Goal: Task Accomplishment & Management: Manage account settings

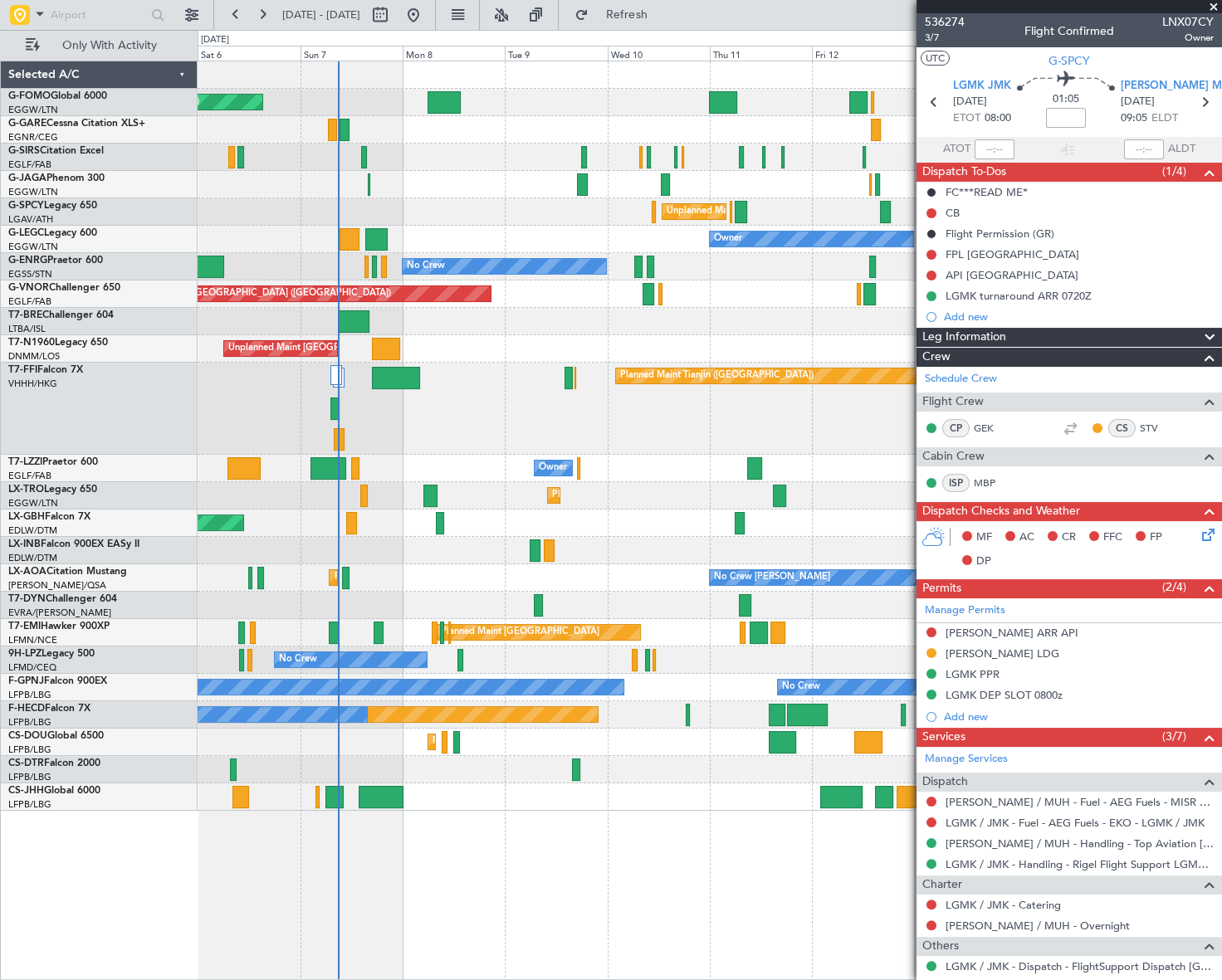
scroll to position [153, 0]
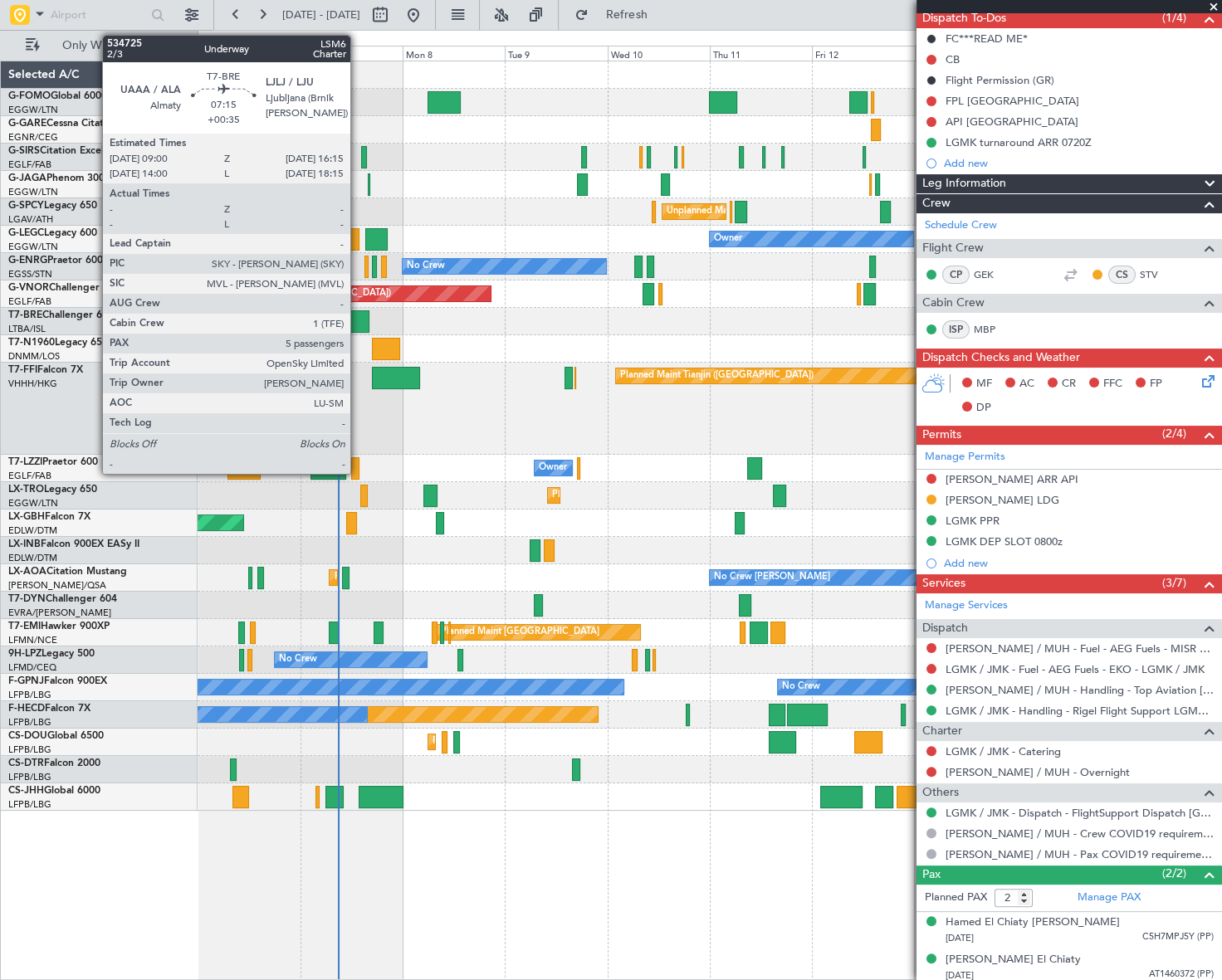
click at [358, 317] on div at bounding box center [354, 321] width 31 height 22
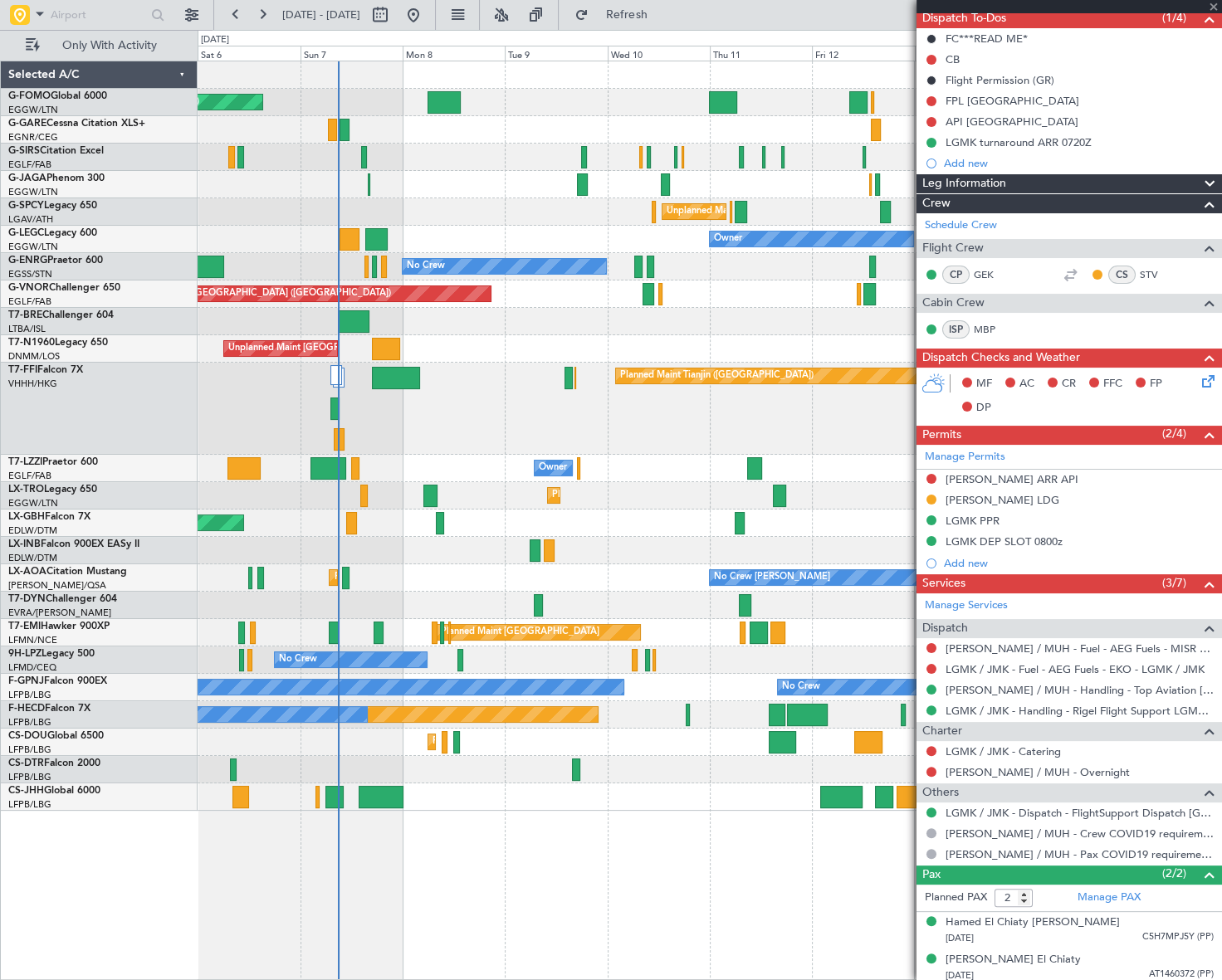
type input "+00:35"
type input "5"
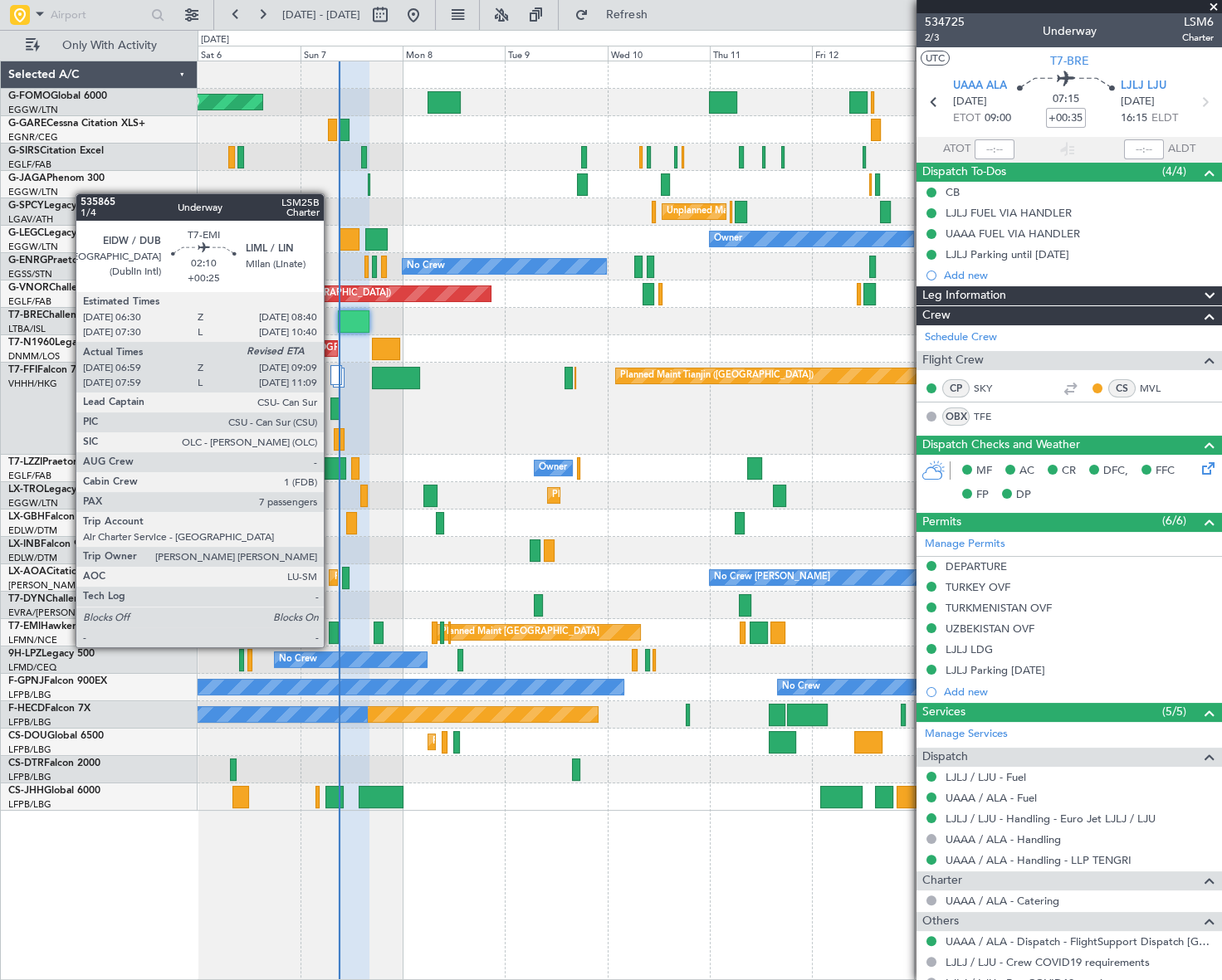
click at [332, 631] on div at bounding box center [334, 633] width 10 height 22
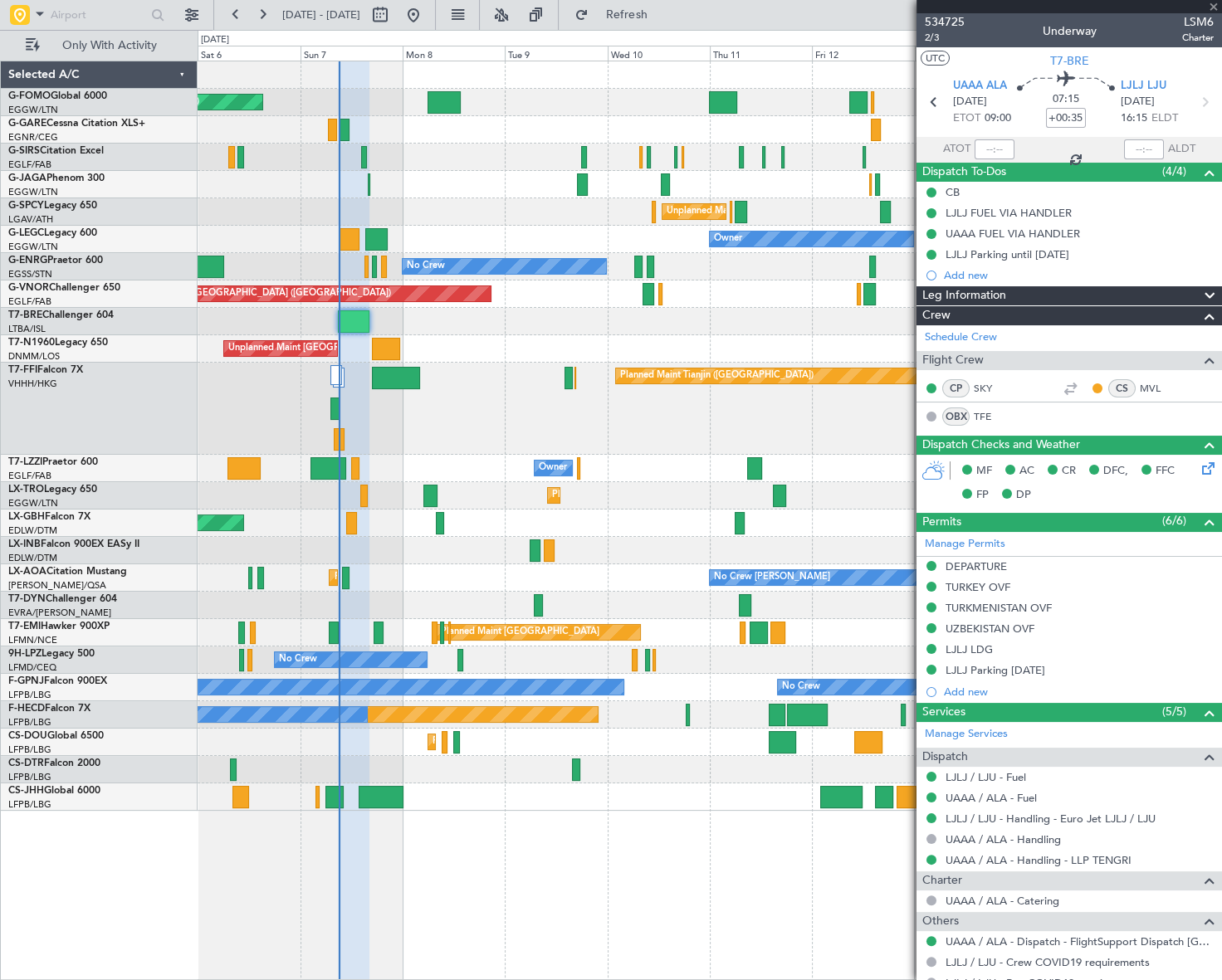
type input "+00:25"
type input "06:59"
type input "7"
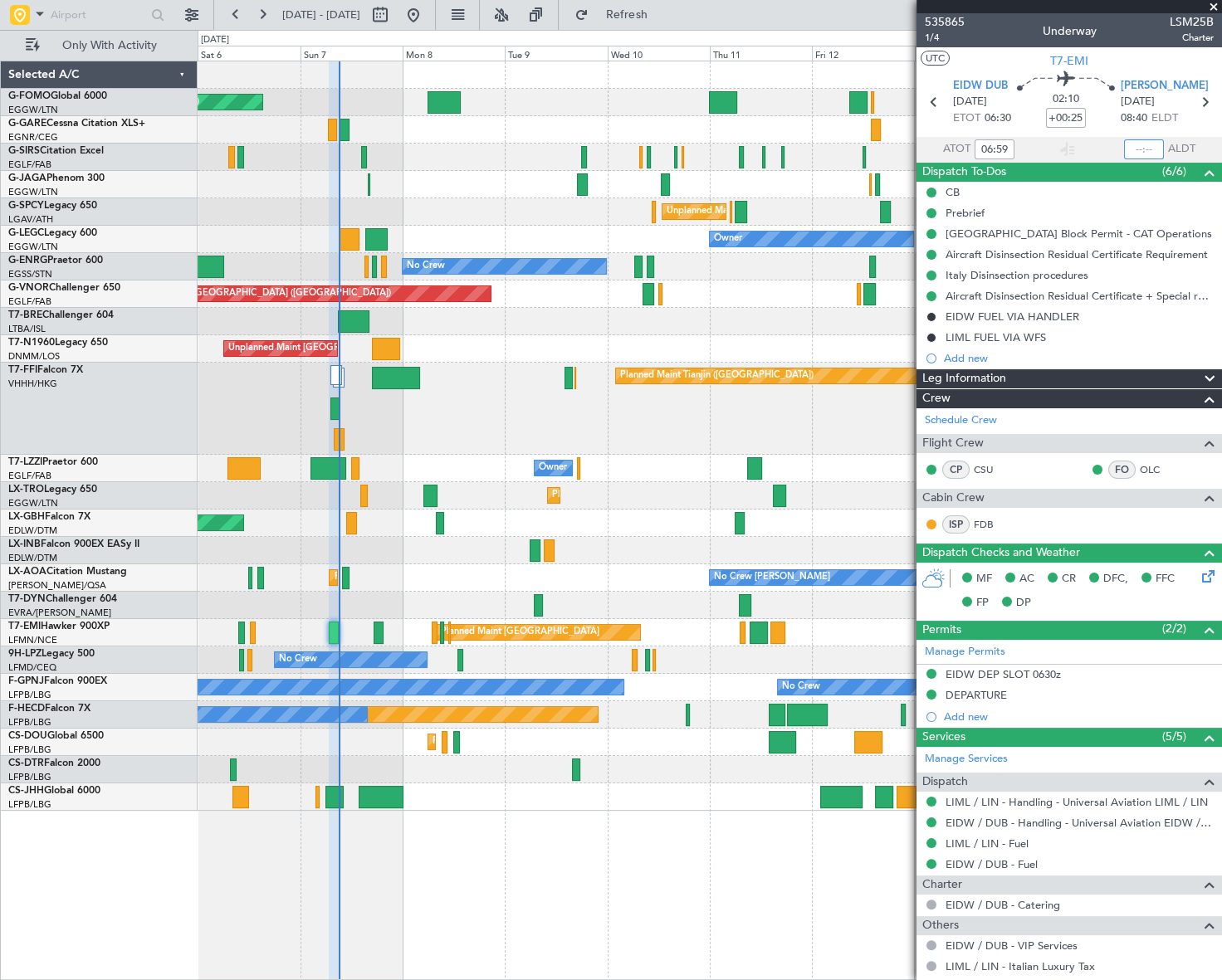
click at [1142, 151] on input "text" at bounding box center [1144, 150] width 40 height 20
click at [695, 487] on div "Planned Maint Dusseldorf" at bounding box center [709, 496] width 1024 height 28
type input "09:07"
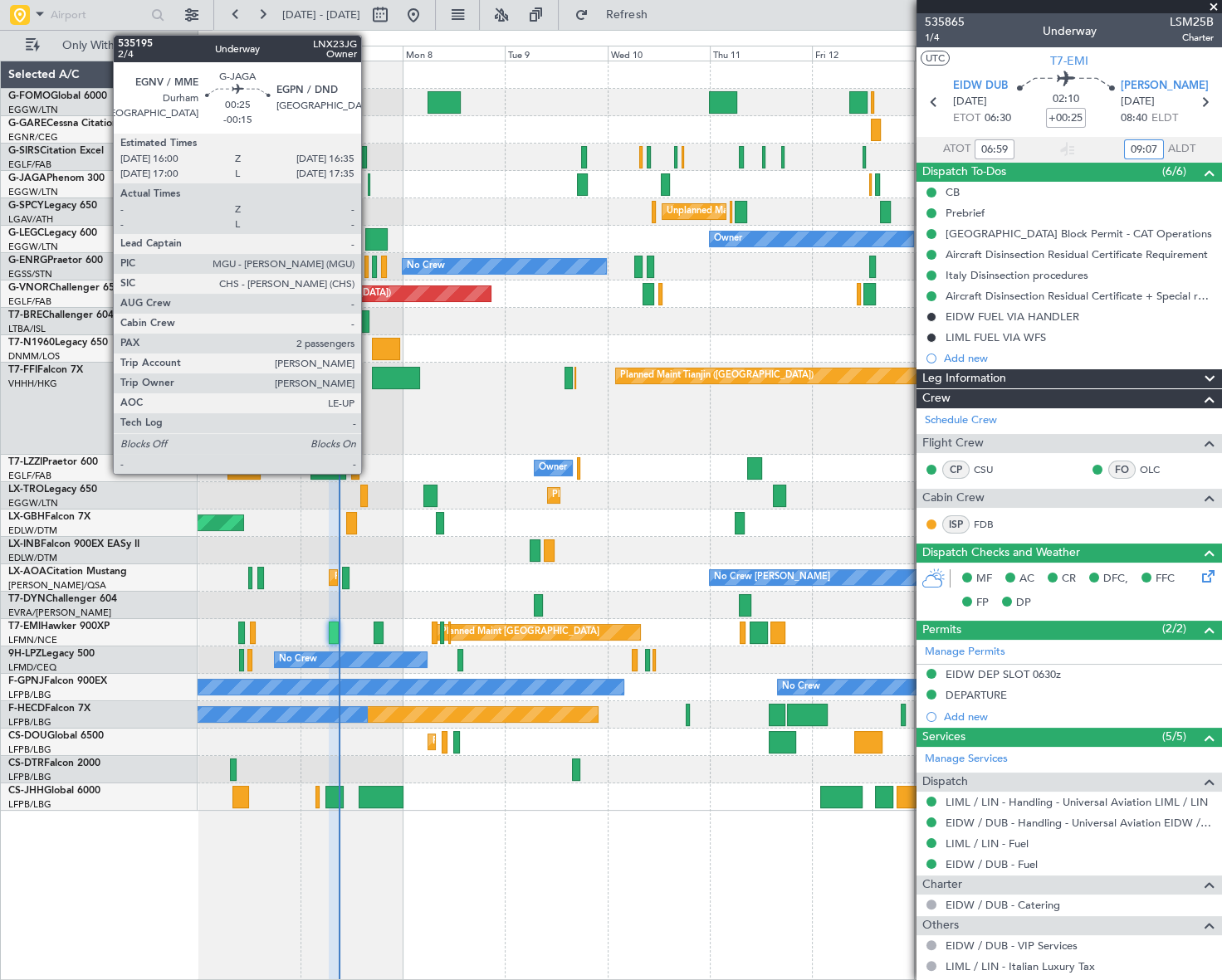
click at [368, 185] on div at bounding box center [368, 185] width 3 height 22
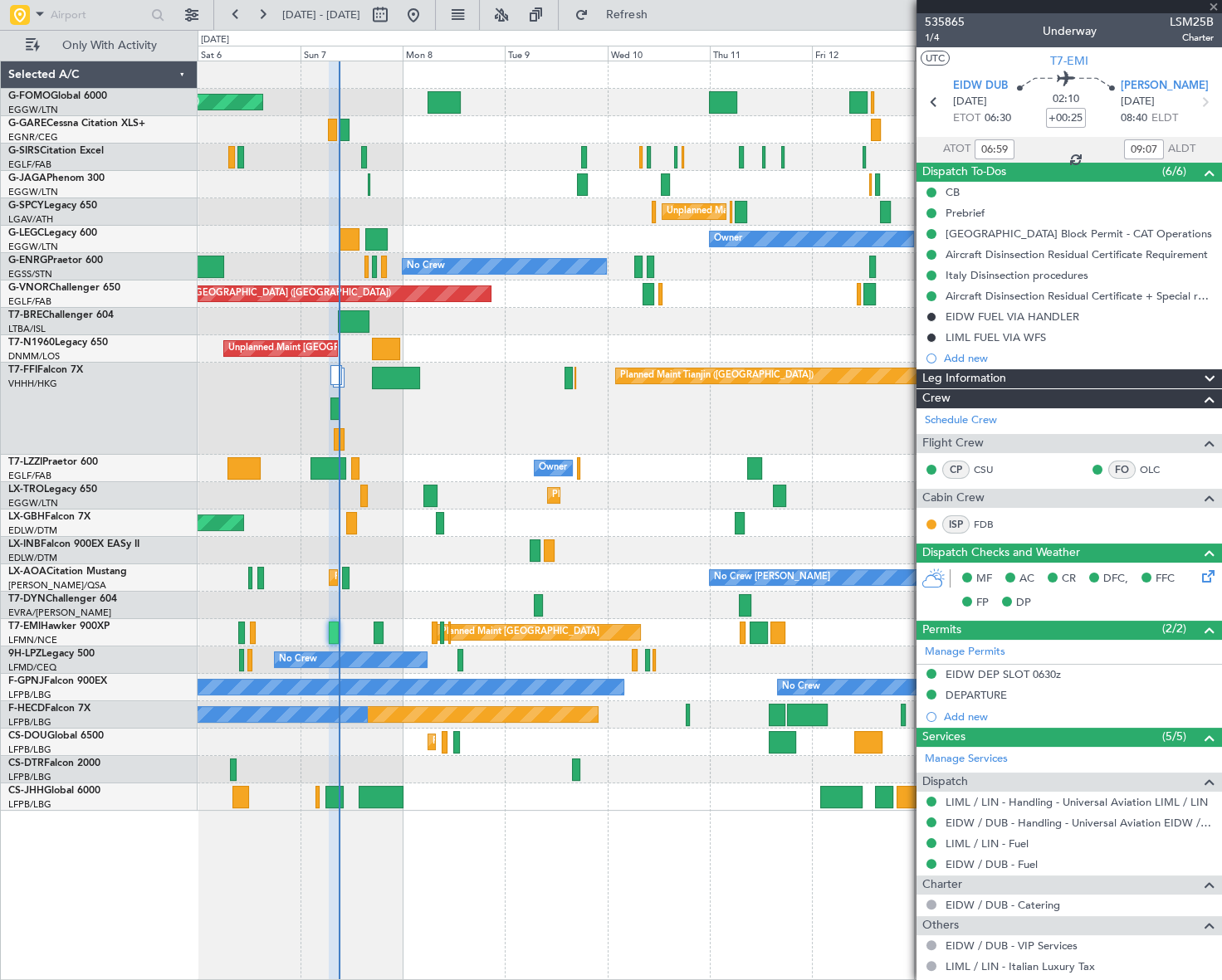
type input "-00:15"
type input "2"
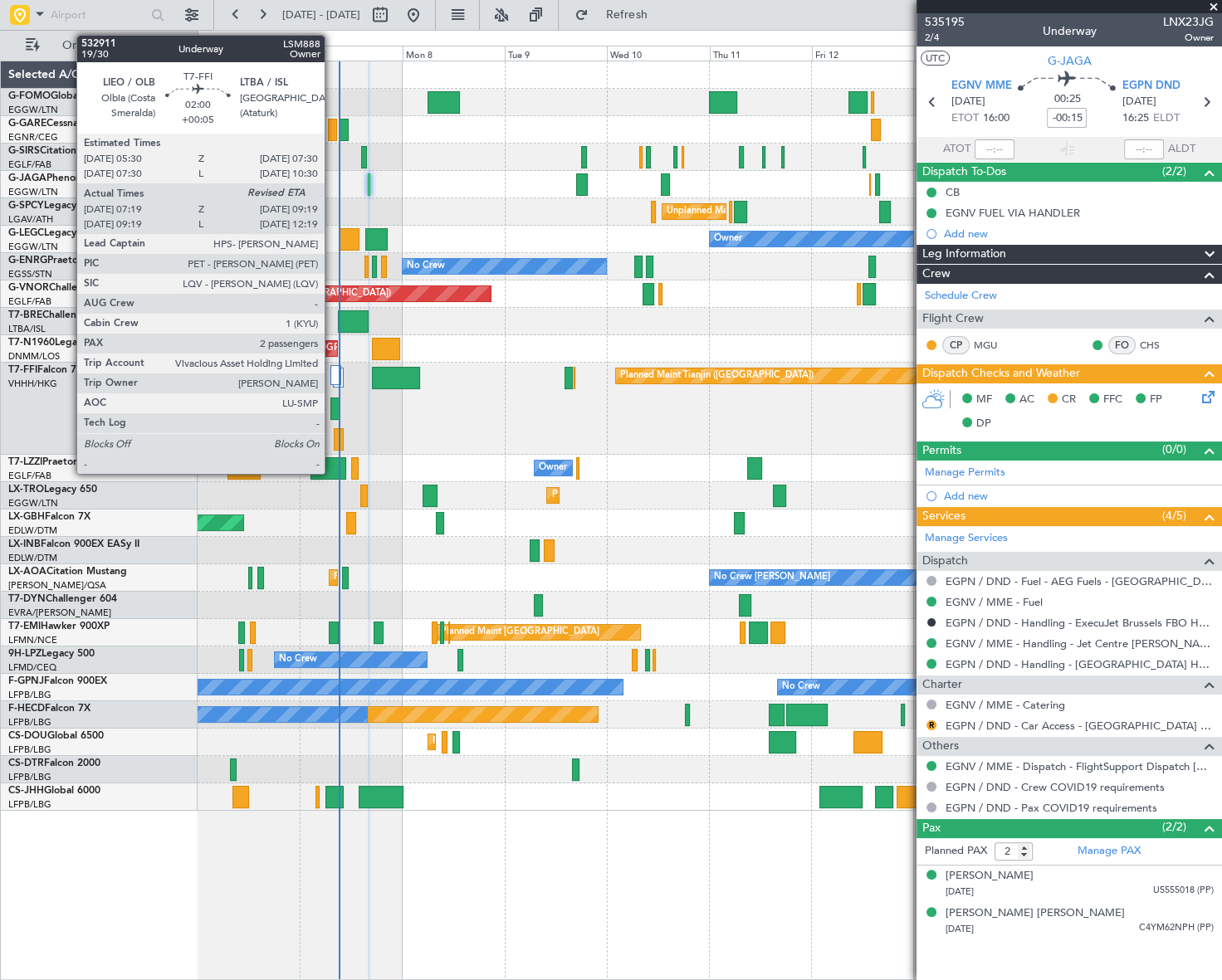
click at [333, 405] on div at bounding box center [335, 409] width 9 height 22
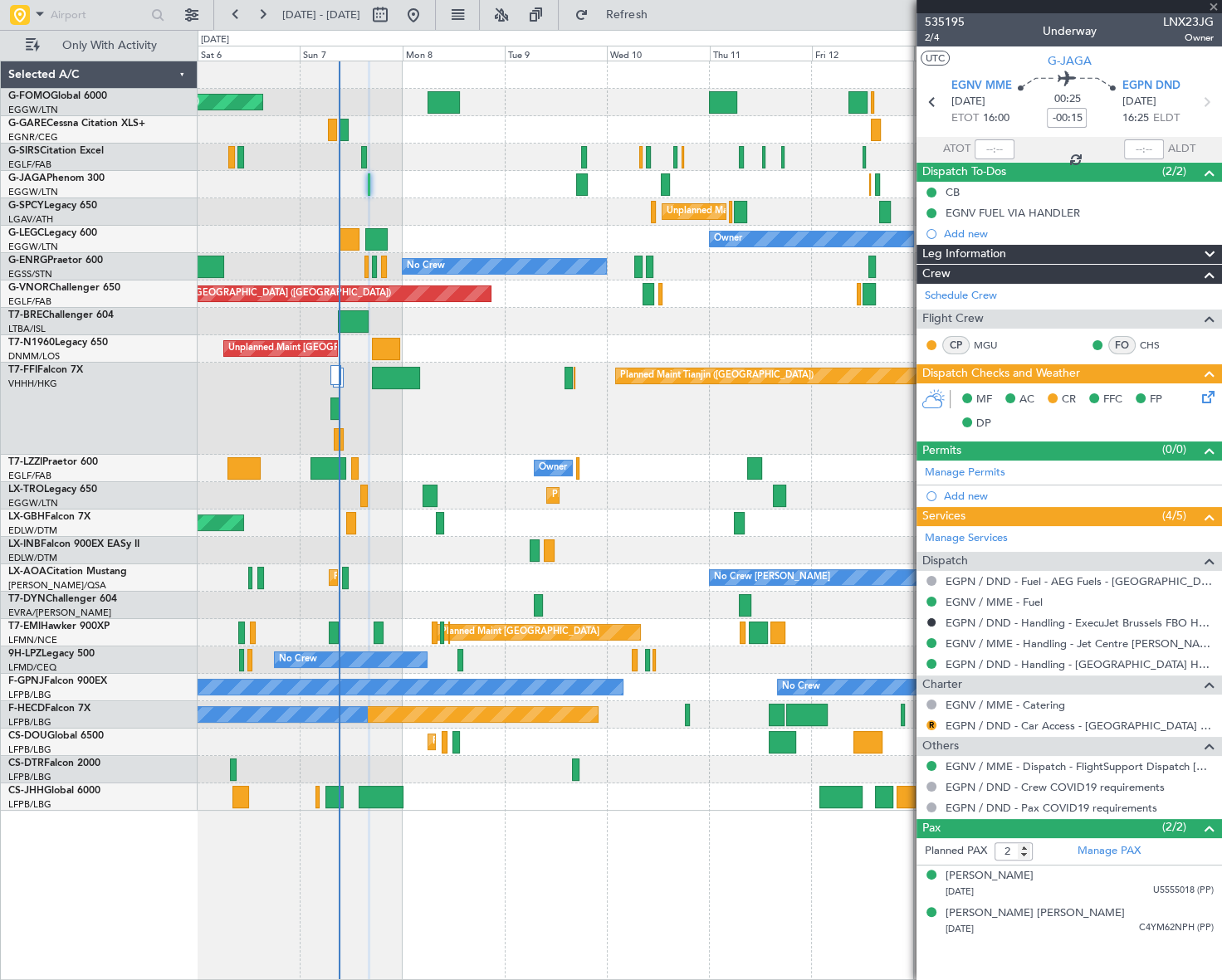
type input "+00:05"
type input "07:19"
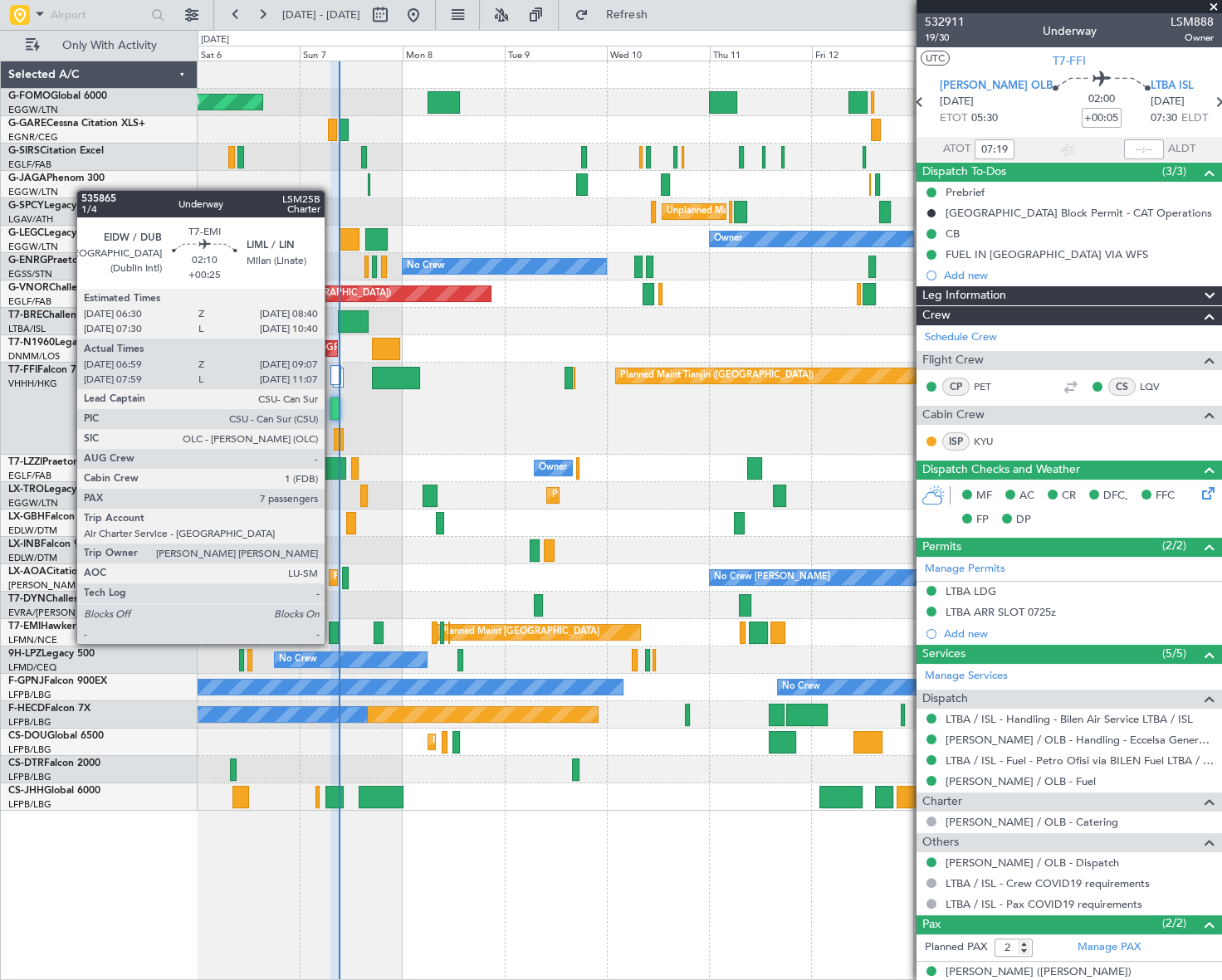
click at [333, 627] on div at bounding box center [334, 633] width 9 height 22
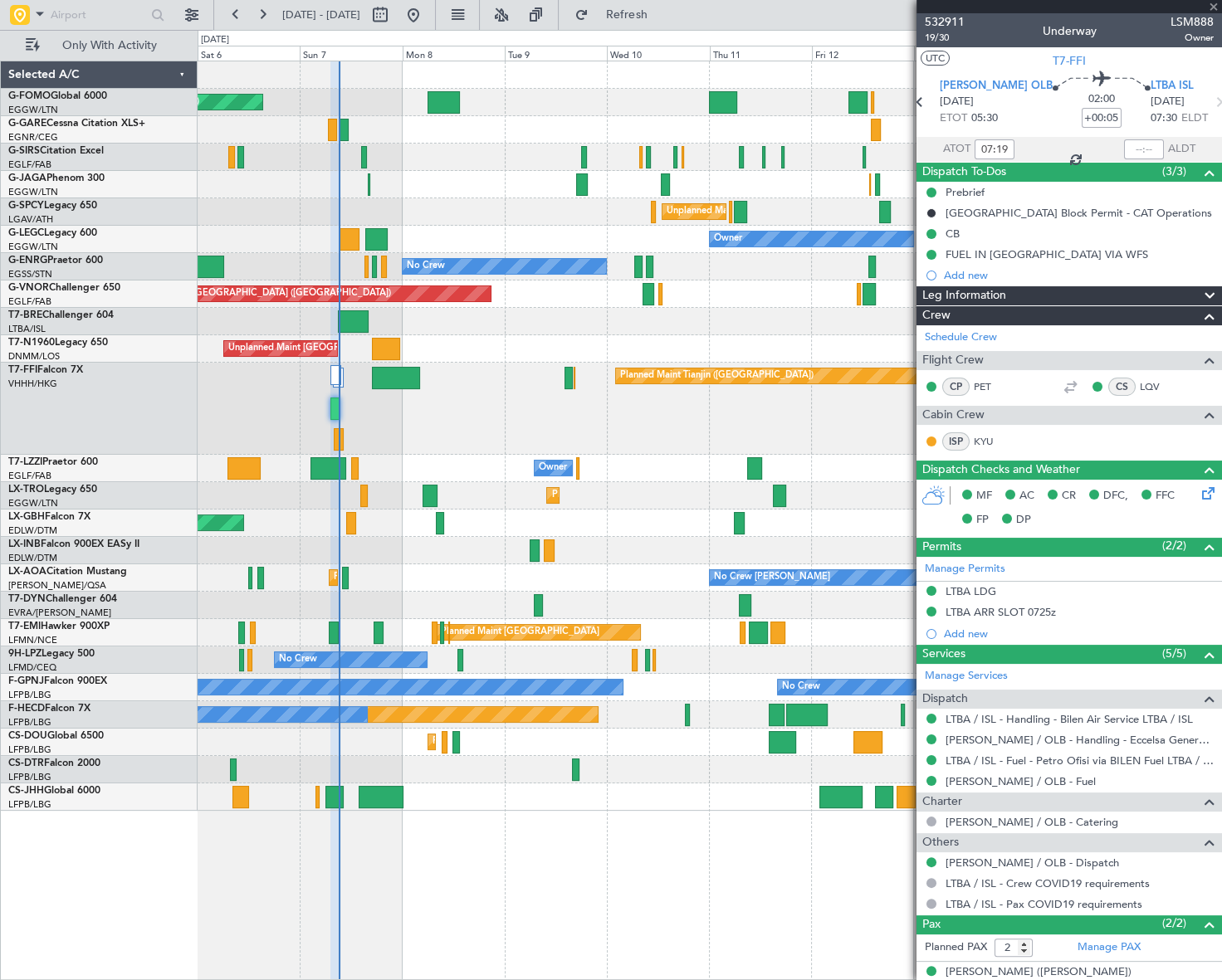
type input "+00:25"
type input "06:59"
type input "09:07"
type input "7"
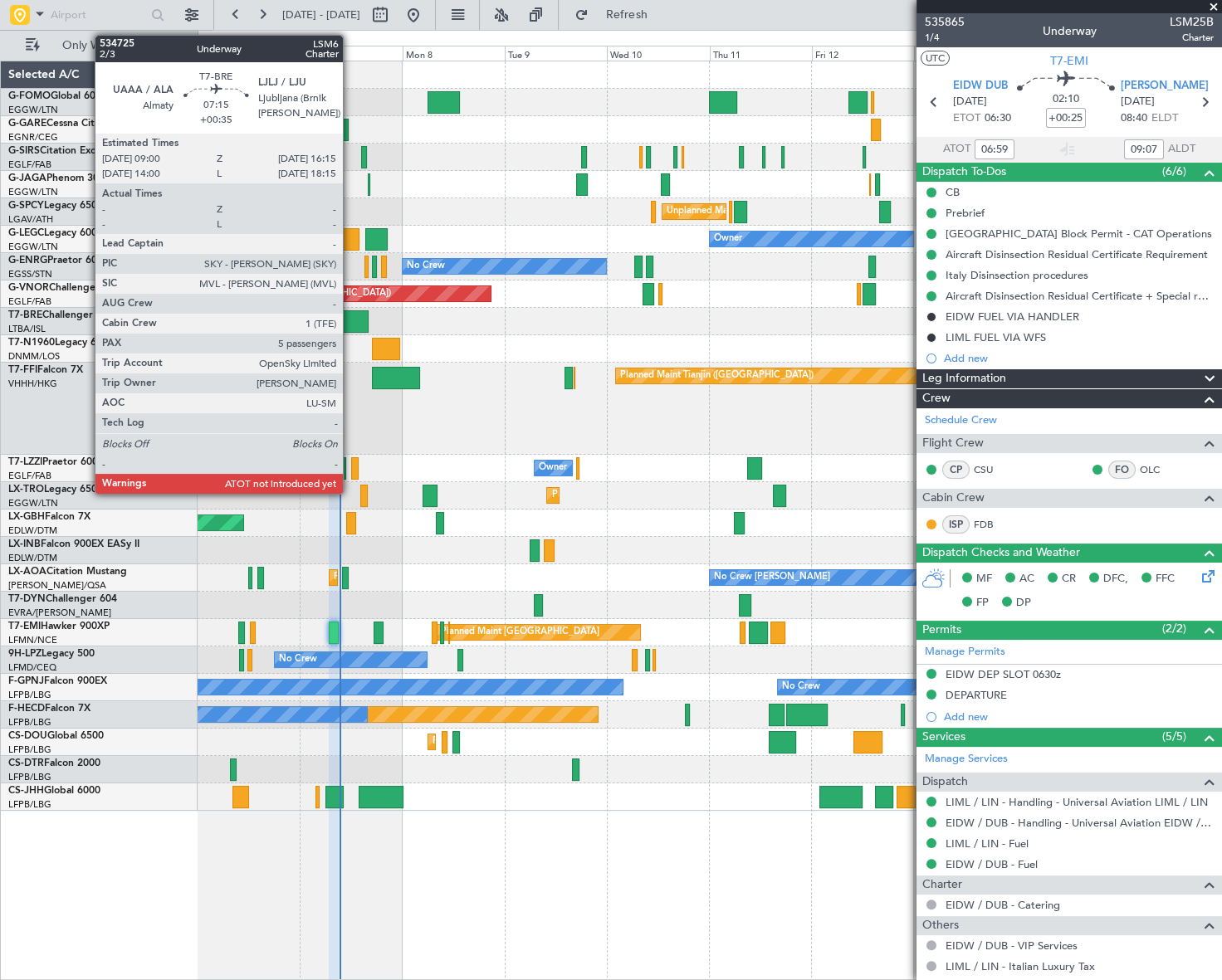
click at [350, 314] on div at bounding box center [354, 321] width 31 height 22
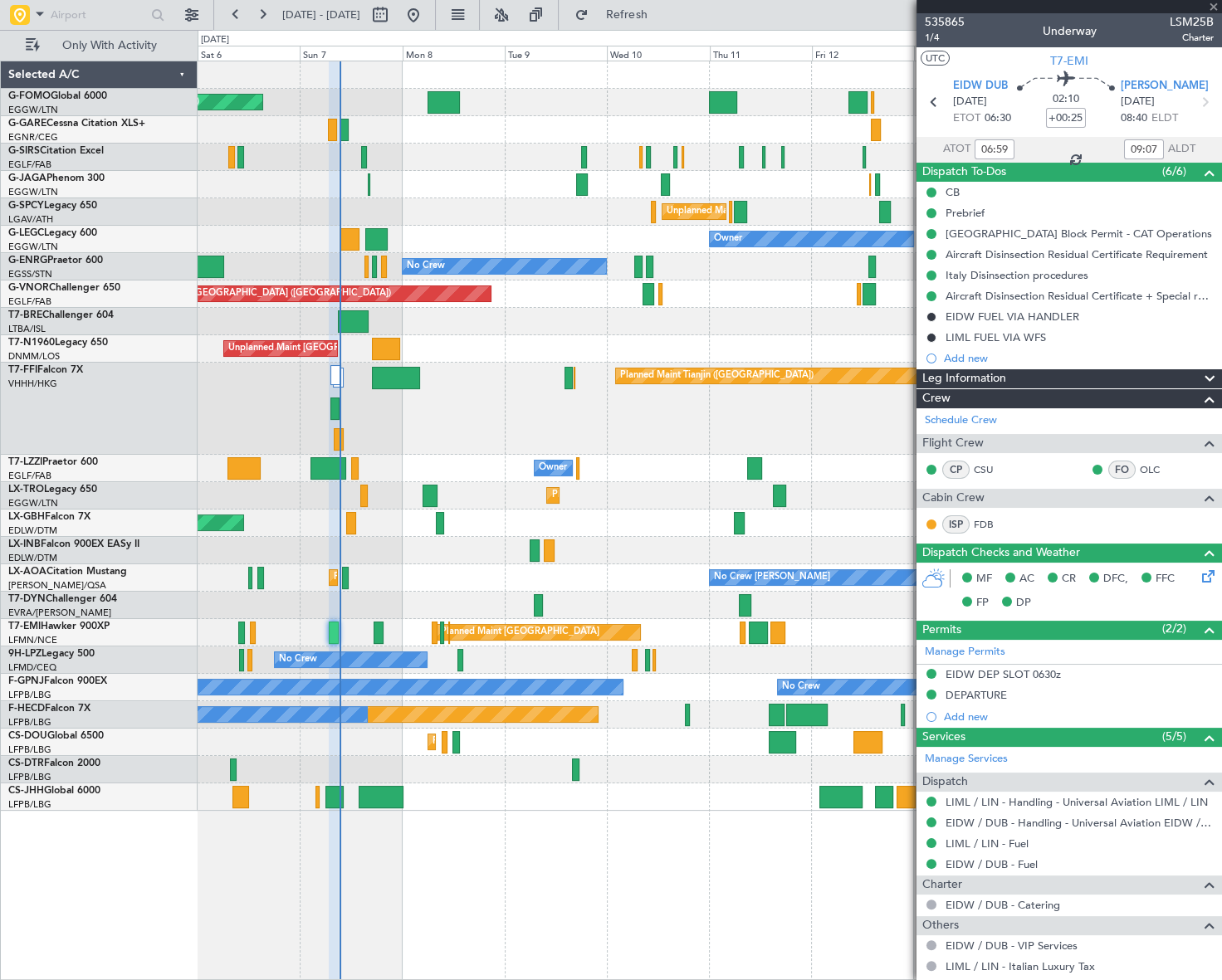
type input "+00:35"
type input "5"
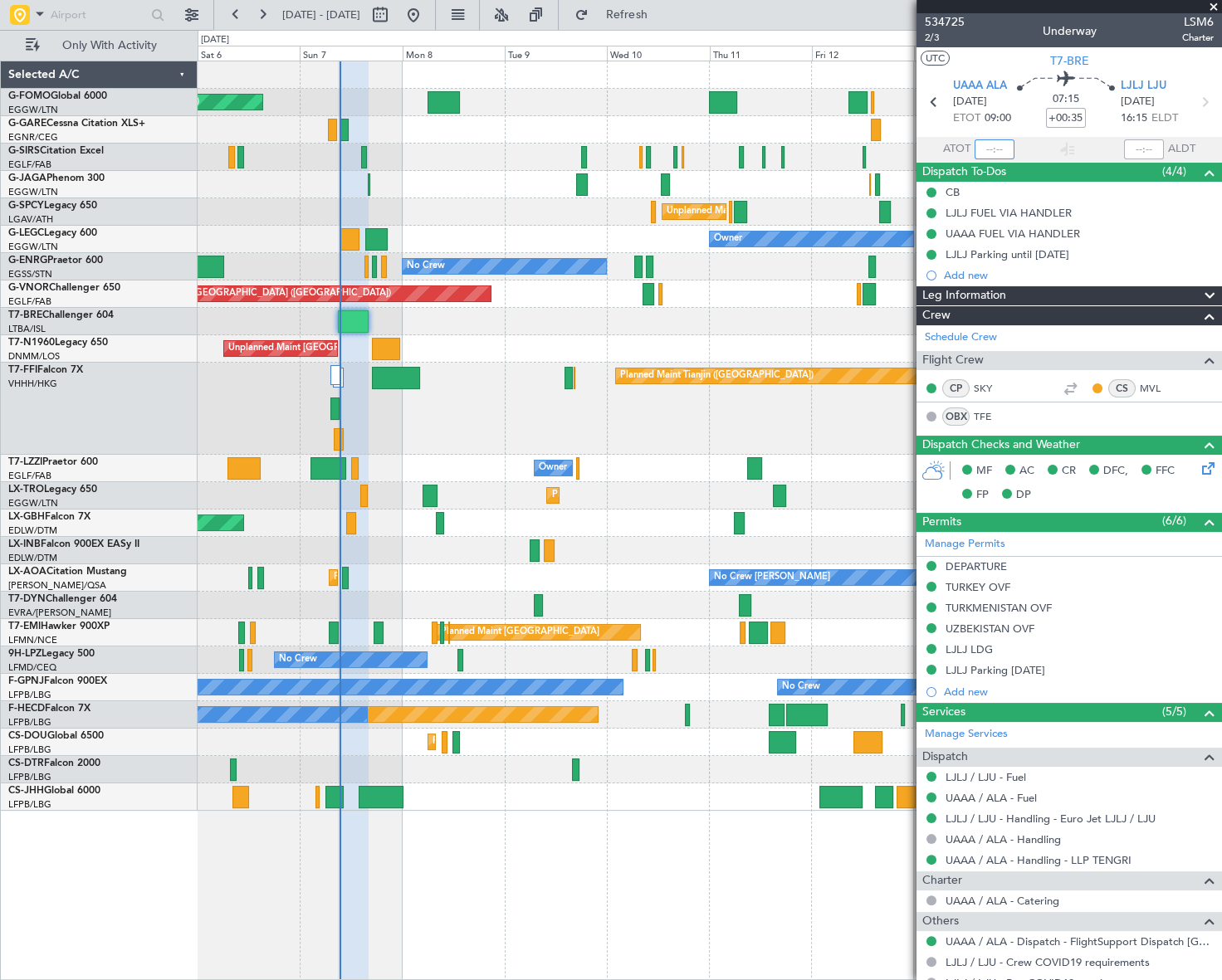
click at [996, 152] on input "text" at bounding box center [994, 150] width 40 height 20
type input "09:24"
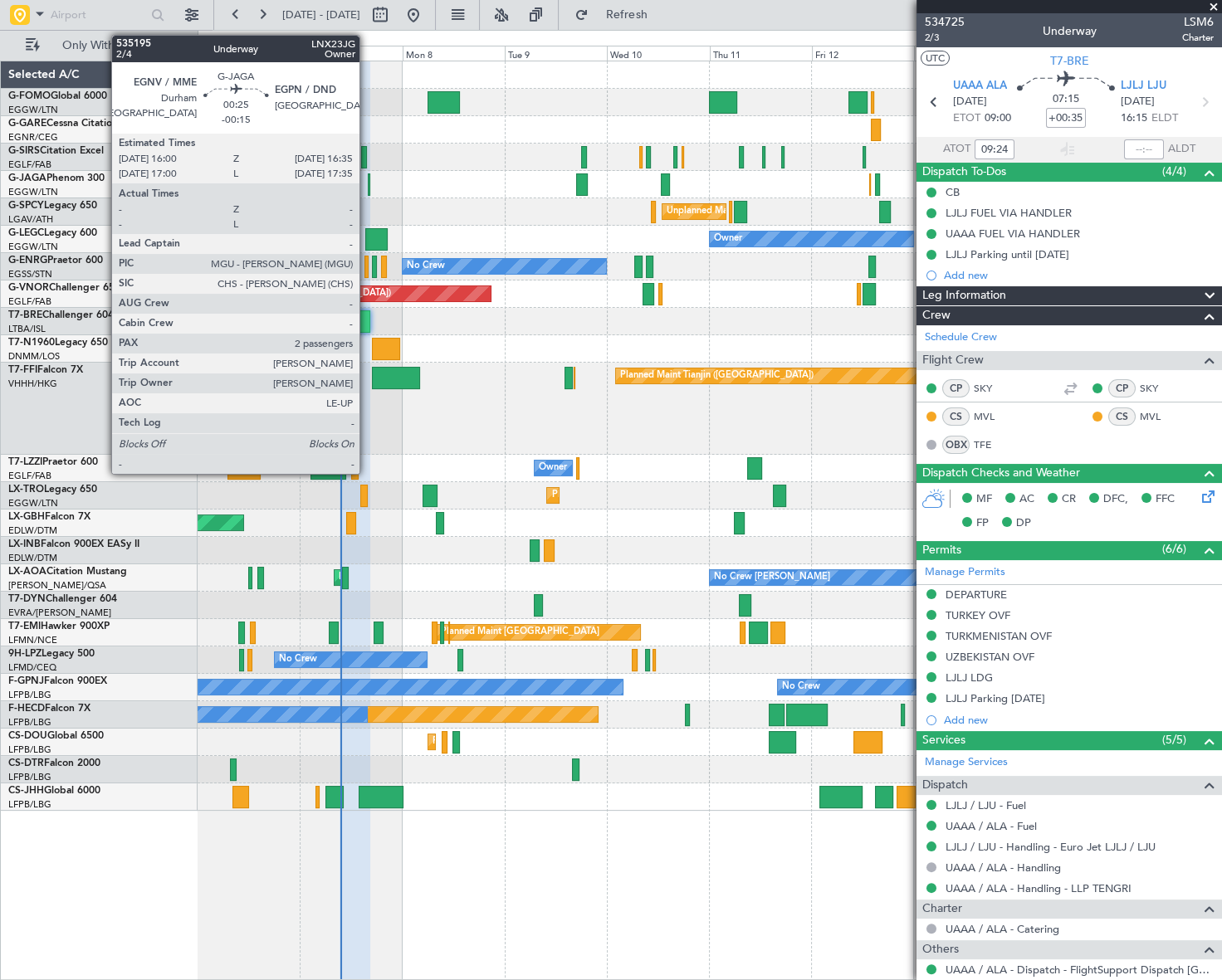
click at [368, 182] on div at bounding box center [368, 185] width 3 height 22
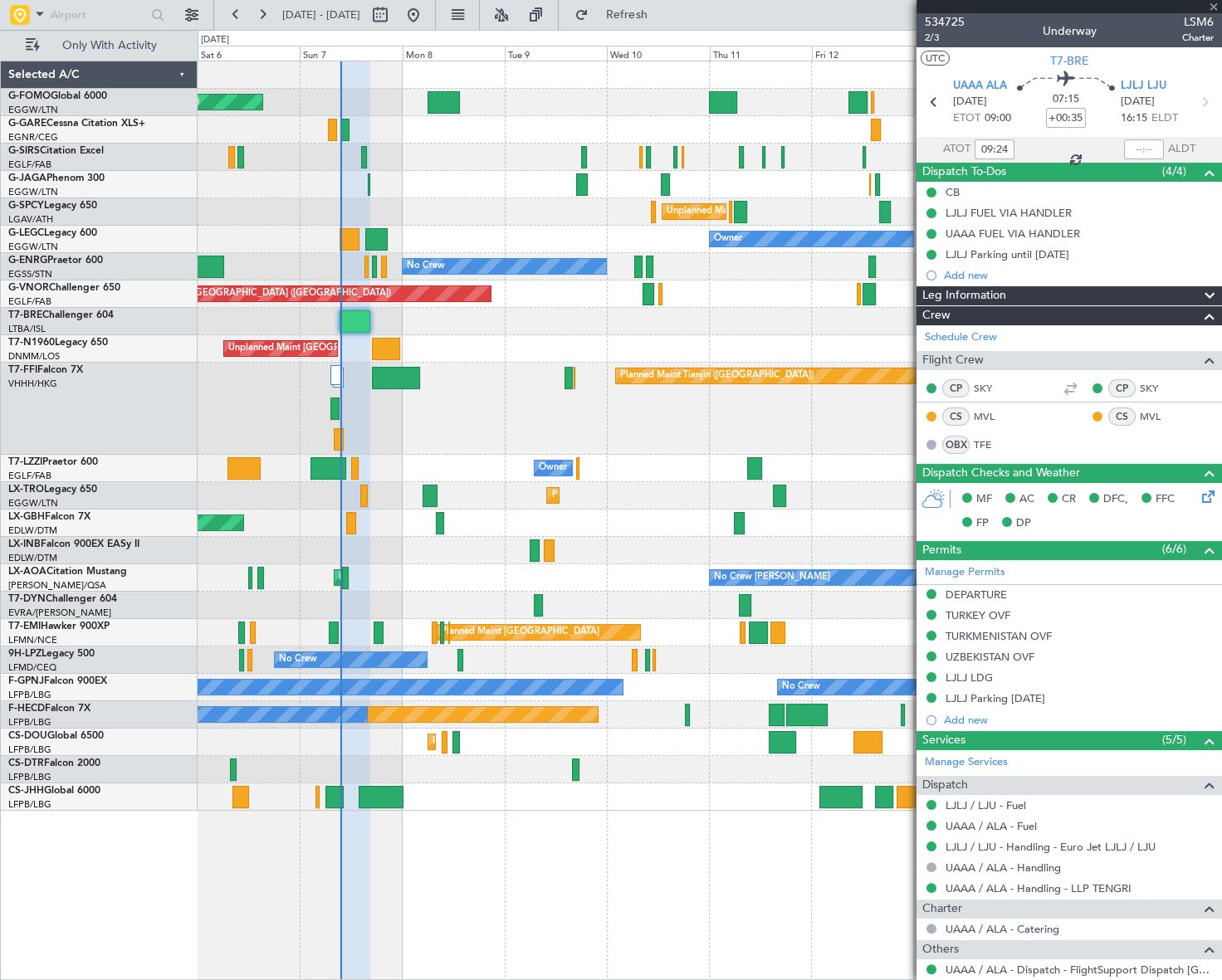
type input "-00:15"
type input "2"
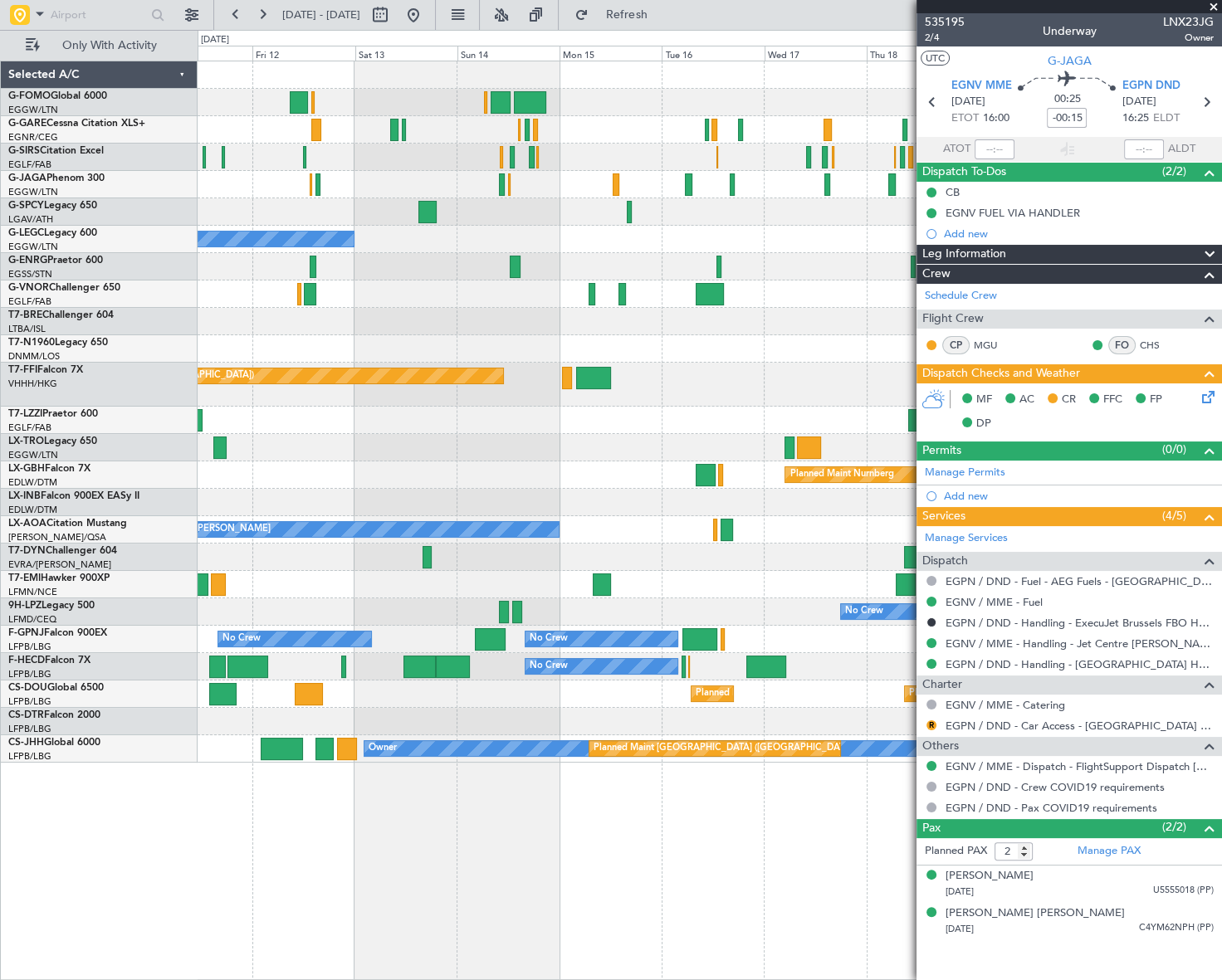
click at [186, 867] on div "Unplanned Maint [GEOGRAPHIC_DATA] ([PERSON_NAME] Intl) Owner A/C Unavailable [G…" at bounding box center [611, 505] width 1222 height 951
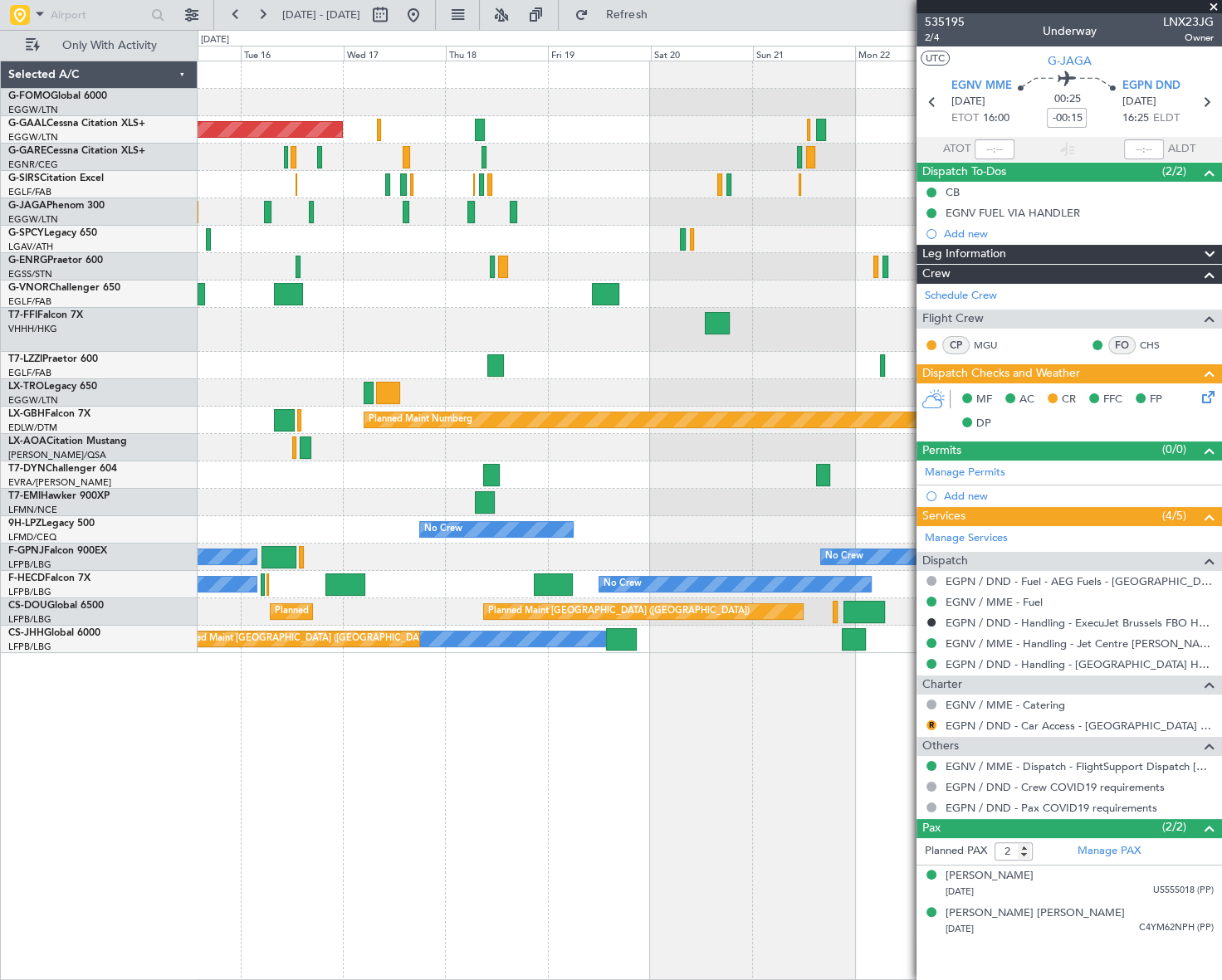
click at [0, 848] on html "[DATE] - [DATE] Refresh Quick Links Only With Activity Planned [GEOGRAPHIC_DATA…" at bounding box center [611, 490] width 1222 height 980
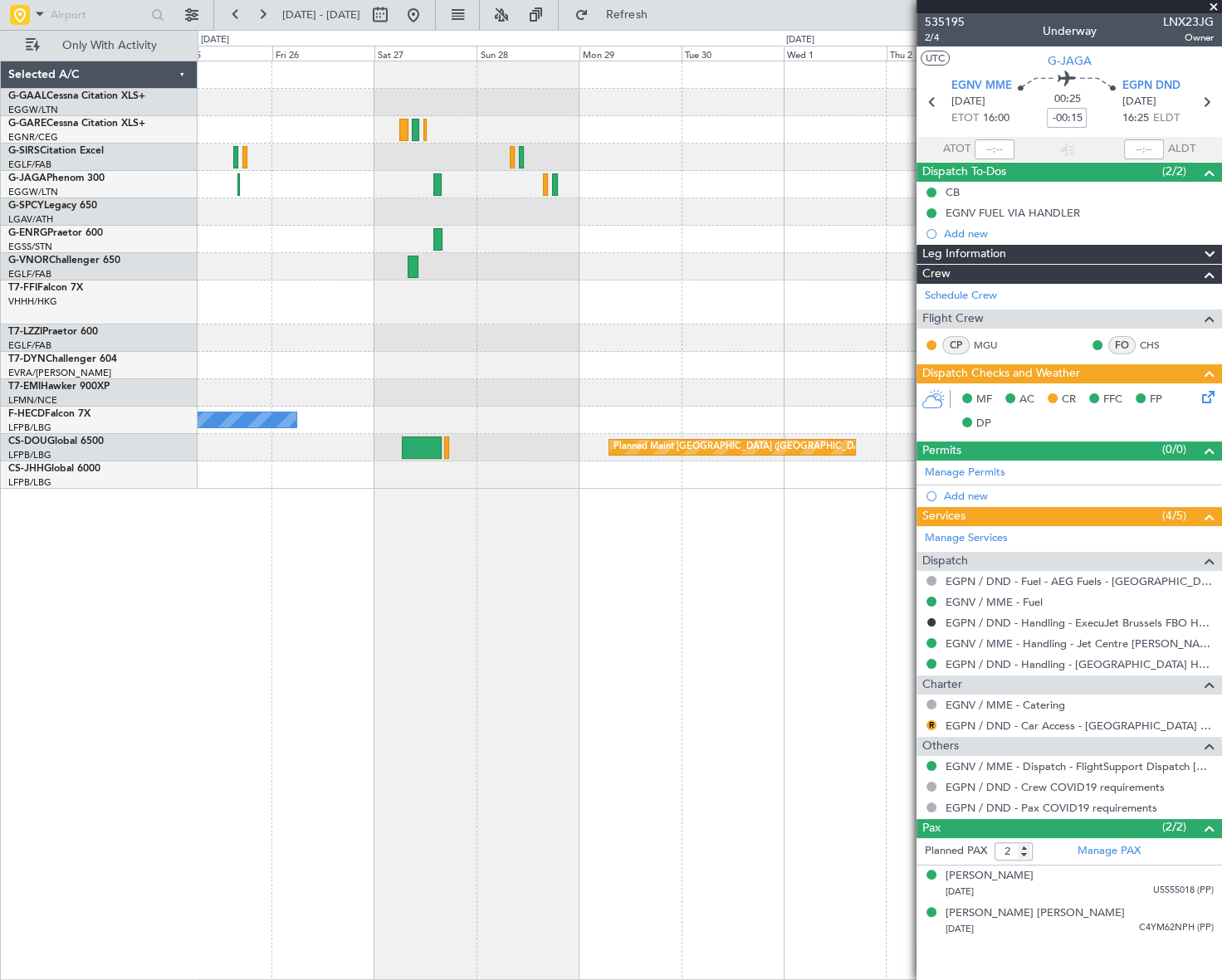
click at [0, 940] on html "[DATE] - [DATE] Refresh Quick Links Only With Activity Planned Maint [GEOGRAPHI…" at bounding box center [611, 490] width 1222 height 980
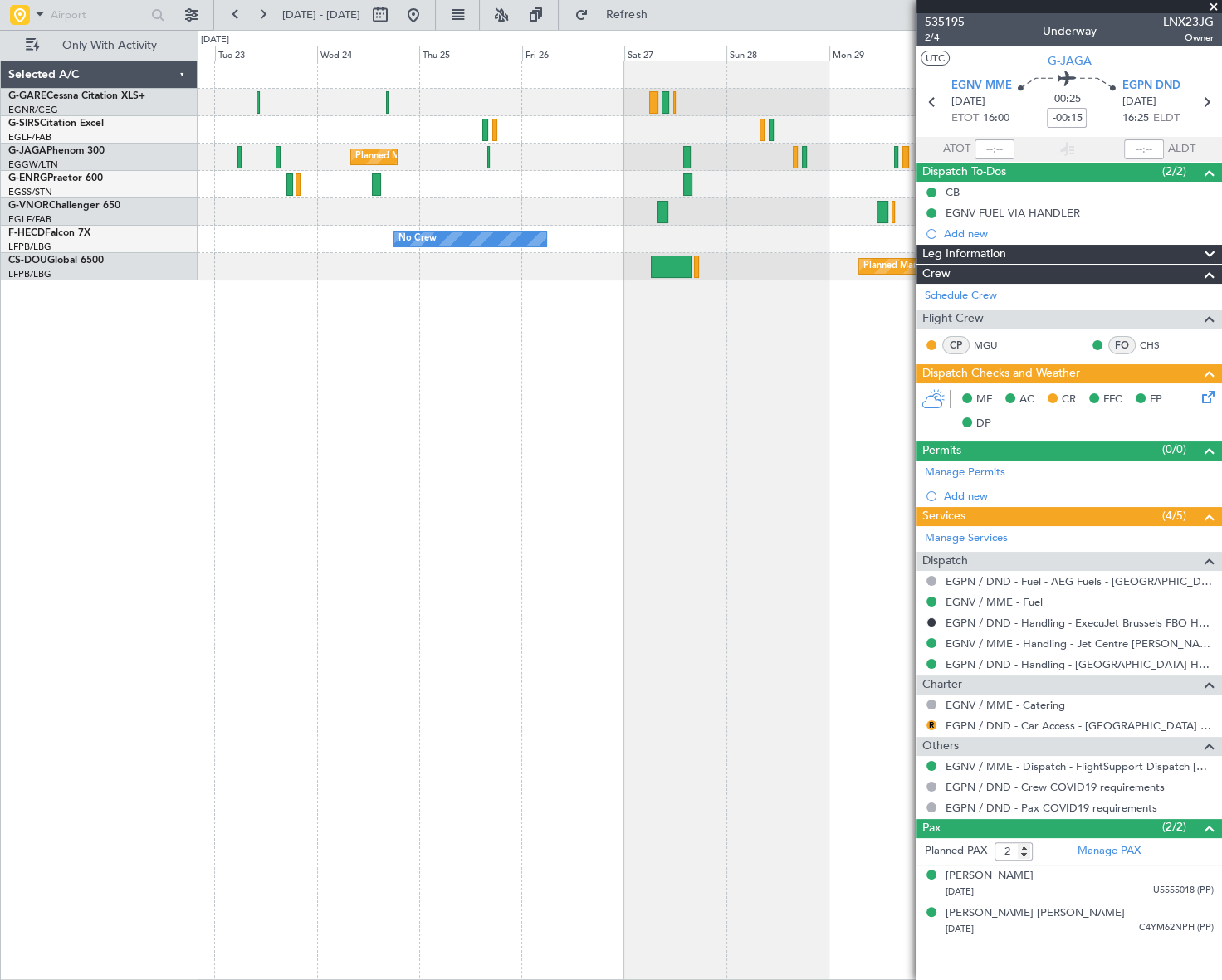
click at [706, 541] on div "Planned Maint [GEOGRAPHIC_DATA] ([GEOGRAPHIC_DATA]) No Crew No Crew No Crew Pla…" at bounding box center [709, 520] width 1024 height 919
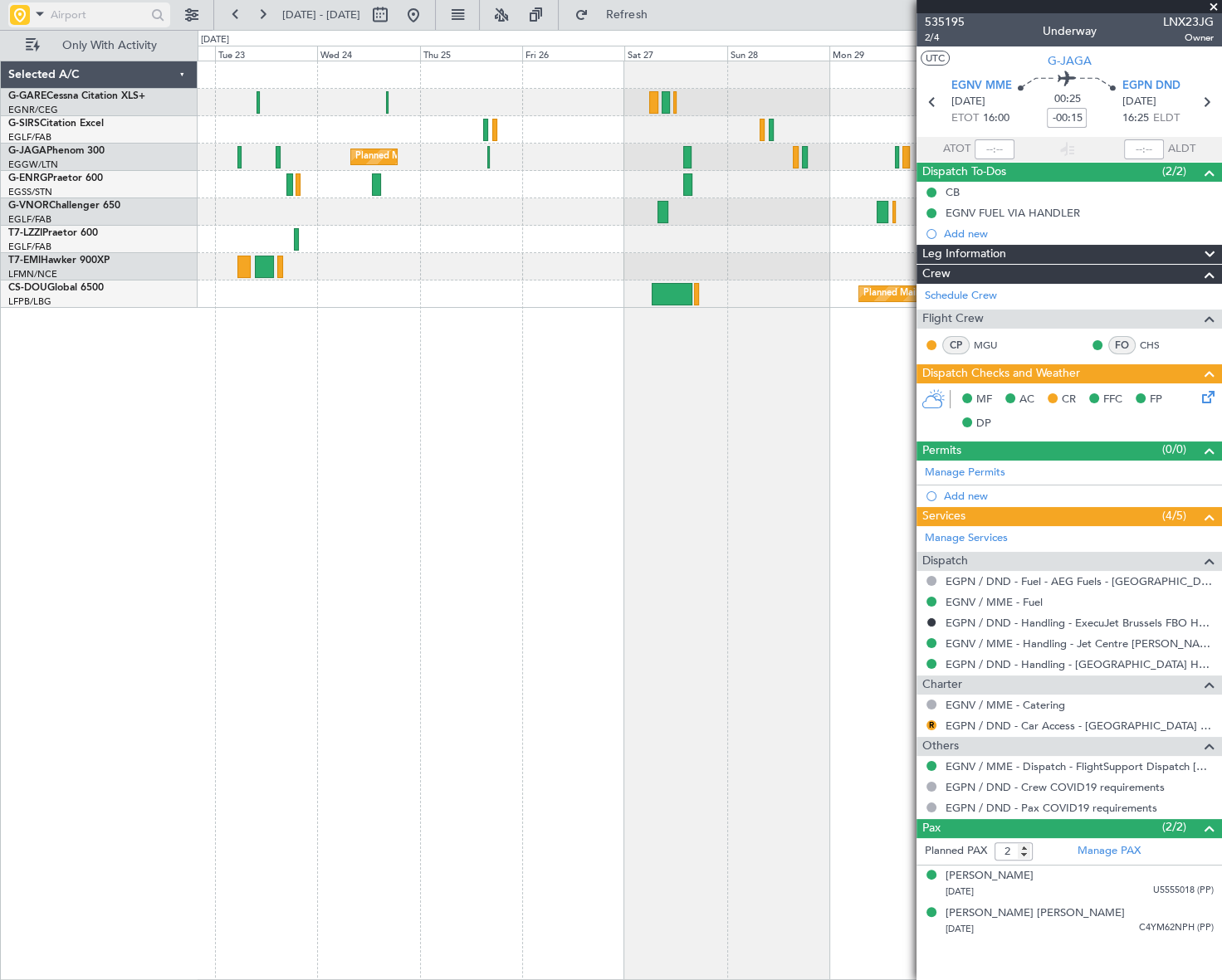
click at [92, 17] on input "text" at bounding box center [98, 15] width 96 height 25
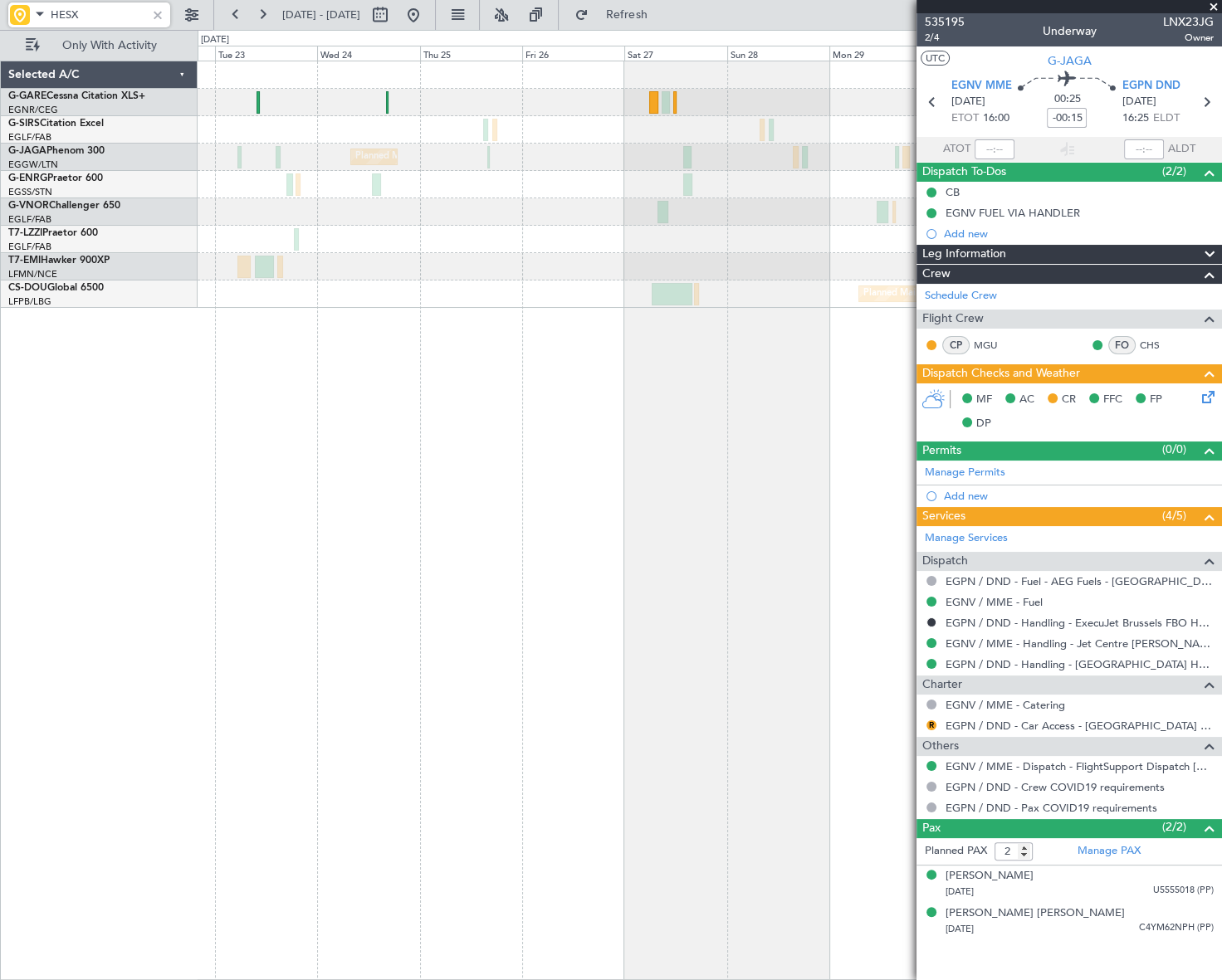
type input "HESX"
click at [1221, 304] on html "HESX [DATE] - [DATE] Refresh Quick Links Only With Activity Planned Maint [GEOG…" at bounding box center [611, 490] width 1222 height 980
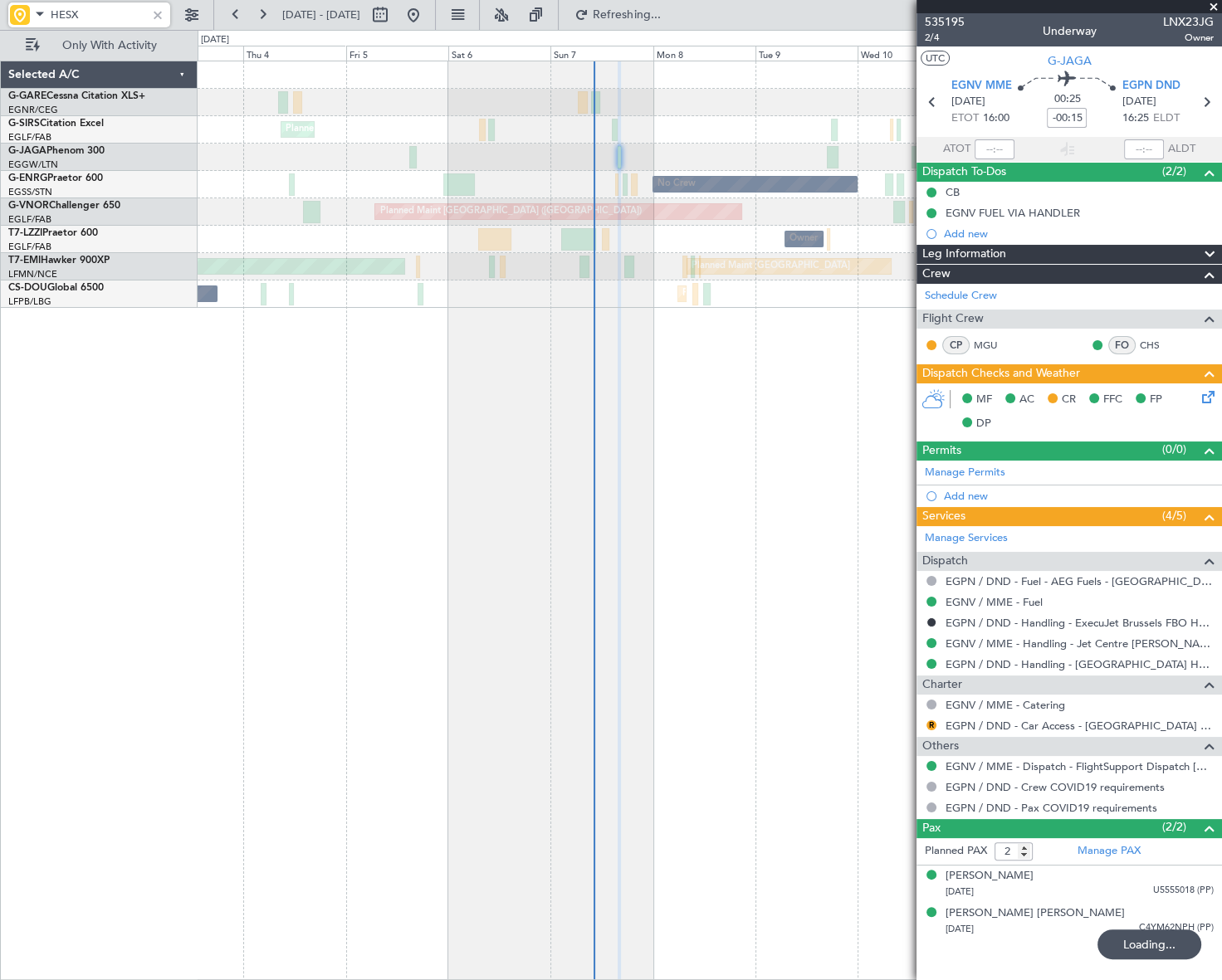
click at [1221, 362] on html "HESX [DATE] - [DATE] Refreshing... Quick Links Only With Activity Planned Maint…" at bounding box center [611, 490] width 1222 height 980
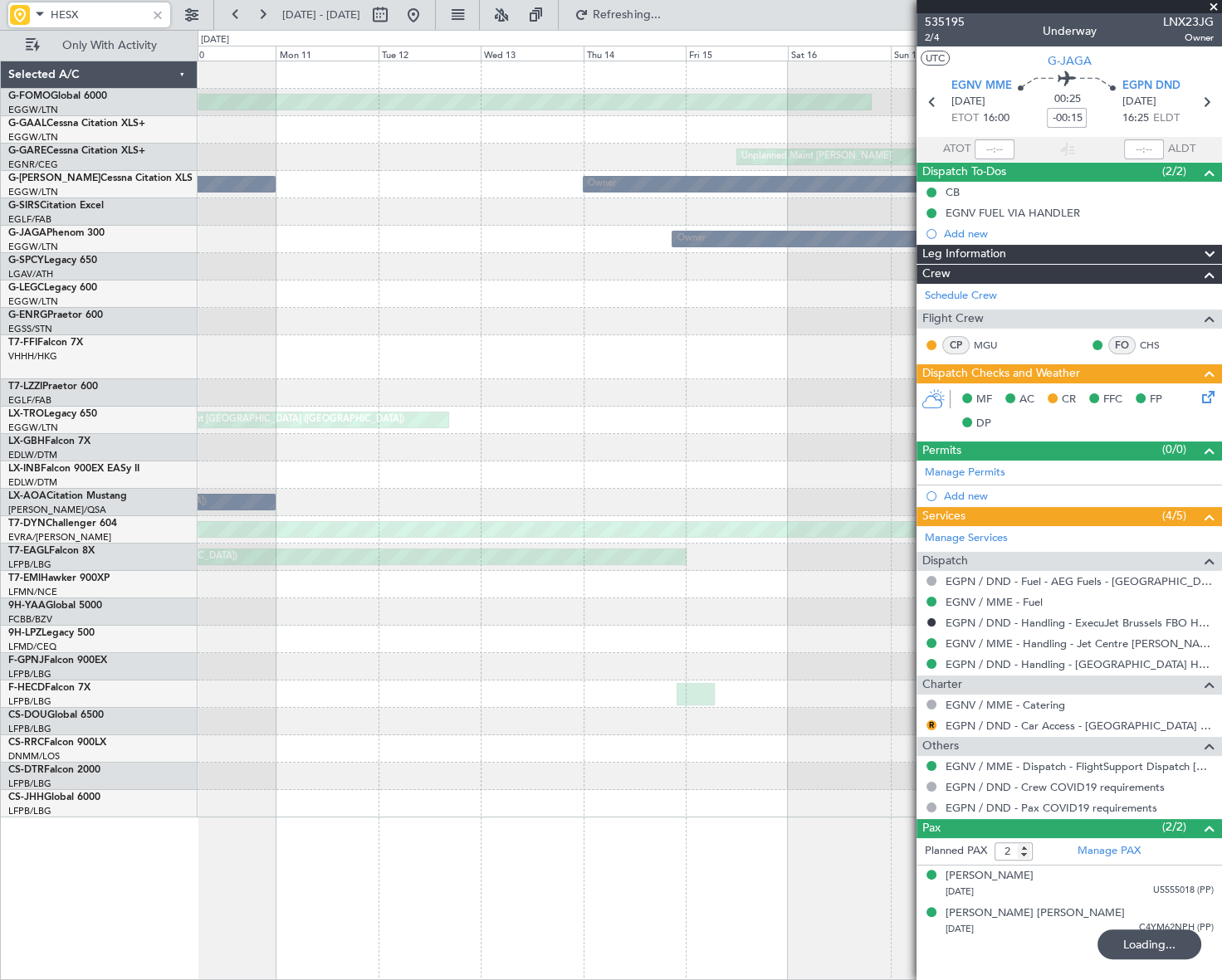
click at [1221, 376] on html "HESX [DATE] - [DATE] Refreshing... Quick Links Only With Activity Planned Maint…" at bounding box center [611, 490] width 1222 height 980
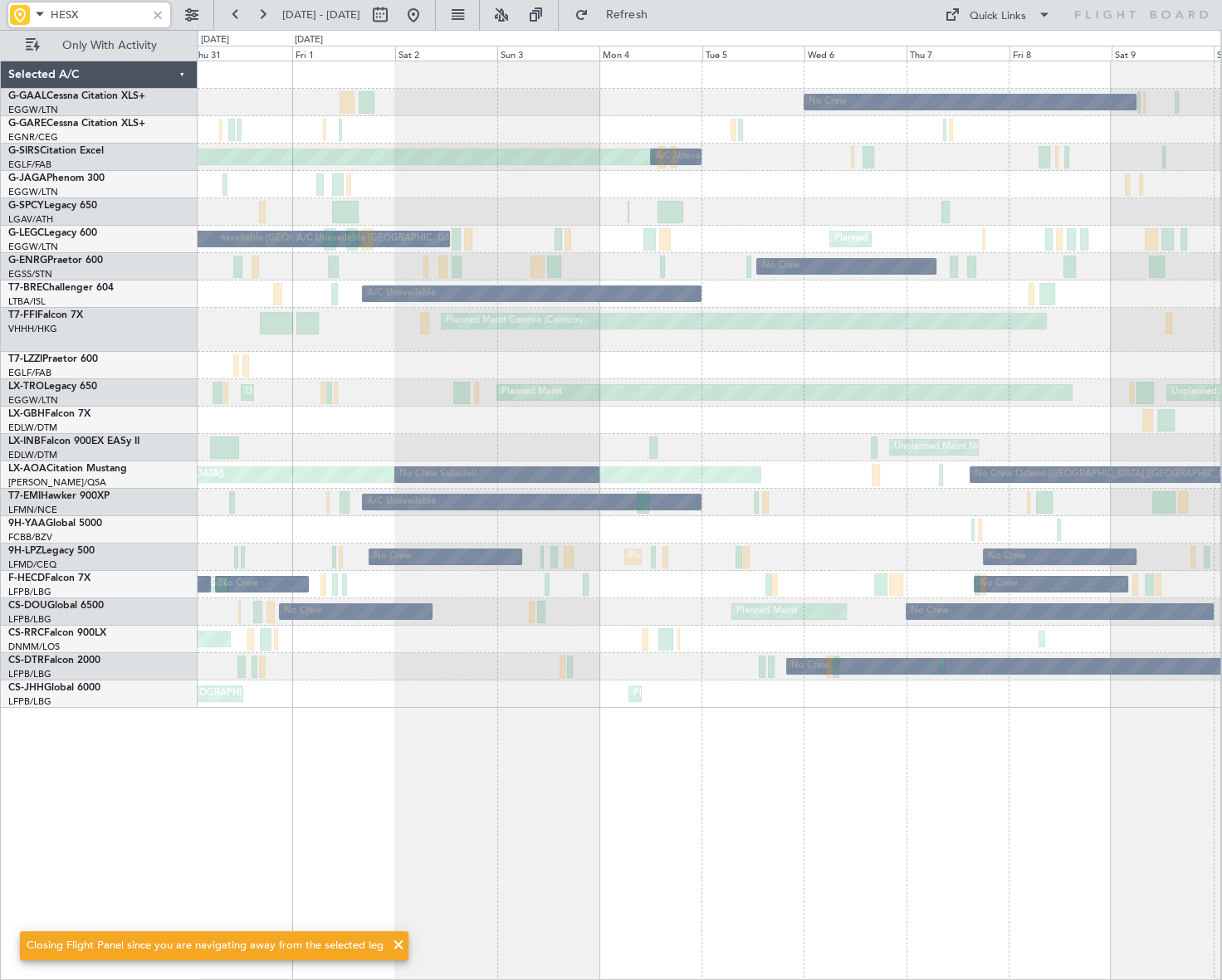
click at [1221, 312] on html "HESX [DATE] - [DATE] Refresh Quick Links Only With Activity No Crew A/C Unavail…" at bounding box center [611, 490] width 1222 height 980
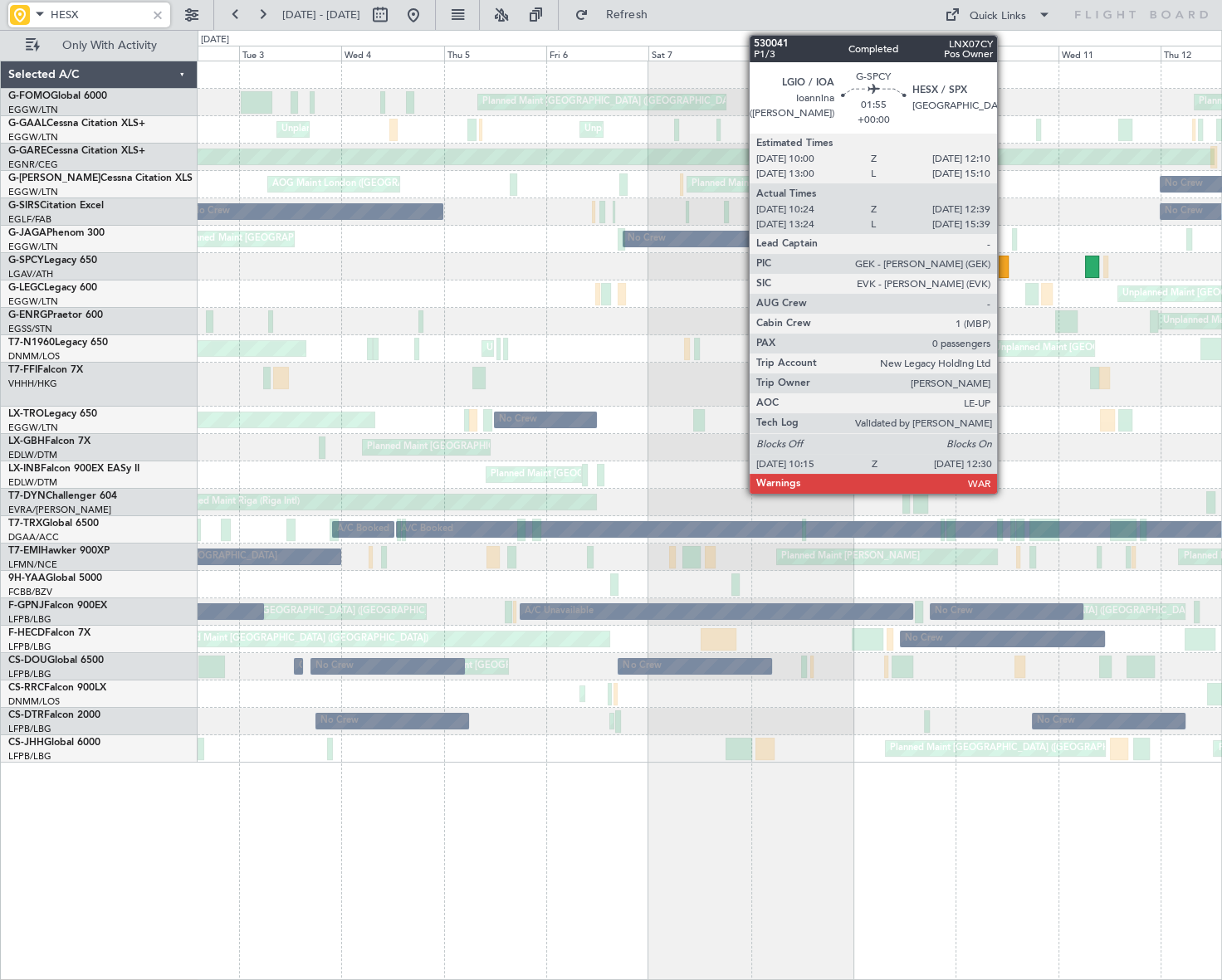
click at [1005, 266] on div at bounding box center [1003, 266] width 10 height 22
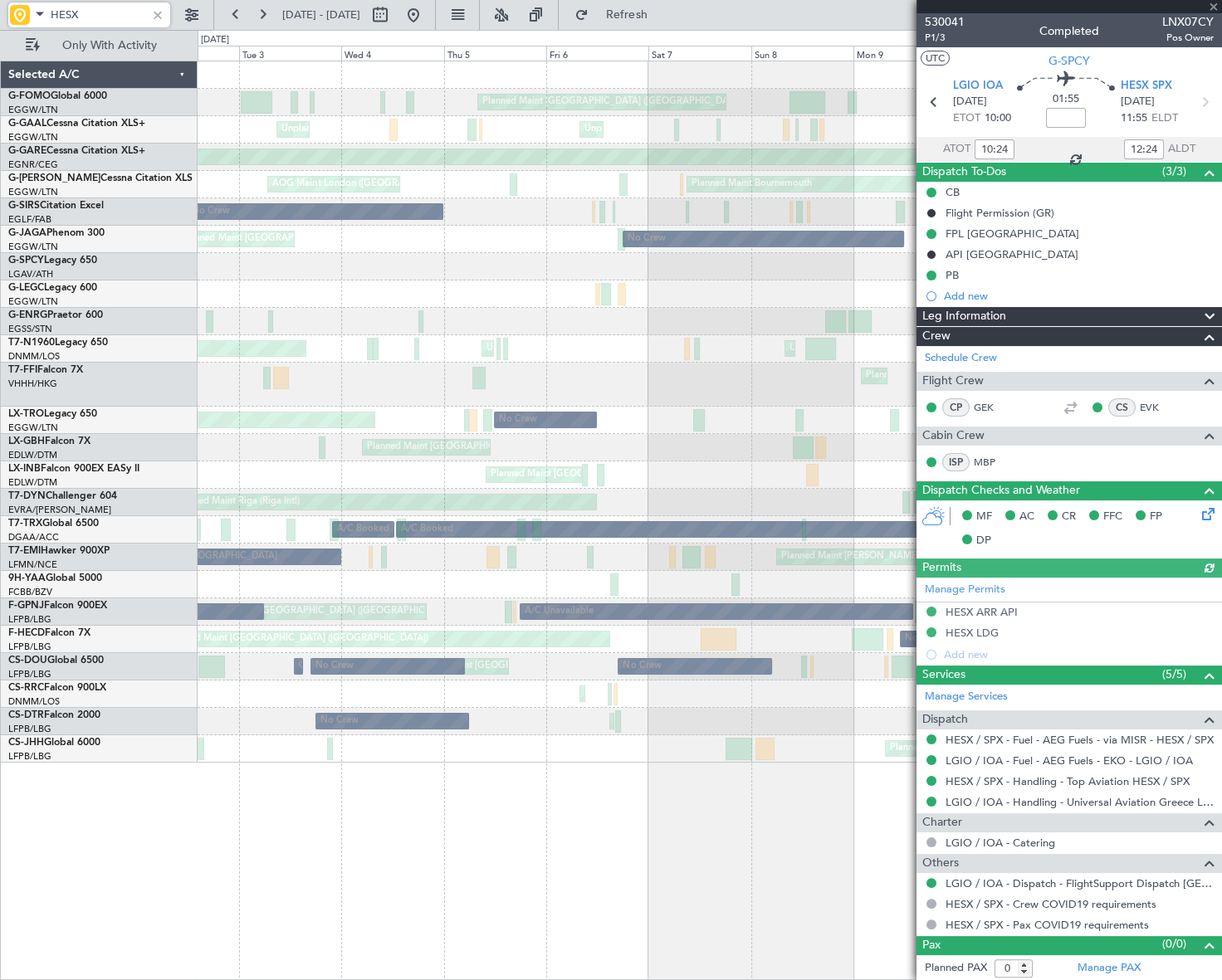
click at [1049, 312] on div "Leg Information" at bounding box center [1069, 316] width 306 height 19
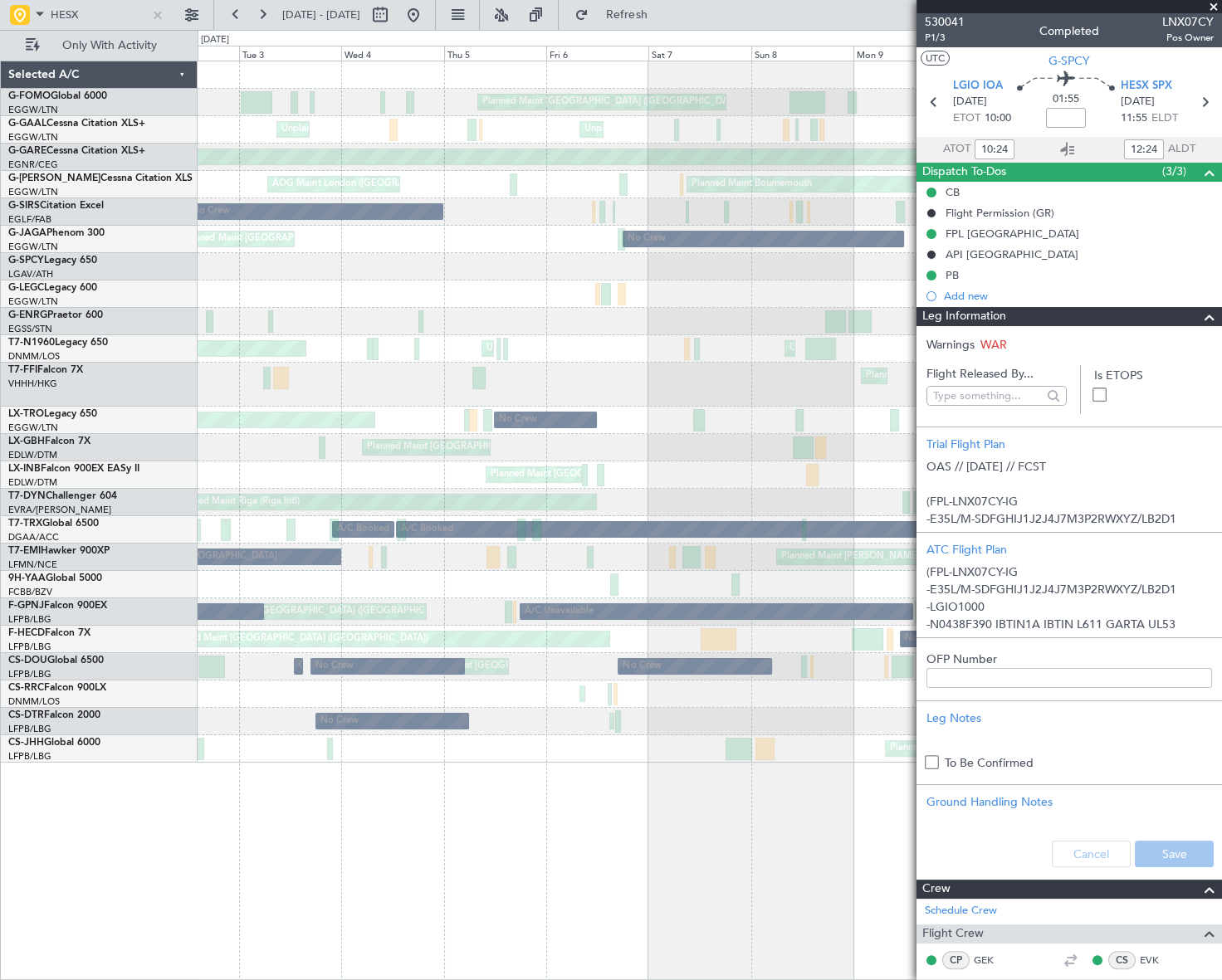
click at [1049, 312] on div "Leg Information" at bounding box center [1069, 316] width 306 height 19
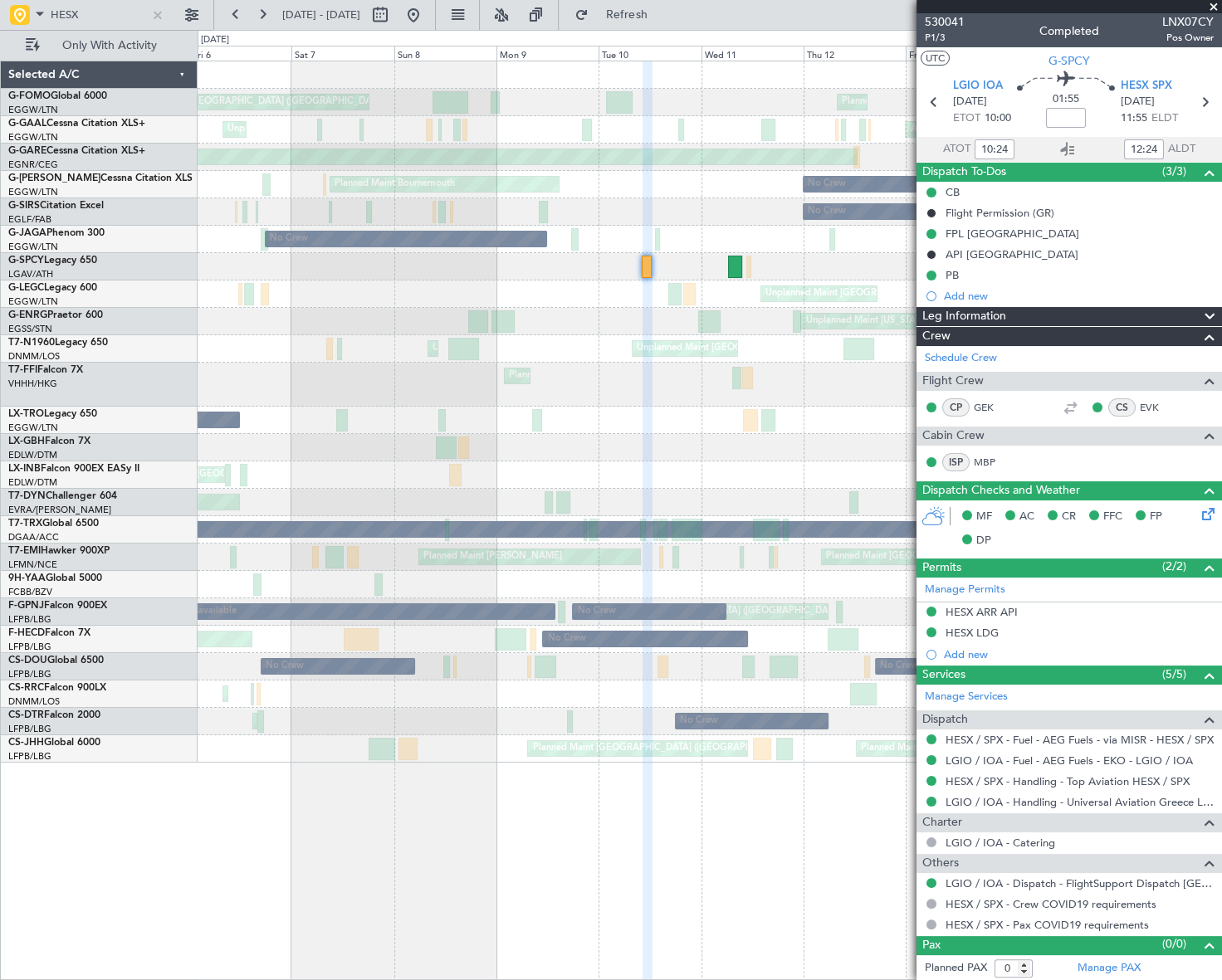
click at [470, 401] on div "Planned Maint London (Luton) Planned Maint London (Luton) Unplanned Maint Londo…" at bounding box center [709, 412] width 1024 height 702
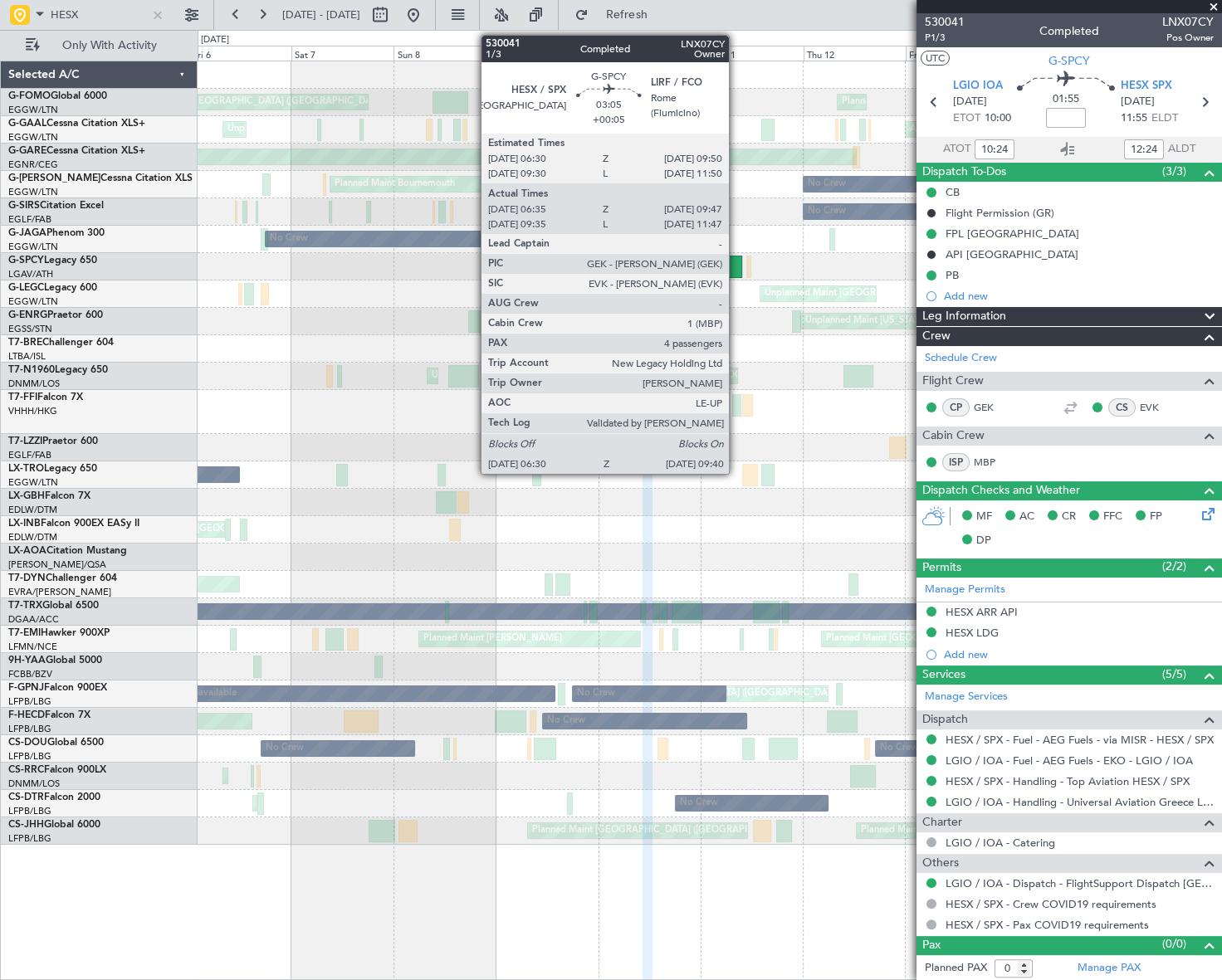
click at [737, 264] on div at bounding box center [735, 266] width 14 height 22
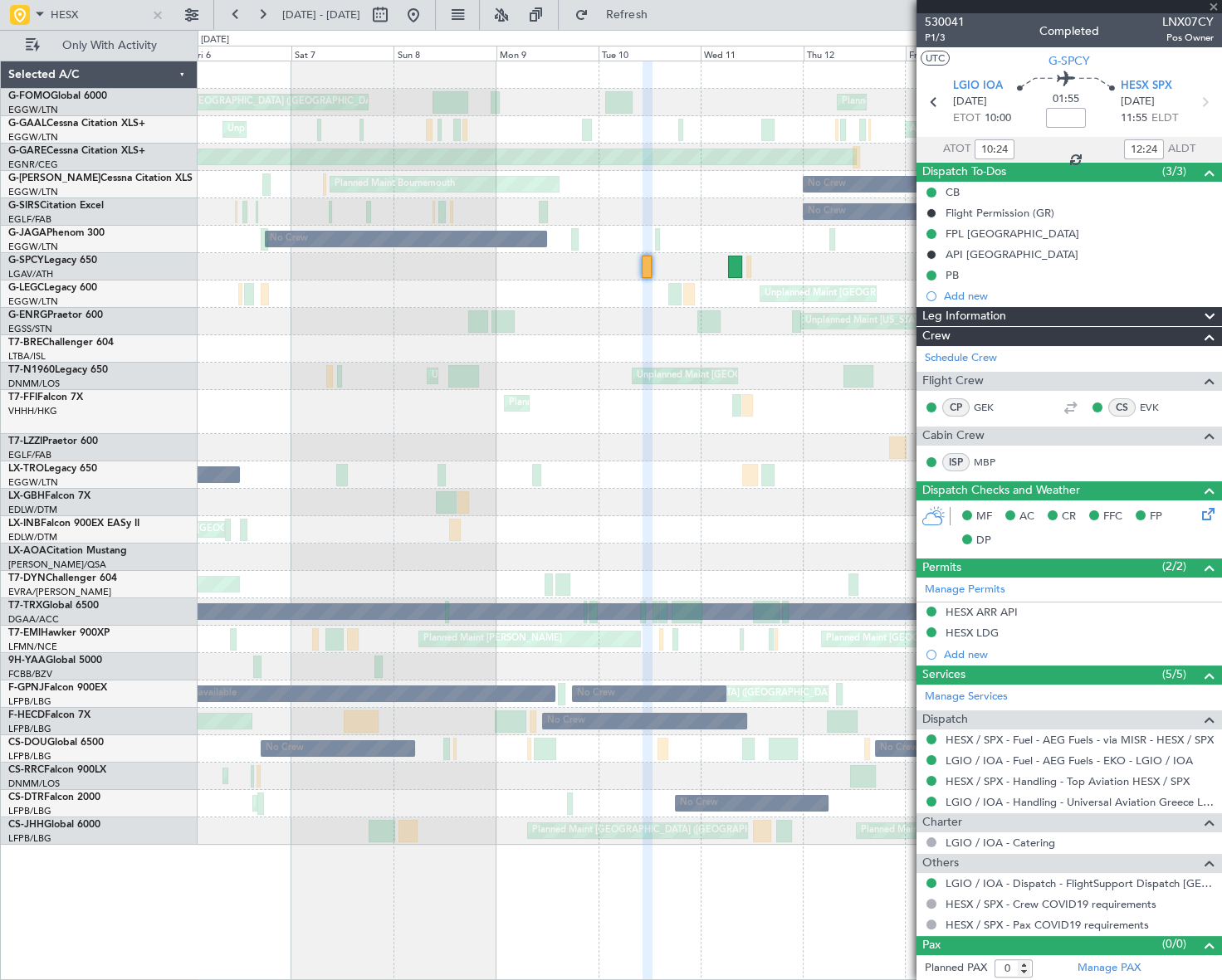
type input "+00:05"
type input "06:35"
type input "09:32"
type input "4"
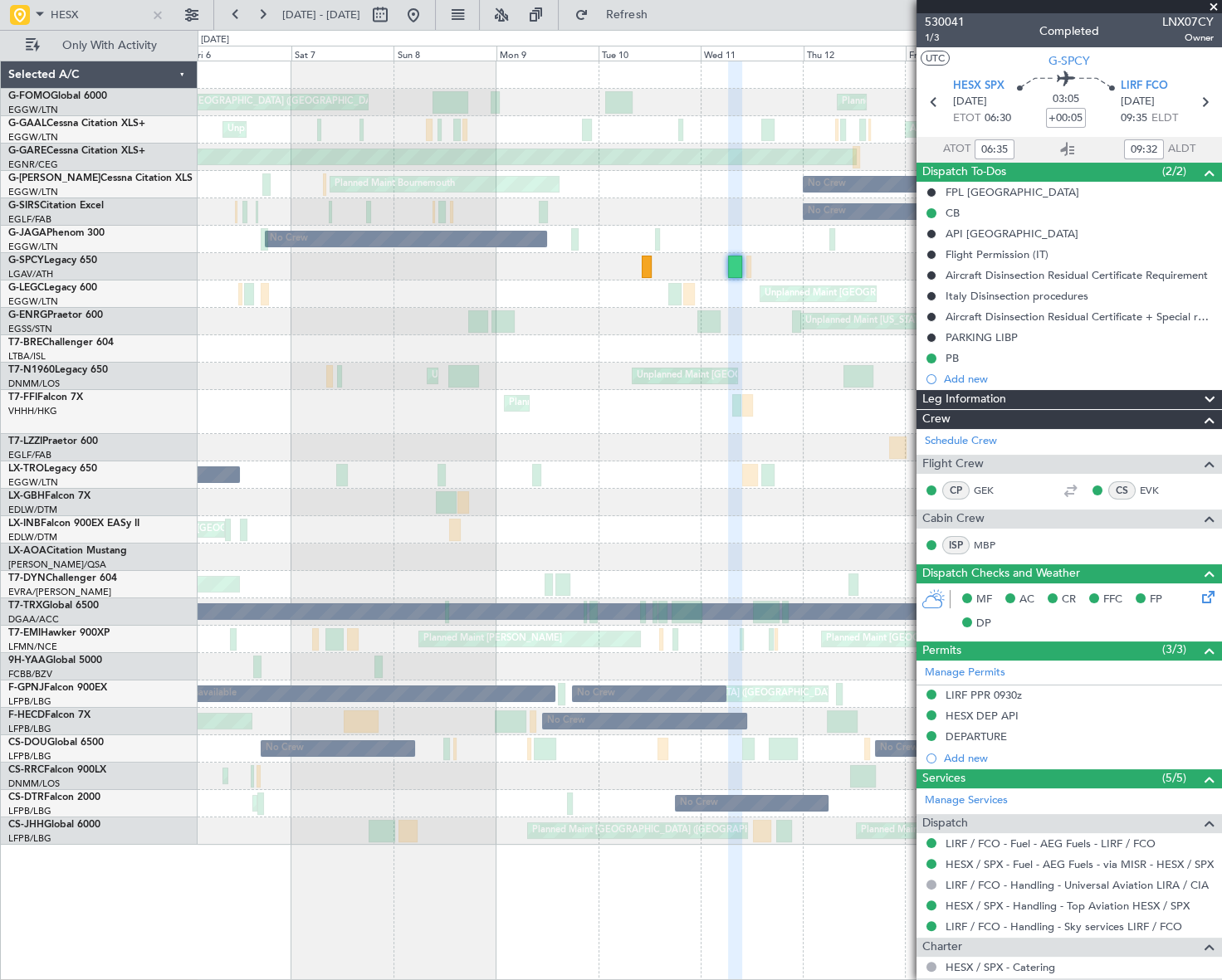
click at [1007, 398] on div "Leg Information" at bounding box center [1069, 400] width 306 height 19
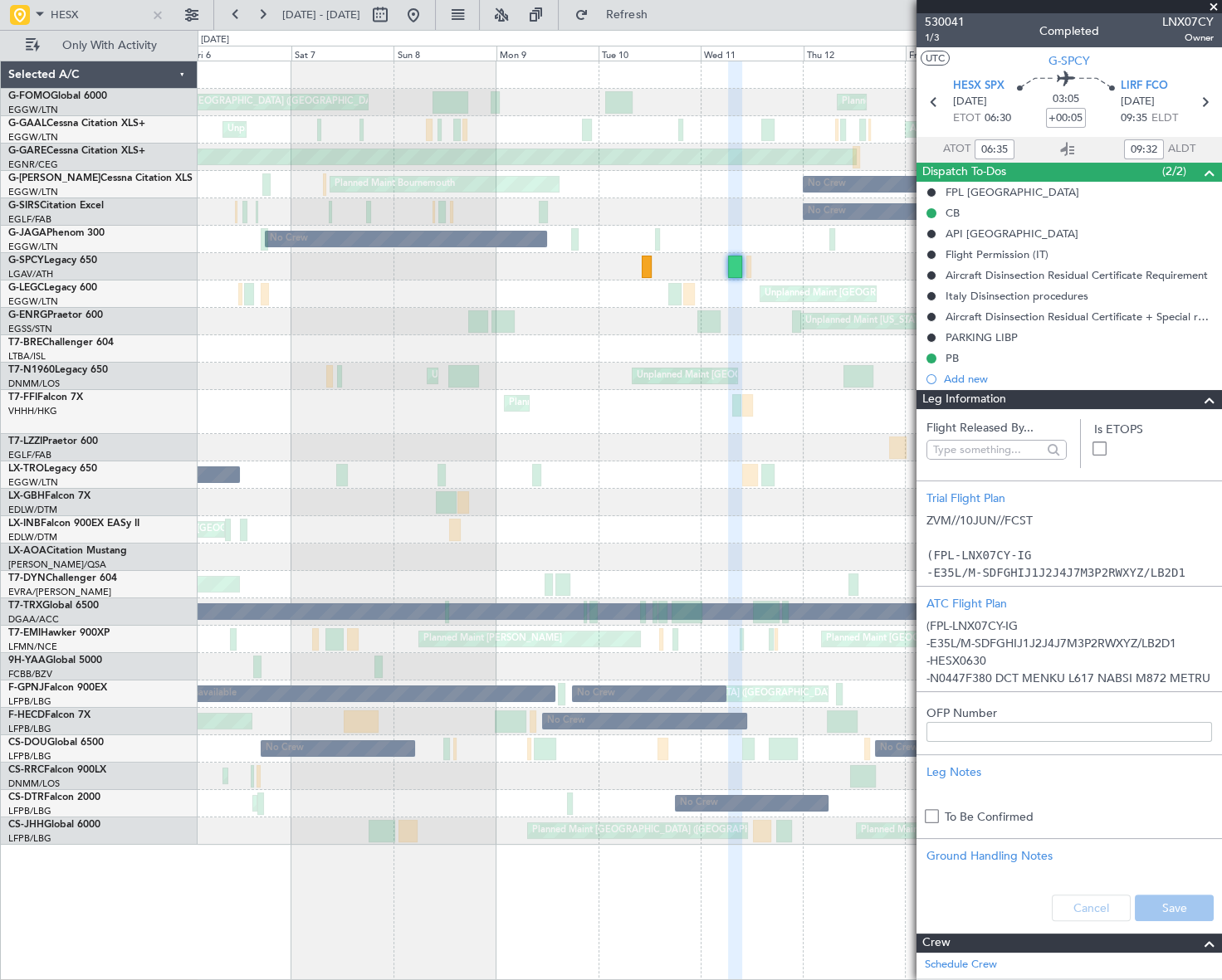
click at [1007, 398] on div "Leg Information" at bounding box center [1069, 400] width 306 height 19
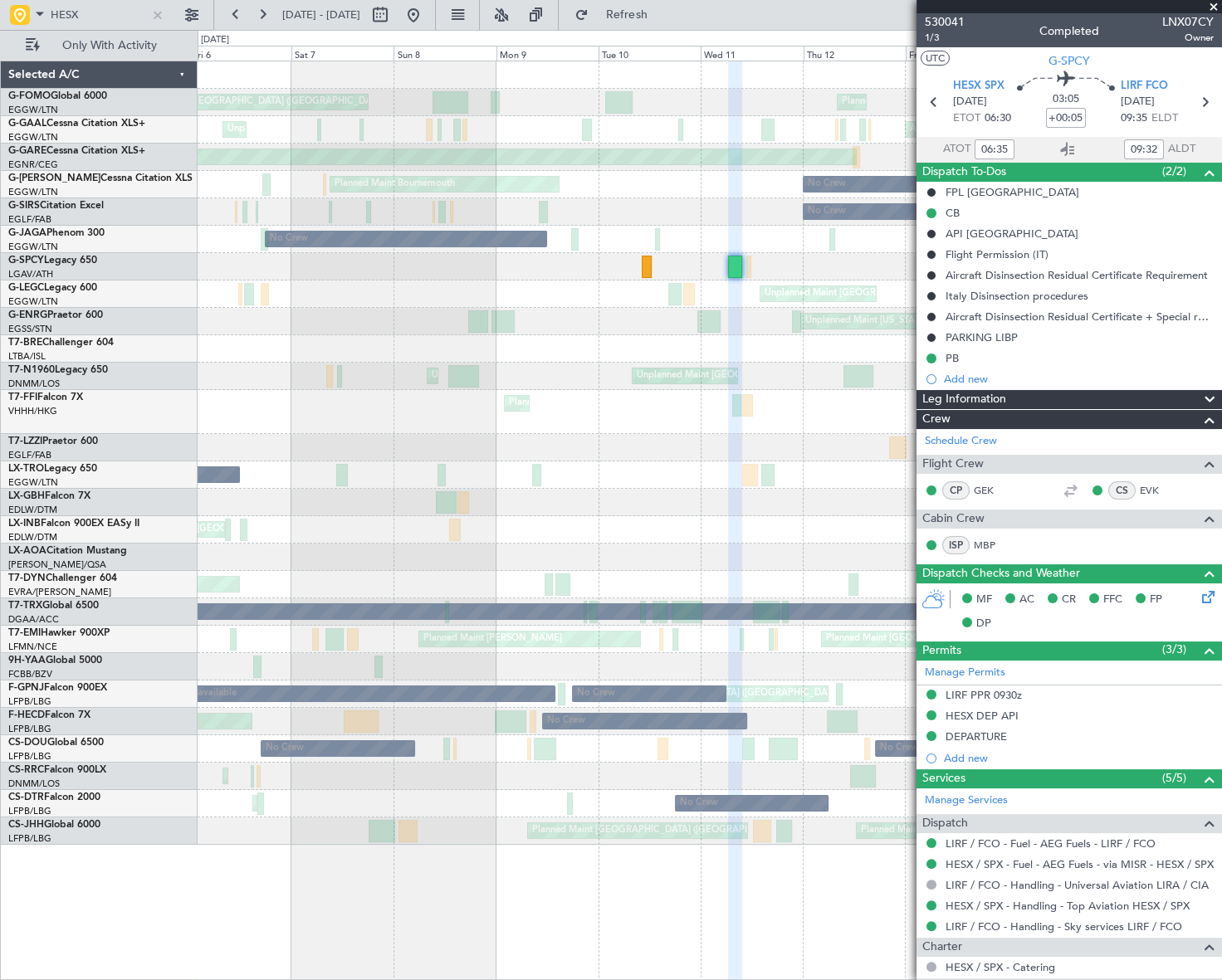
click at [1221, 264] on html "HESX 06 Jun 2025 - 16 Jun 2025 Refresh Quick Links Only With Activity Planned M…" at bounding box center [611, 490] width 1222 height 980
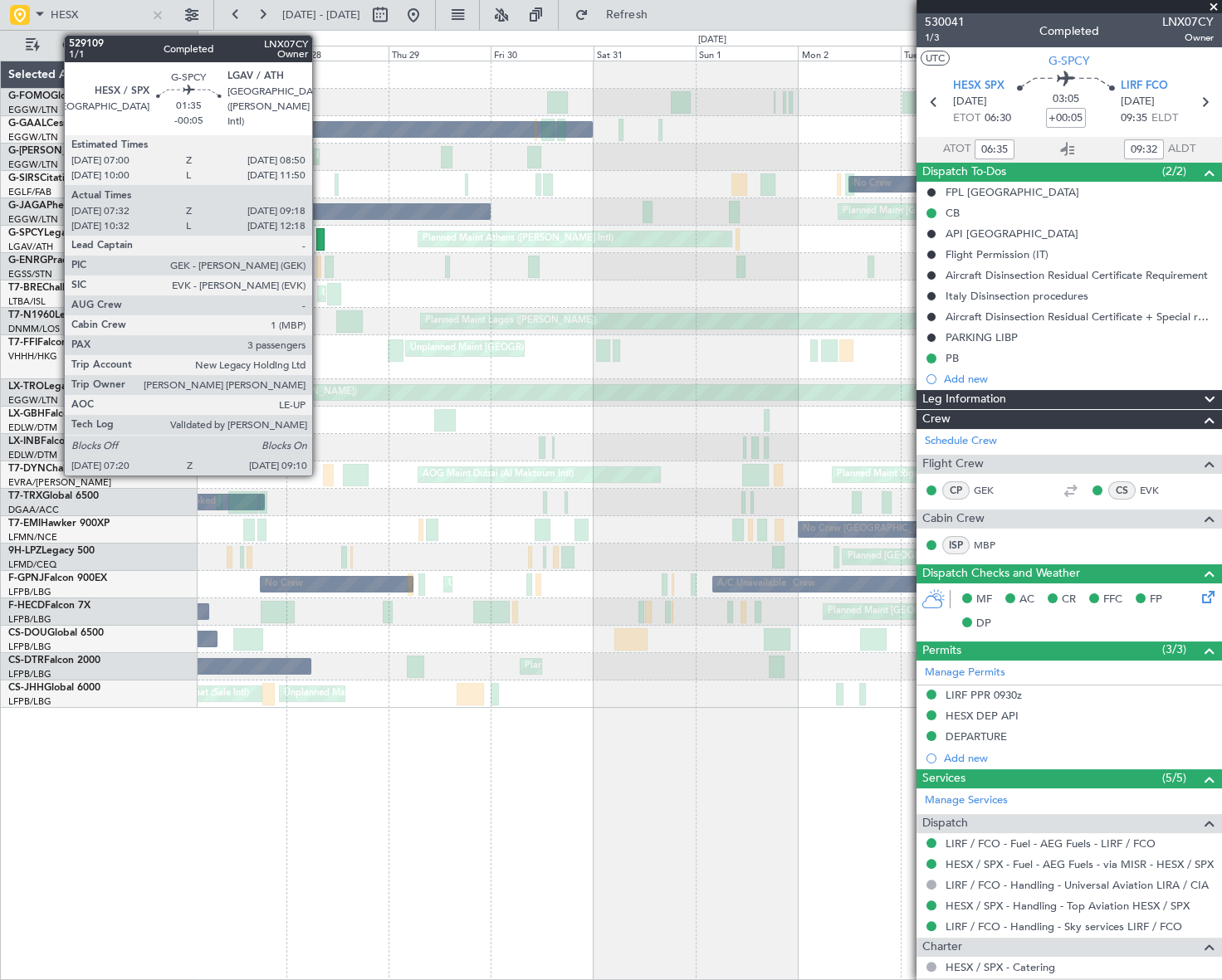
click at [320, 237] on div at bounding box center [320, 240] width 8 height 22
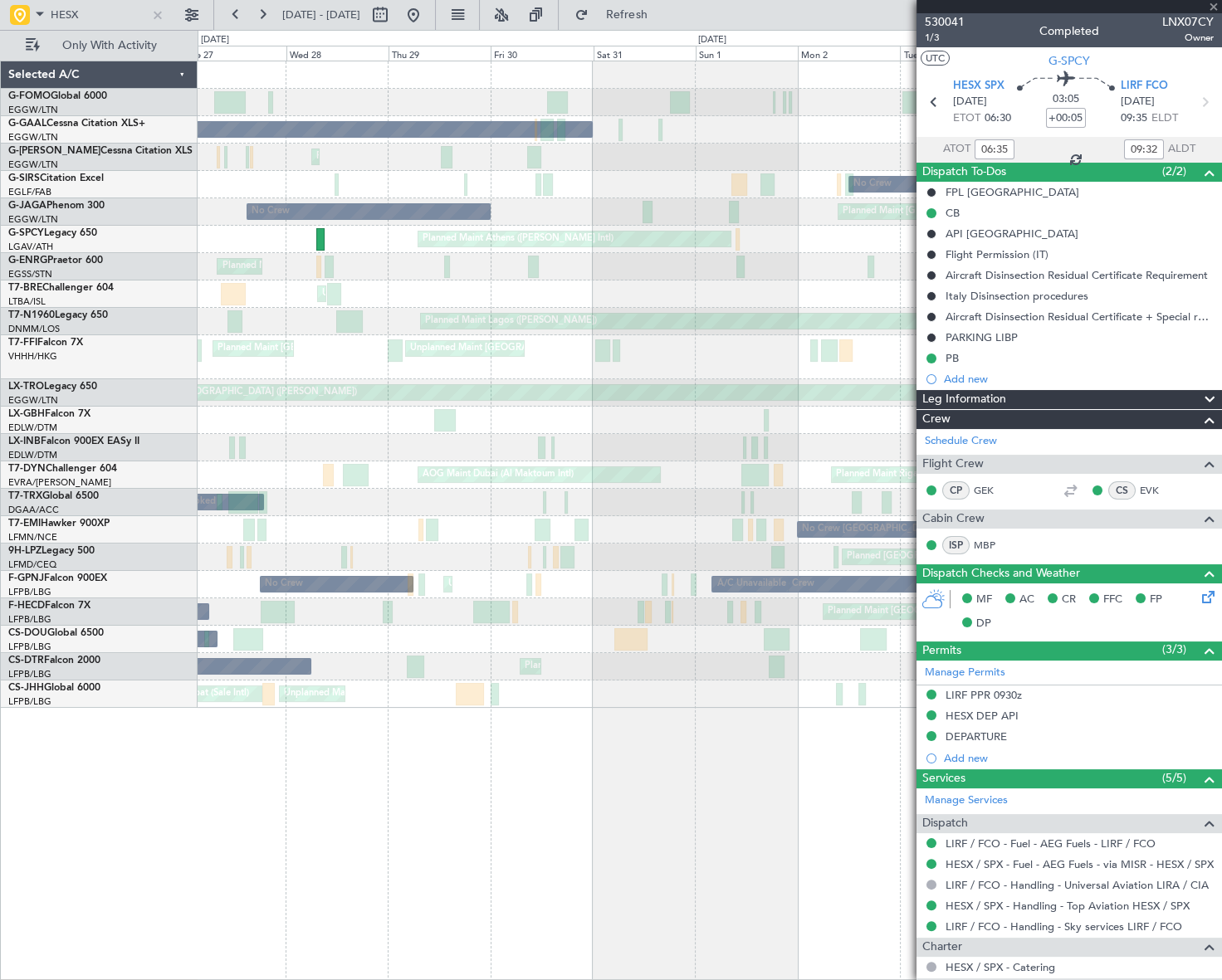
type input "-00:05"
type input "07:32"
type input "09:03"
type input "3"
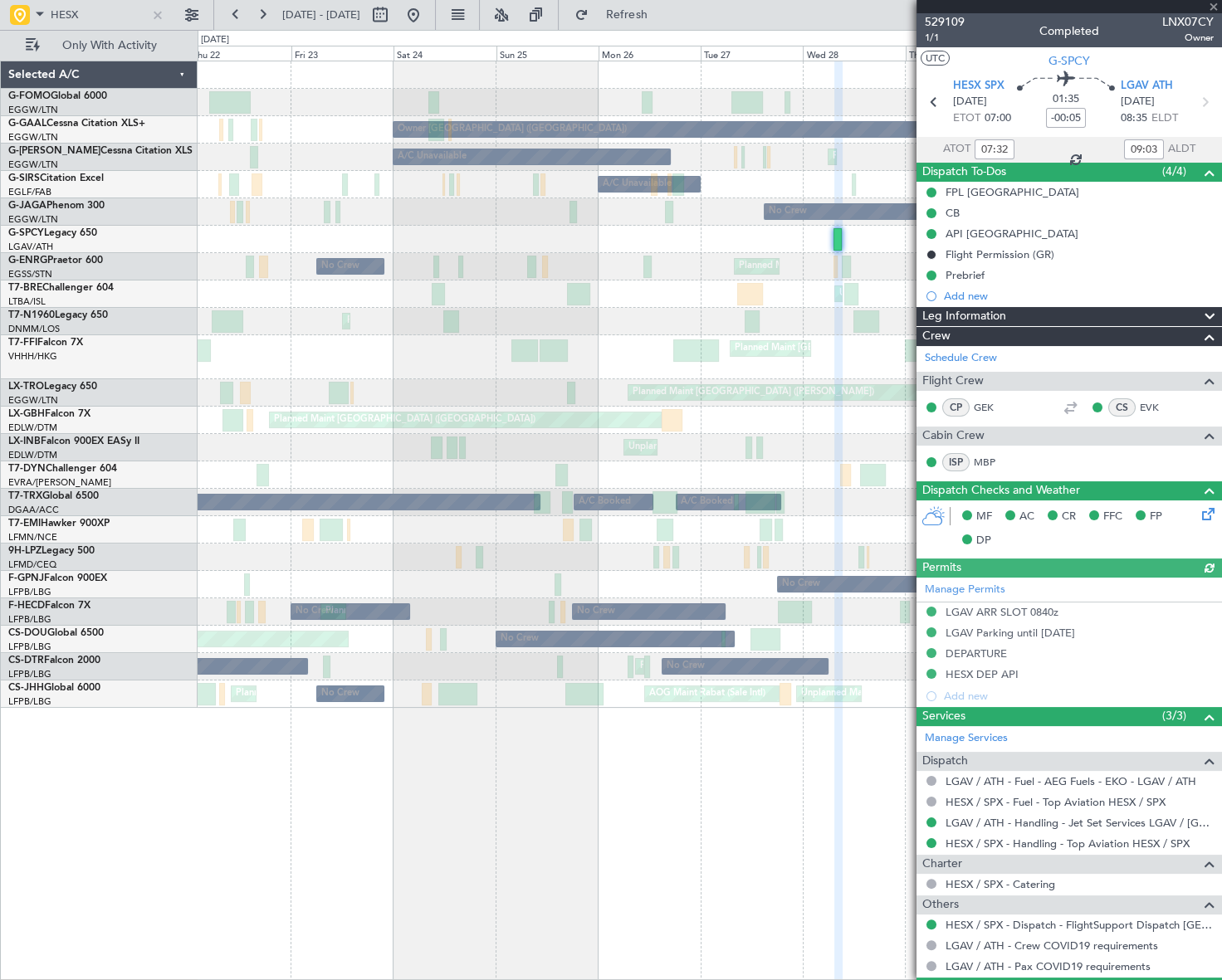
click at [1095, 420] on fb-app "HESX 27 May 2025 - 06 Jun 2025 Refresh Quick Links Only With Activity Owner Lon…" at bounding box center [611, 497] width 1222 height 968
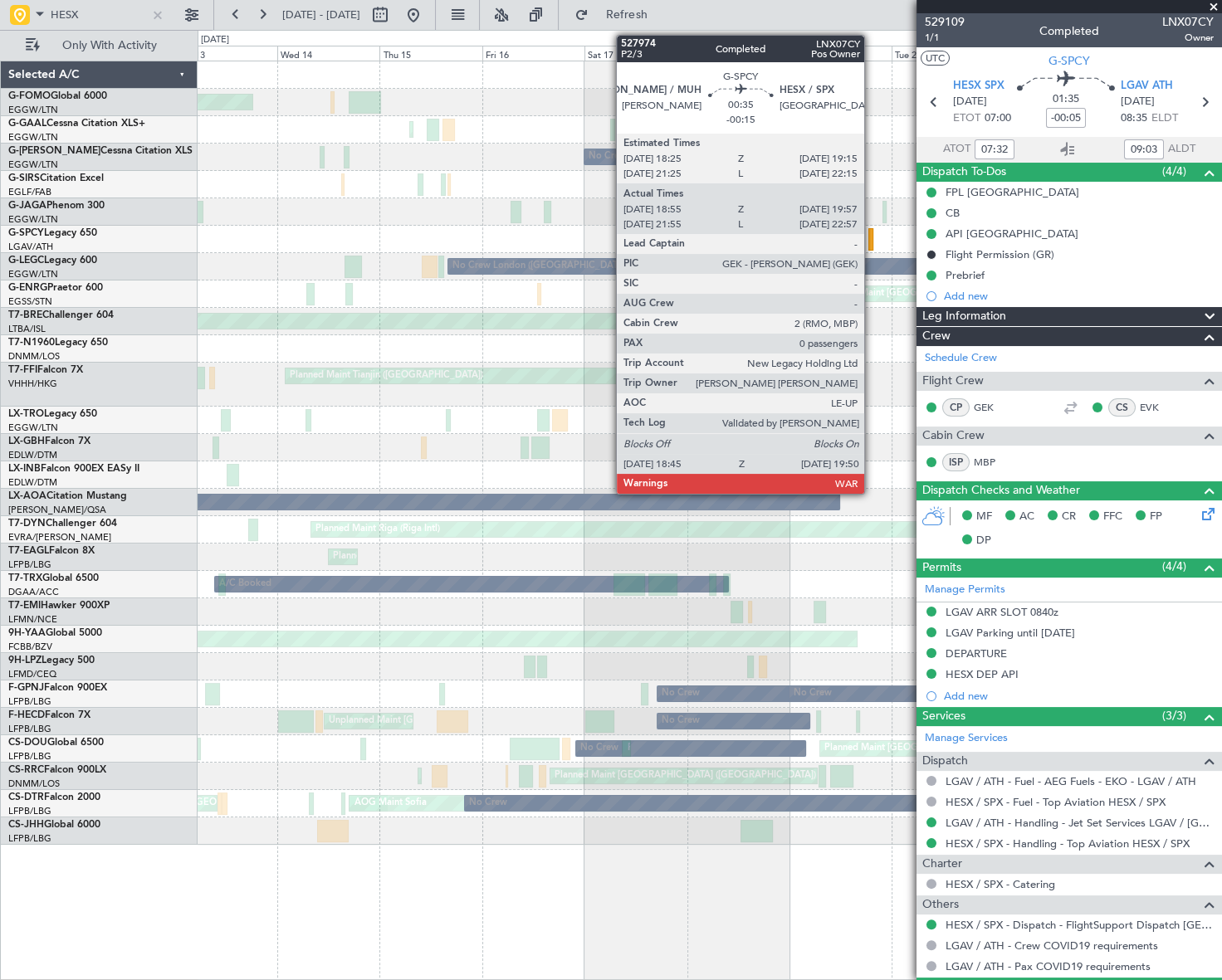
click at [871, 242] on div at bounding box center [870, 240] width 5 height 22
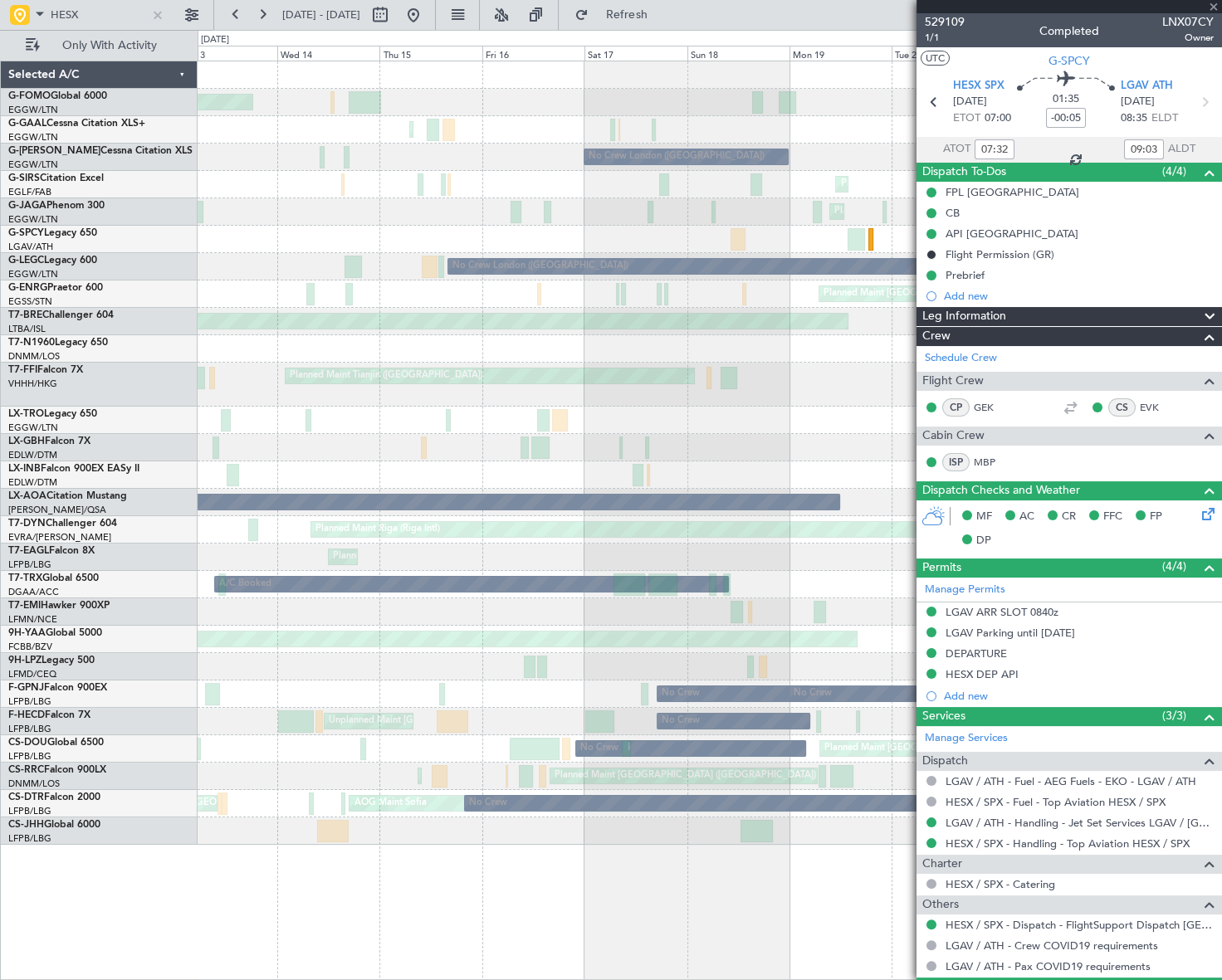
type input "-00:15"
type input "18:55"
type input "19:42"
type input "0"
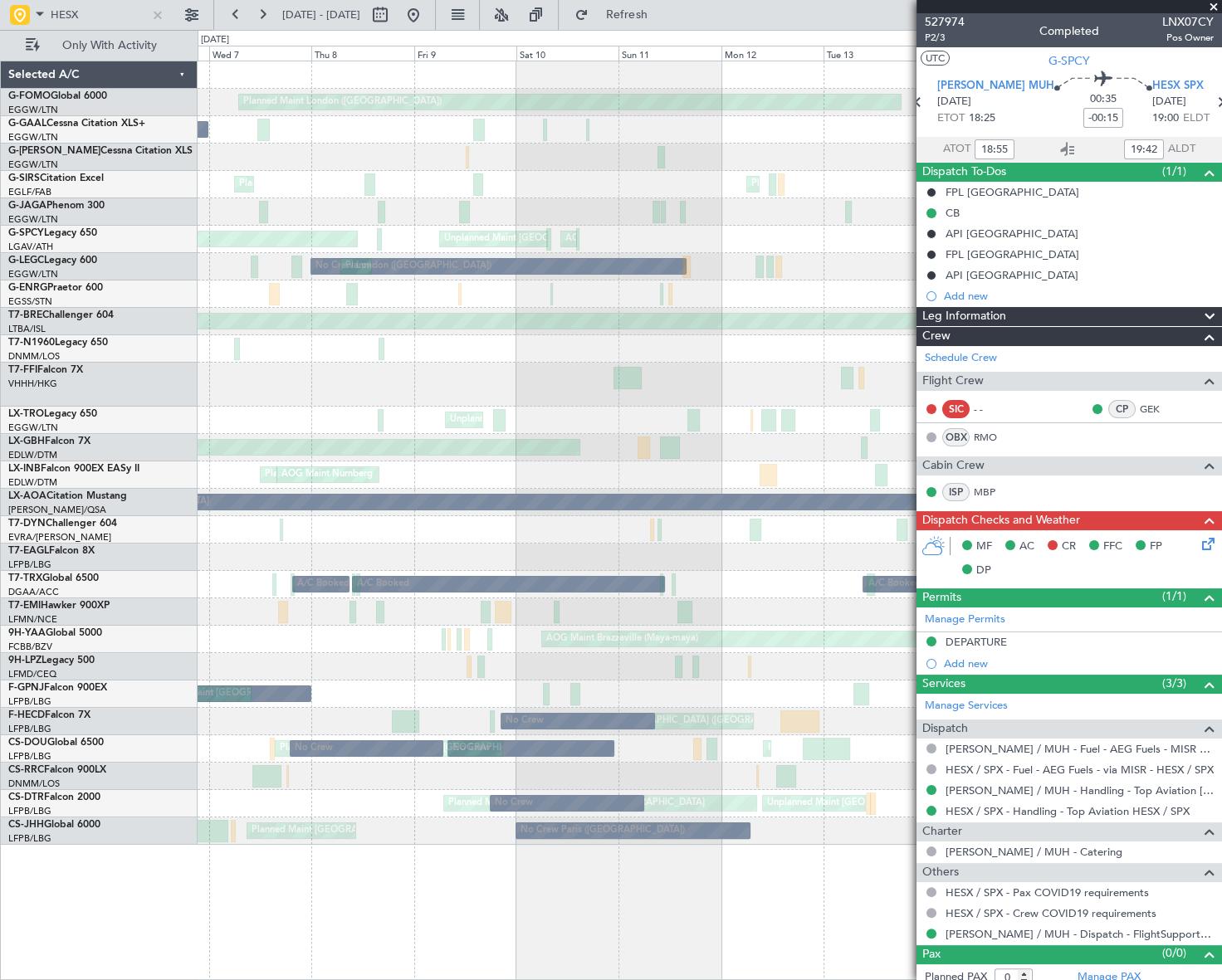
click at [1072, 356] on fb-app "HESX 13 May 2025 - 23 May 2025 Refresh Quick Links Only With Activity Planned M…" at bounding box center [611, 497] width 1222 height 968
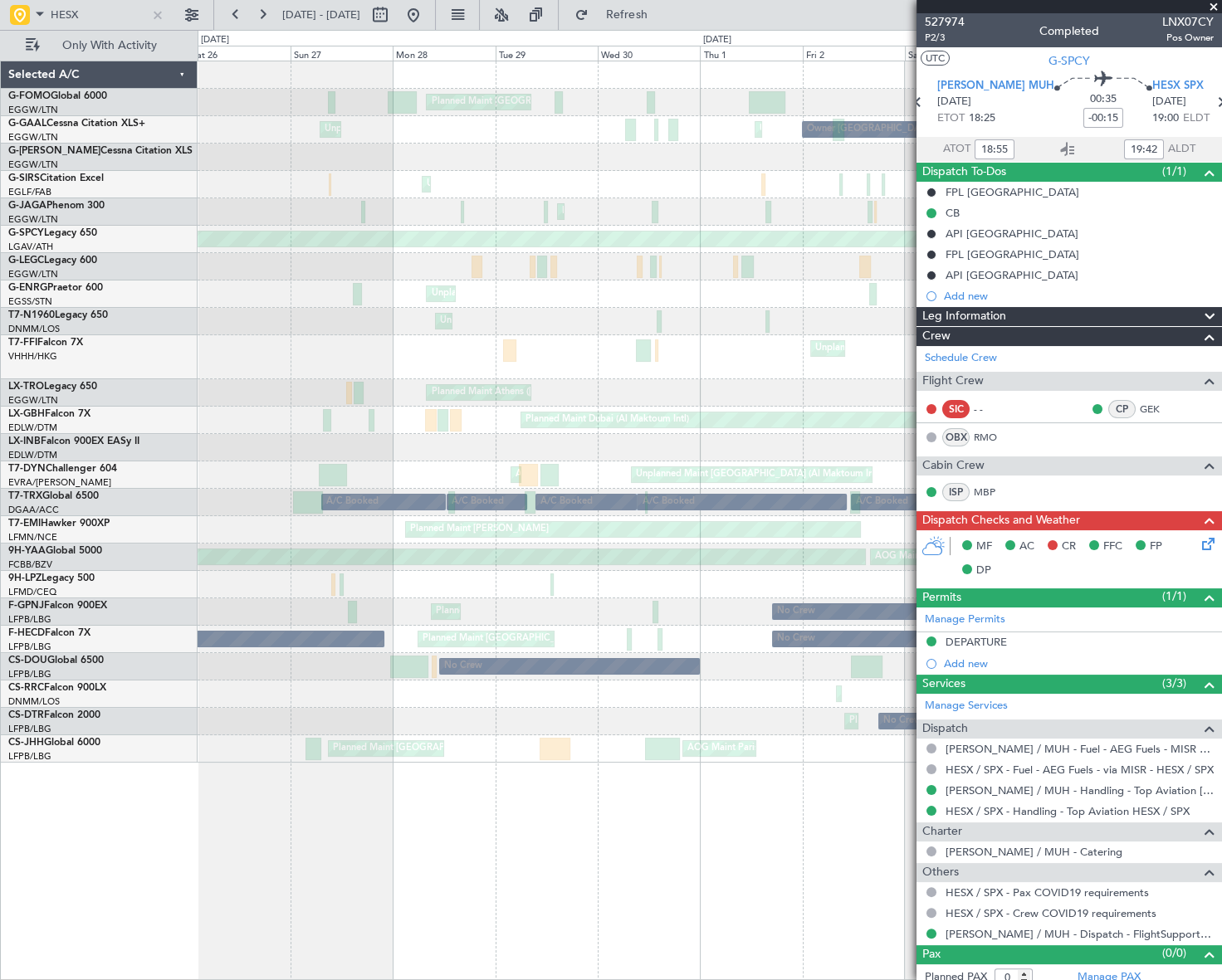
click at [1221, 275] on html "HESX 05 May 2025 - 15 May 2025 Refresh Quick Links Only With Activity Planned M…" at bounding box center [611, 490] width 1222 height 980
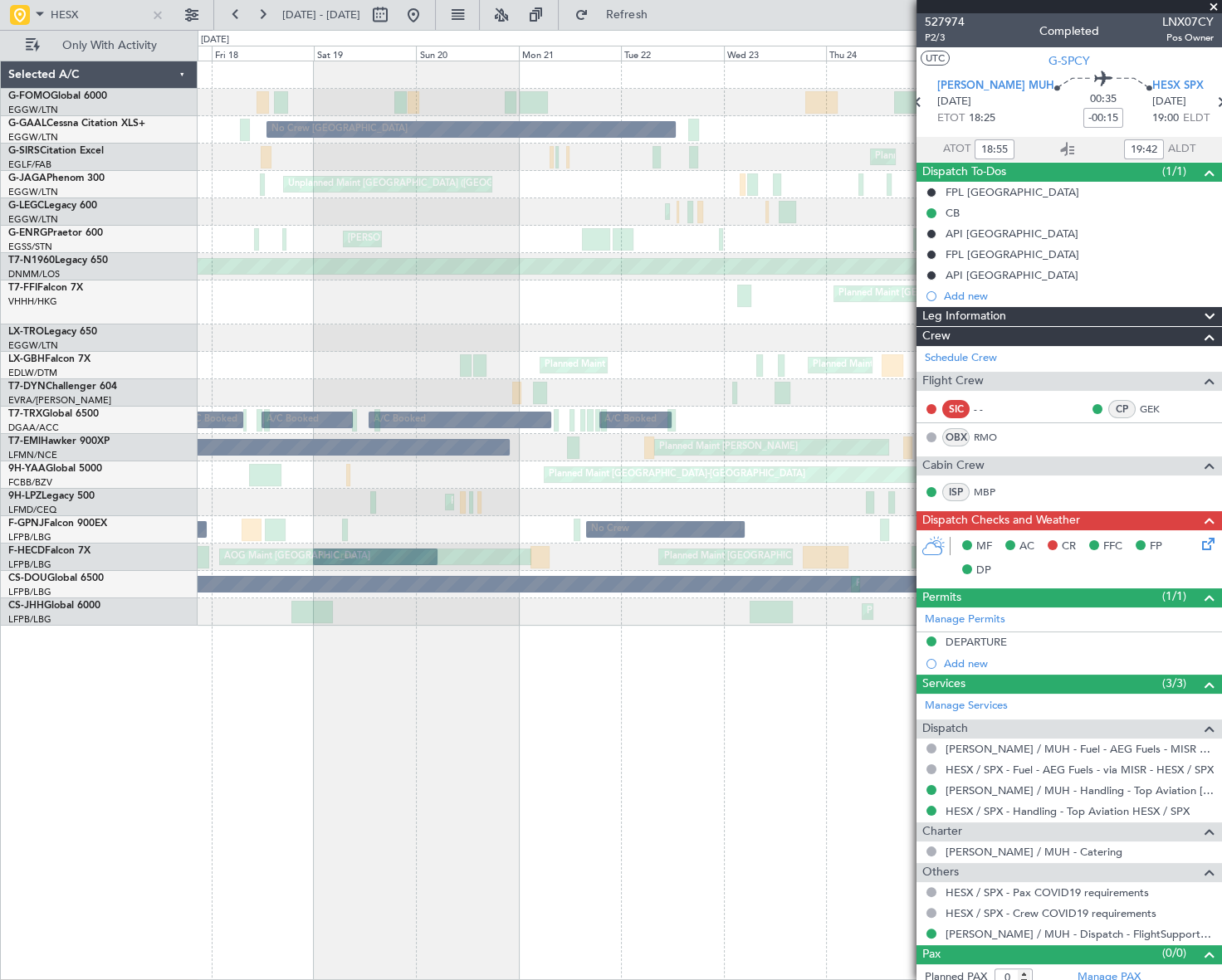
click at [1061, 392] on fb-app "HESX 24 Apr 2025 - 04 May 2025 Refresh Quick Links Only With Activity Planned M…" at bounding box center [611, 497] width 1222 height 968
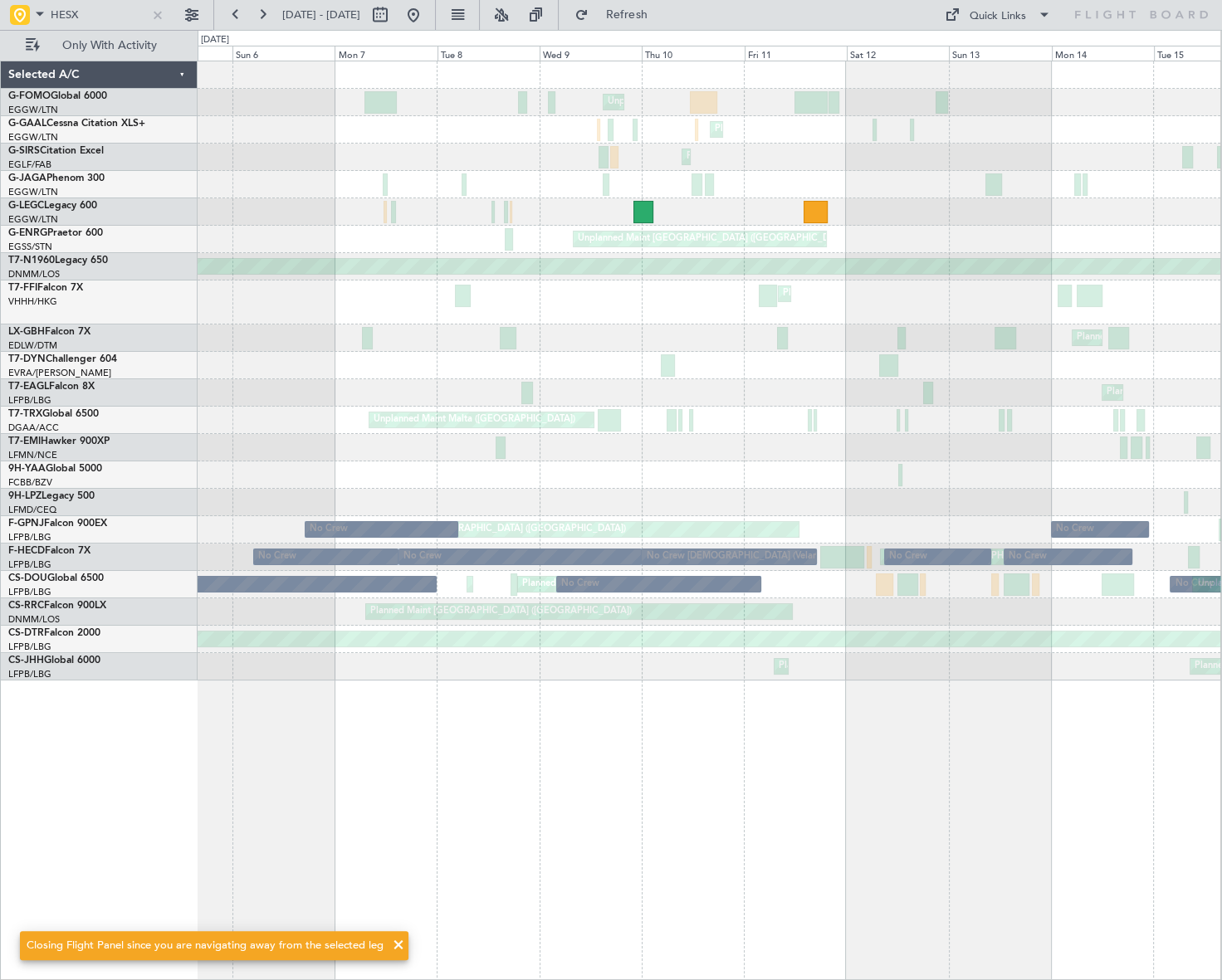
click at [1221, 361] on html "HESX 17 Apr 2025 - 27 Apr 2025 Refresh Quick Links Only With Activity Unplanned…" at bounding box center [611, 490] width 1222 height 980
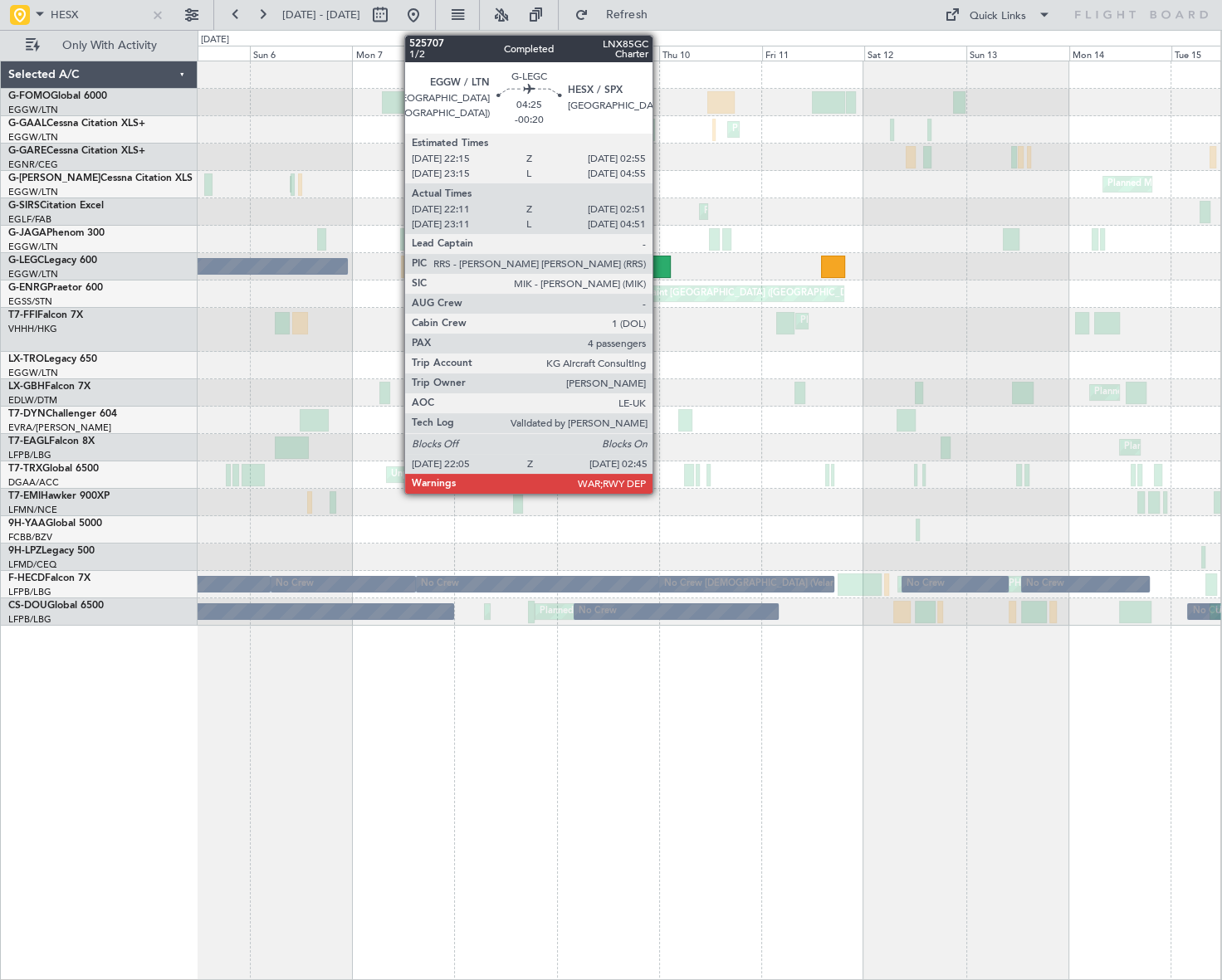
click at [661, 257] on div at bounding box center [662, 266] width 20 height 22
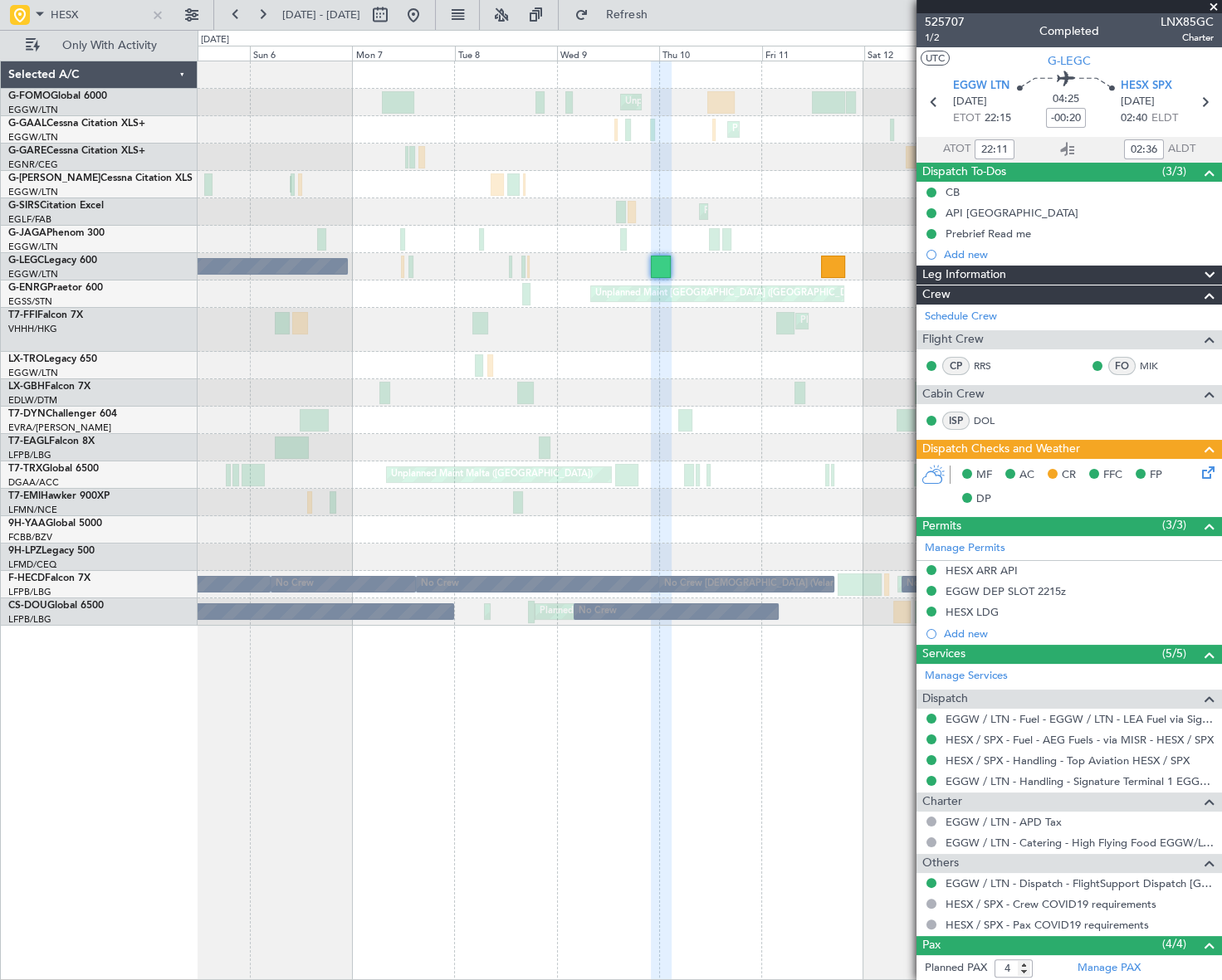
click at [1036, 270] on div "Leg Information" at bounding box center [1069, 275] width 306 height 19
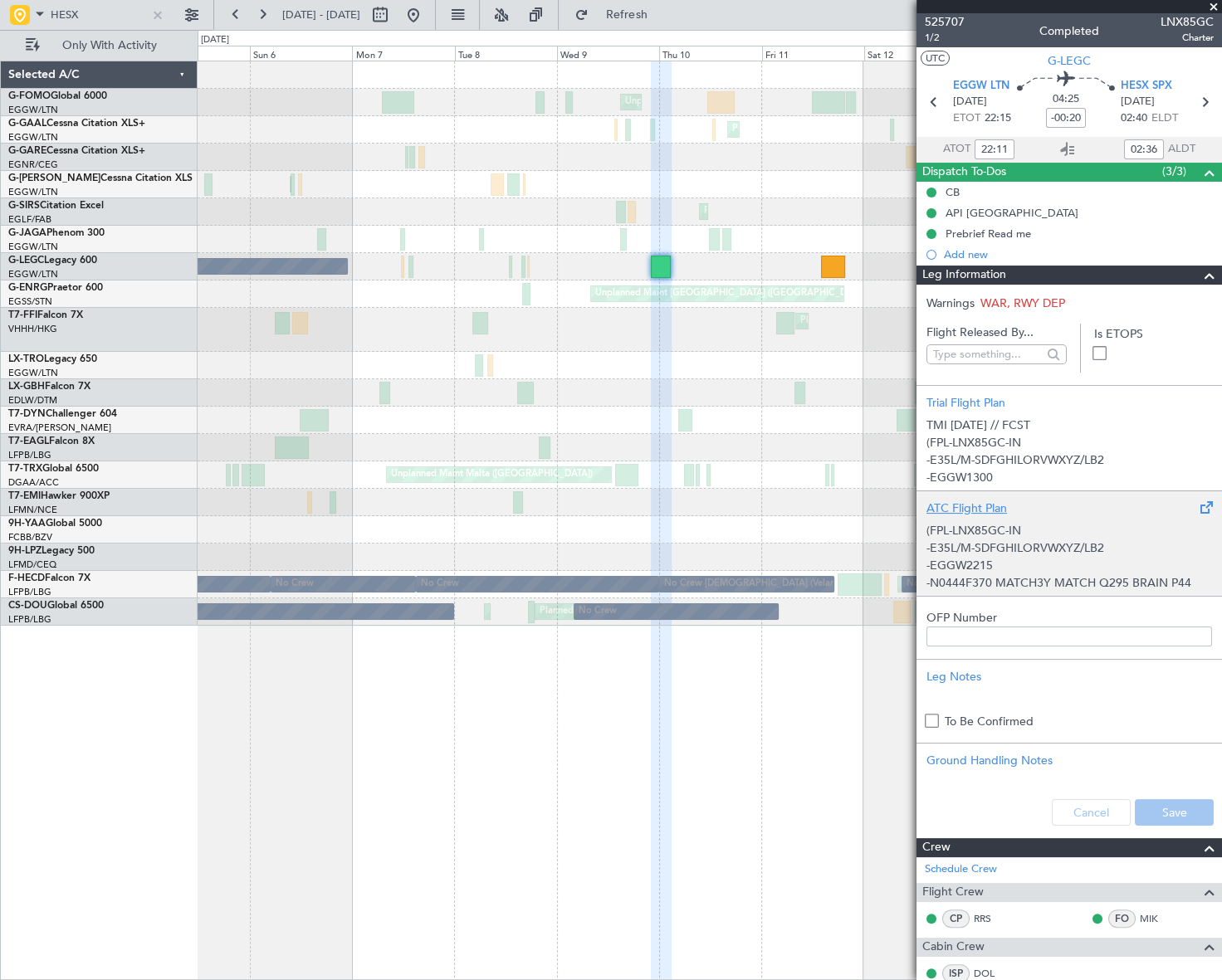
click at [1063, 535] on p "(FPL-LNX85GC-IN" at bounding box center [1069, 530] width 286 height 17
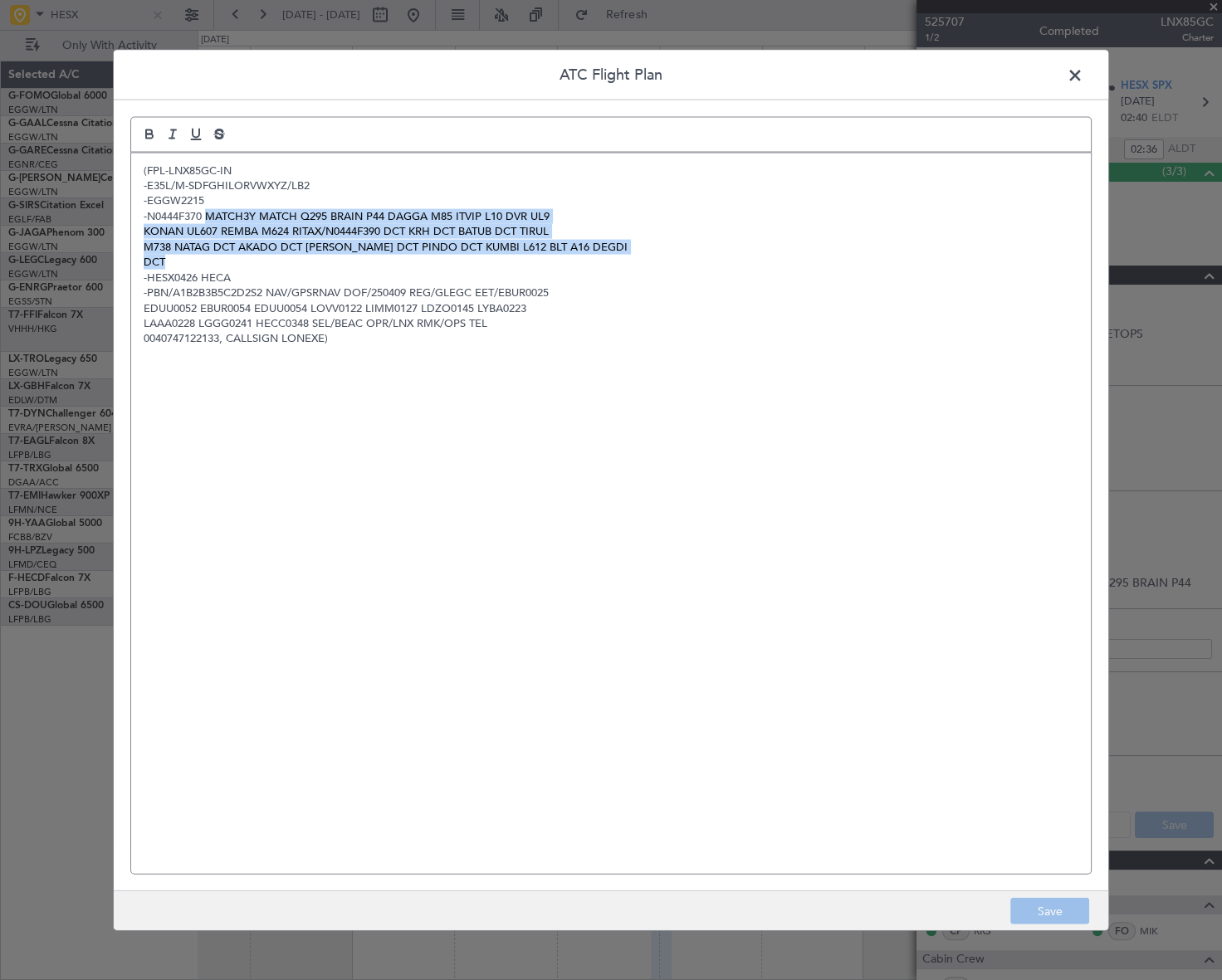
drag, startPoint x: 209, startPoint y: 214, endPoint x: 254, endPoint y: 257, distance: 62.2
click at [254, 257] on div "(FPL-LNX85GC-IN -E35L/M-SDFGHILORVWXYZ/LB2 -EGGW2215 -N0444F370 MATCH3Y MATCH Q…" at bounding box center [611, 513] width 960 height 721
copy div "MATCH3Y MATCH Q295 BRAIN P44 DAGGA M85 ITVIP L10 DVR UL9 KONAN UL607 REMBA M624…"
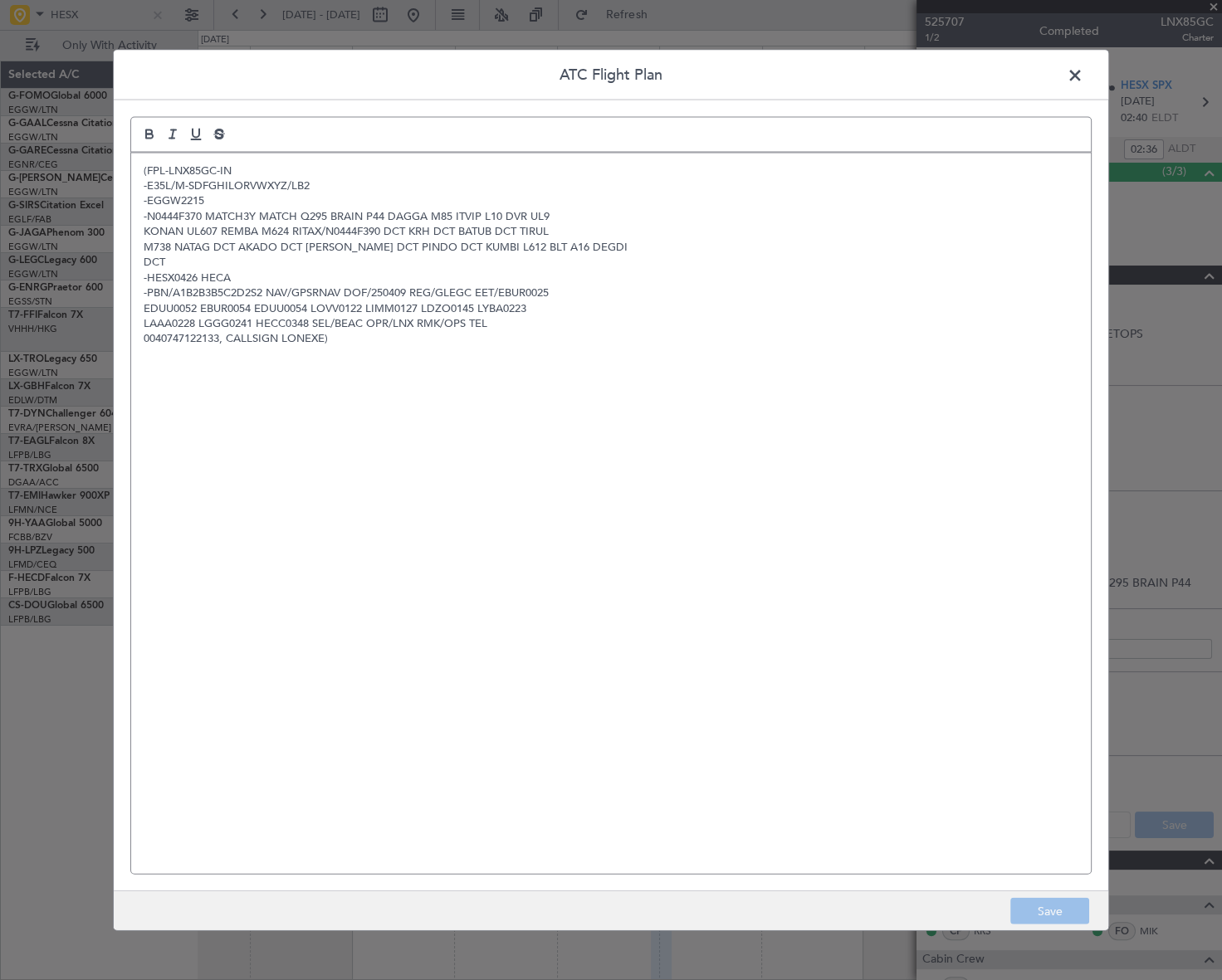
click at [1083, 73] on span at bounding box center [1083, 79] width 0 height 33
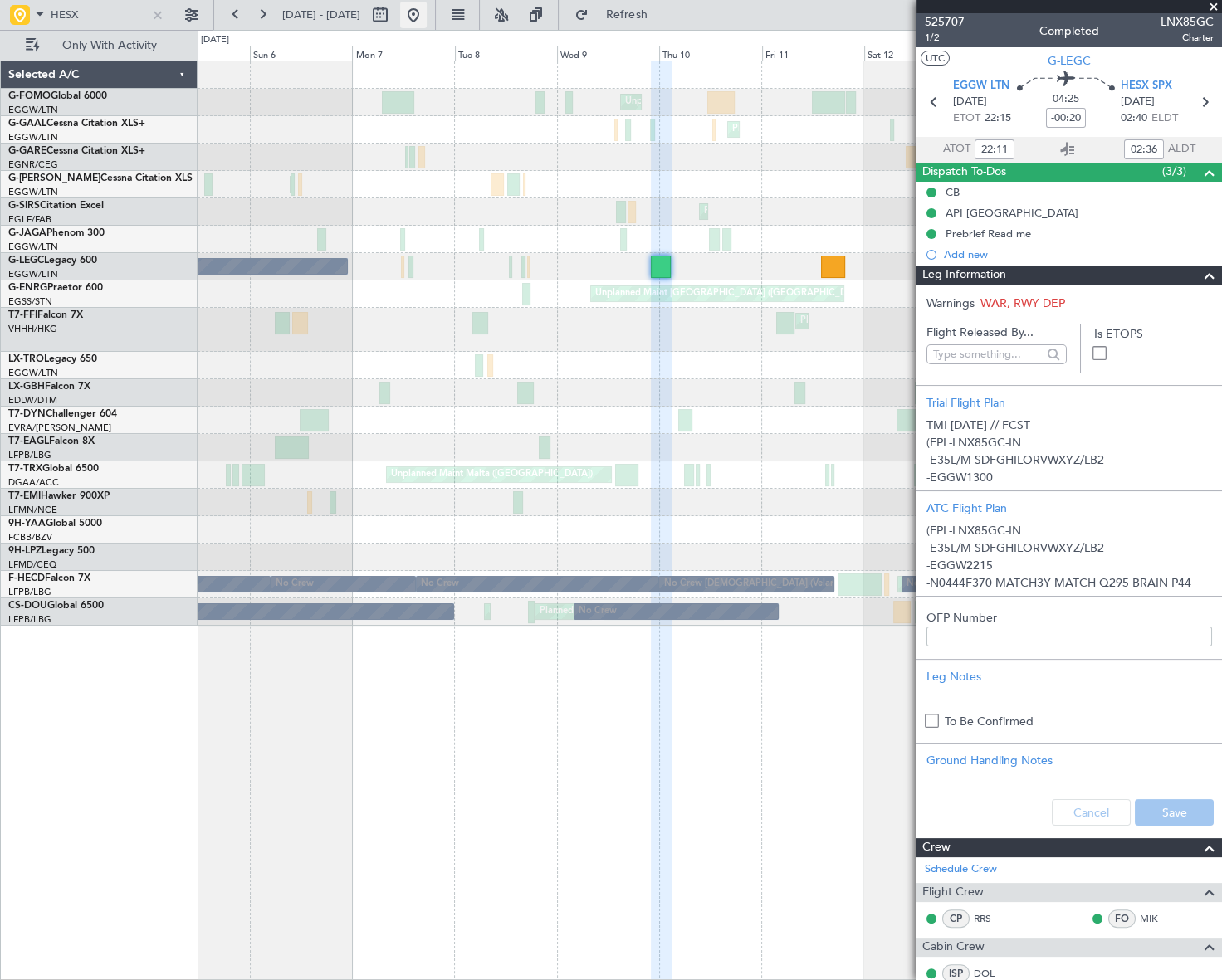
click at [427, 8] on button at bounding box center [413, 15] width 27 height 27
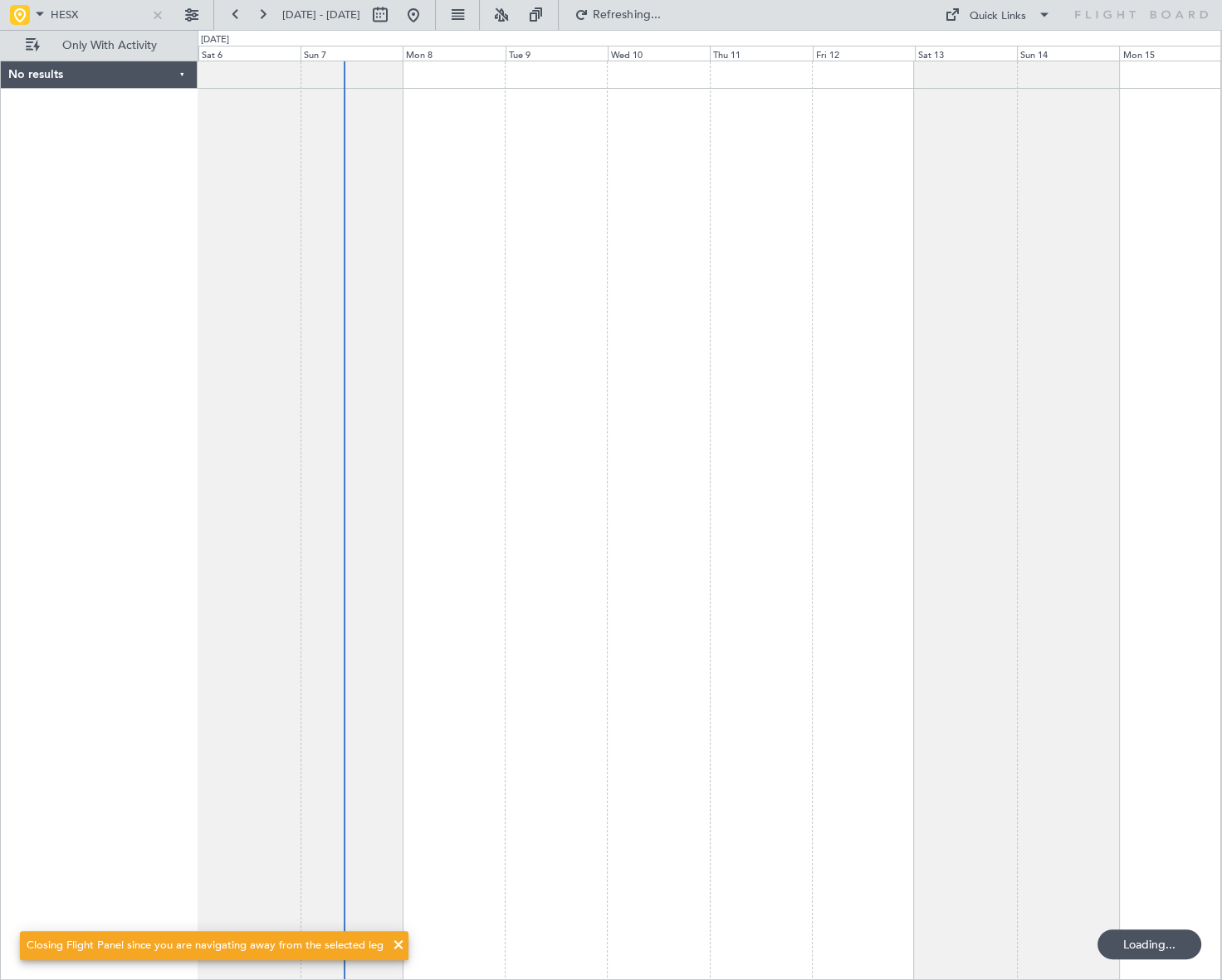
click at [470, 497] on div at bounding box center [709, 520] width 1024 height 919
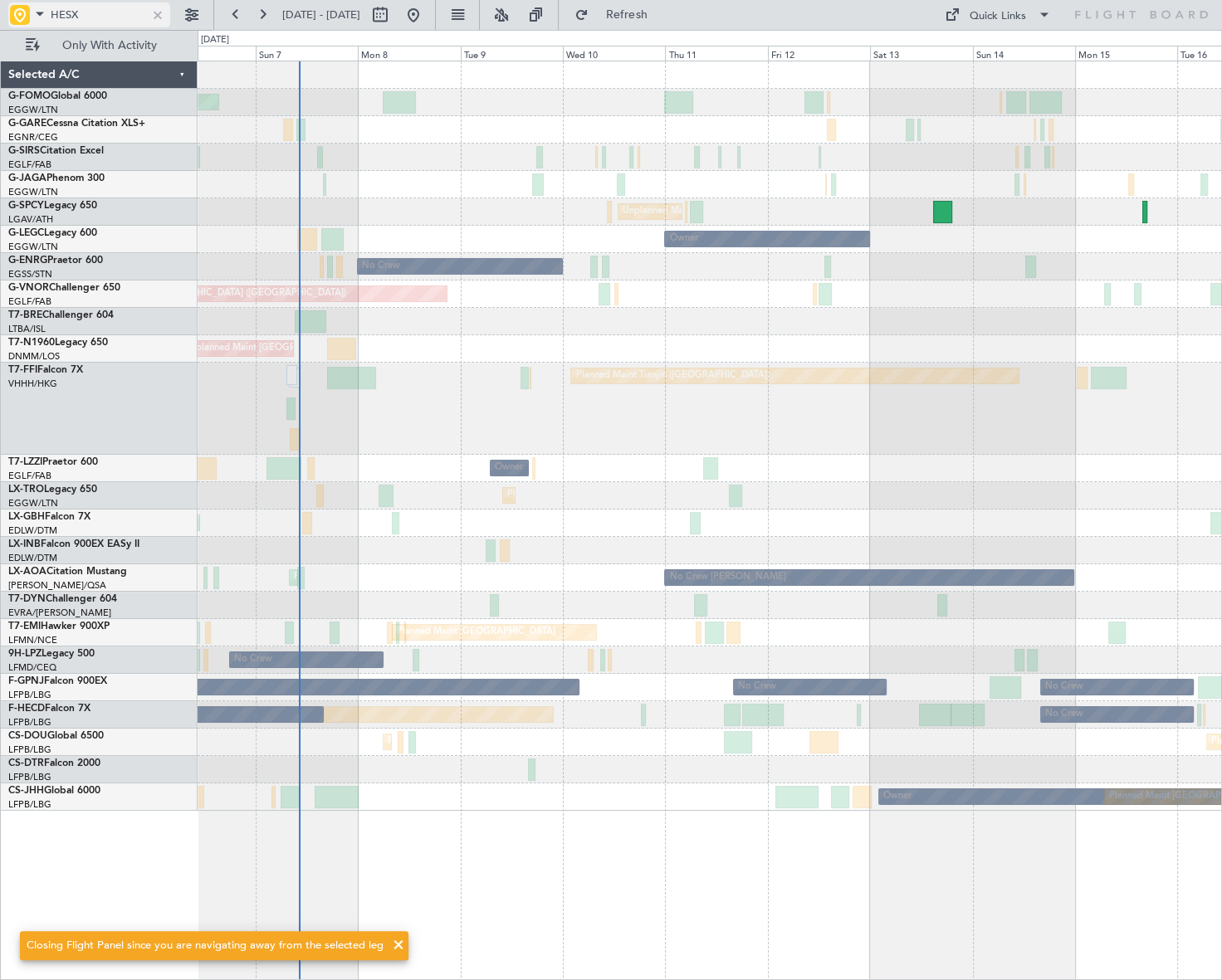
click at [160, 17] on div at bounding box center [158, 15] width 18 height 18
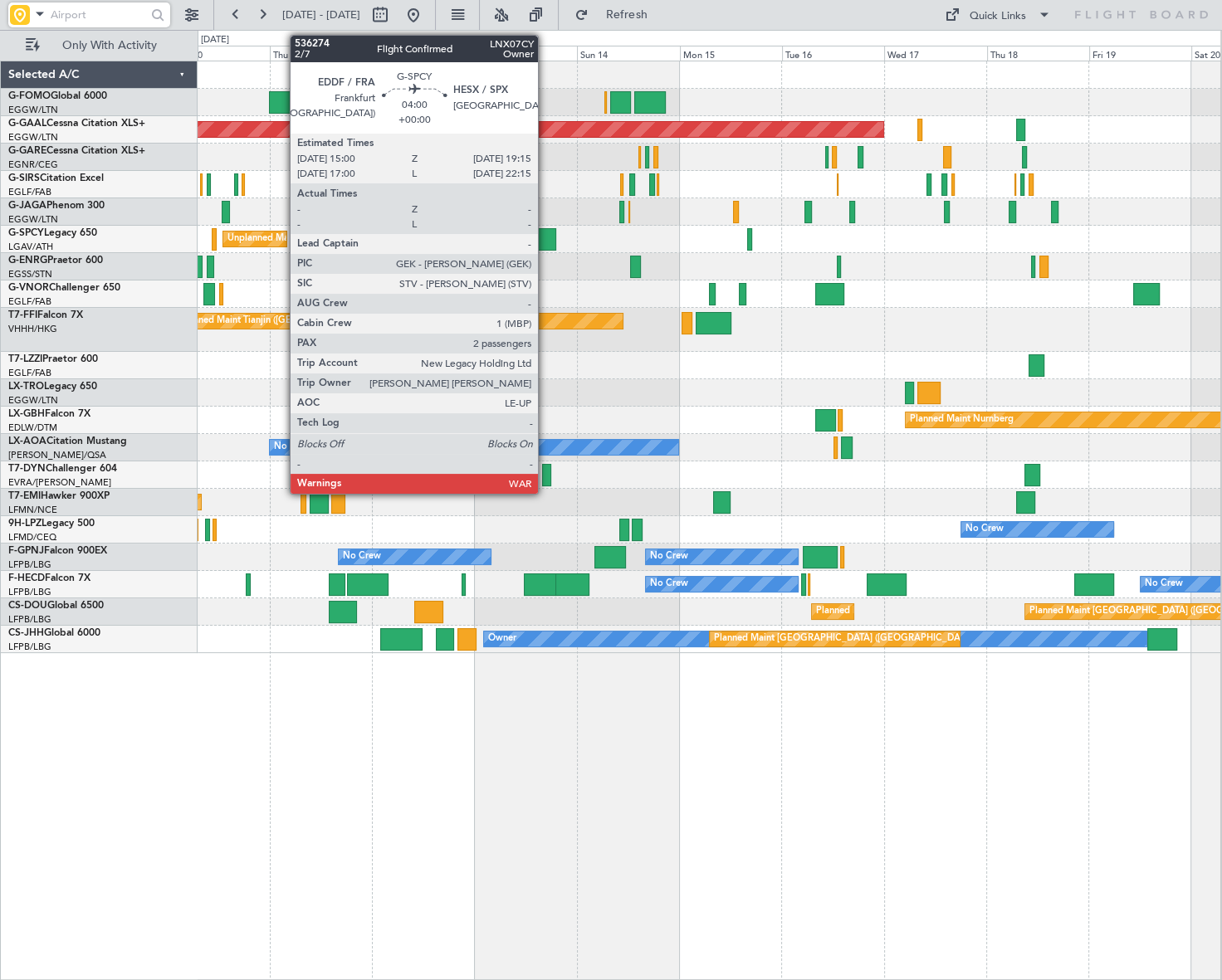
click at [546, 241] on div at bounding box center [548, 240] width 18 height 22
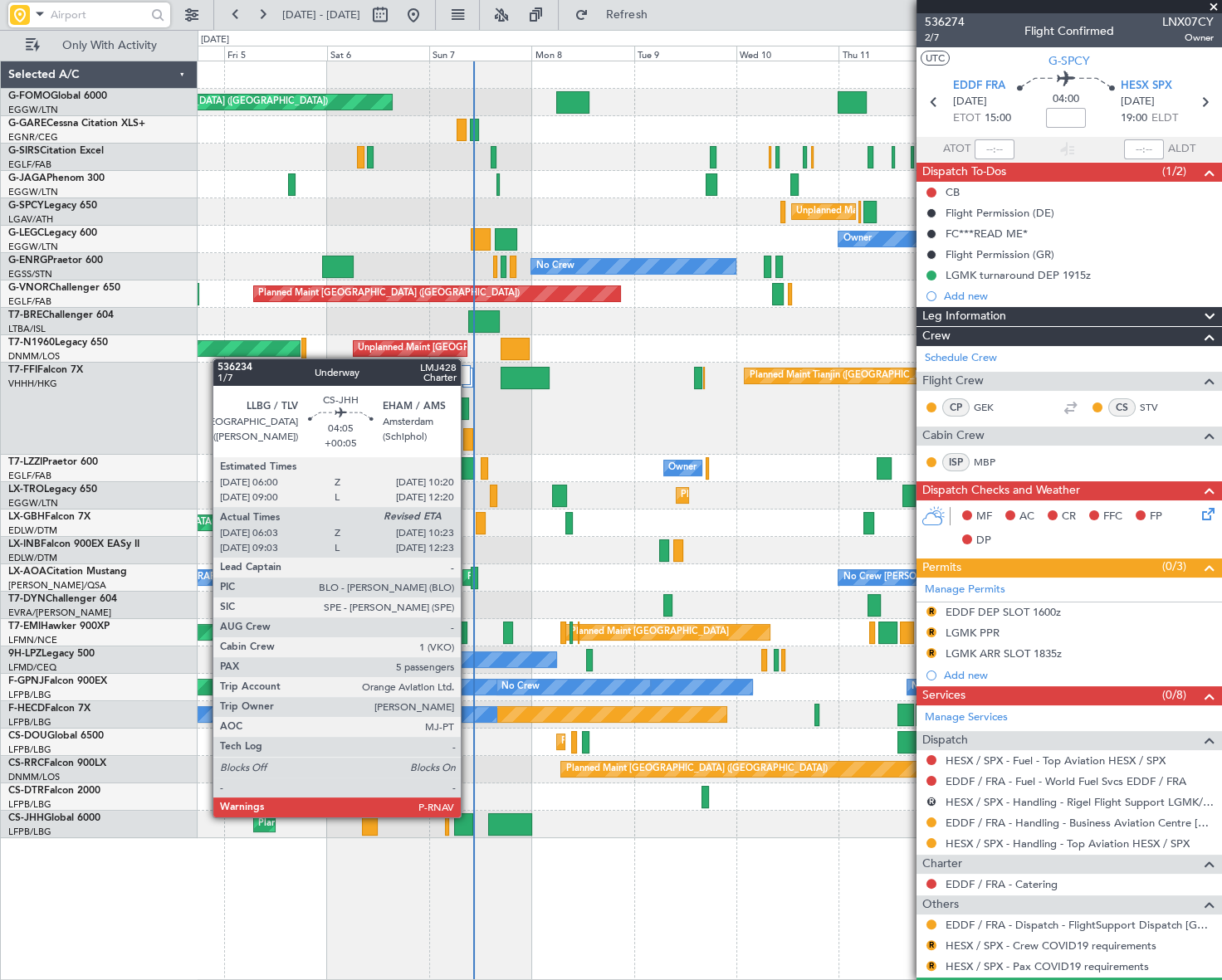
click at [468, 816] on div at bounding box center [463, 825] width 19 height 22
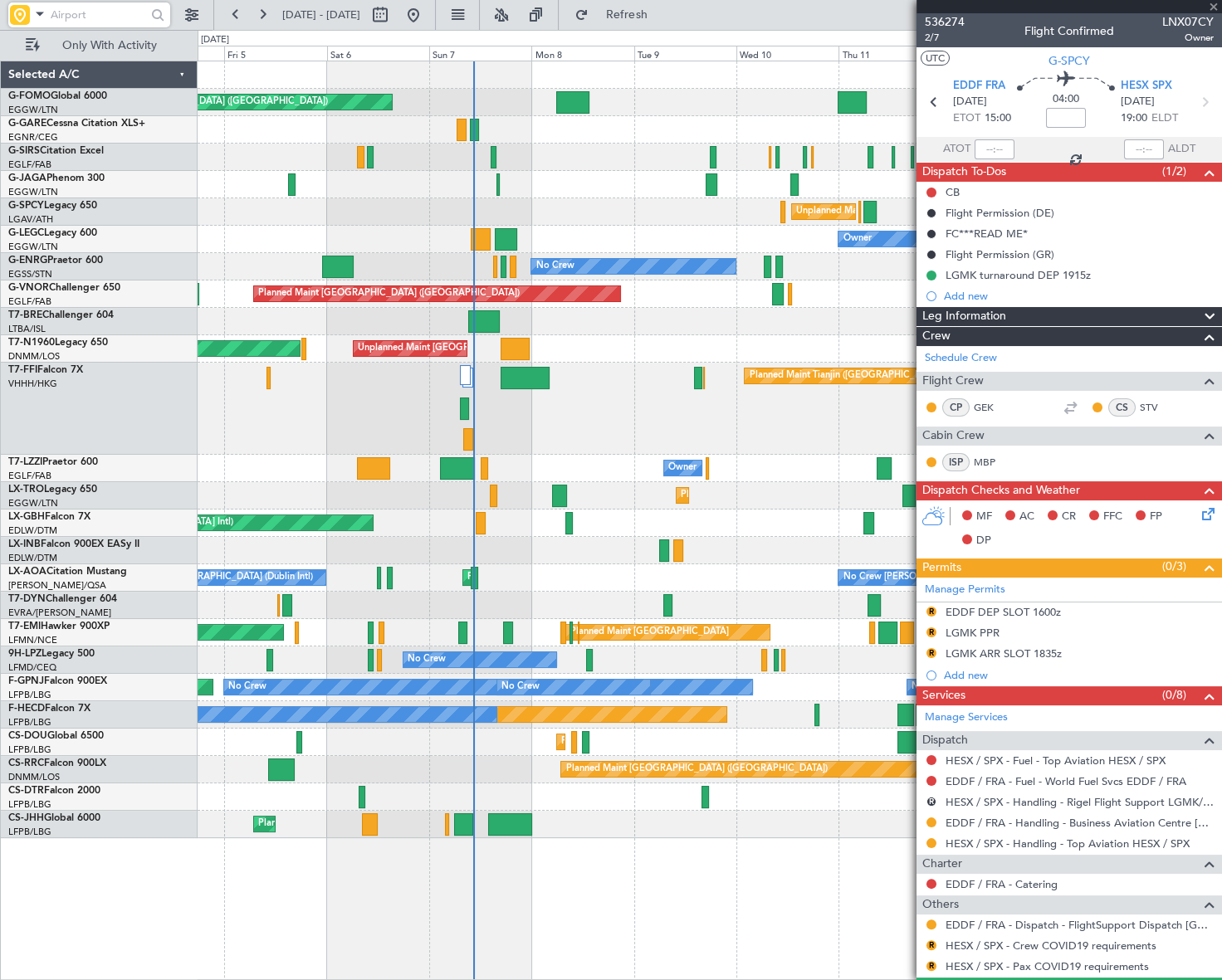
type input "+00:05"
type input "06:13"
type input "5"
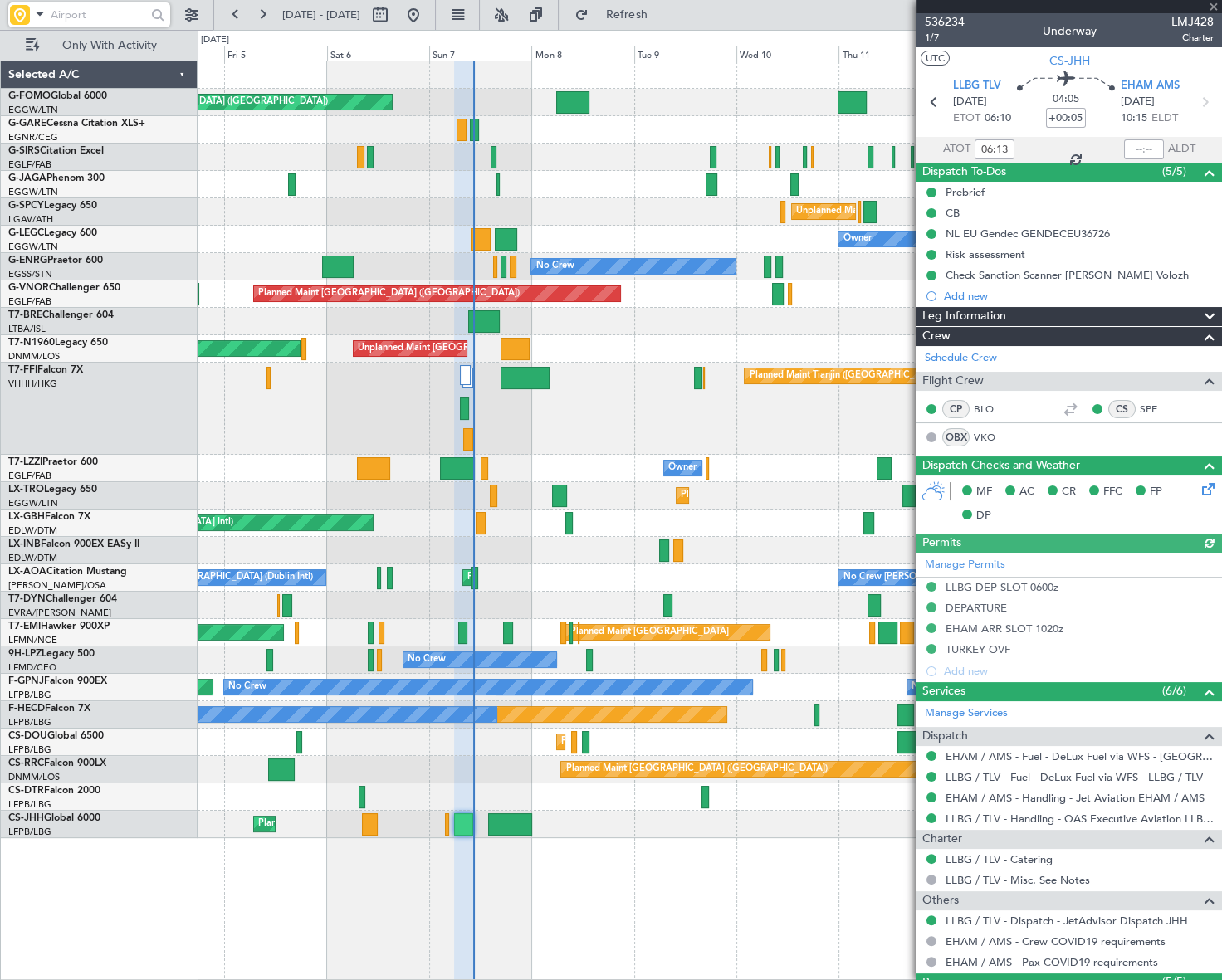
click at [1135, 150] on div at bounding box center [1144, 150] width 40 height 20
click at [1144, 151] on input "text" at bounding box center [1144, 150] width 40 height 20
type input "10:17"
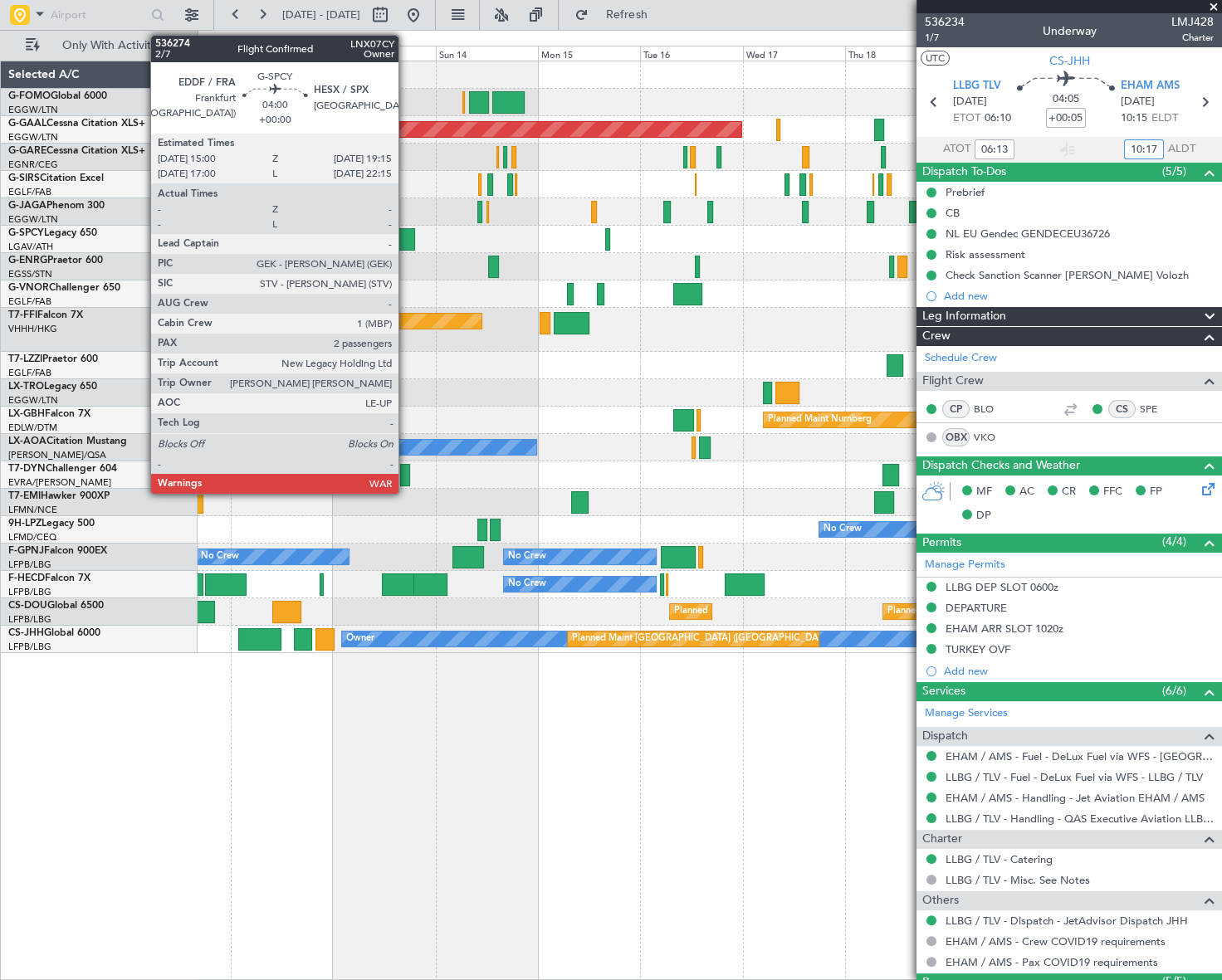
click at [406, 235] on div at bounding box center [405, 240] width 18 height 22
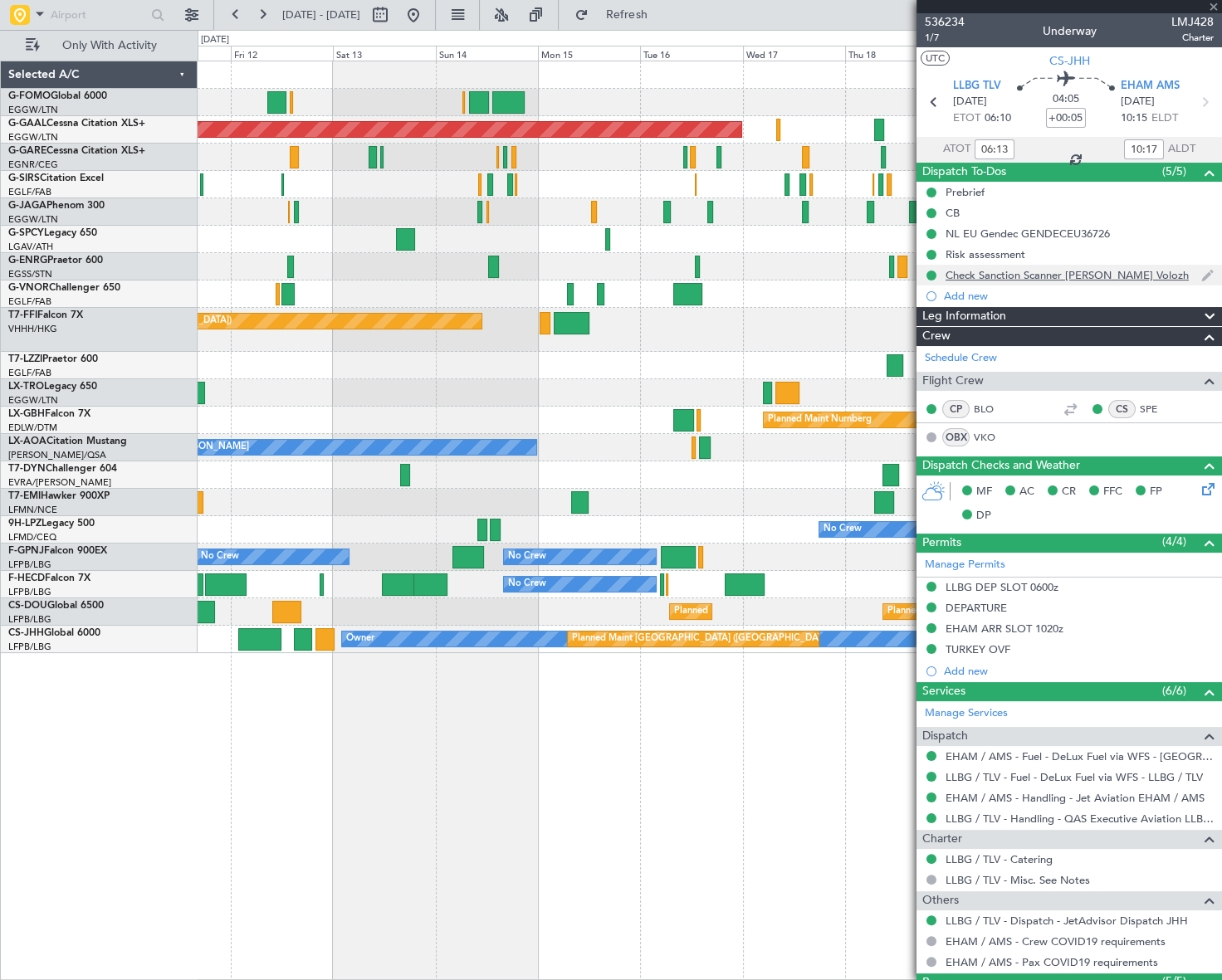
type input "2"
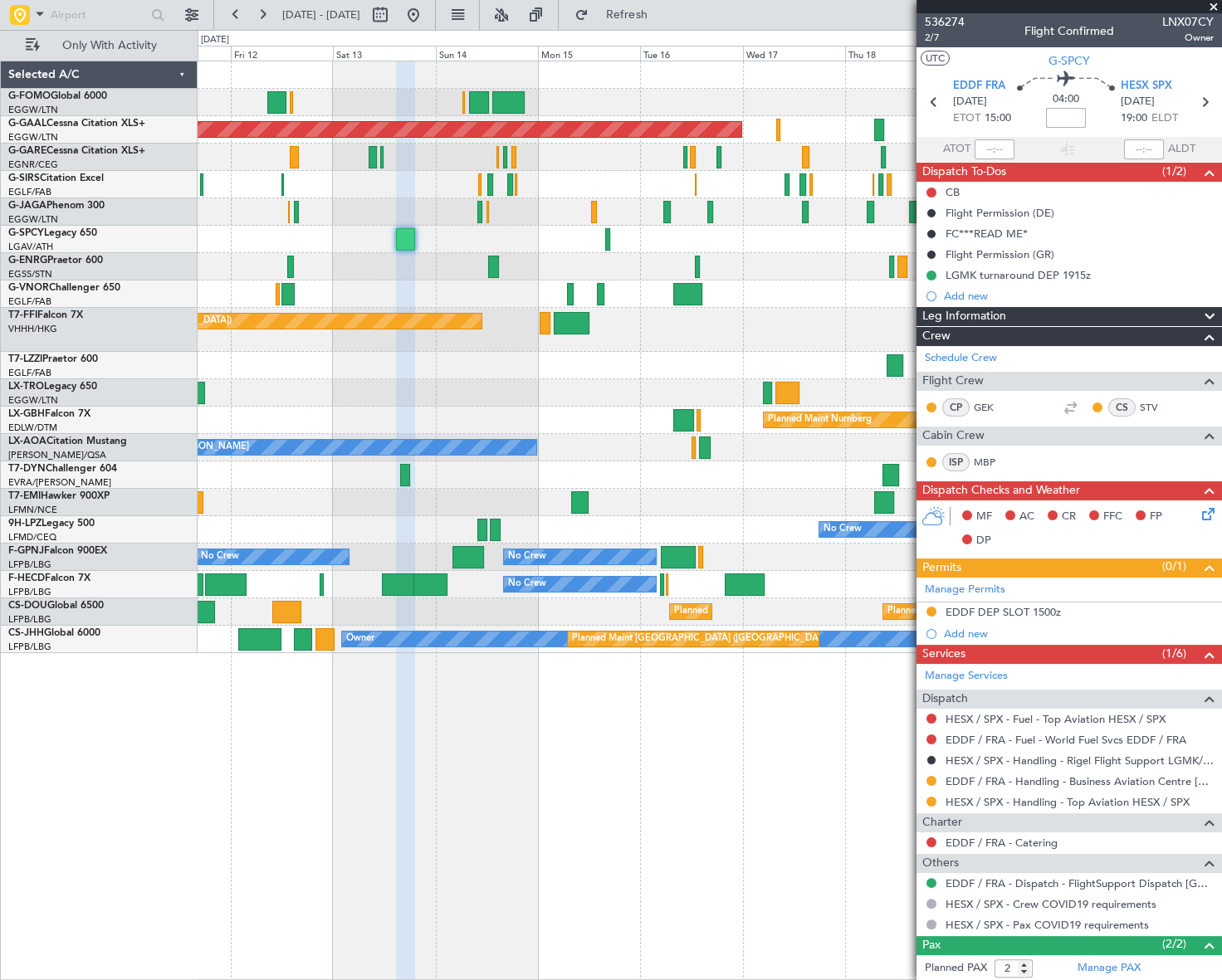
click at [1065, 118] on input at bounding box center [1066, 118] width 40 height 20
paste input "-0.15"
type input "-00:15"
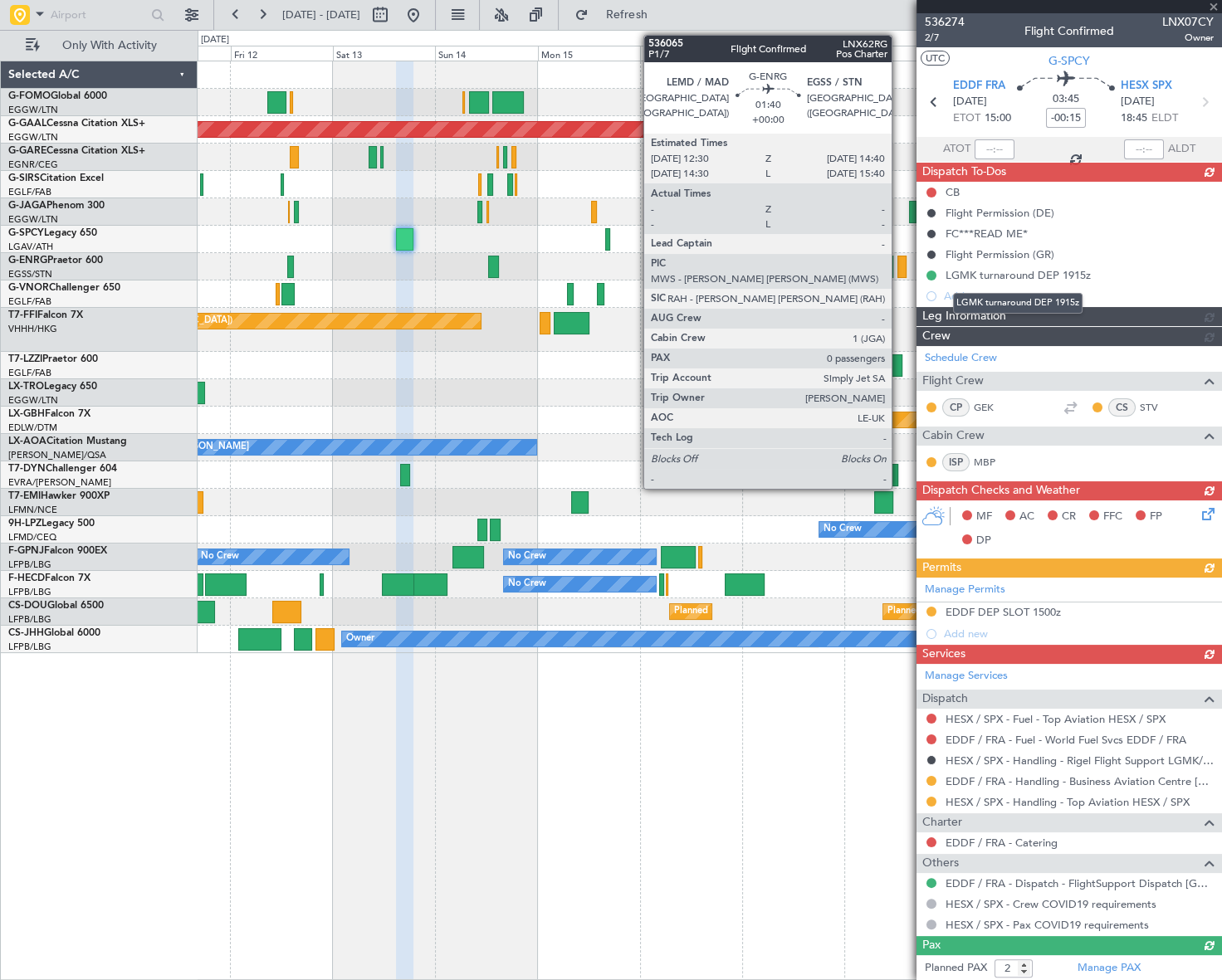
click at [990, 315] on mat-tooltip-component "LGMK turnaround DEP 1915z" at bounding box center [1018, 303] width 153 height 44
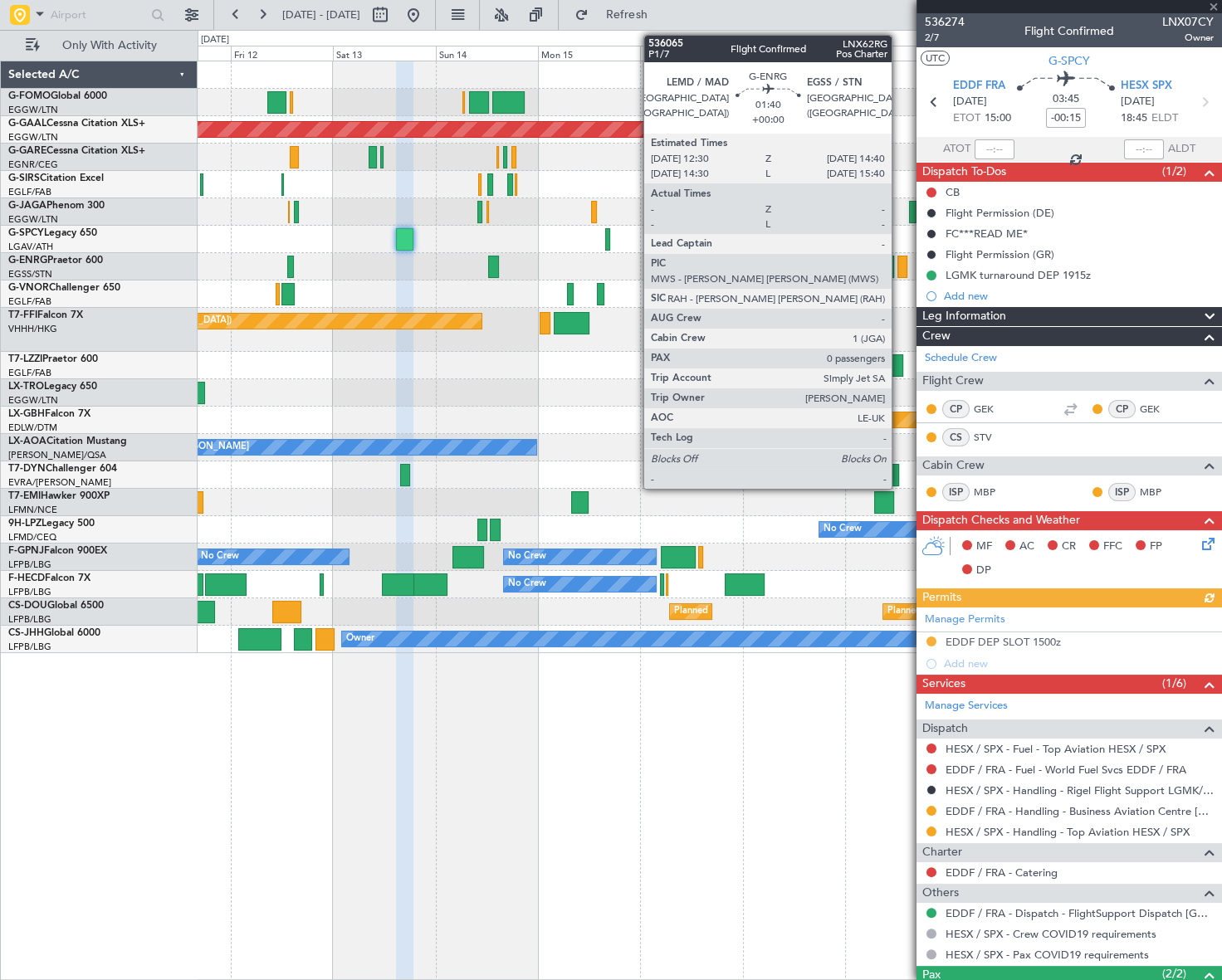
click at [1147, 315] on div "Leg Information" at bounding box center [1069, 316] width 306 height 19
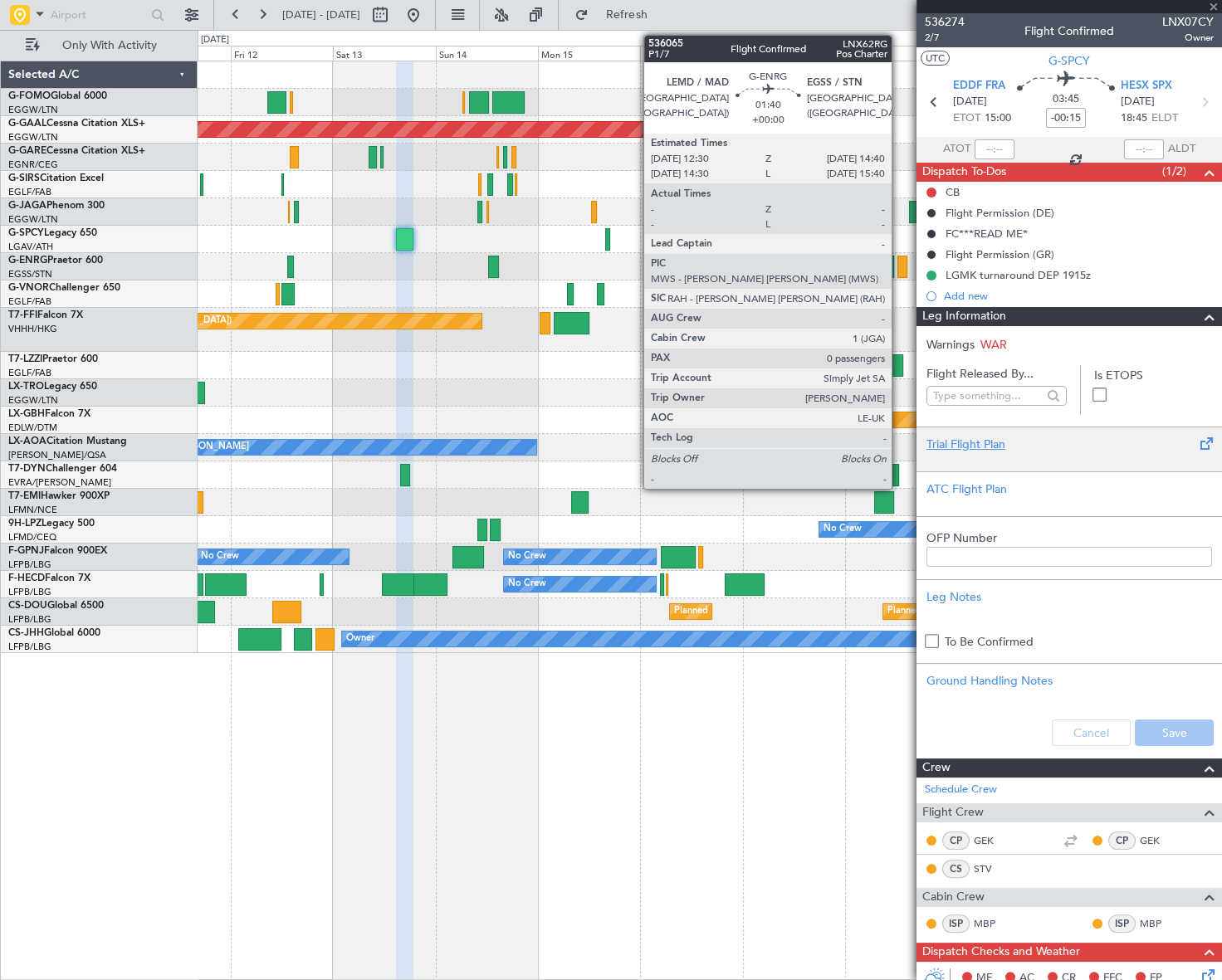
click at [987, 445] on div "Trial Flight Plan" at bounding box center [1069, 444] width 286 height 17
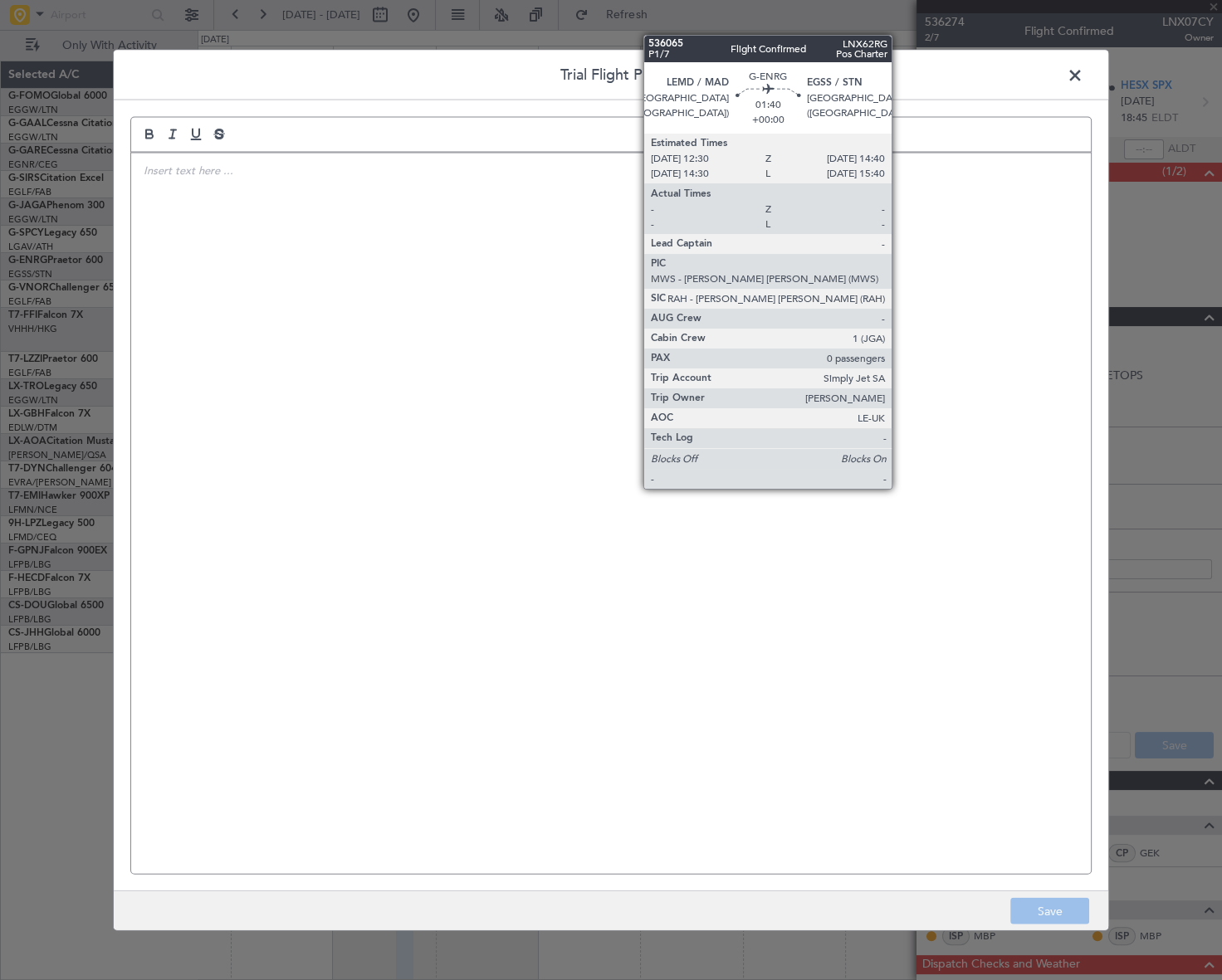
drag, startPoint x: 458, startPoint y: 345, endPoint x: 436, endPoint y: 340, distance: 22.6
click at [454, 343] on div at bounding box center [611, 513] width 960 height 721
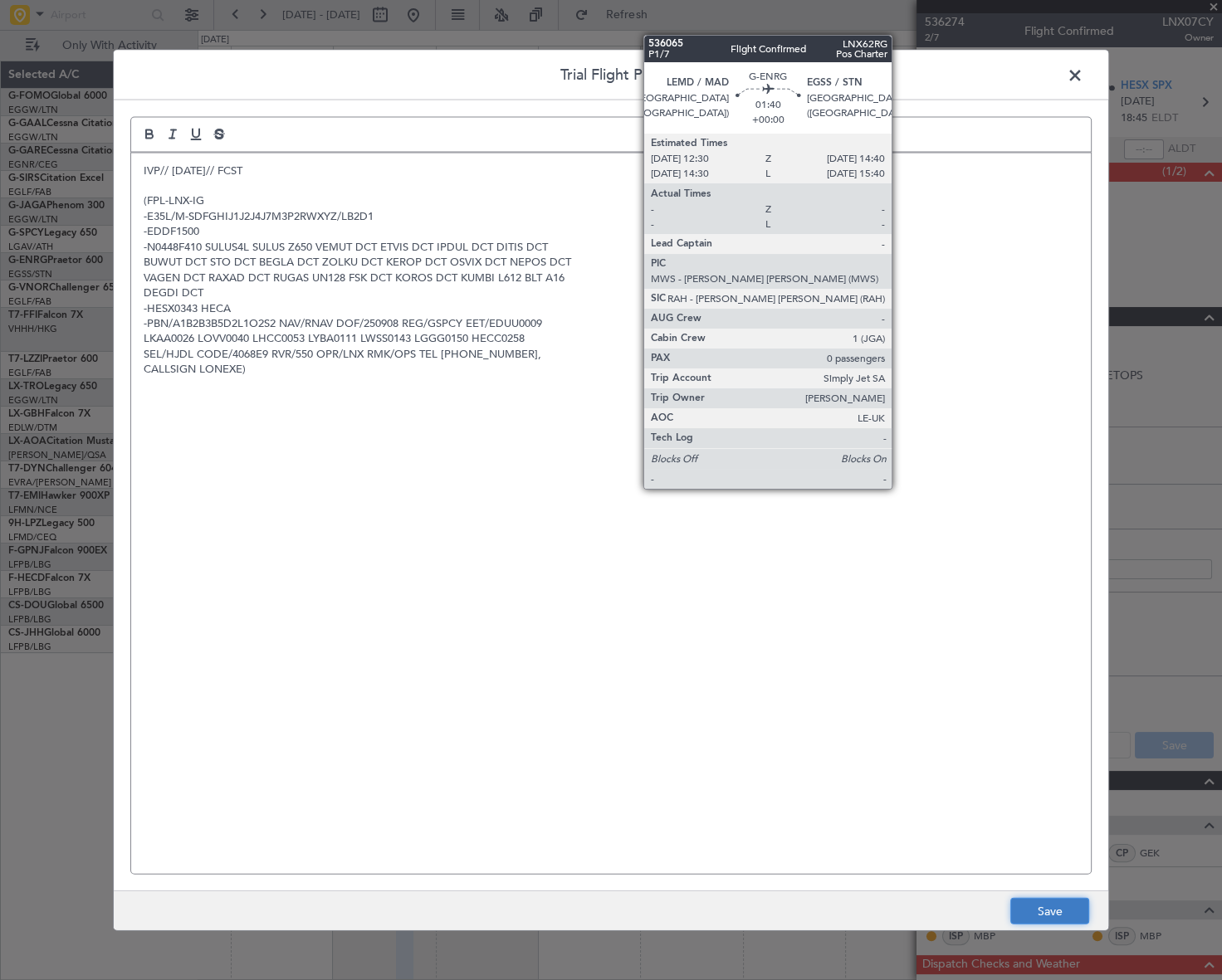
click at [1040, 912] on button "Save" at bounding box center [1050, 911] width 79 height 27
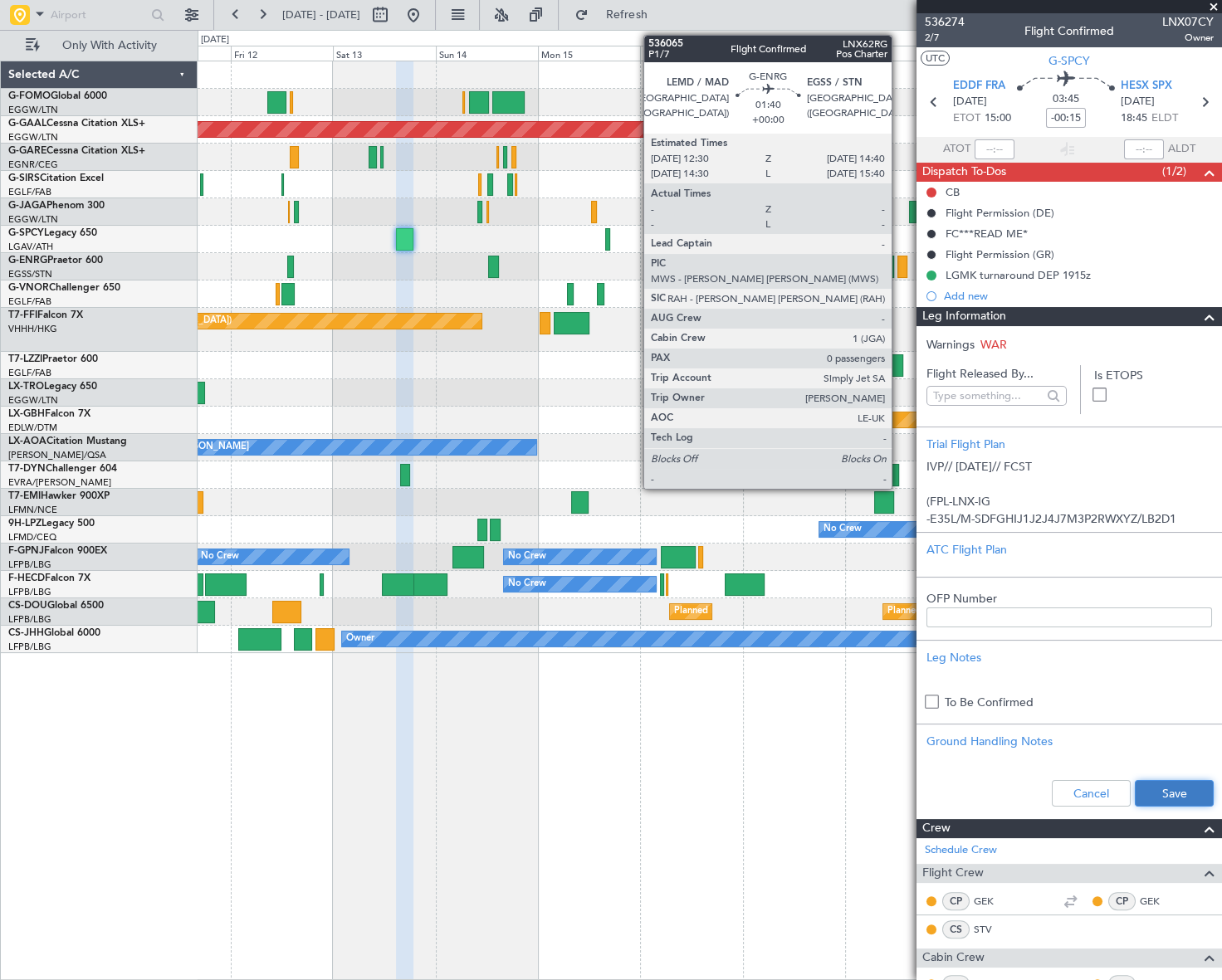
click at [1152, 788] on button "Save" at bounding box center [1174, 794] width 79 height 27
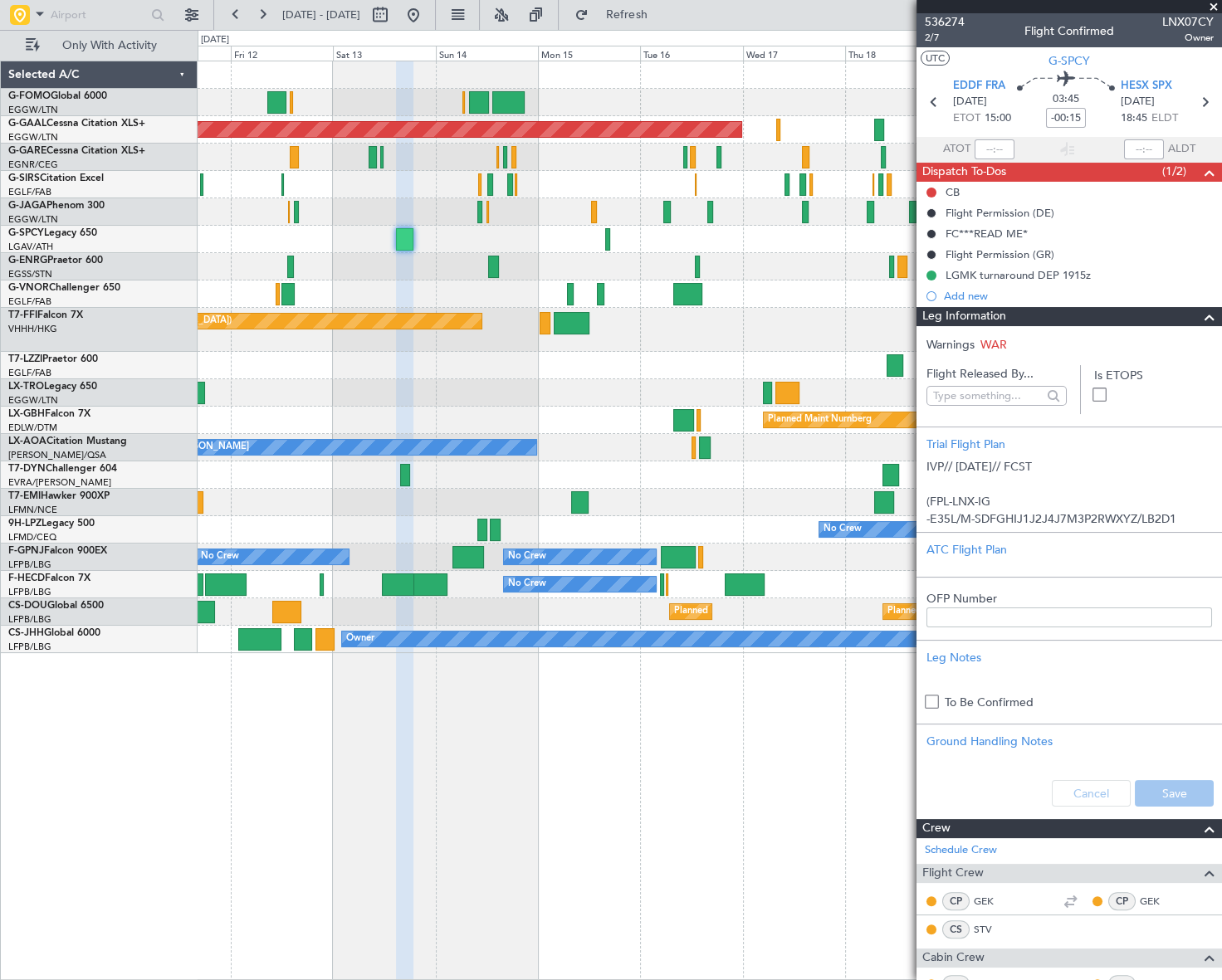
click at [1201, 317] on span at bounding box center [1210, 317] width 20 height 20
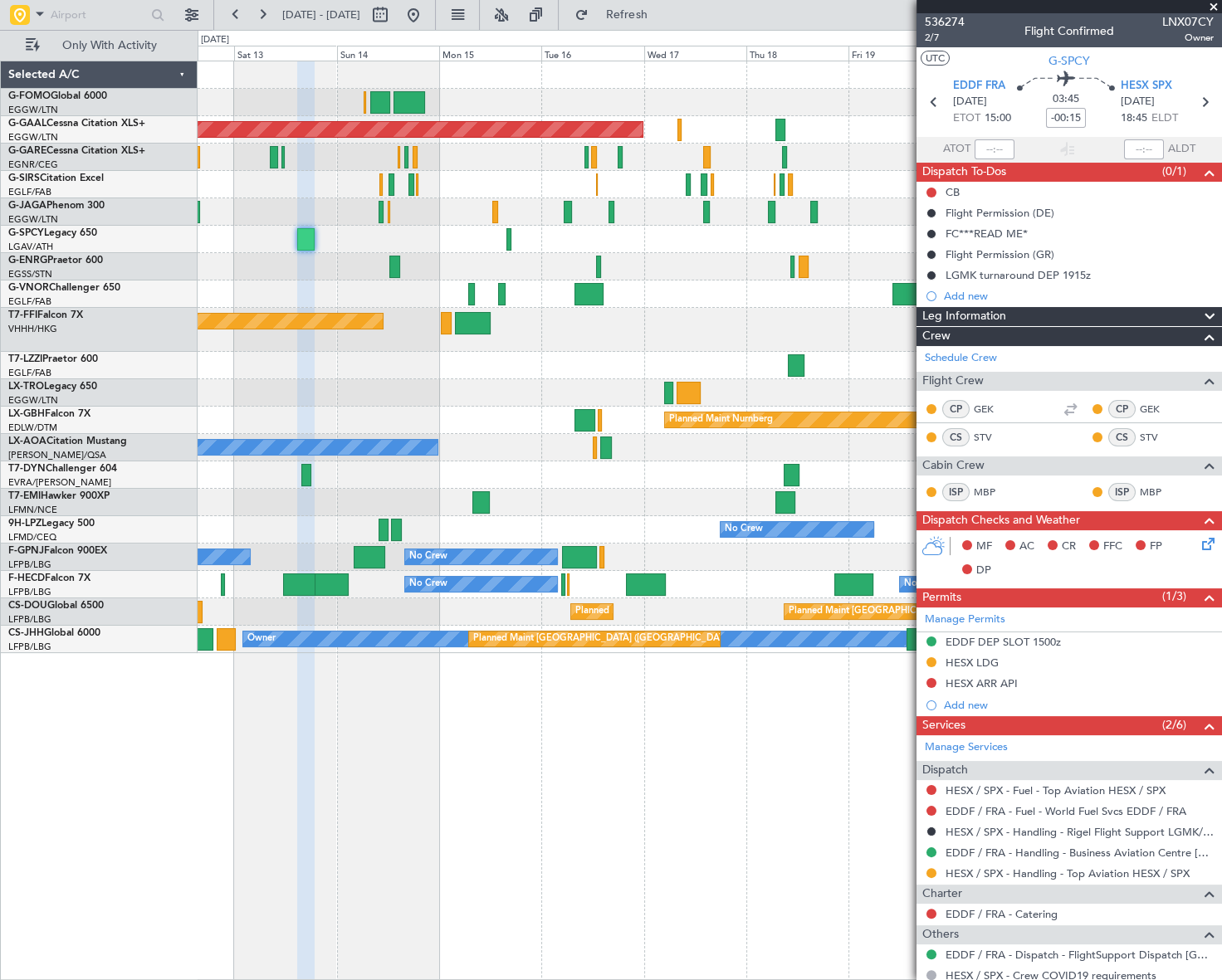
click at [481, 433] on div "Planned Maint Nurnberg" at bounding box center [709, 421] width 1024 height 28
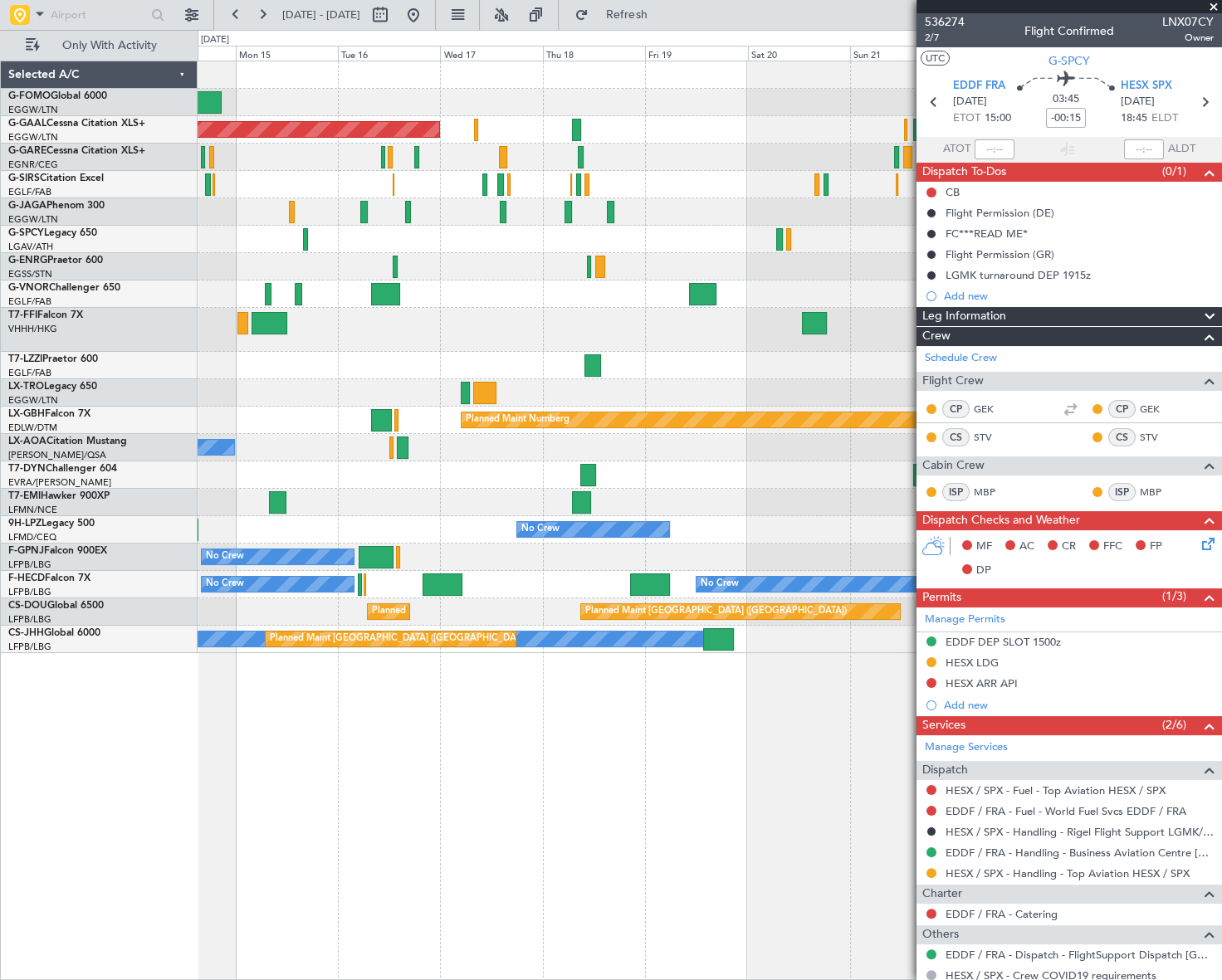
click at [289, 453] on div "Planned Maint Dusseldorf Planned Maint London (Luton) Planned Maint Tianjin (Bi…" at bounding box center [709, 357] width 1024 height 591
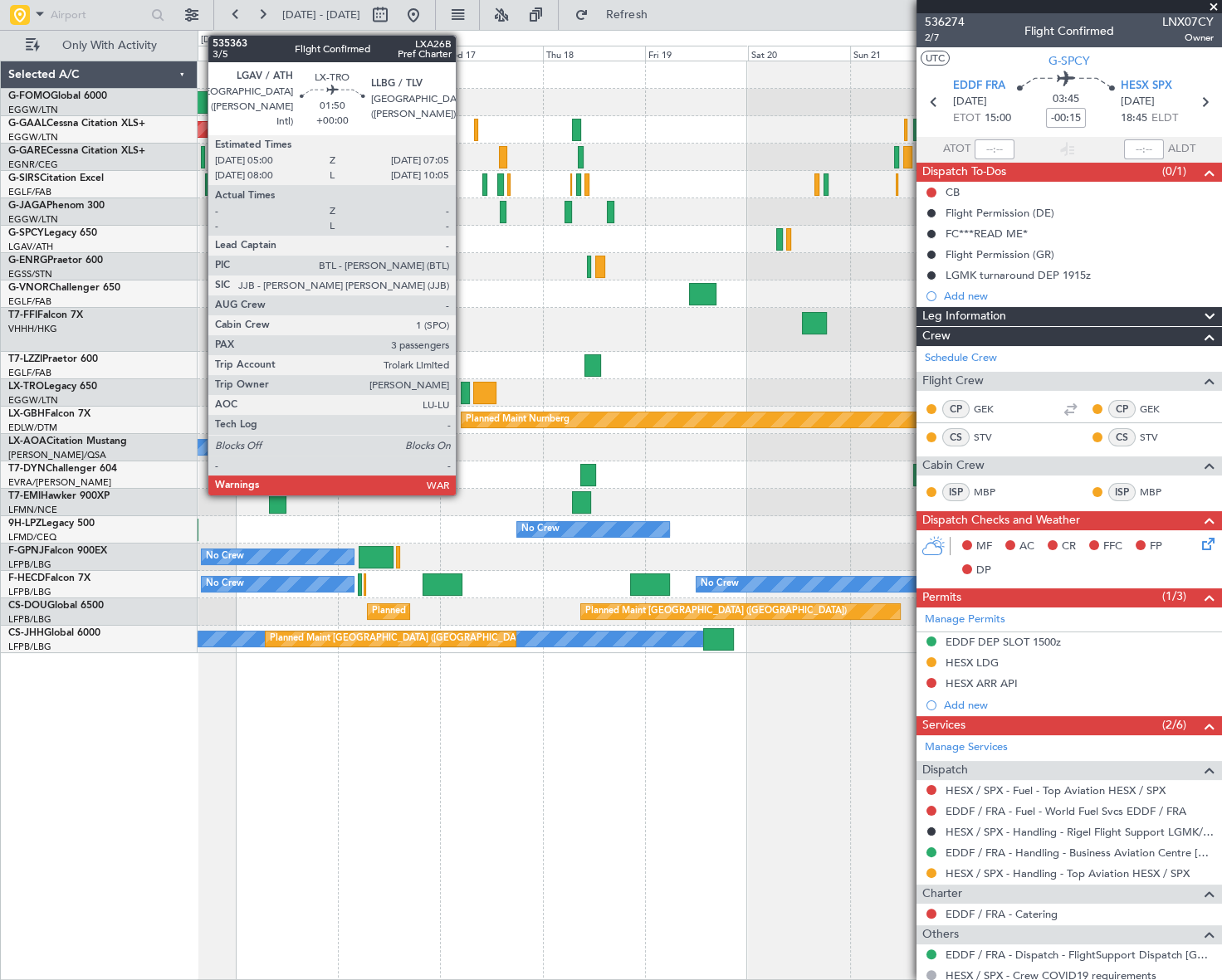
click at [463, 394] on div at bounding box center [466, 393] width 9 height 22
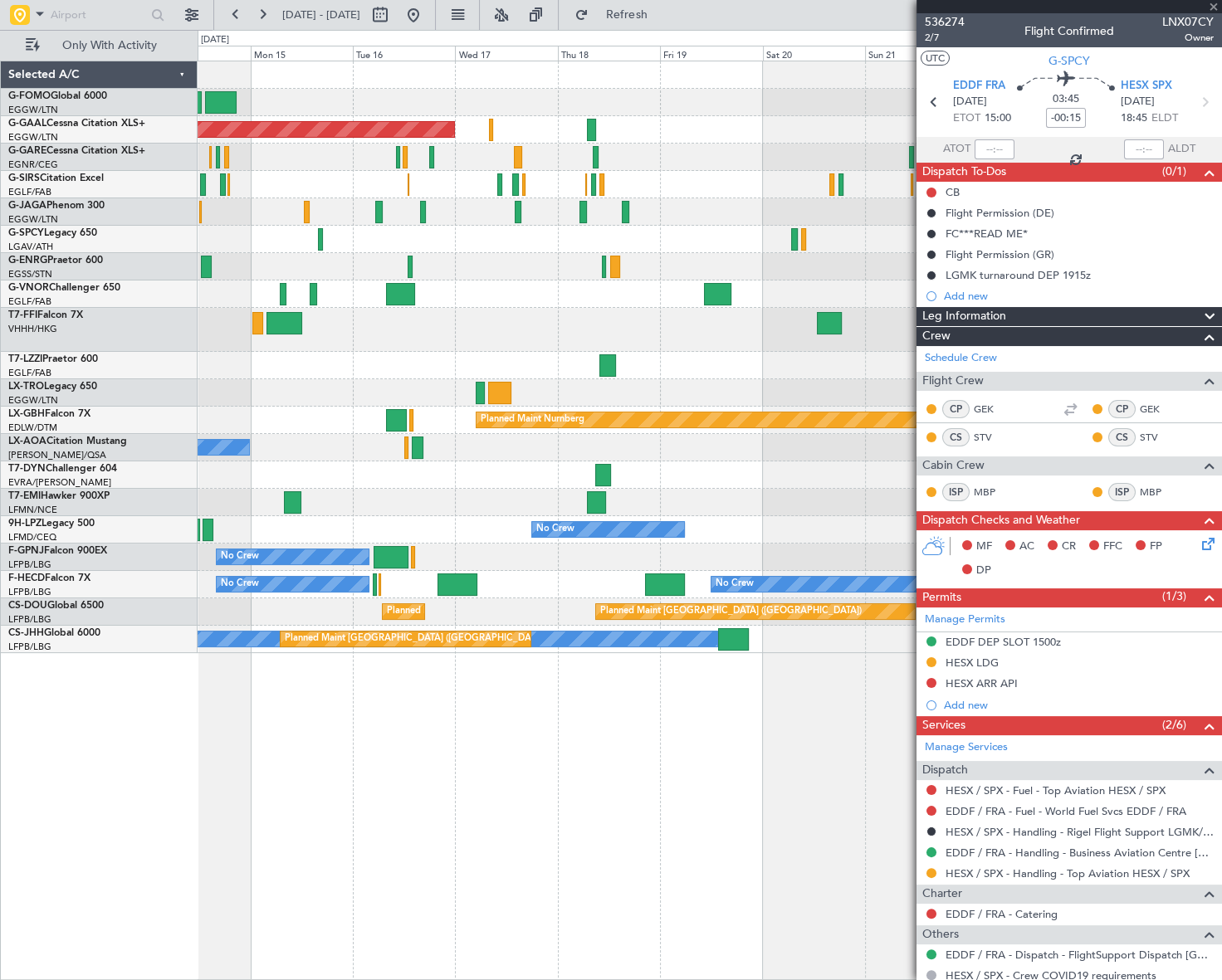
type input "3"
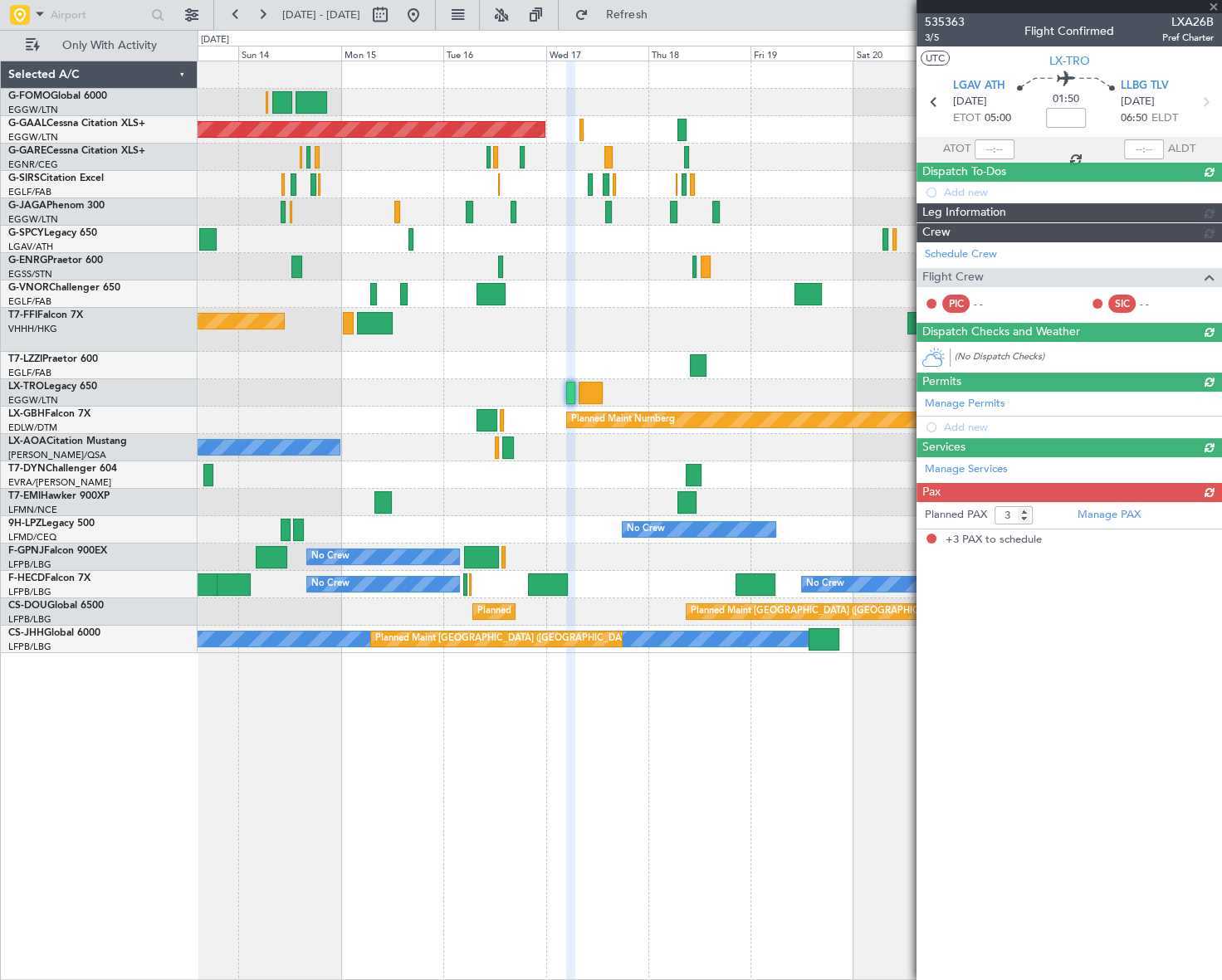
click at [517, 407] on div "Planned Maint Dusseldorf Planned Maint London (Luton) Unplanned Maint Athens (E…" at bounding box center [709, 357] width 1024 height 591
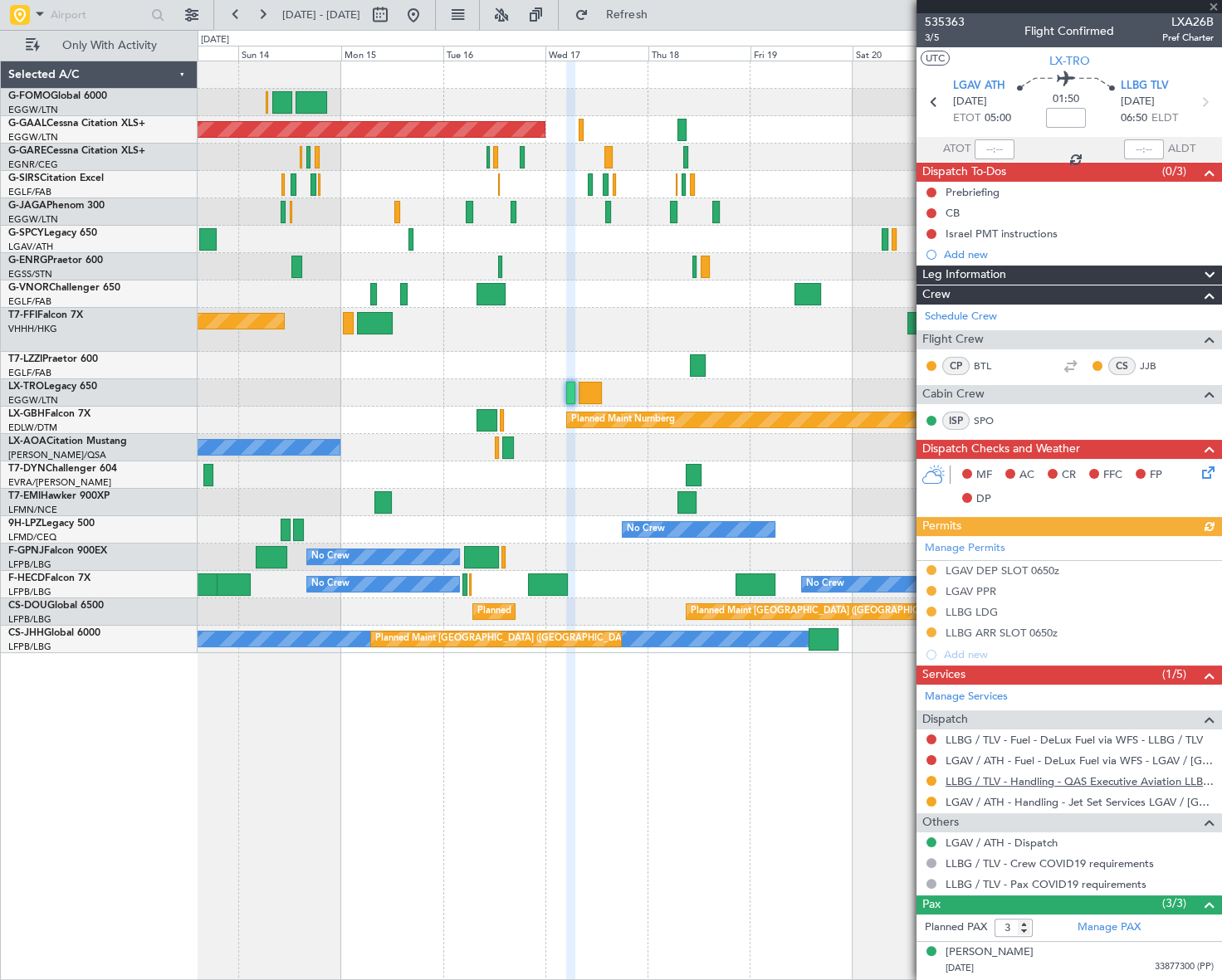
click at [1076, 783] on link "LLBG / TLV - Handling - QAS Executive Aviation LLBG / TLV" at bounding box center [1080, 781] width 268 height 14
click at [1011, 798] on link "LGAV / ATH - Handling - Jet Set Services LGAV / ATH" at bounding box center [1080, 802] width 268 height 14
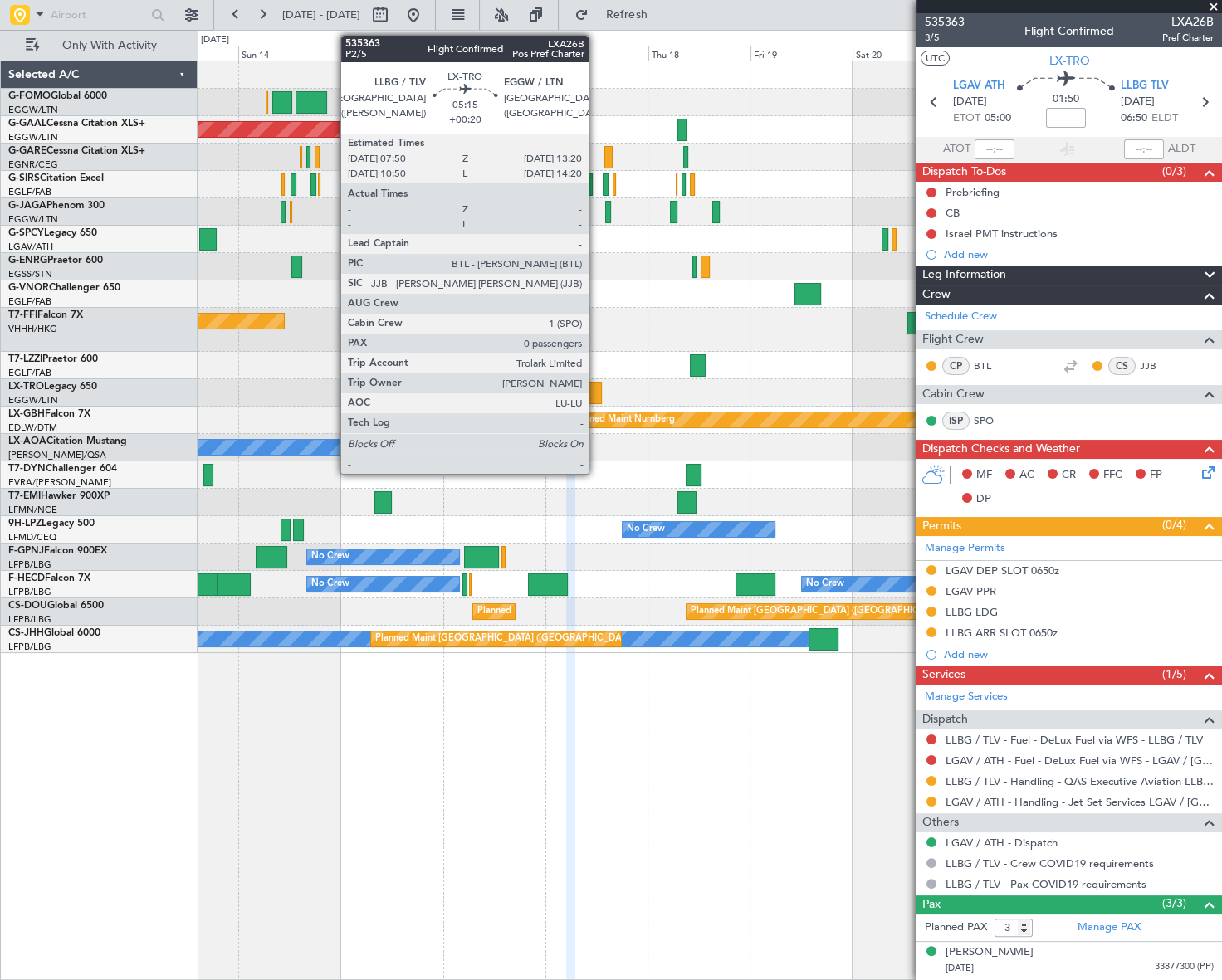
click at [596, 389] on div at bounding box center [591, 393] width 24 height 22
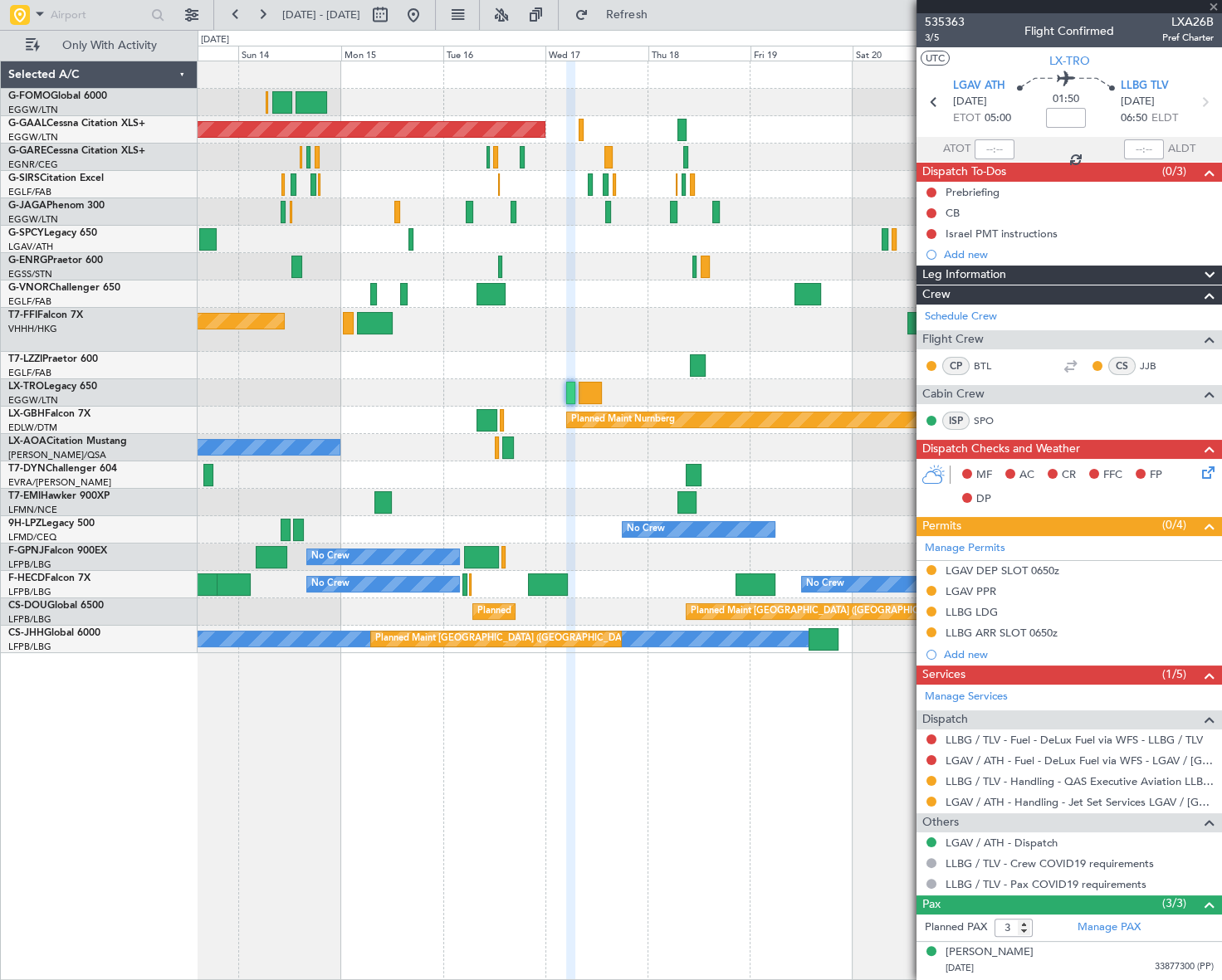
type input "+00:20"
type input "0"
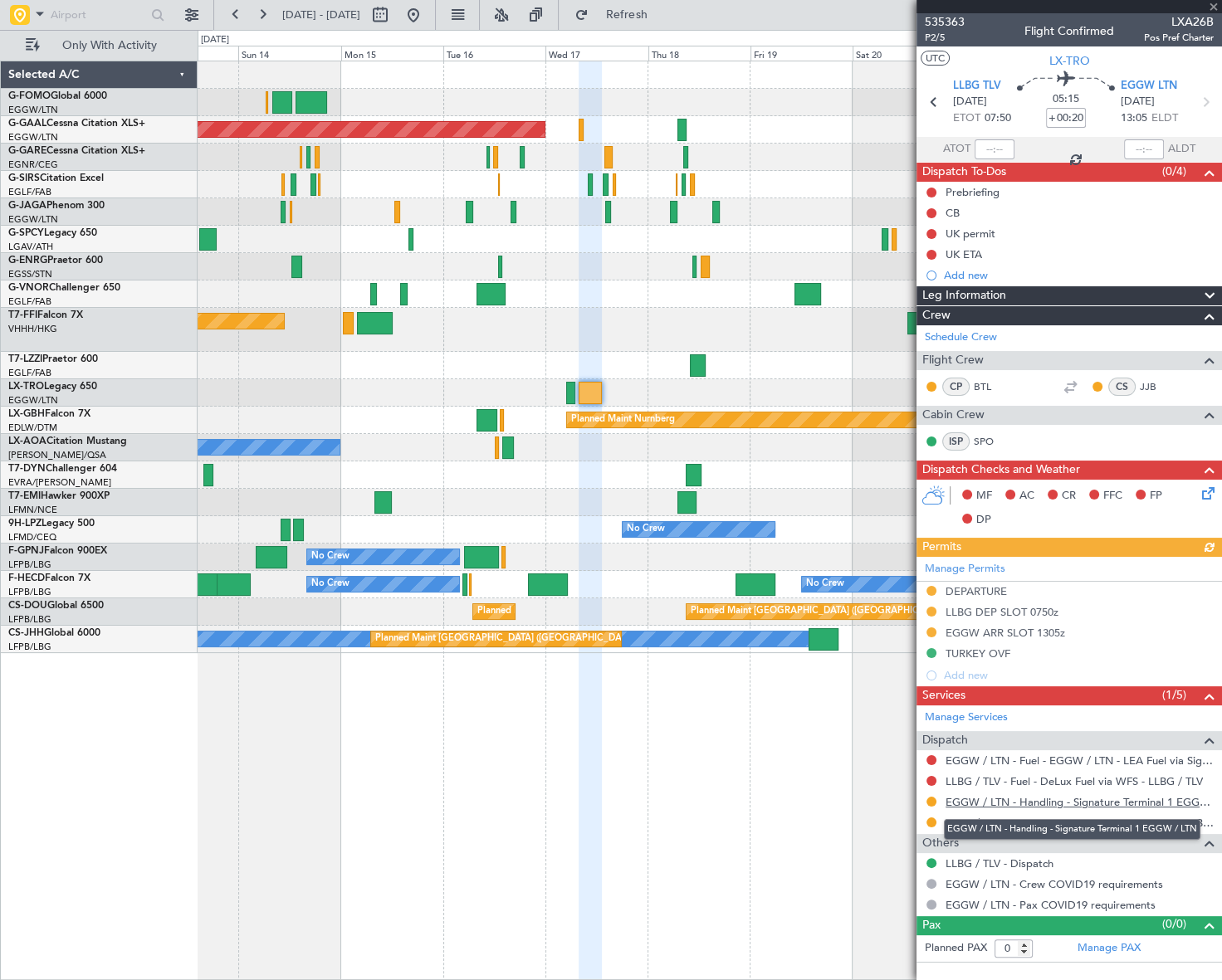
click at [1045, 799] on link "EGGW / LTN - Handling - Signature Terminal 1 EGGW / LTN" at bounding box center [1080, 802] width 268 height 14
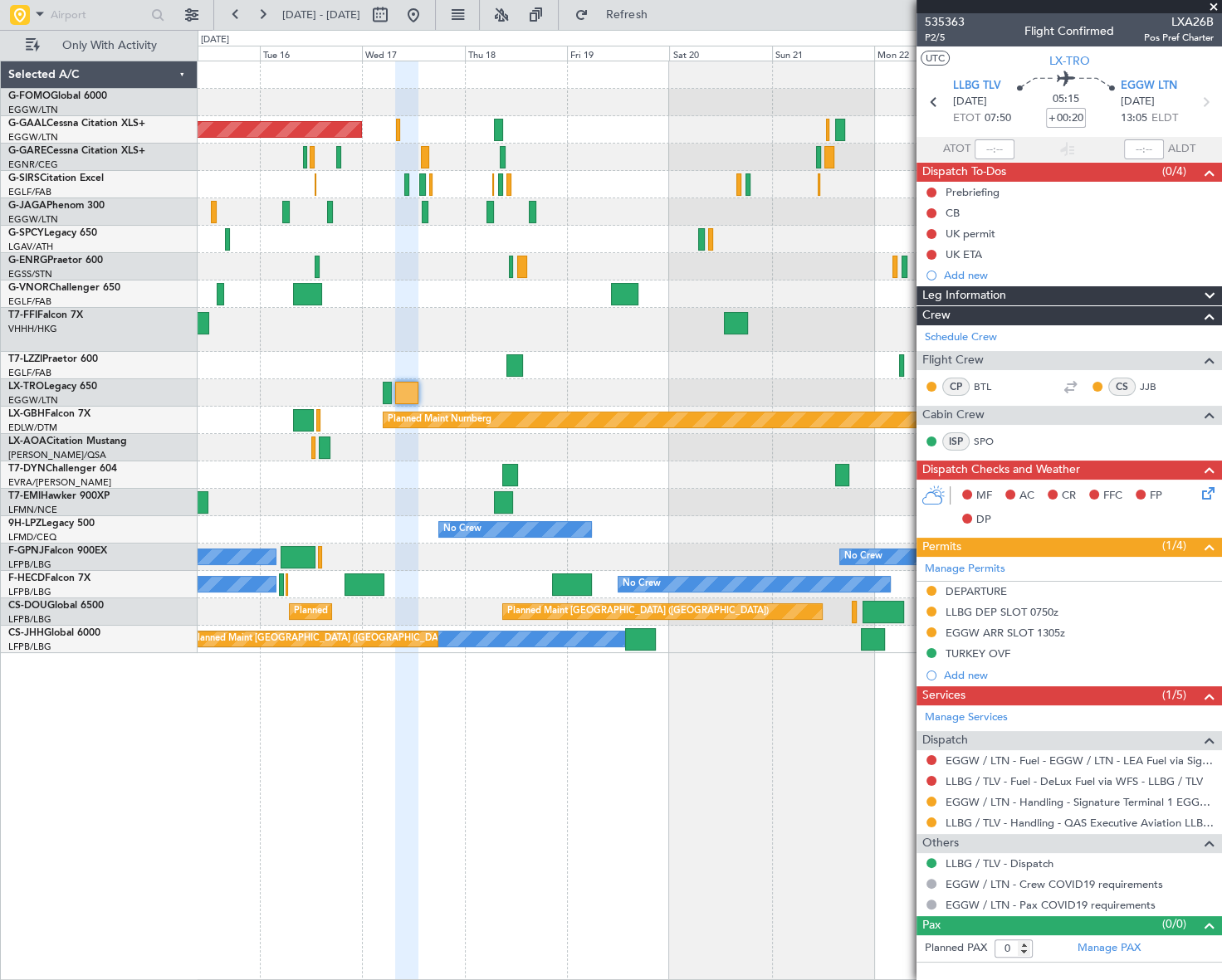
click at [86, 553] on div "Planned Maint Dusseldorf Planned Maint London (Luton) Planned Maint Tianjin (Bi…" at bounding box center [611, 505] width 1222 height 951
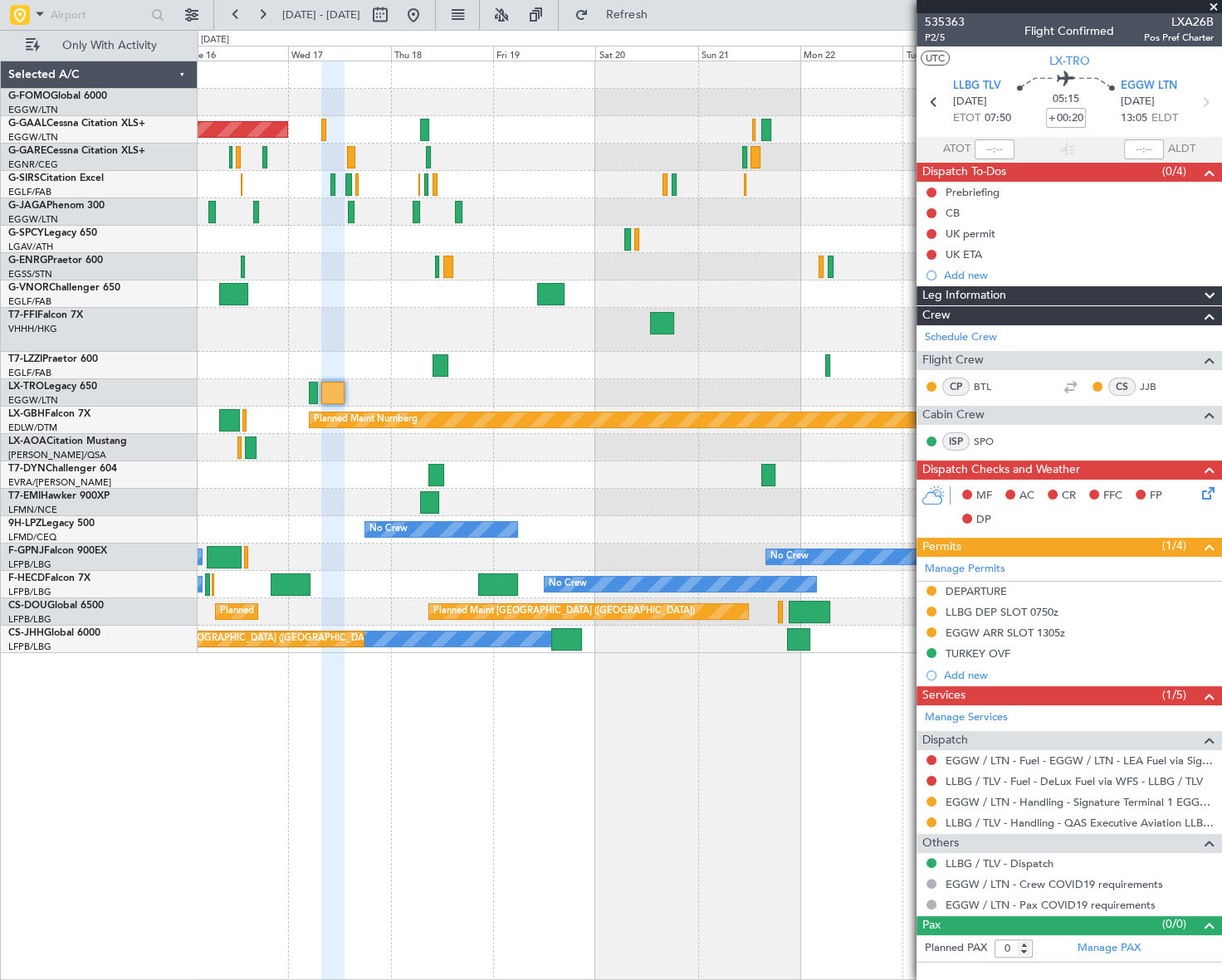
click at [292, 595] on div "Planned Maint Dusseldorf Planned Maint London (Luton) Planned Maint Tianjin (Bi…" at bounding box center [709, 357] width 1024 height 591
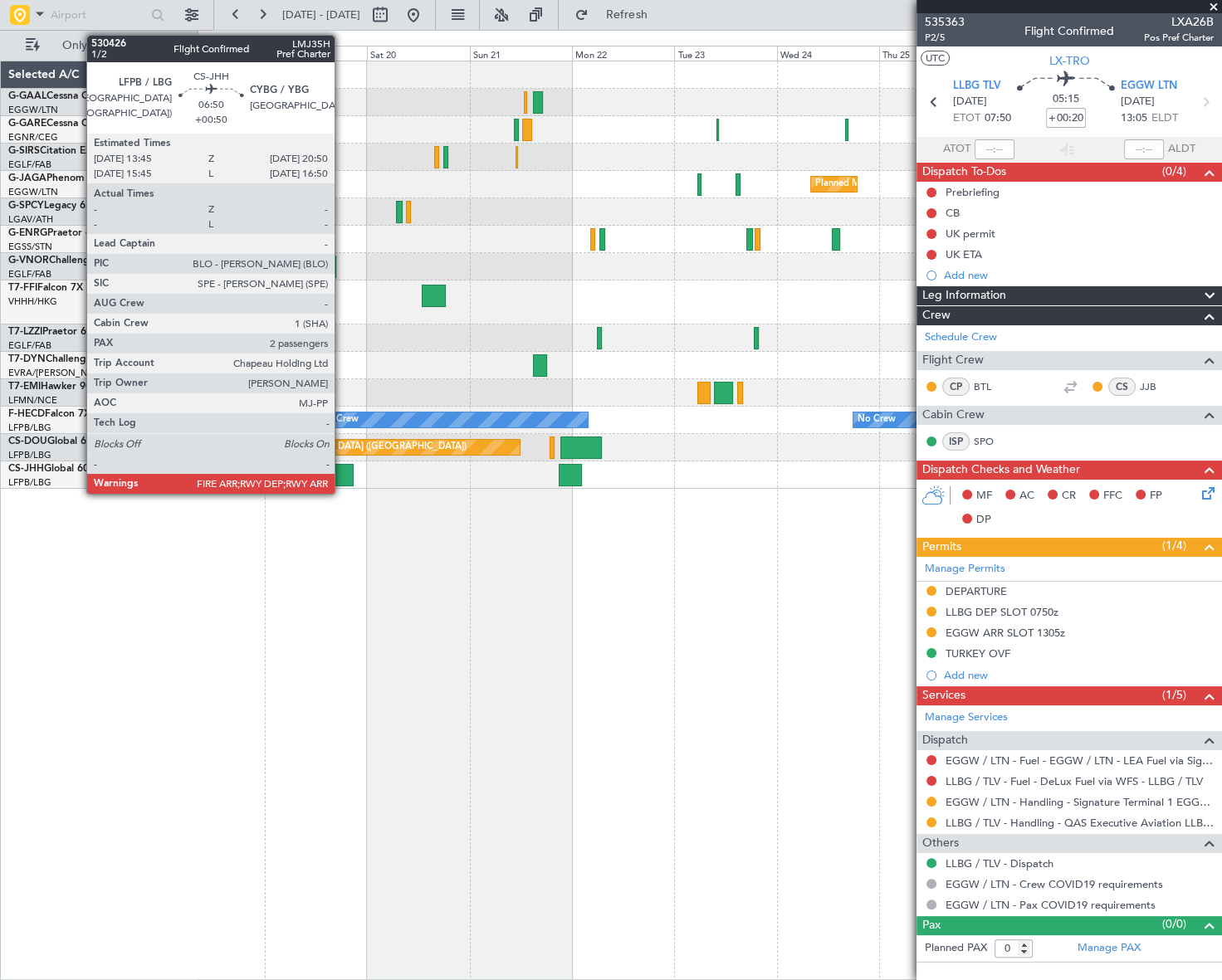
click at [342, 473] on div at bounding box center [338, 475] width 30 height 22
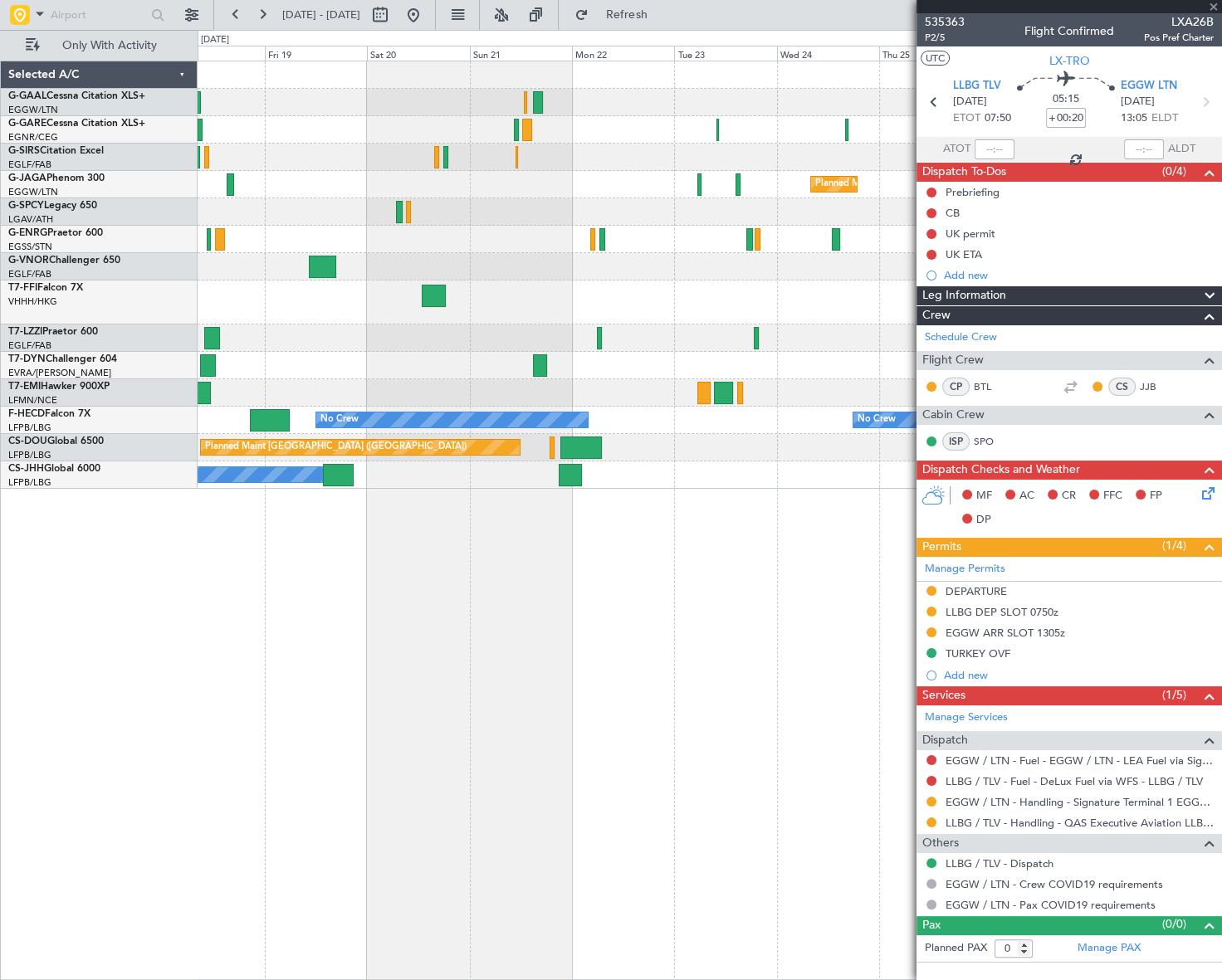
type input "+00:50"
type input "2"
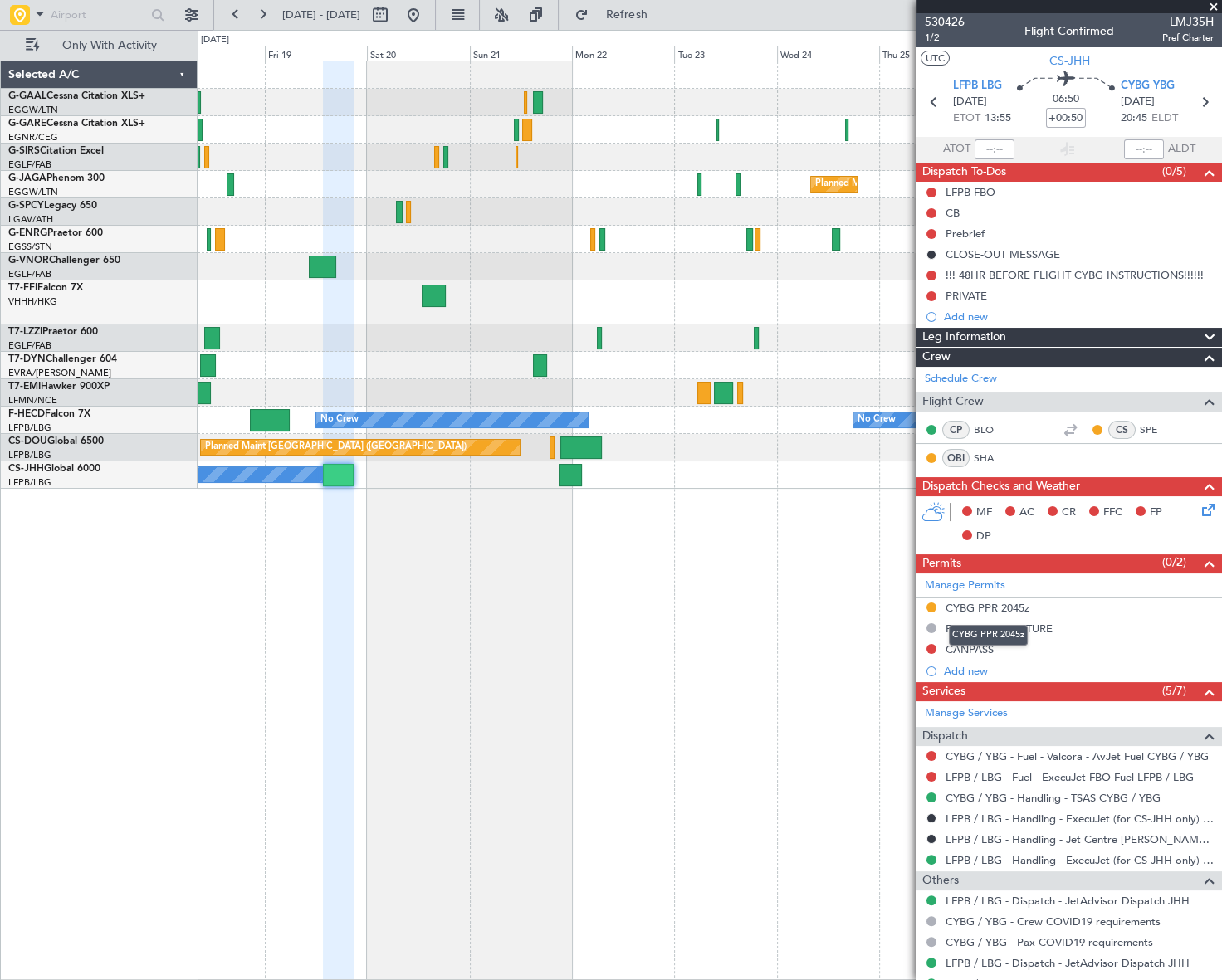
drag, startPoint x: 997, startPoint y: 605, endPoint x: 1011, endPoint y: 619, distance: 19.8
click at [997, 605] on div "CYBG PPR 2045z" at bounding box center [987, 607] width 84 height 14
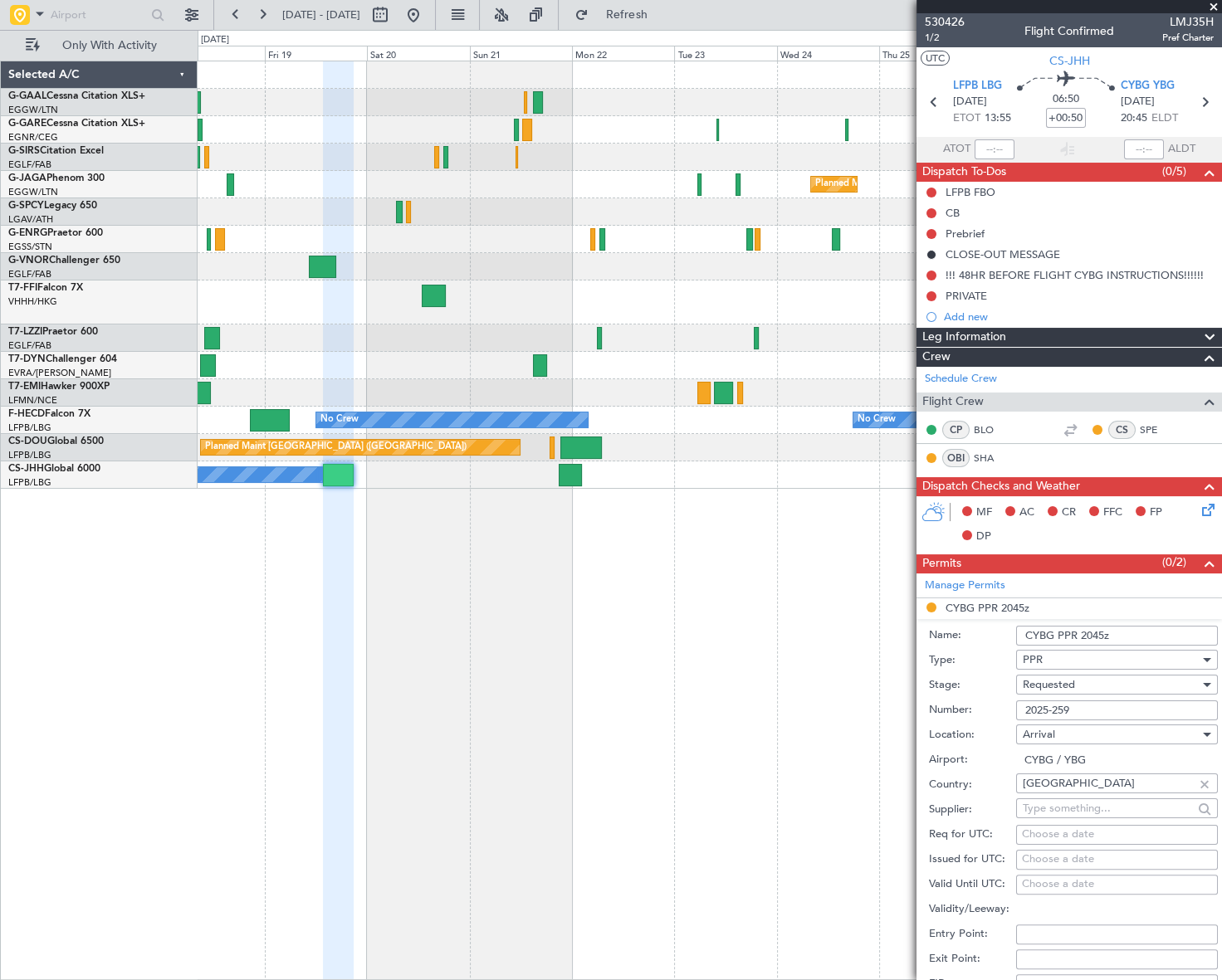
drag, startPoint x: 1078, startPoint y: 710, endPoint x: 1007, endPoint y: 709, distance: 71.0
click at [1007, 709] on div "Number: 2025-259" at bounding box center [1073, 710] width 289 height 25
click at [1075, 686] on span "Requested" at bounding box center [1048, 684] width 52 height 15
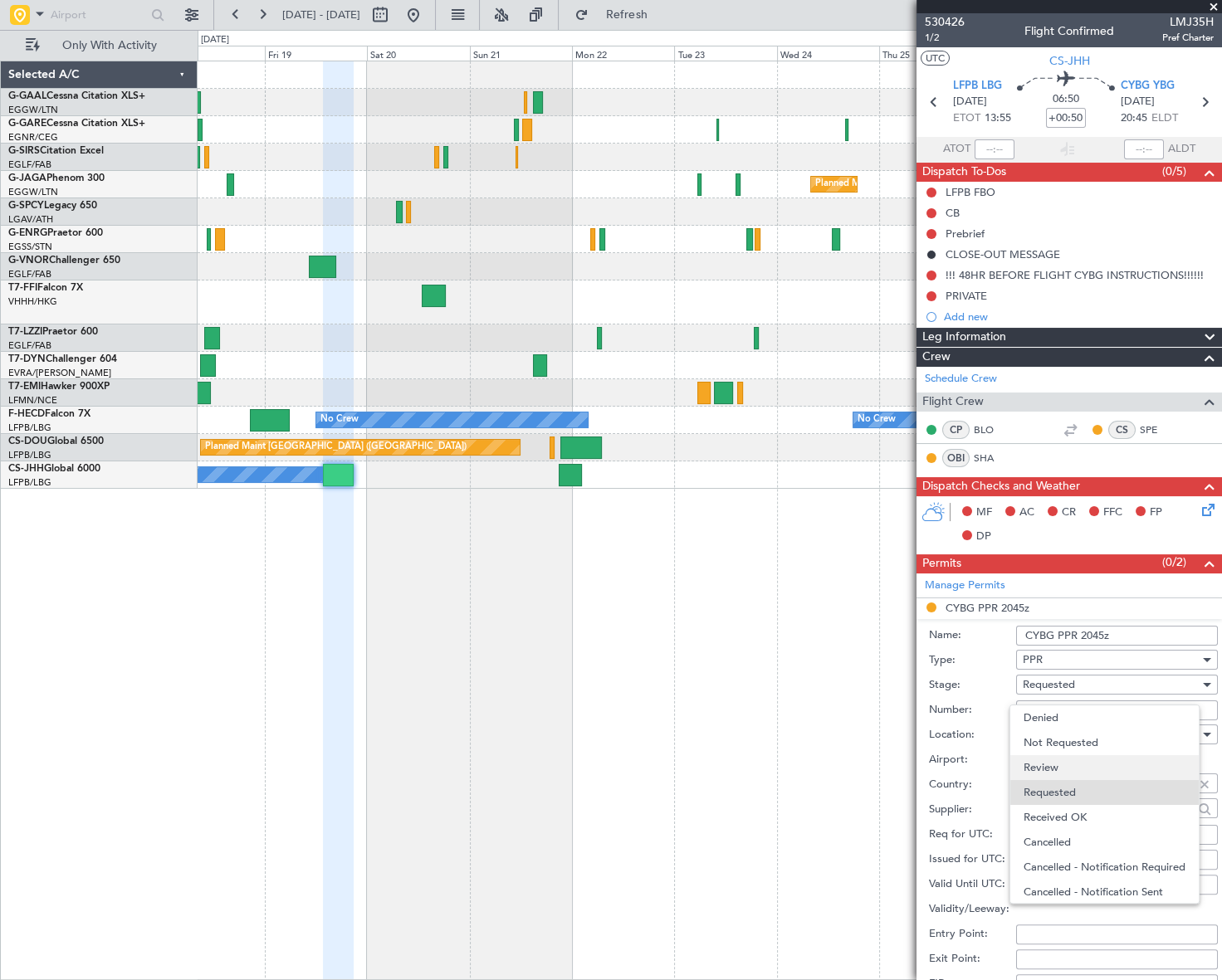
scroll to position [6, 0]
click at [1069, 810] on span "Received OK" at bounding box center [1112, 810] width 176 height 25
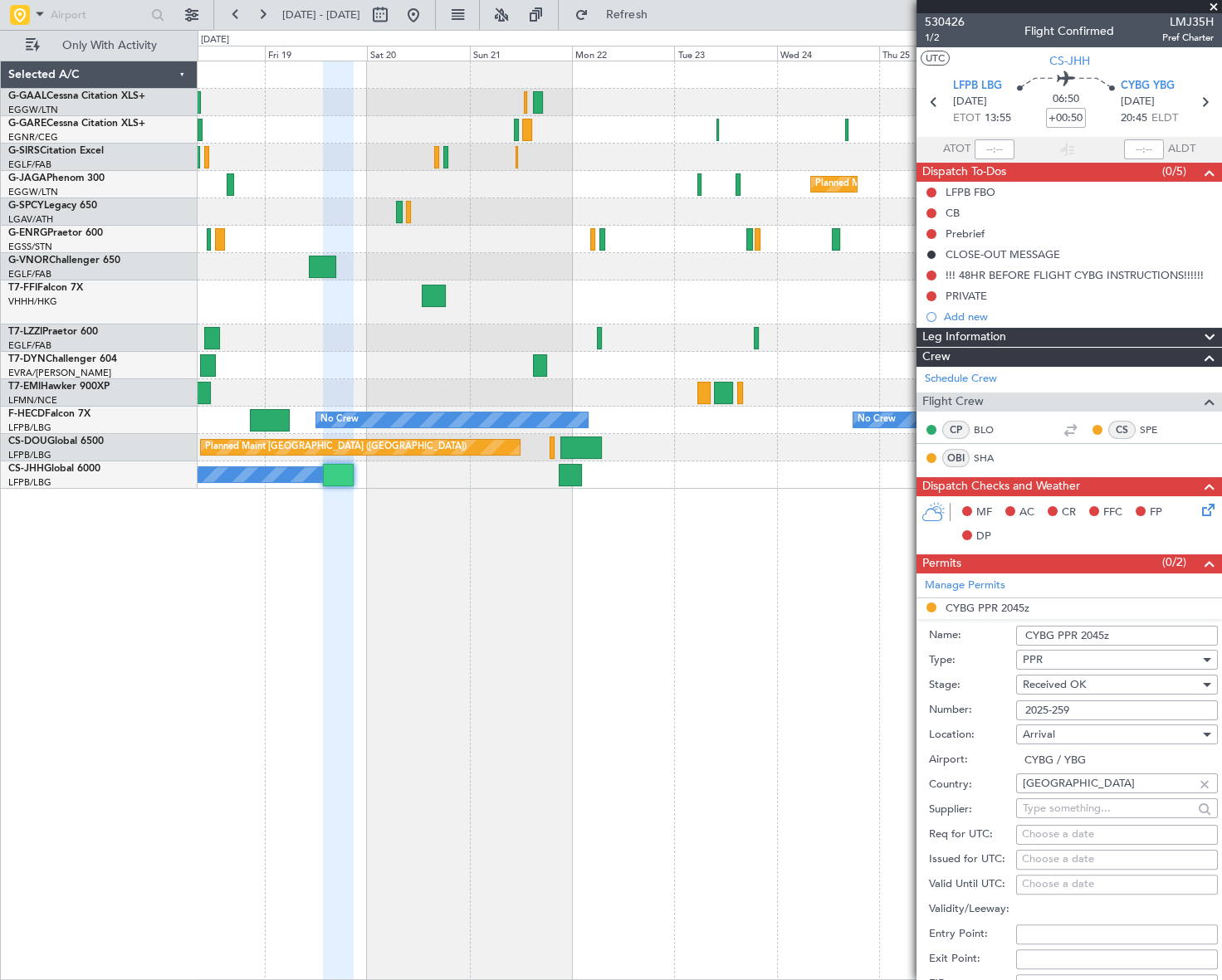
scroll to position [377, 0]
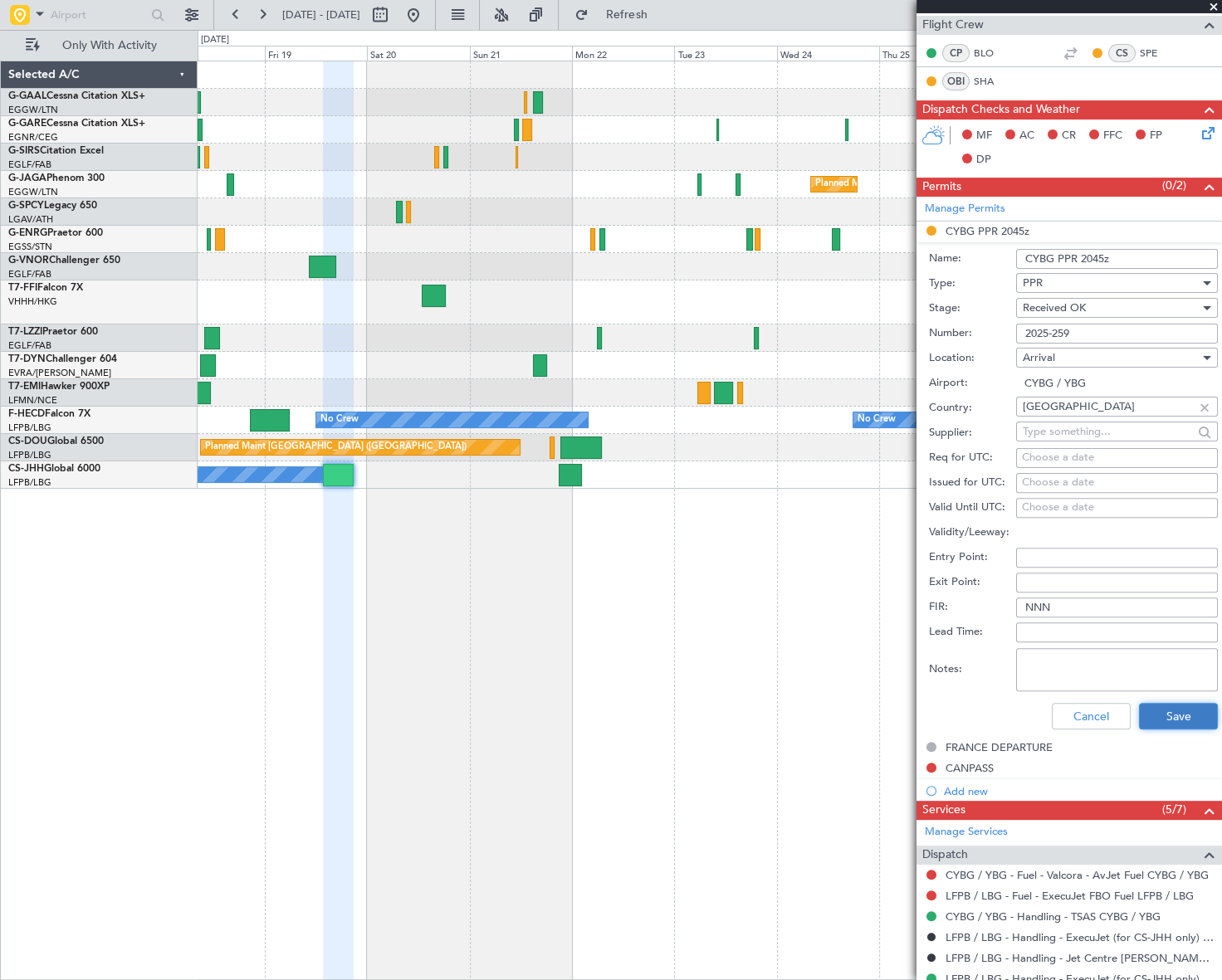
click at [1171, 718] on button "Save" at bounding box center [1179, 716] width 79 height 27
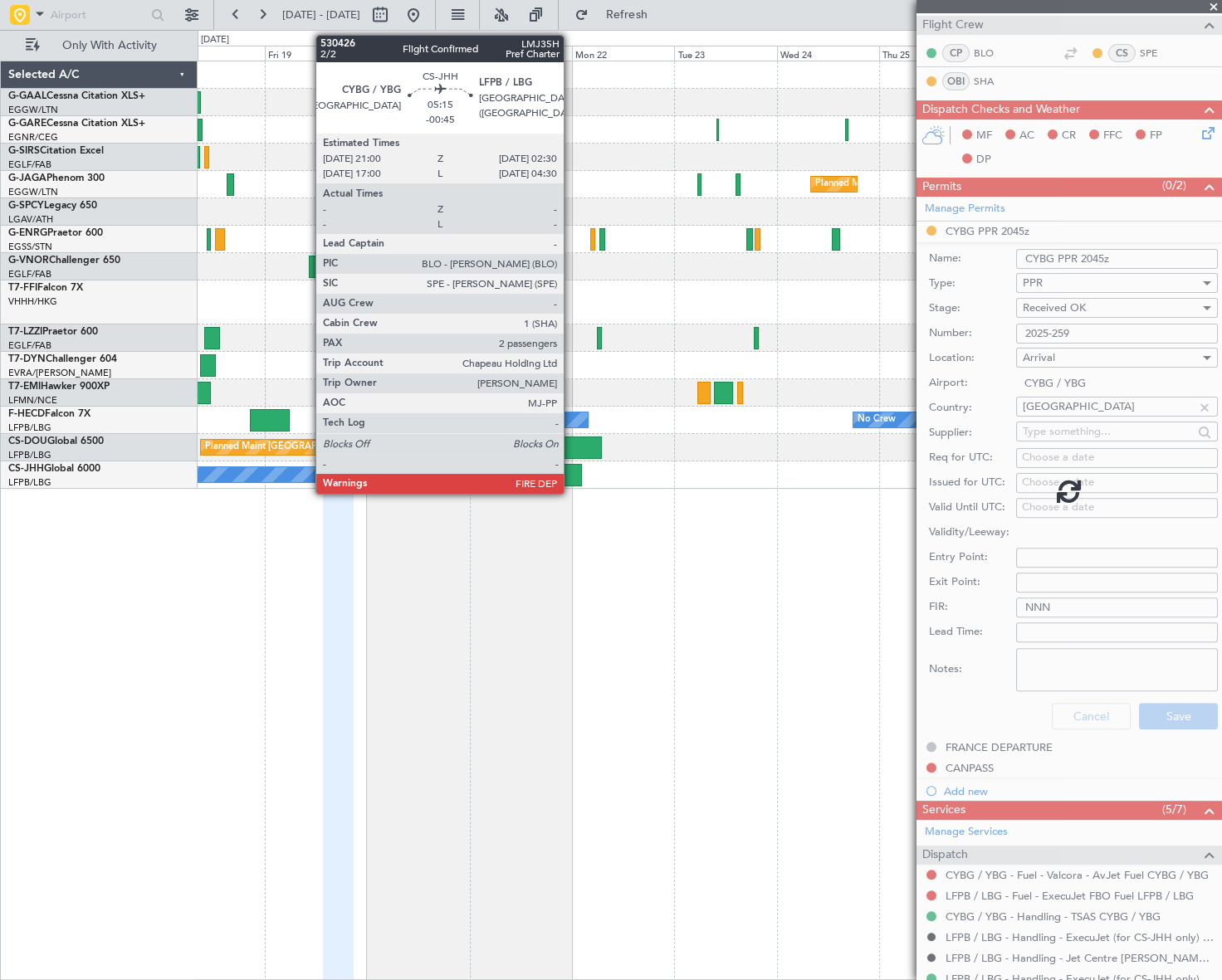
click at [571, 476] on div at bounding box center [571, 475] width 24 height 22
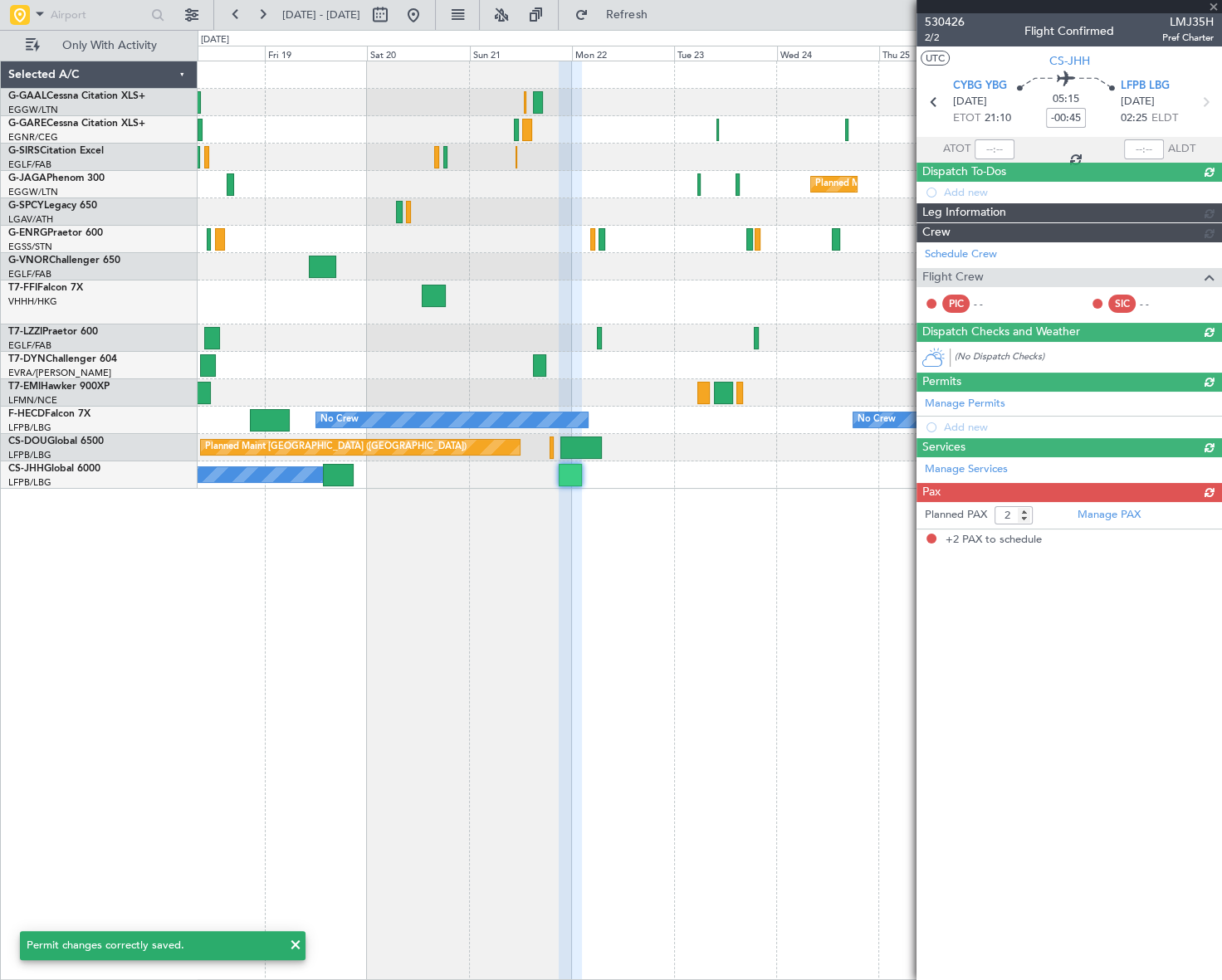
scroll to position [0, 0]
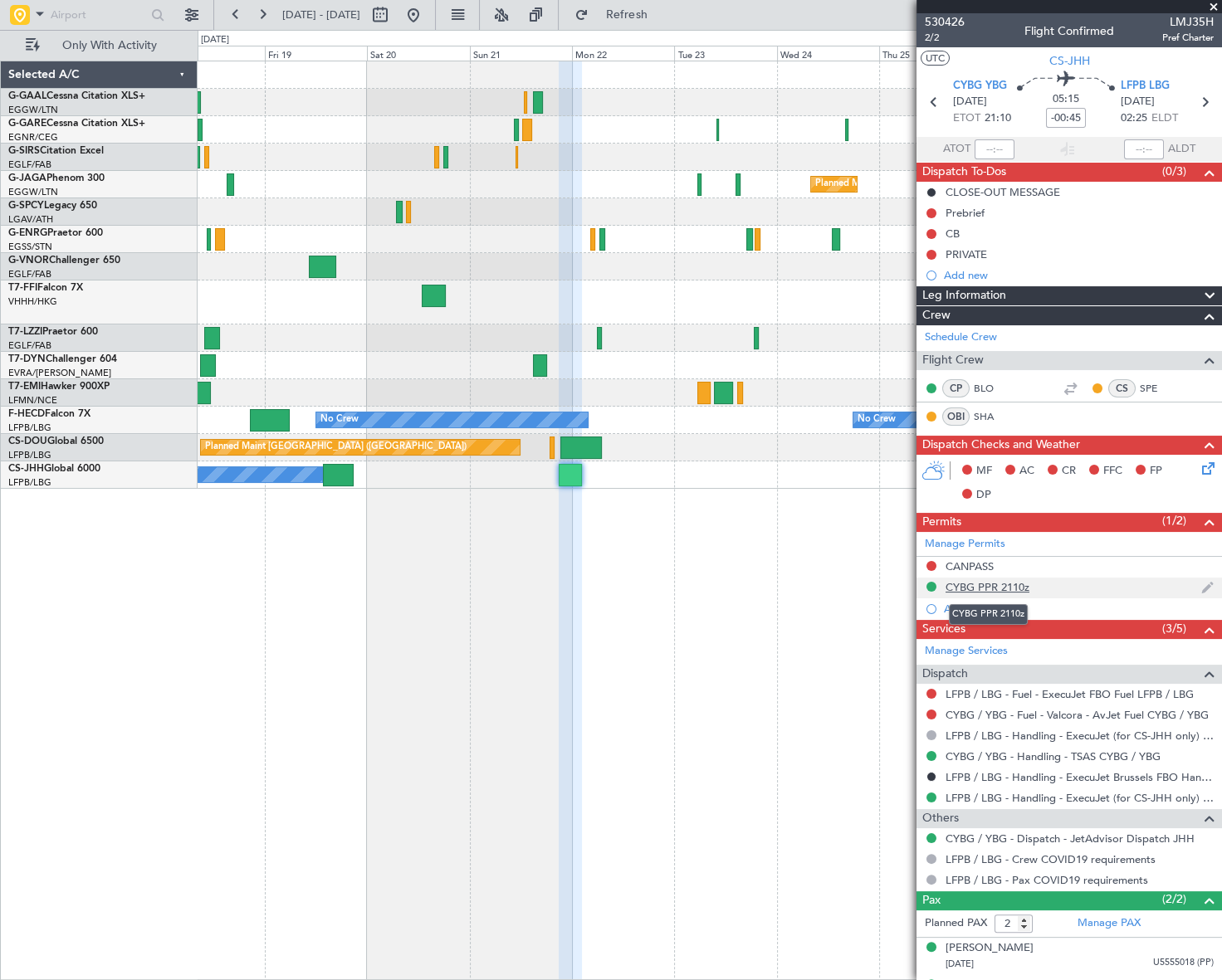
click at [1008, 588] on div "CYBG PPR 2110z" at bounding box center [987, 587] width 84 height 14
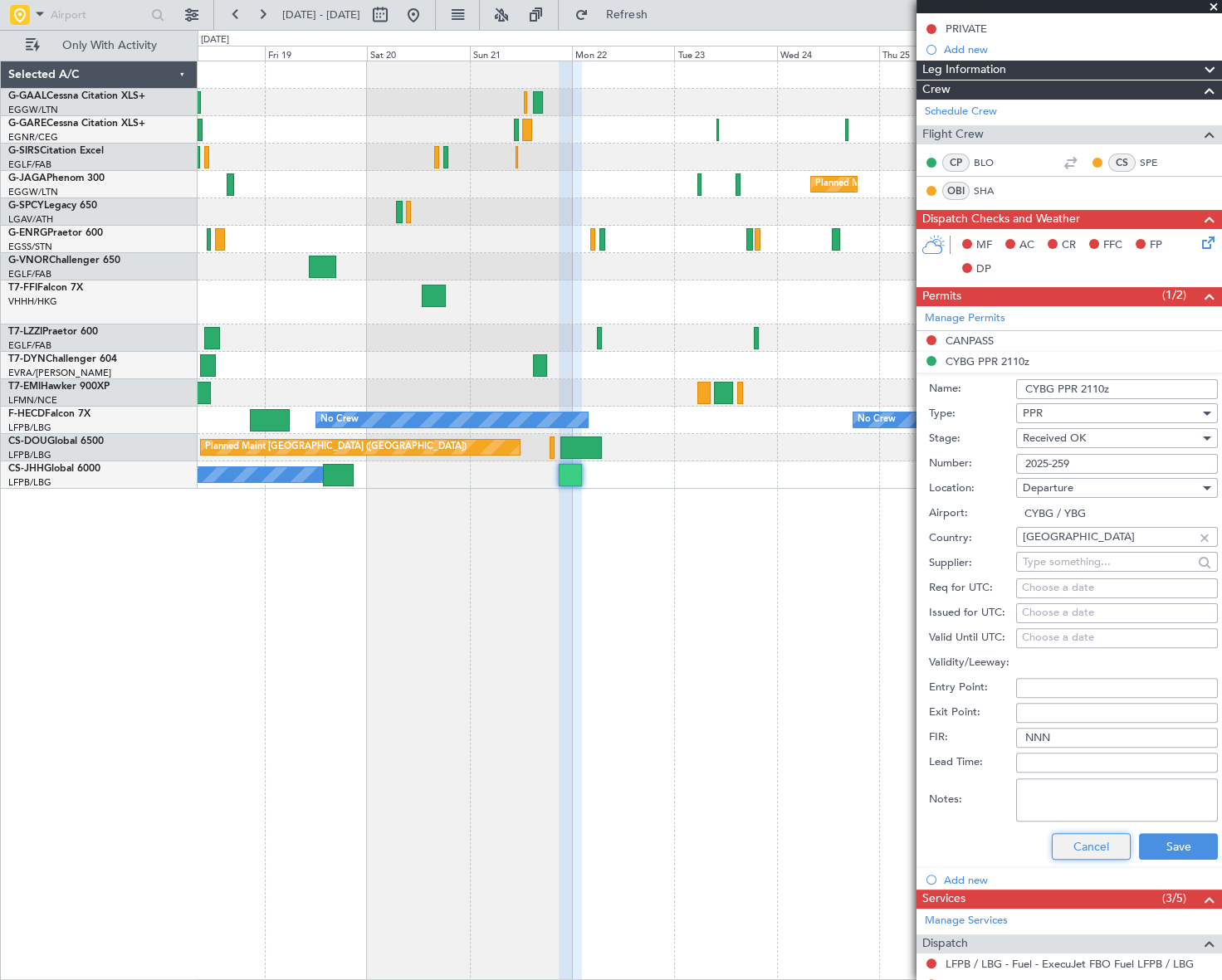
click at [1079, 845] on button "Cancel" at bounding box center [1092, 846] width 79 height 27
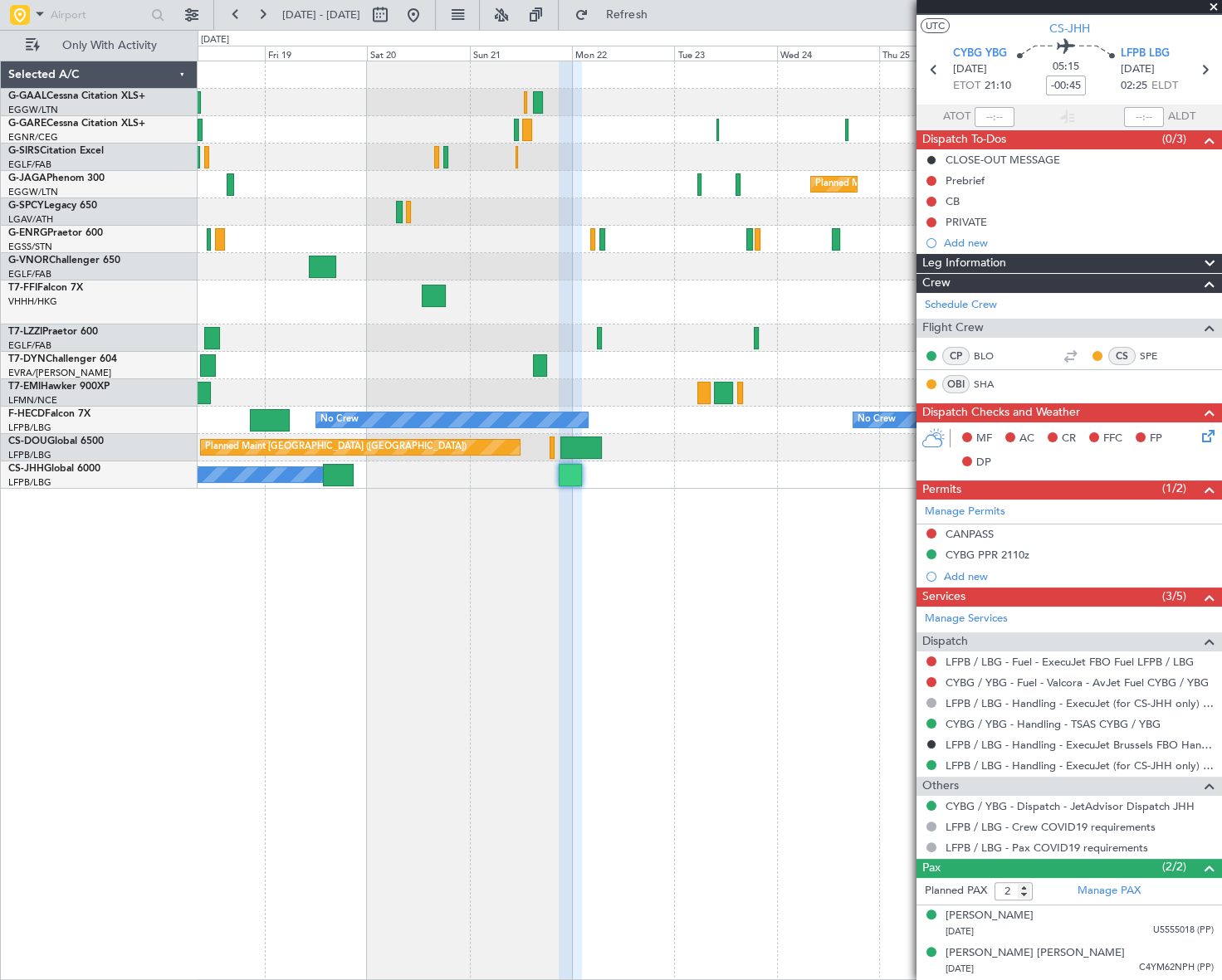
scroll to position [30, 0]
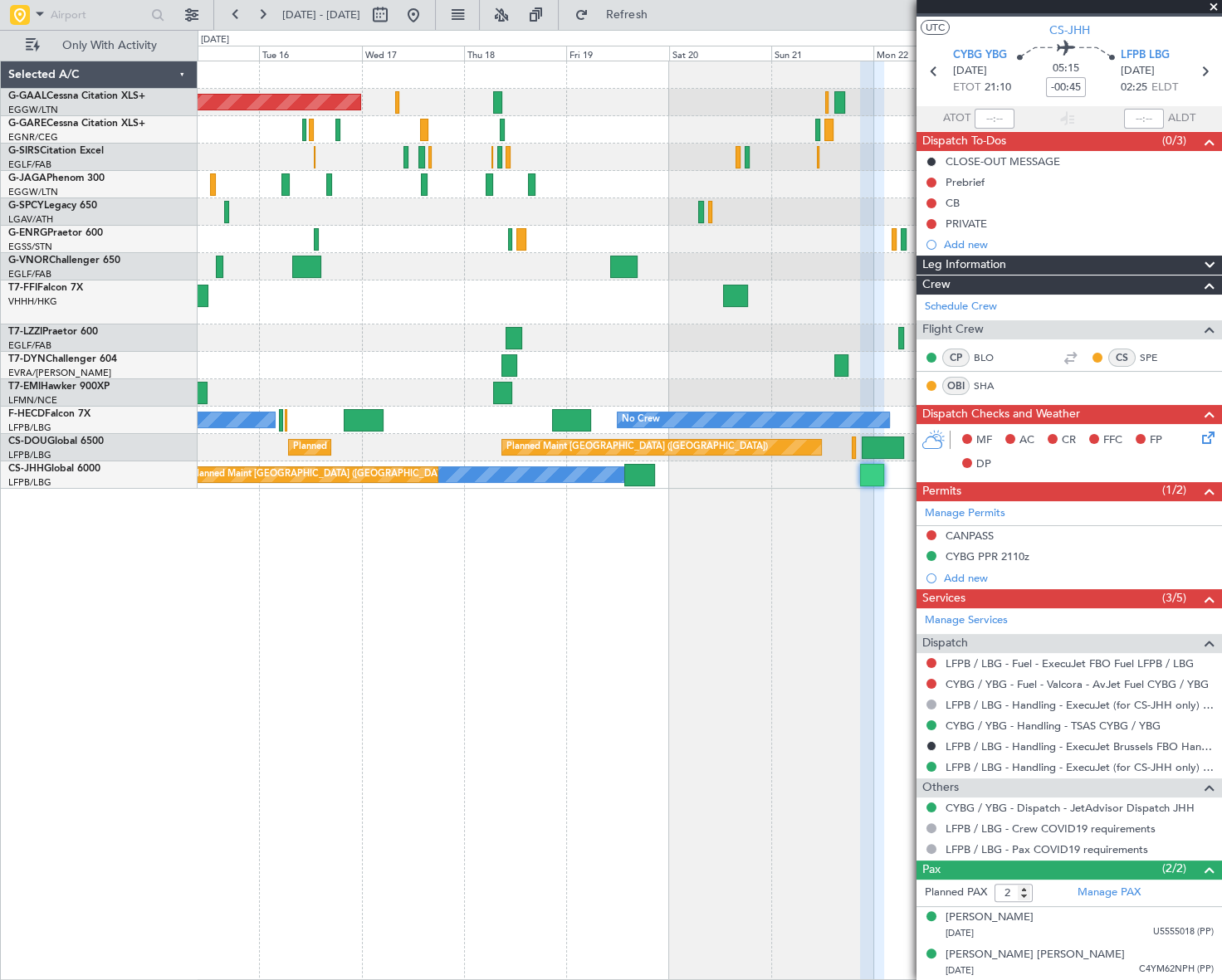
click at [726, 677] on div "Planned Maint Dusseldorf Planned Maint London (Luton) Planned Maint Tianjin (Bi…" at bounding box center [709, 520] width 1024 height 919
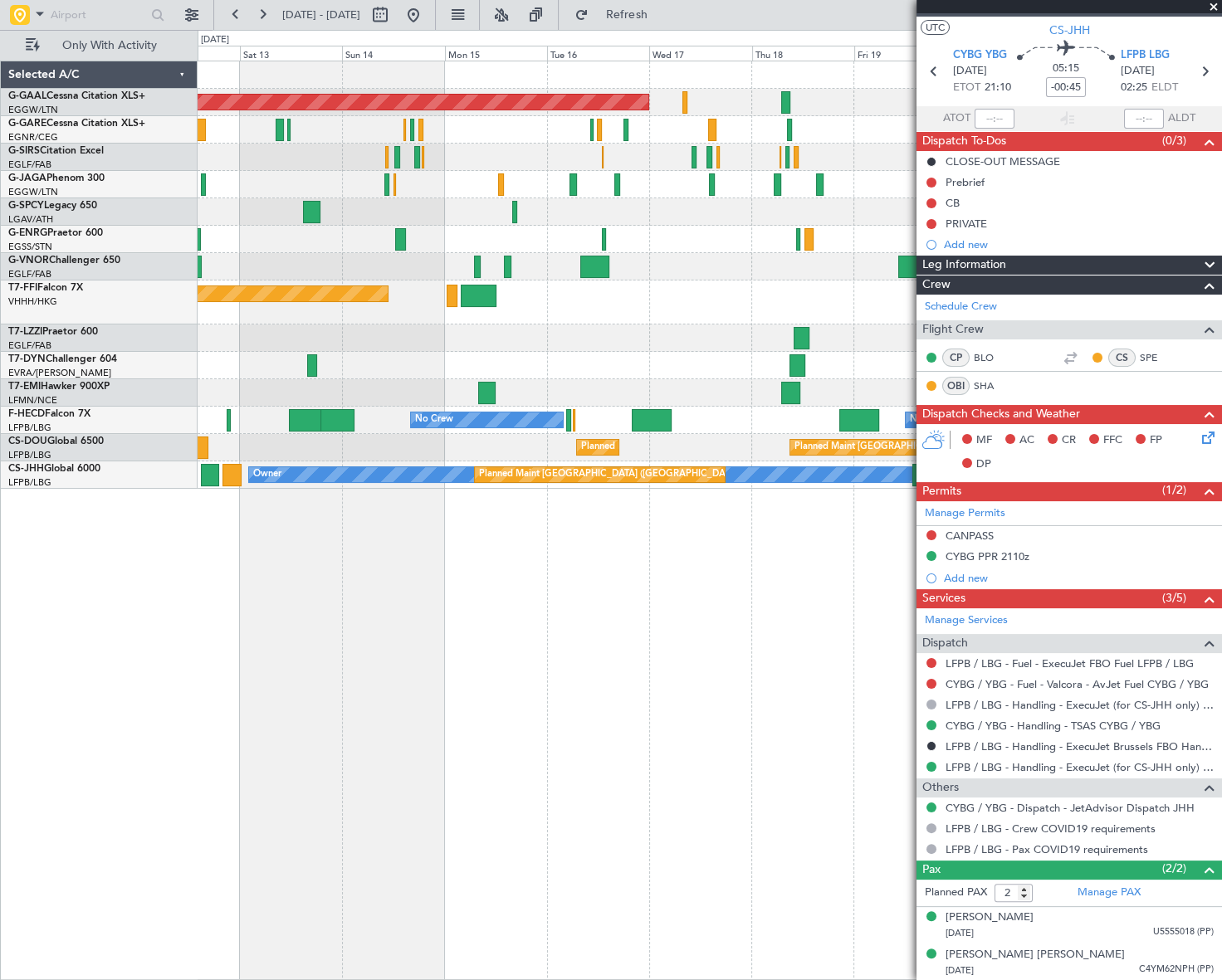
click at [814, 722] on div "Planned Maint Dusseldorf Planned Maint London (Luton) Unplanned Maint Athens (E…" at bounding box center [709, 520] width 1024 height 919
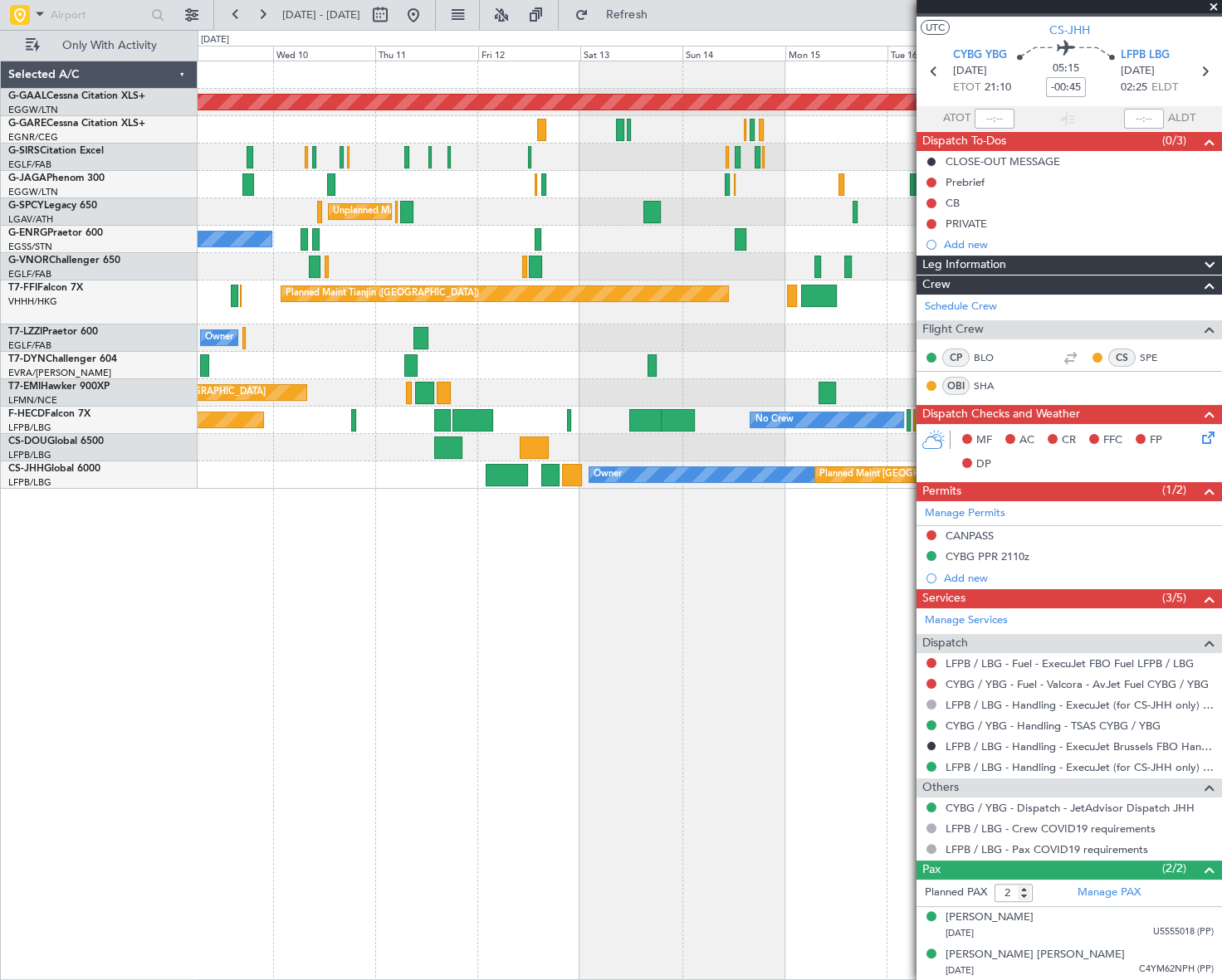
click at [665, 778] on div "Planned Maint Dusseldorf Unplanned Maint Athens (Eleftherios Venizelos Intl) No…" at bounding box center [709, 520] width 1024 height 919
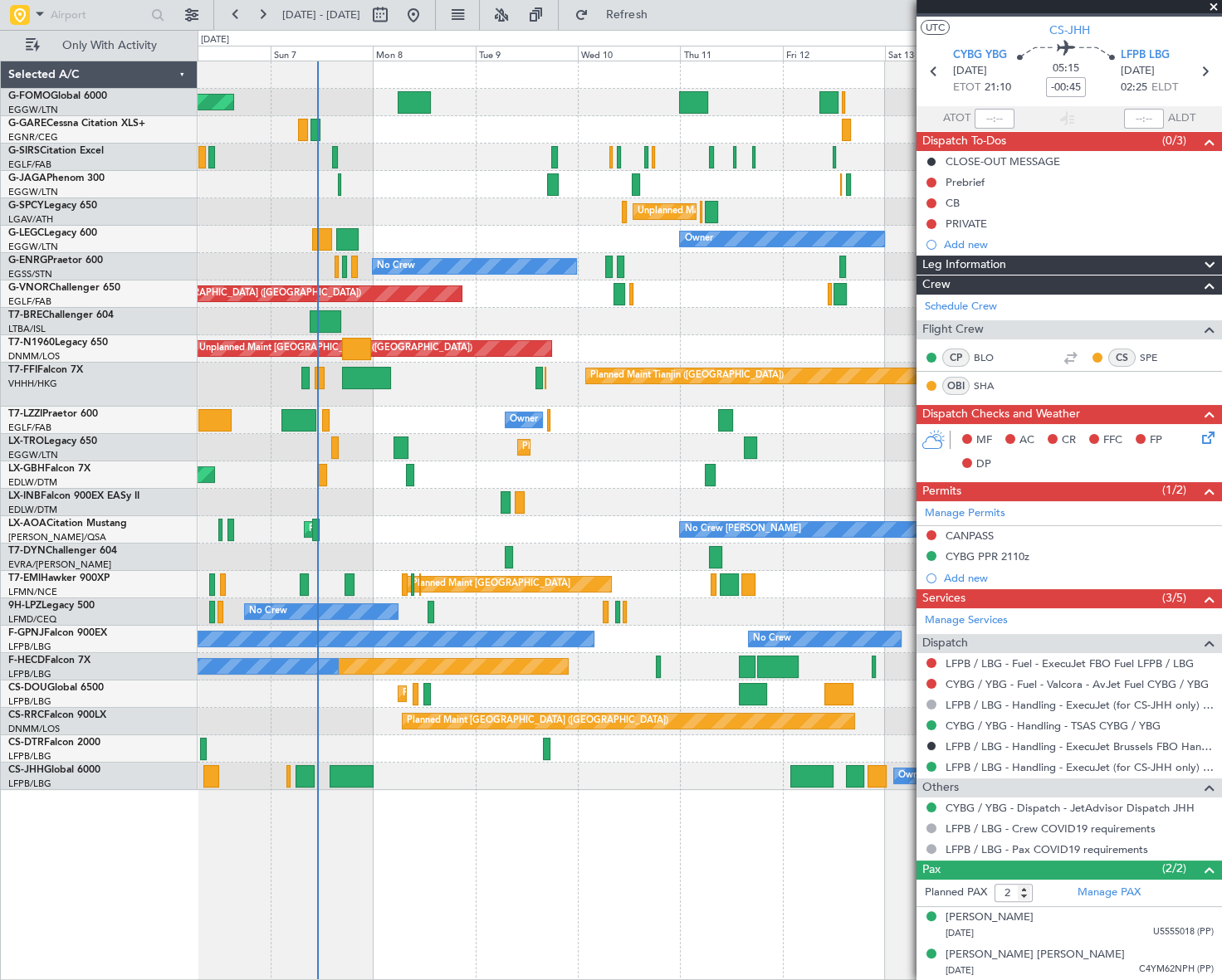
click at [432, 841] on div "Planned Maint London (Luton) Planned Maint London (Farnborough) Unplanned Maint…" at bounding box center [709, 520] width 1024 height 919
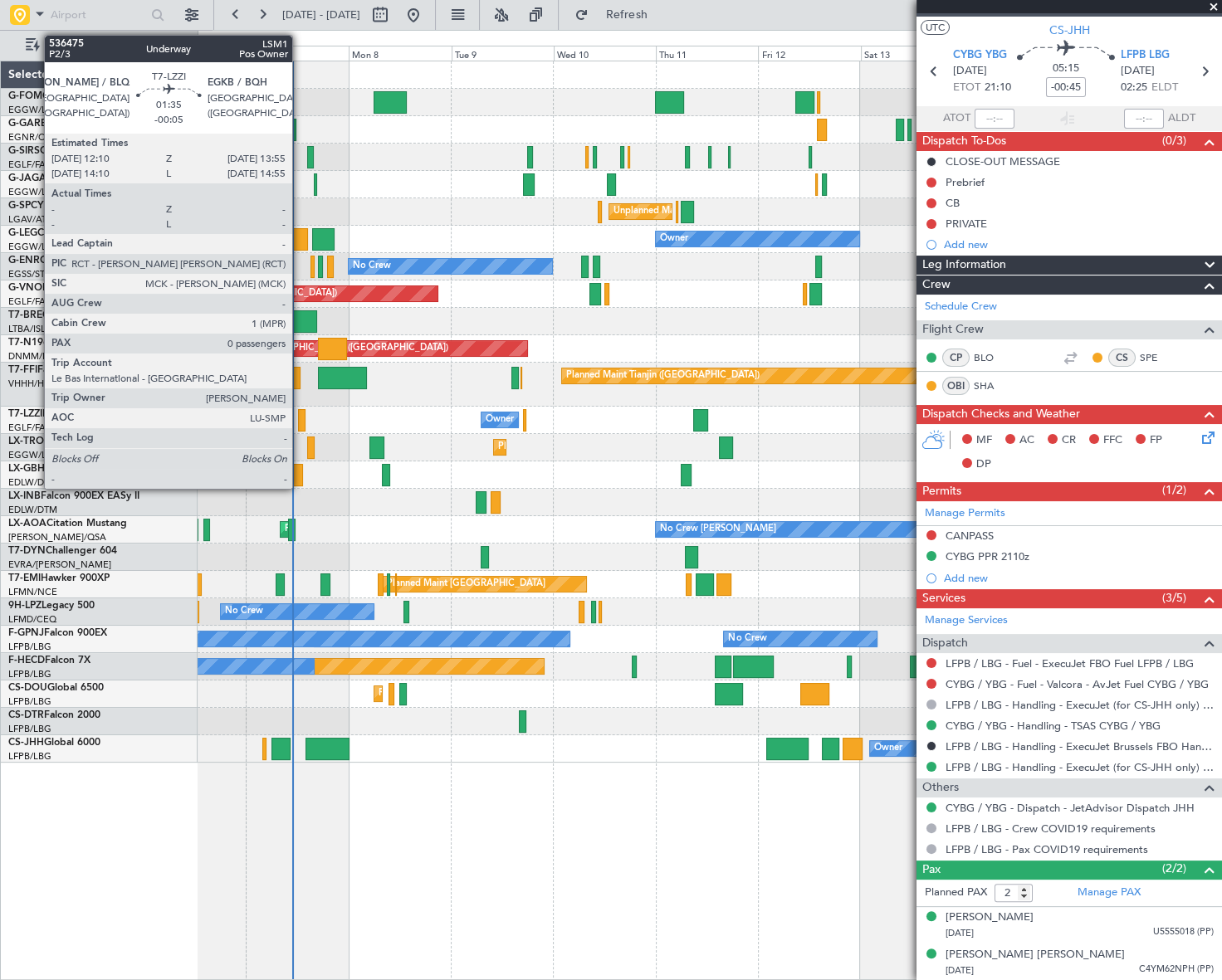
click at [300, 420] on div at bounding box center [301, 421] width 7 height 22
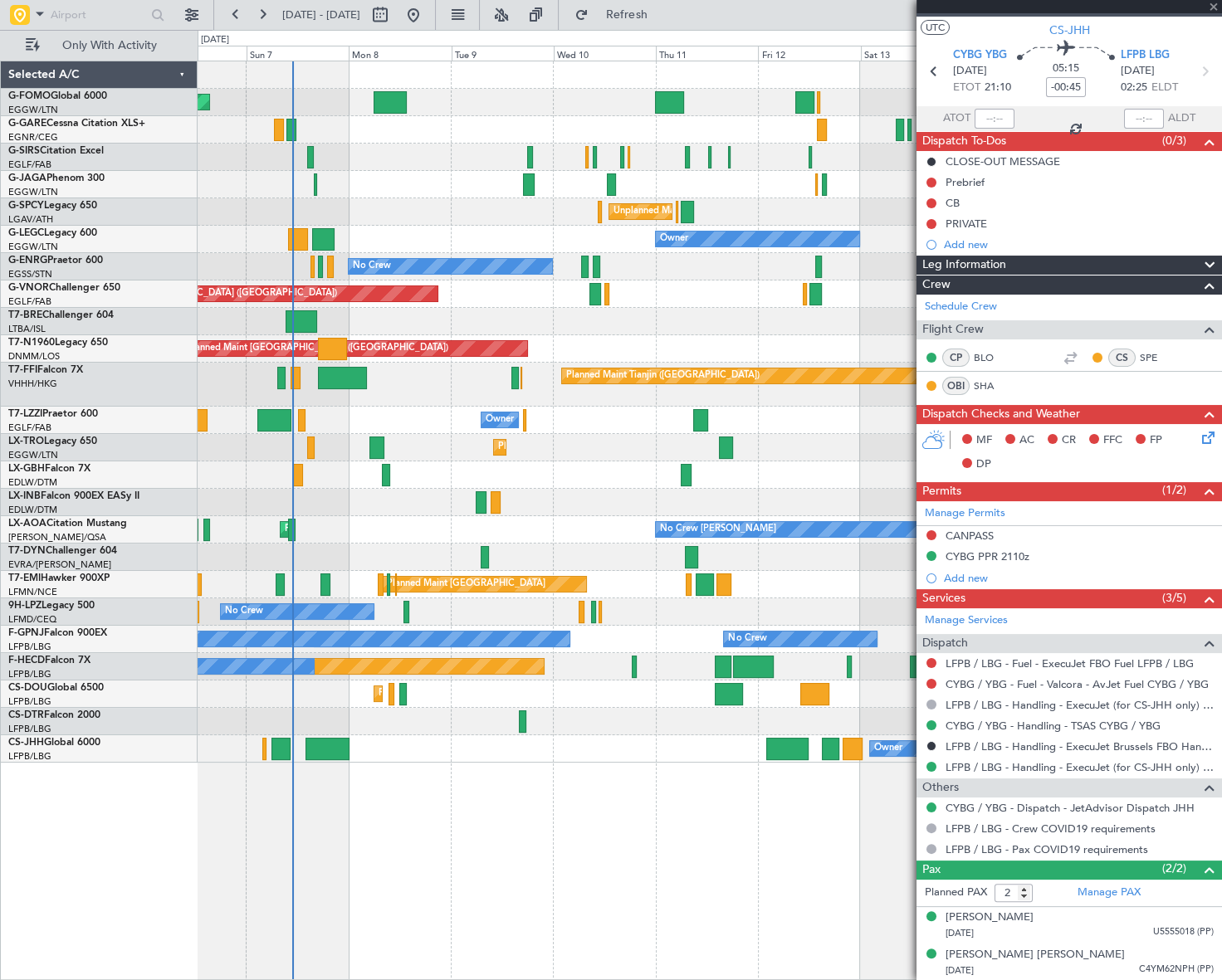
type input "-00:05"
type input "0"
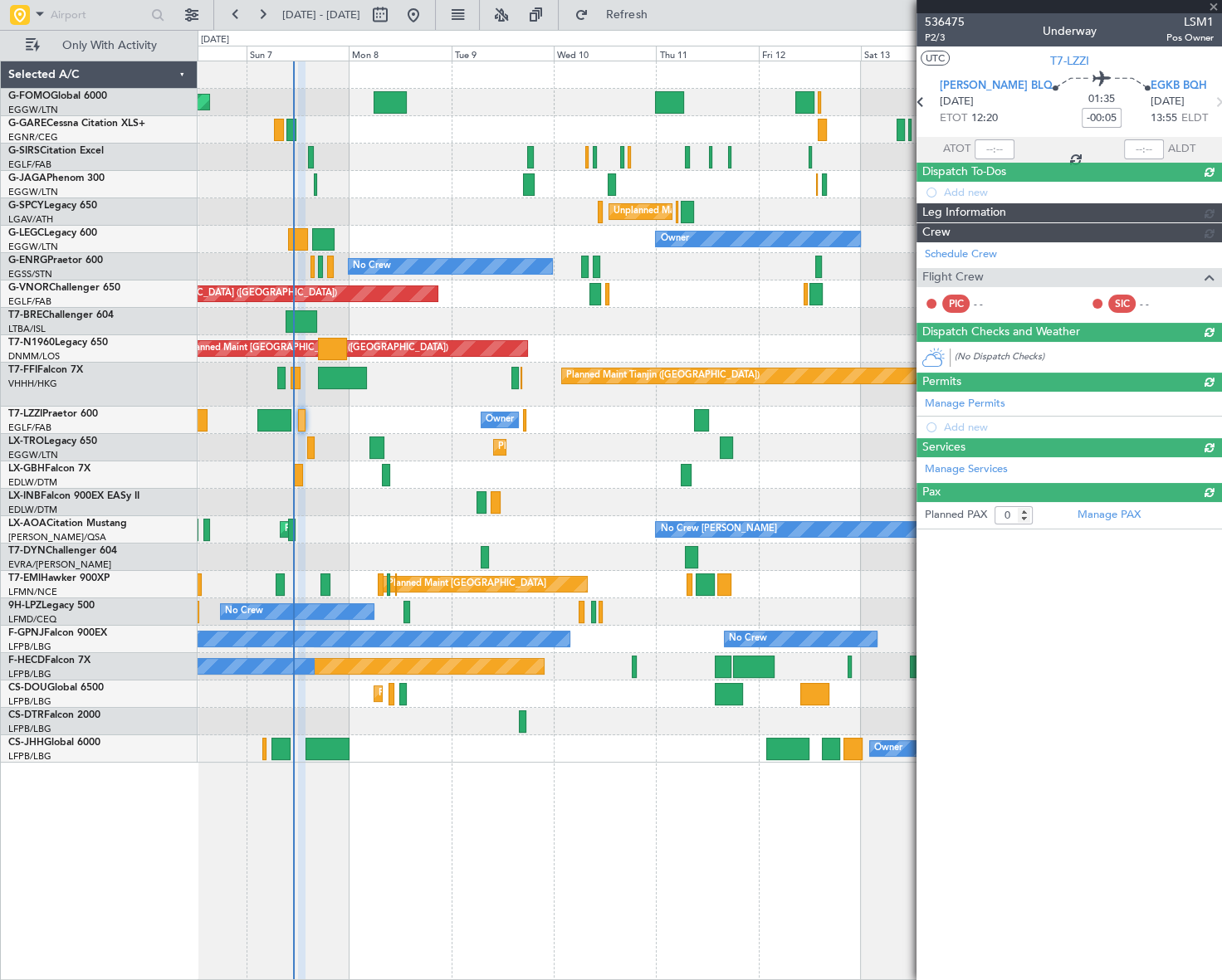
scroll to position [0, 0]
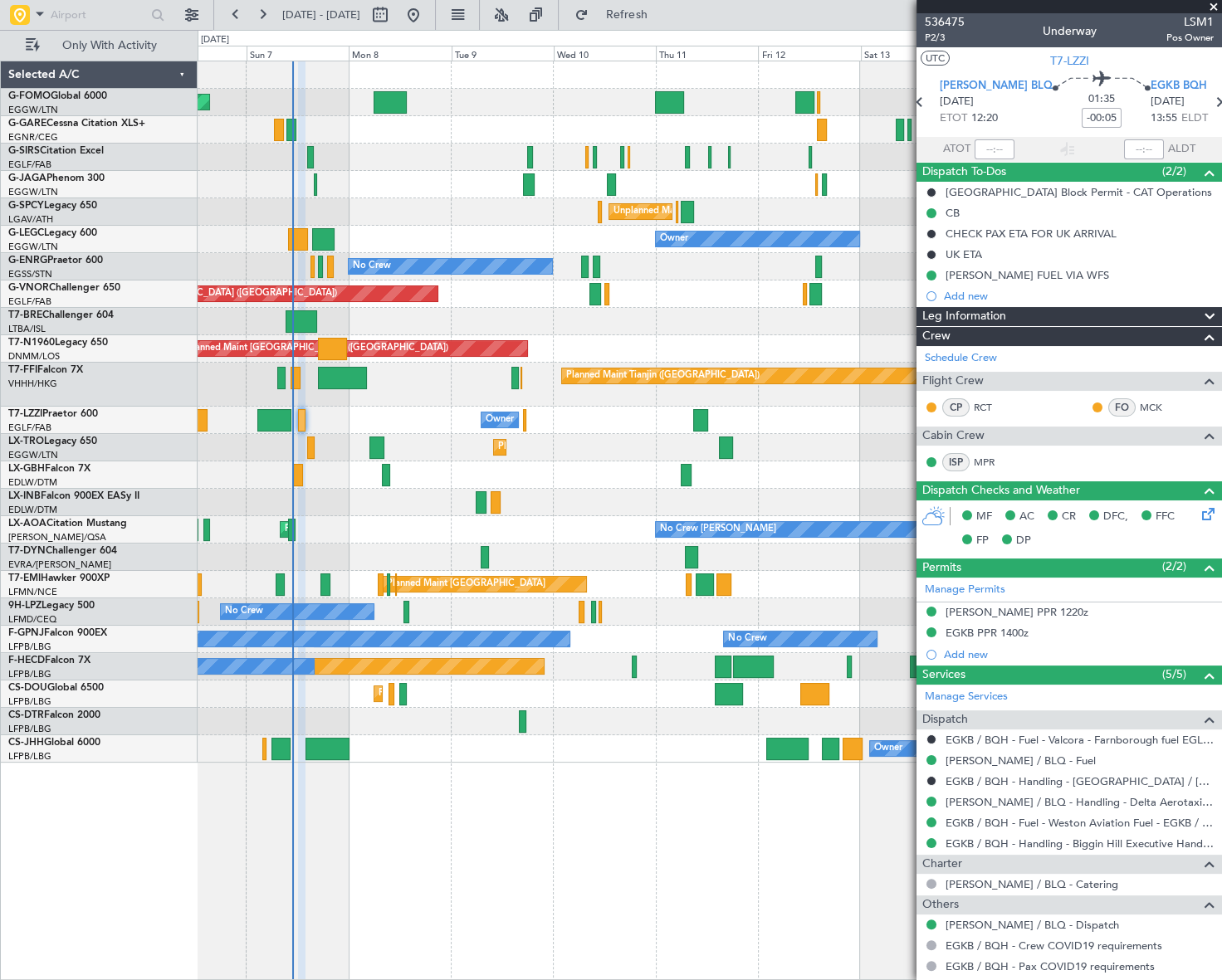
click at [1192, 21] on span "LSM1" at bounding box center [1191, 21] width 48 height 17
copy span "LSM1"
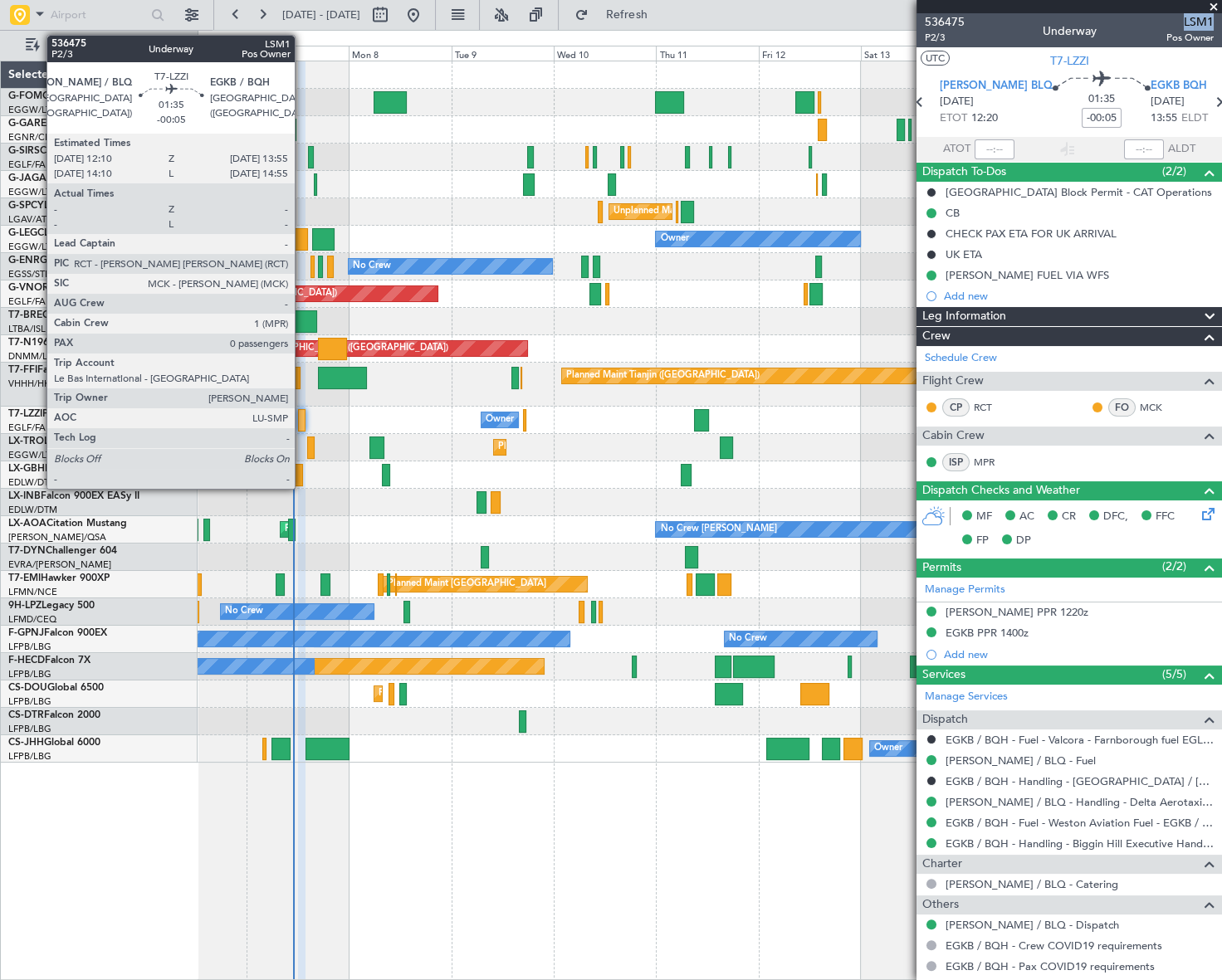
click at [302, 417] on div at bounding box center [301, 421] width 7 height 22
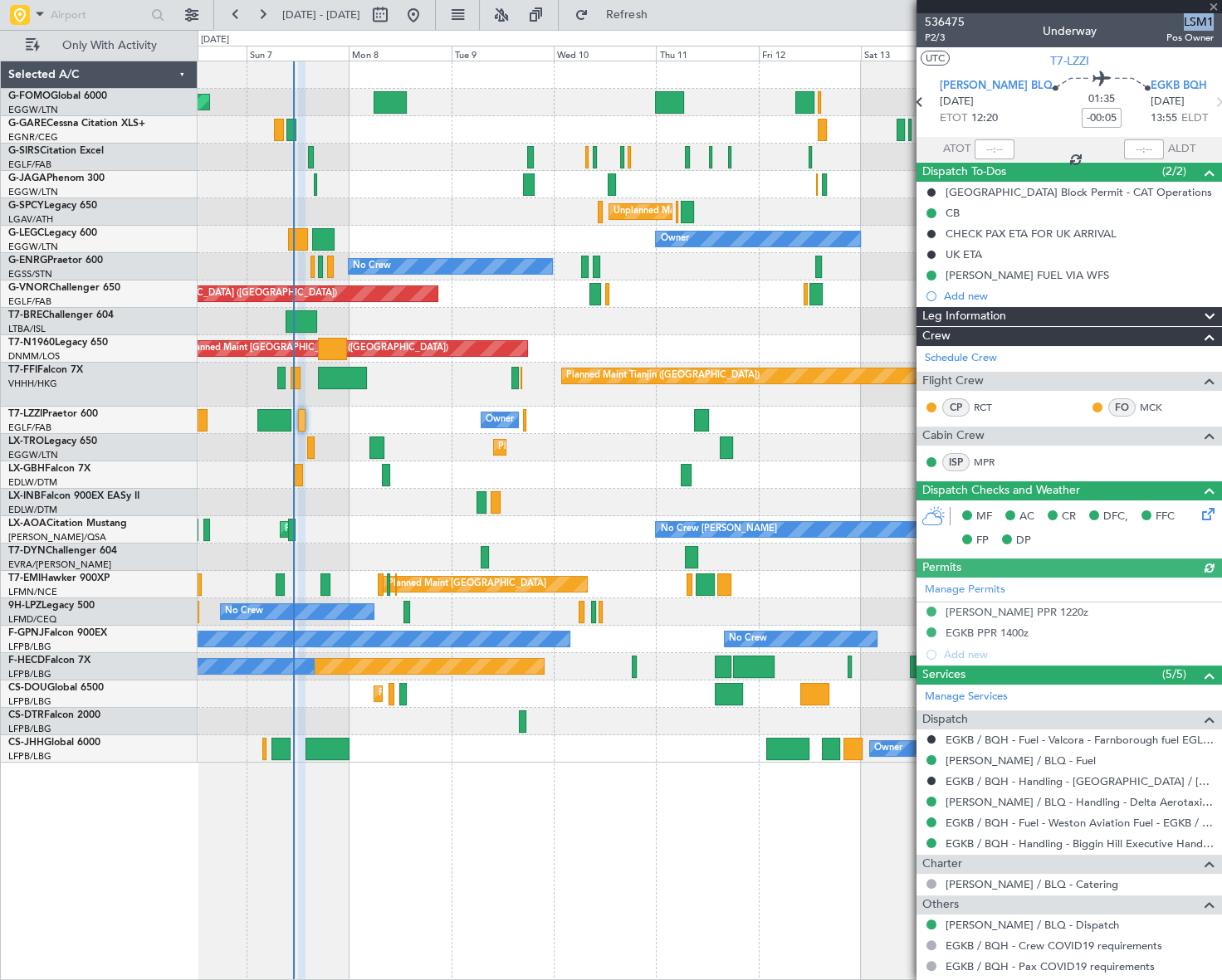
click at [1093, 317] on div "Leg Information" at bounding box center [1069, 316] width 306 height 19
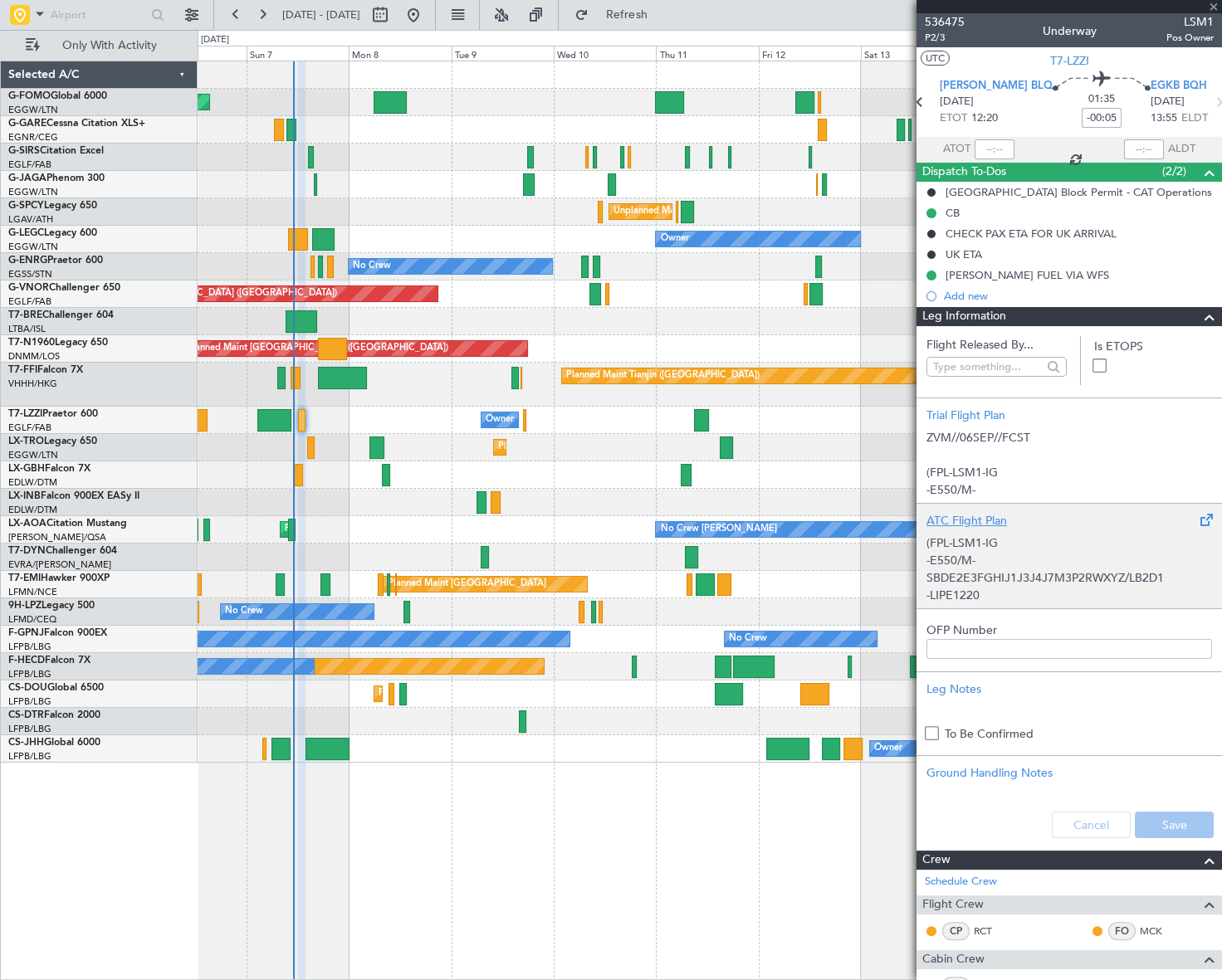
click at [1011, 591] on p "-LIPE1220" at bounding box center [1069, 595] width 286 height 17
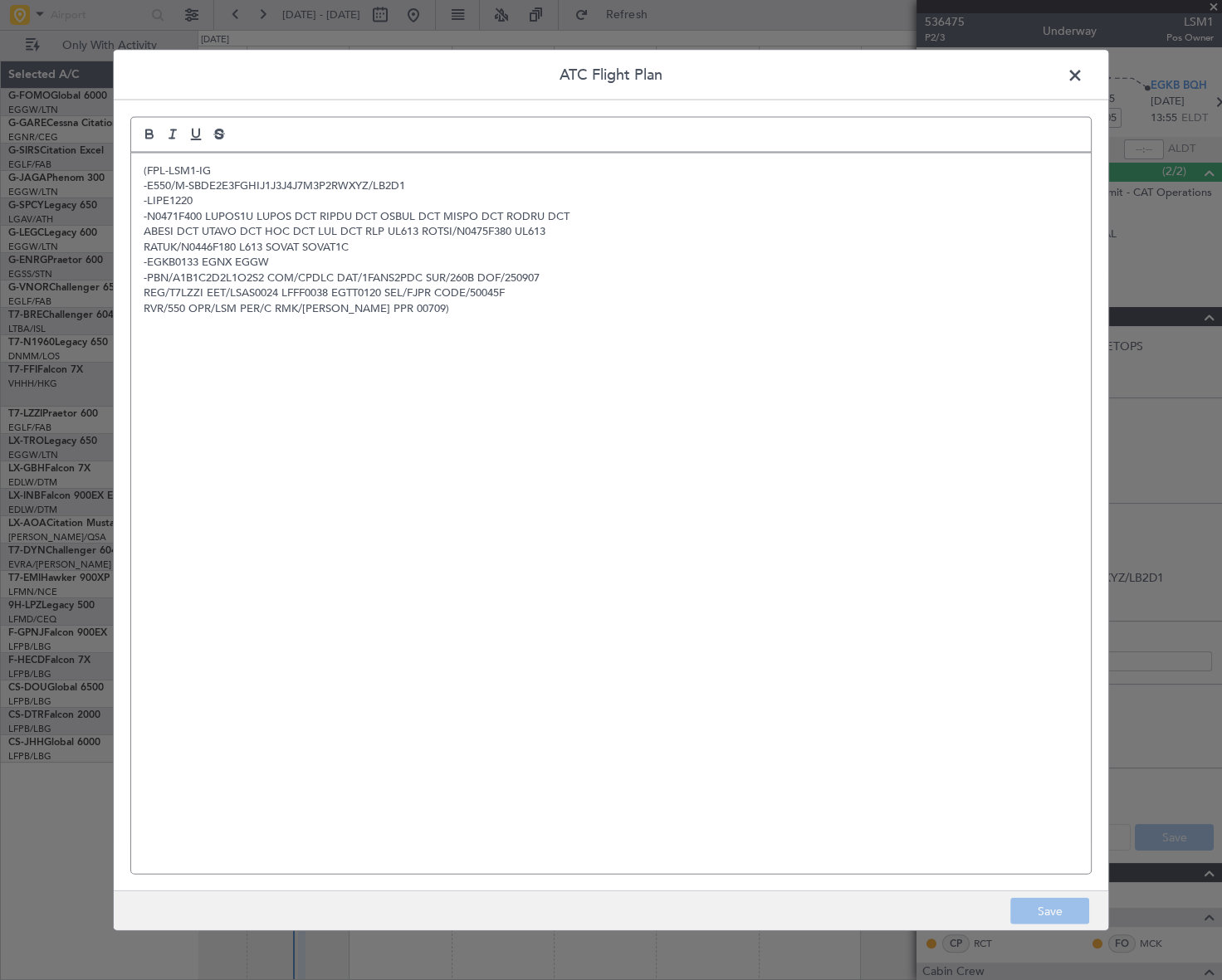
click at [194, 282] on p "-PBN/A1B1C2D2L1O2S2 COM/CPDLC DAT/1FANS2PDC SUR/260B DOF/250907" at bounding box center [611, 277] width 935 height 15
click at [1083, 75] on span at bounding box center [1083, 79] width 0 height 33
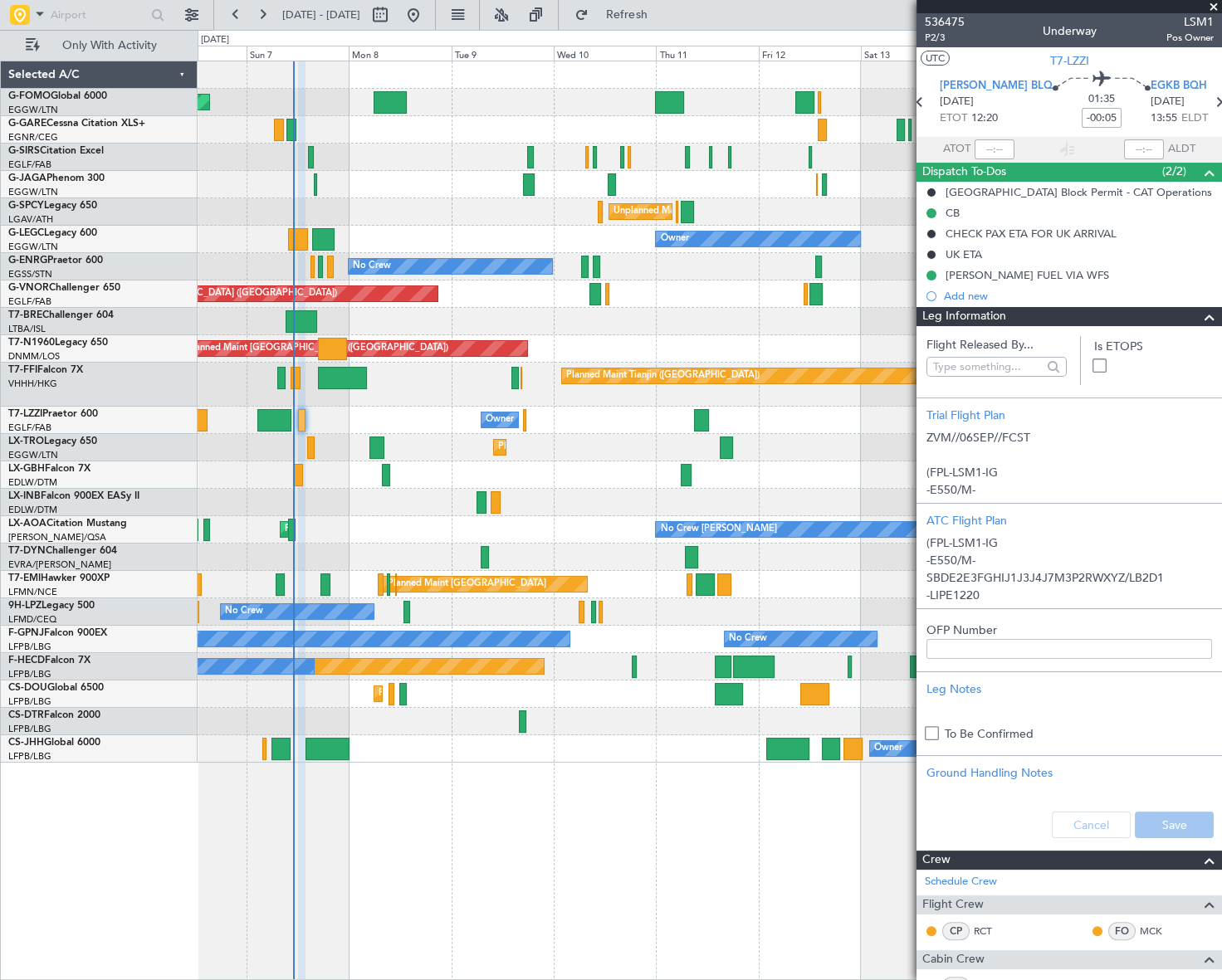
click at [1207, 316] on span at bounding box center [1210, 317] width 20 height 20
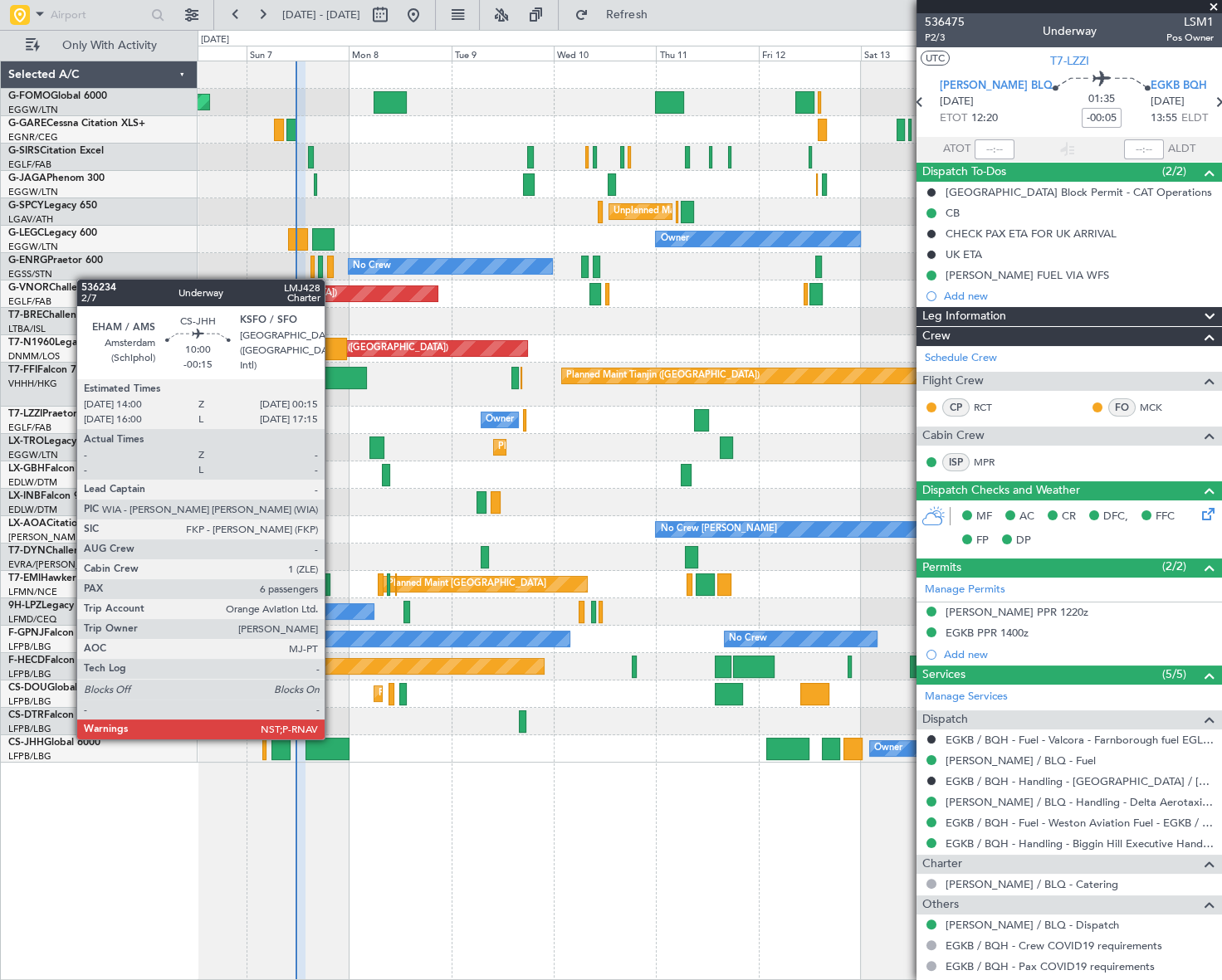
click at [333, 738] on div at bounding box center [328, 749] width 44 height 22
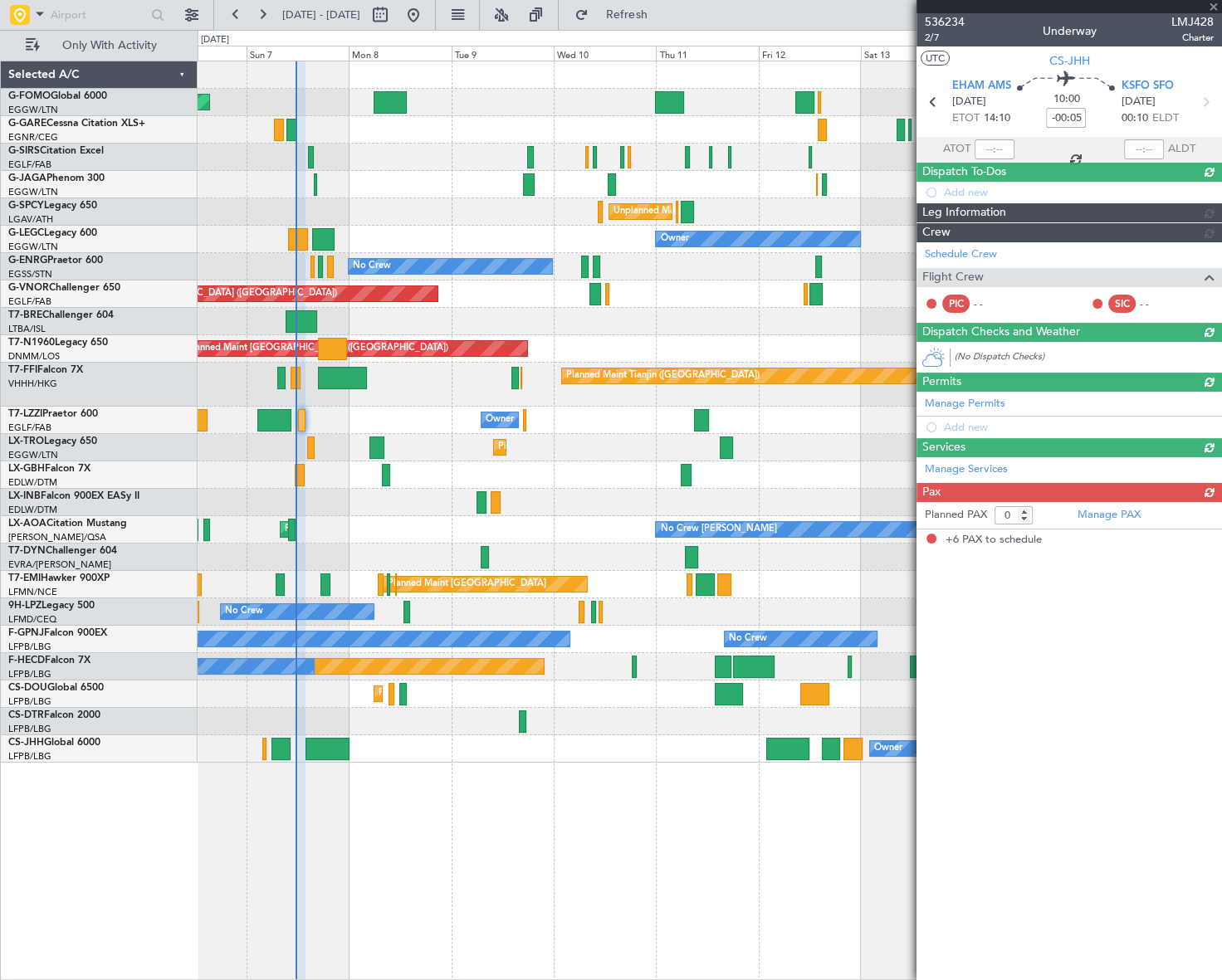
type input "-00:15"
type input "6"
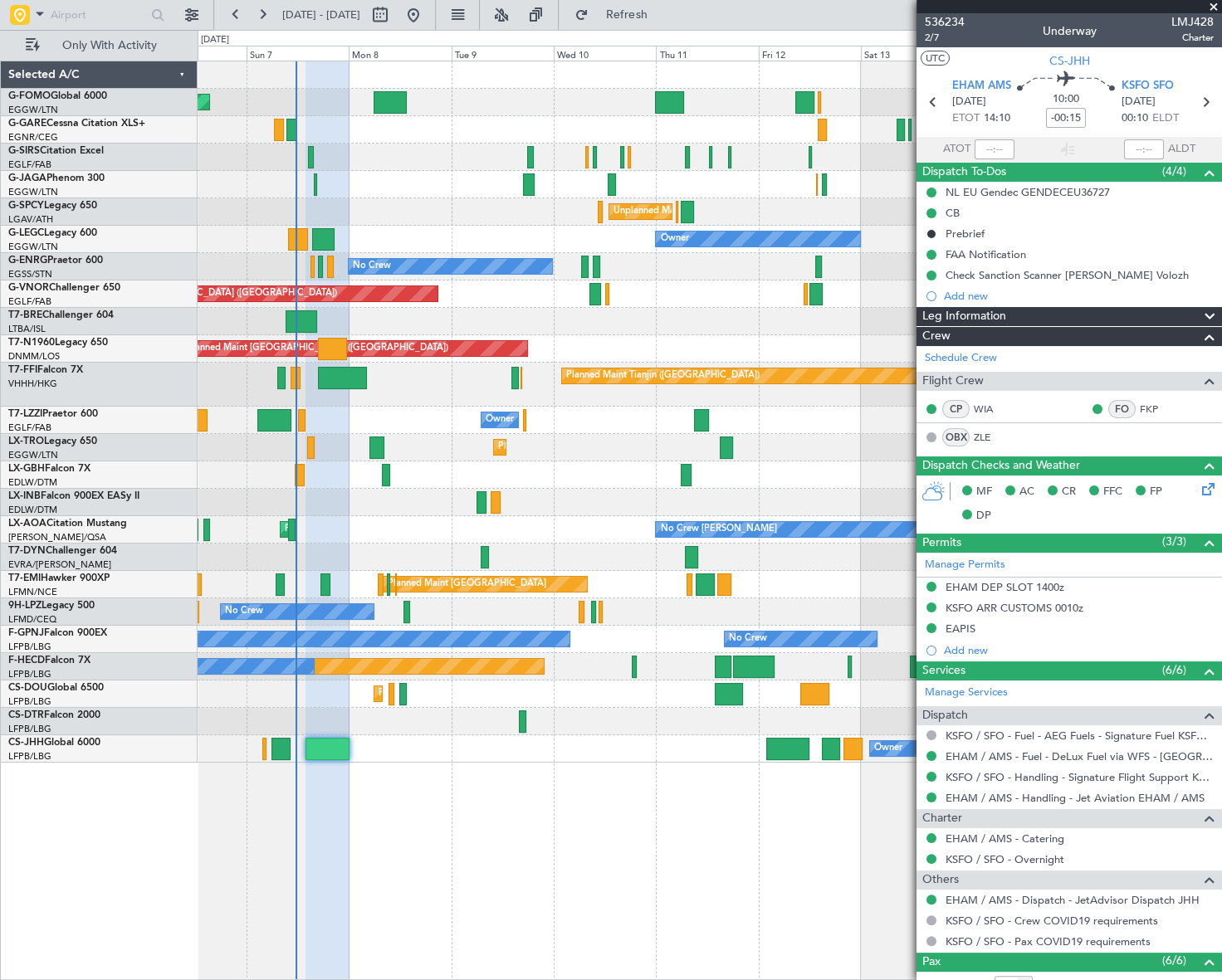
click at [932, 37] on mat-tooltip-component "Trip Number" at bounding box center [944, 52] width 82 height 44
click at [931, 36] on span "2/7" at bounding box center [945, 37] width 40 height 14
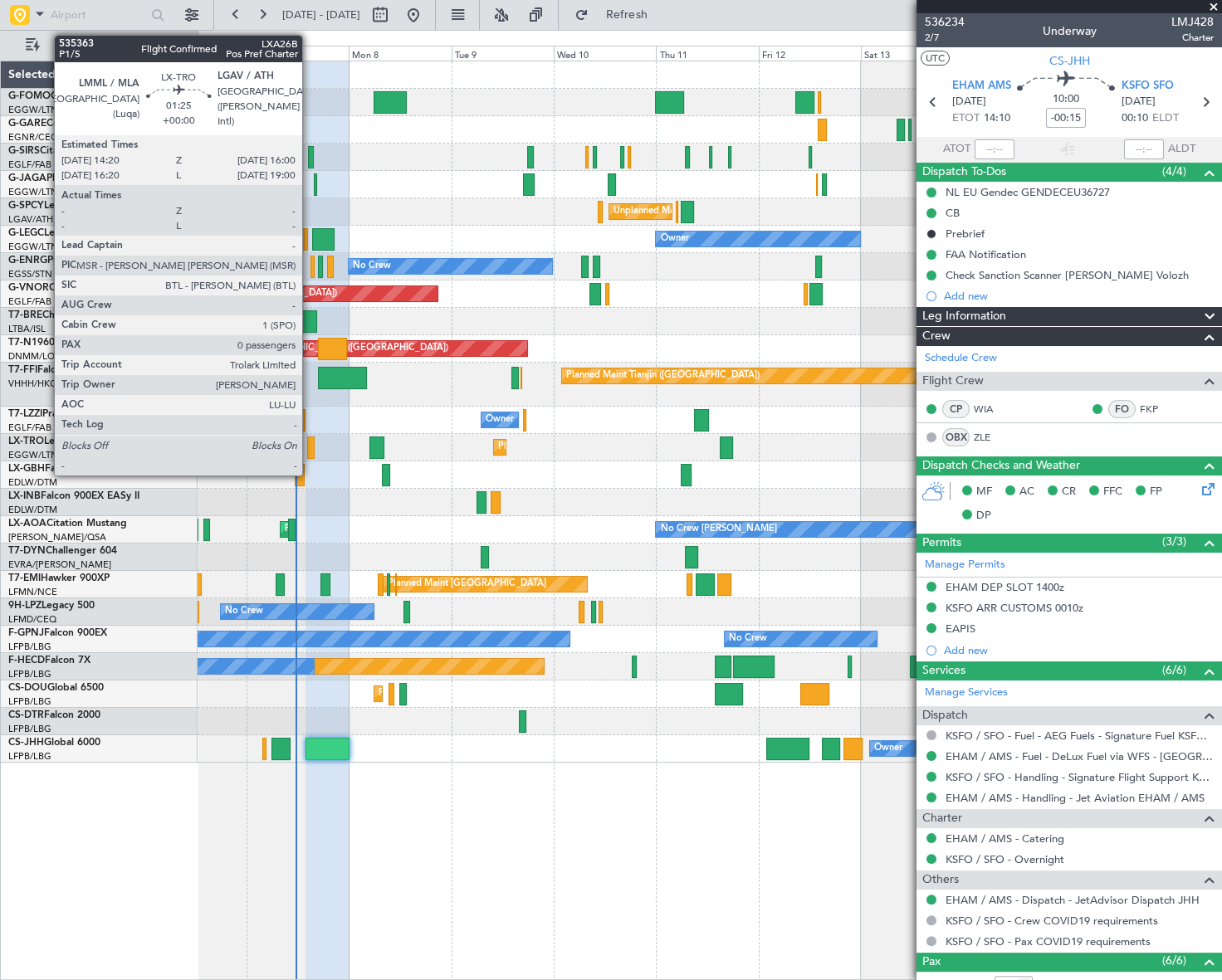
click at [310, 443] on div at bounding box center [311, 447] width 7 height 22
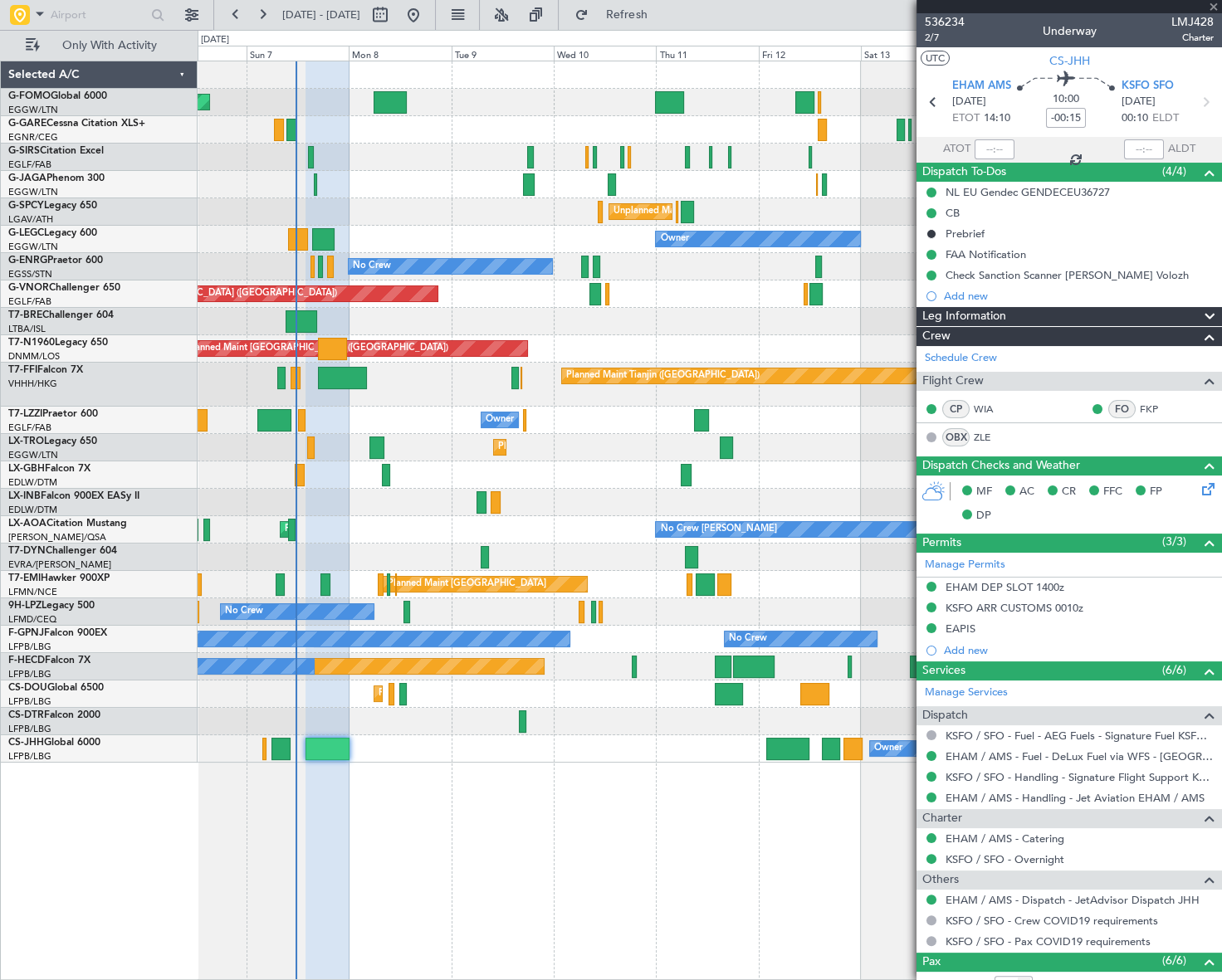
type input "0"
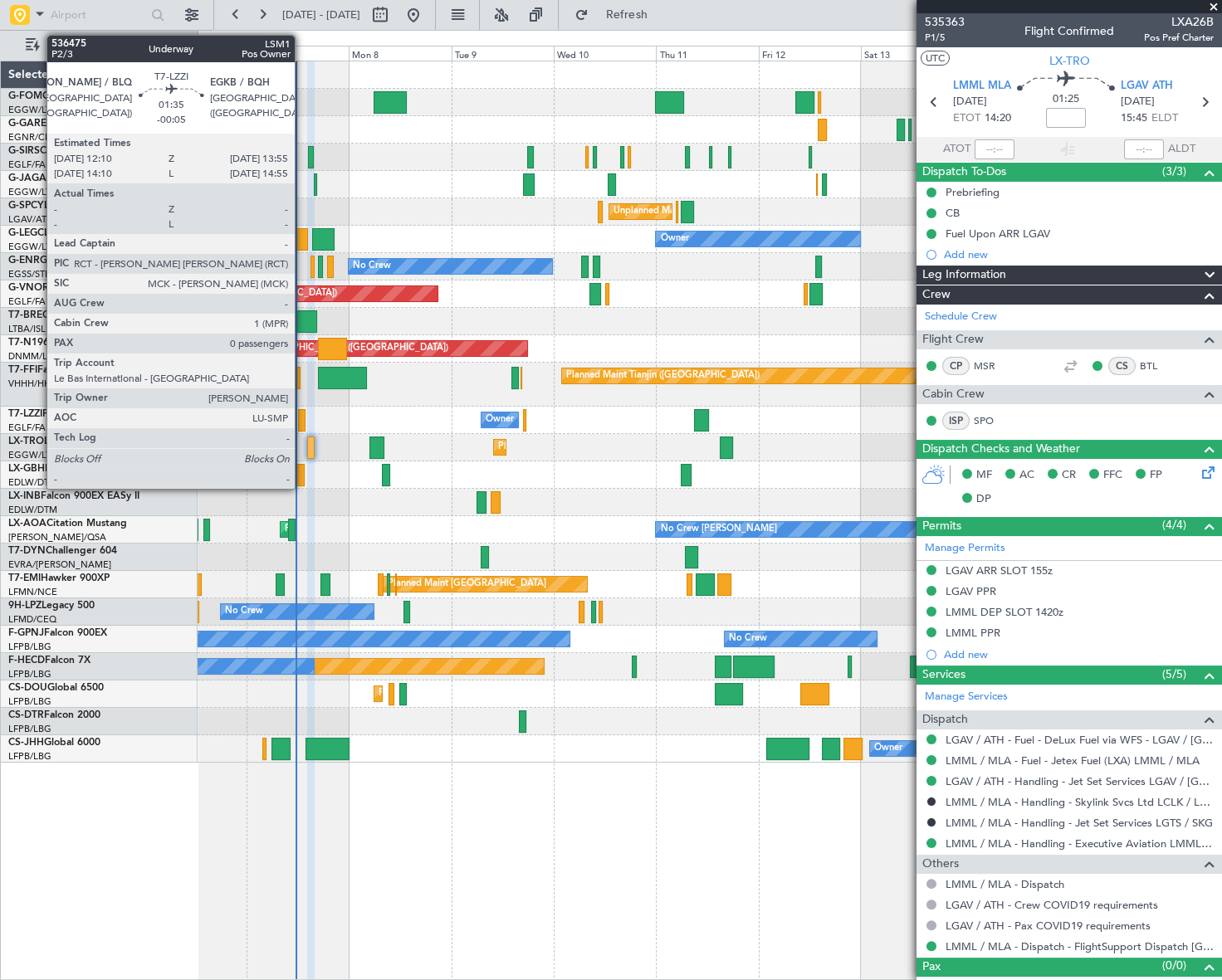
click at [302, 416] on div at bounding box center [301, 421] width 7 height 22
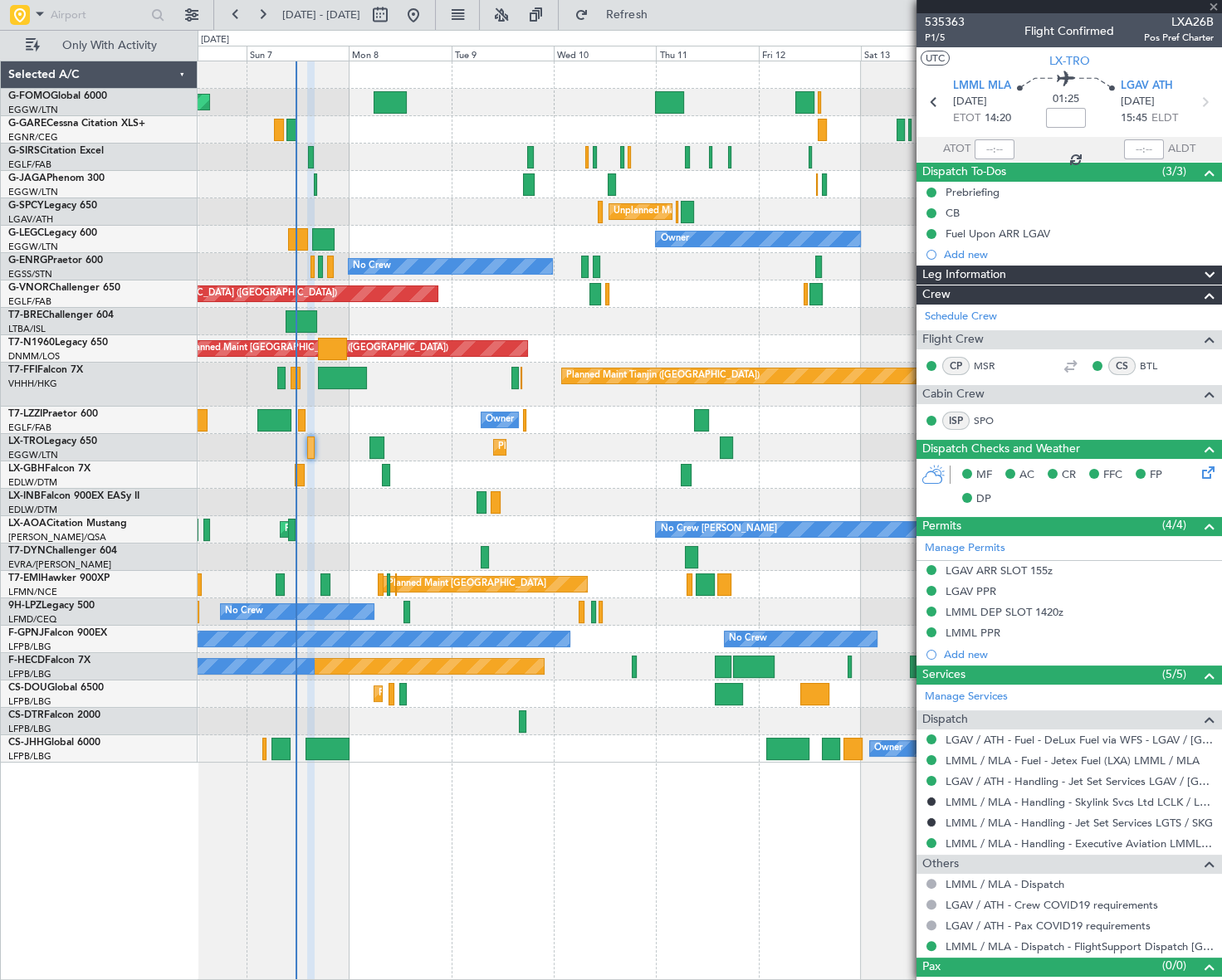
type input "-00:05"
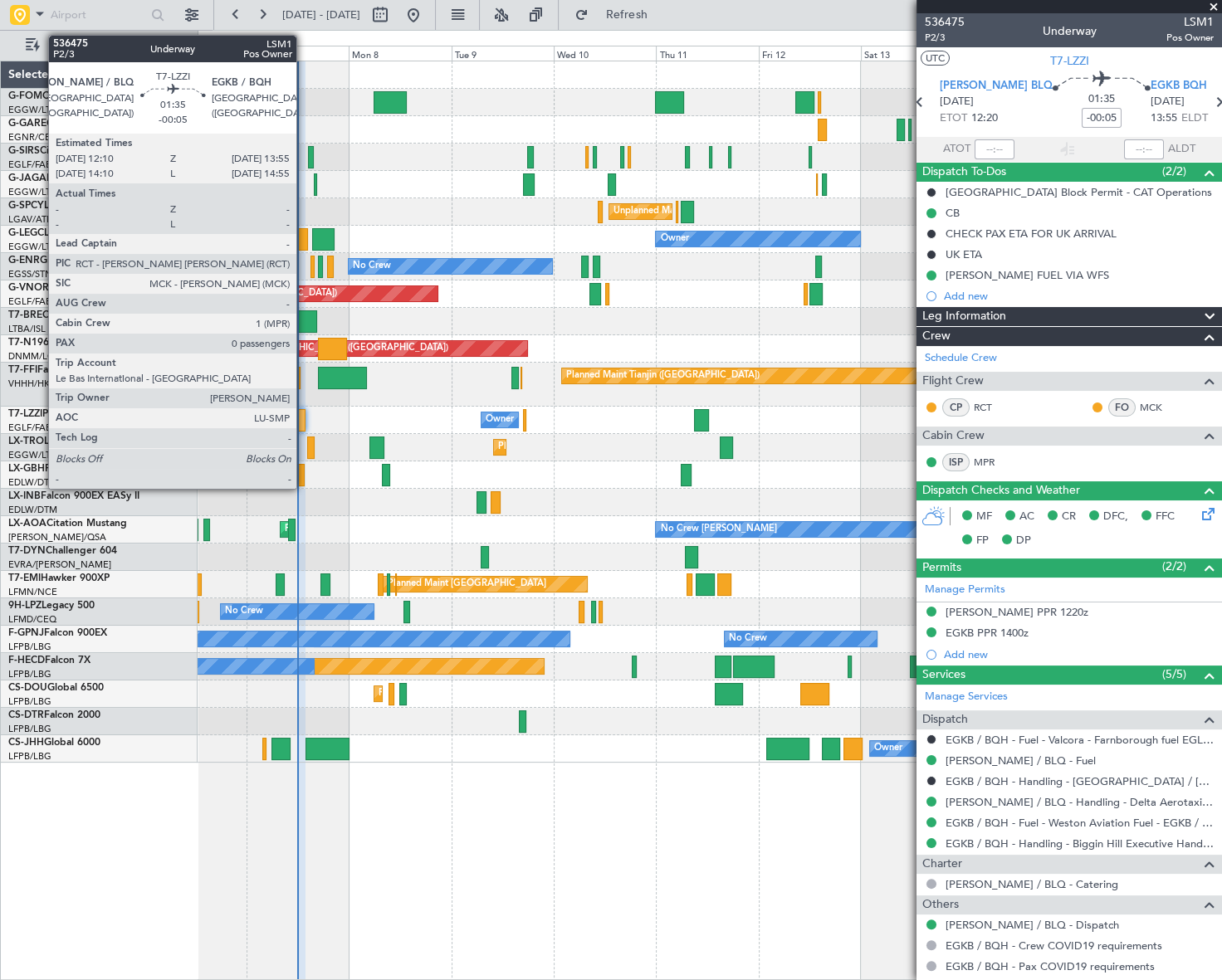
click at [304, 414] on div at bounding box center [301, 421] width 7 height 22
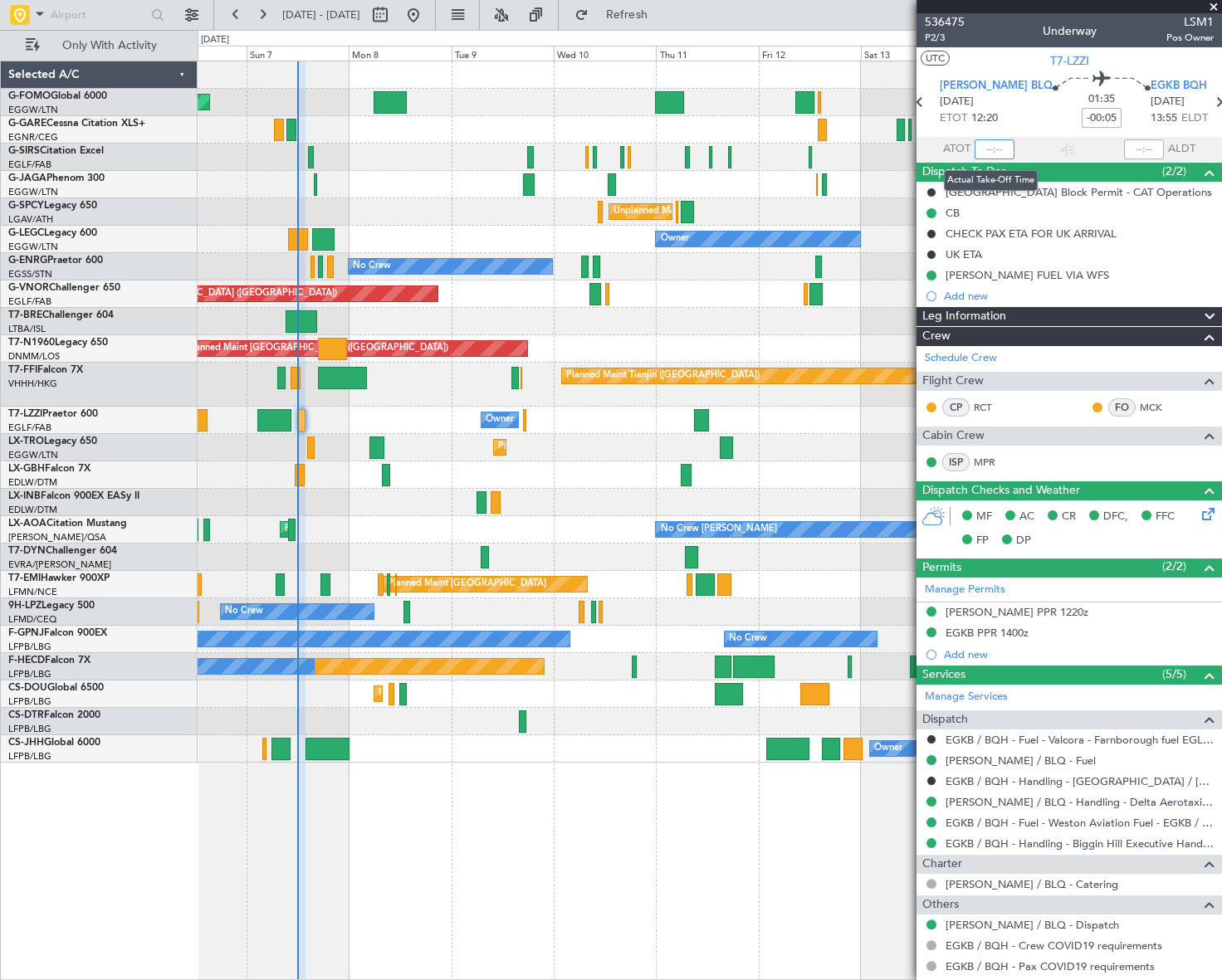
drag, startPoint x: 991, startPoint y: 142, endPoint x: 981, endPoint y: 159, distance: 19.7
click at [990, 142] on input "text" at bounding box center [994, 150] width 40 height 20
click at [601, 762] on div "Owner Planned Maint Paris (Le Bourget) Planned Maint Paris (Le Bourget)" at bounding box center [709, 749] width 1024 height 28
type input "11:53"
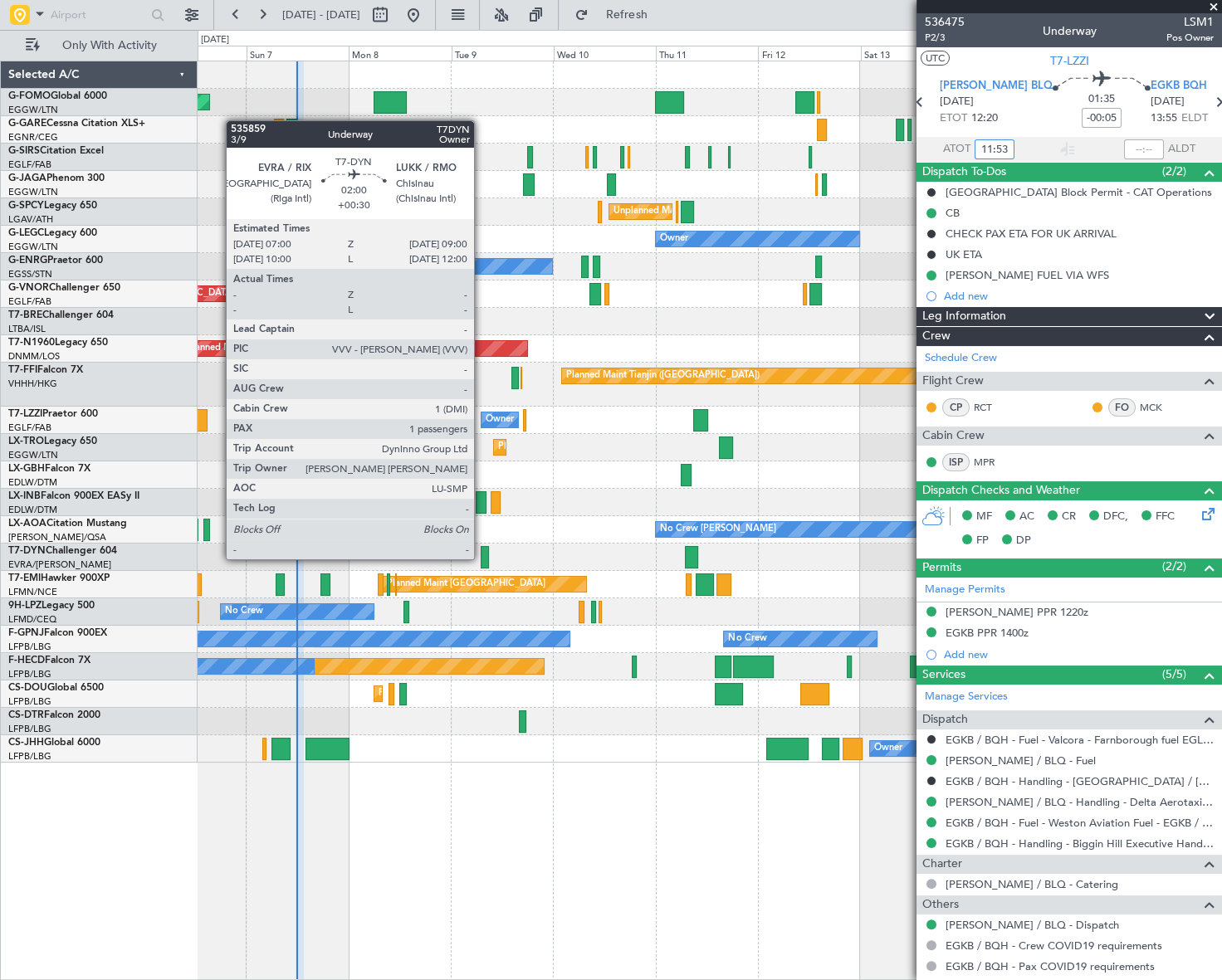
click at [481, 558] on div at bounding box center [485, 558] width 9 height 22
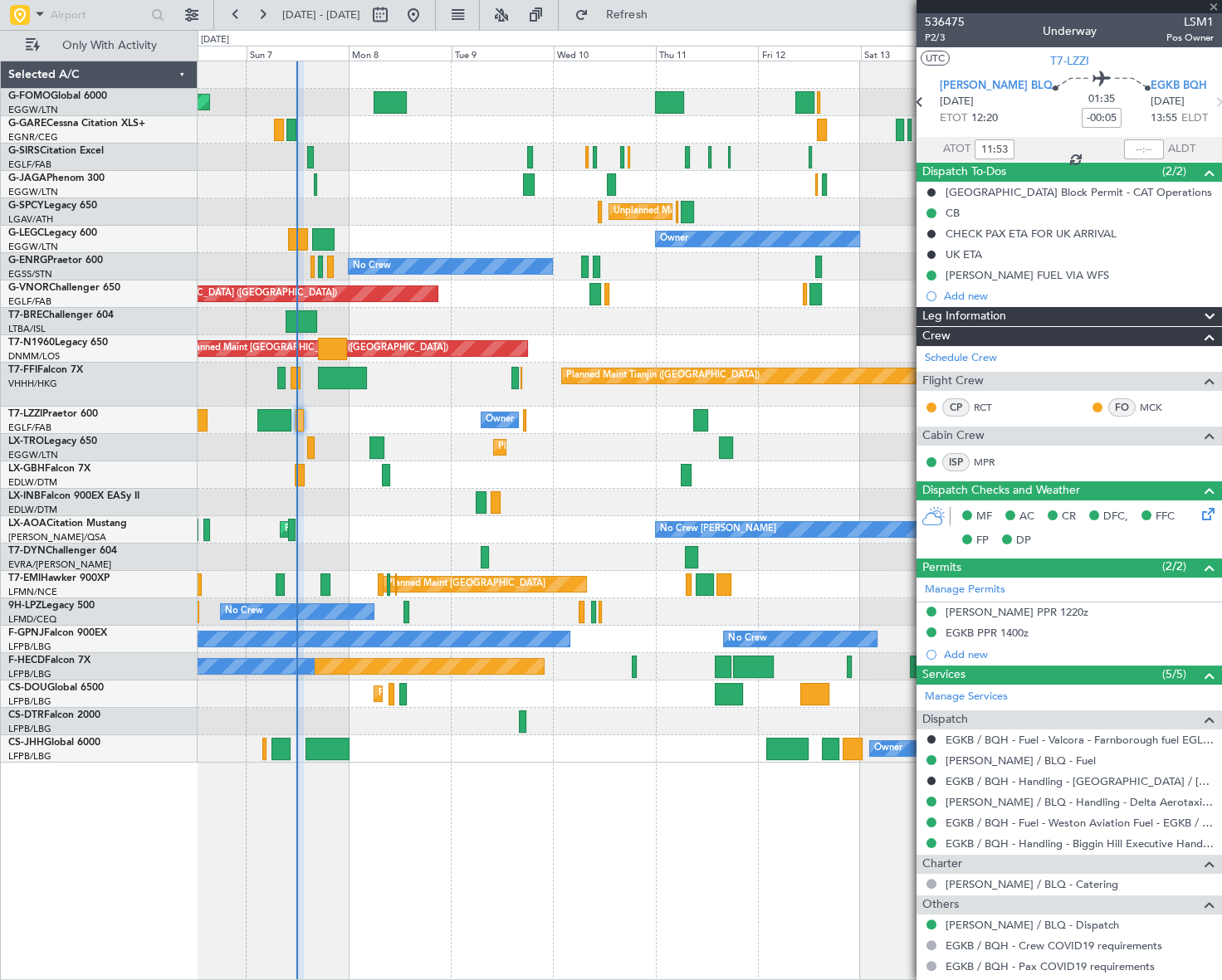
type input "+00:30"
type input "1"
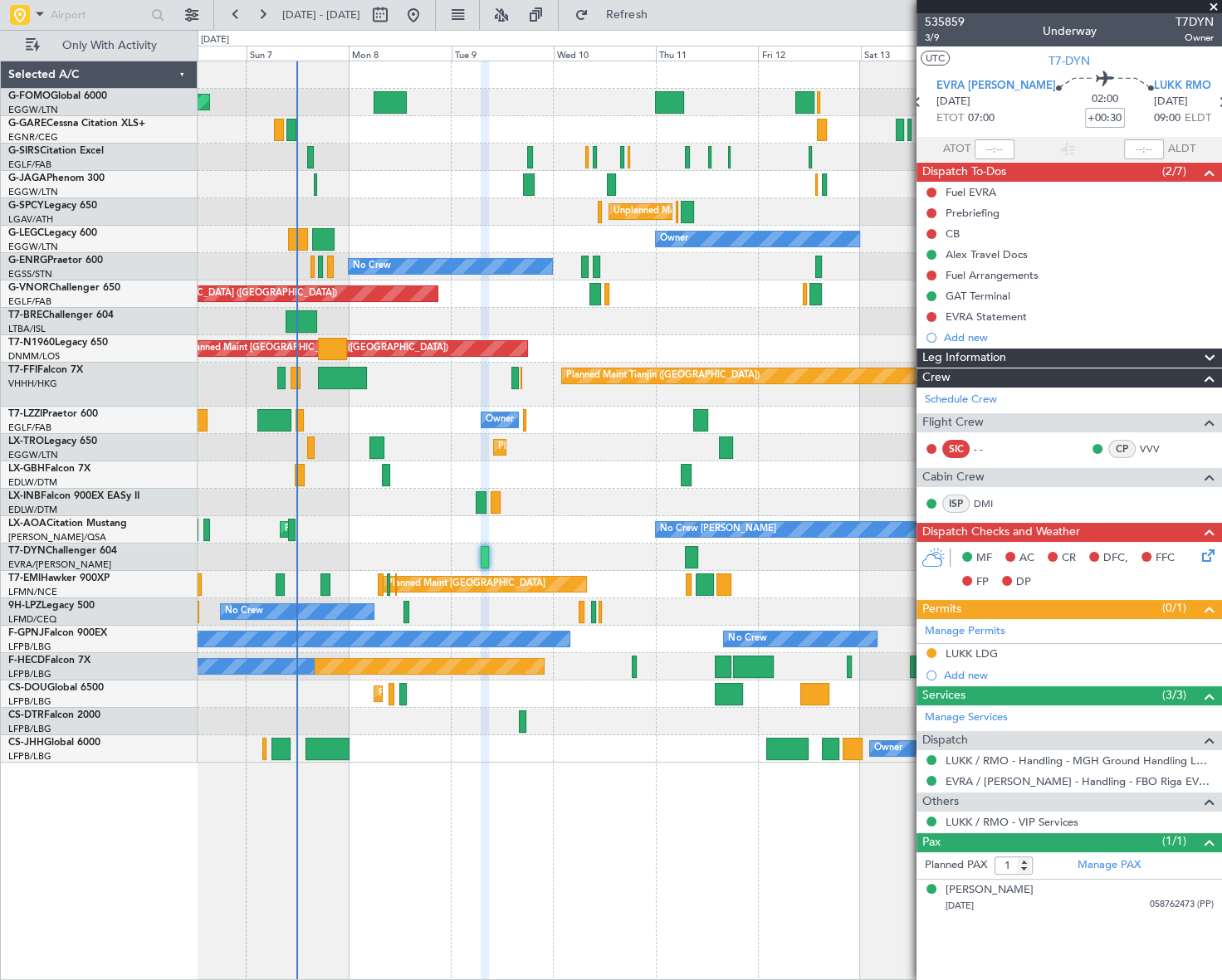
click at [1200, 559] on icon at bounding box center [1205, 553] width 13 height 13
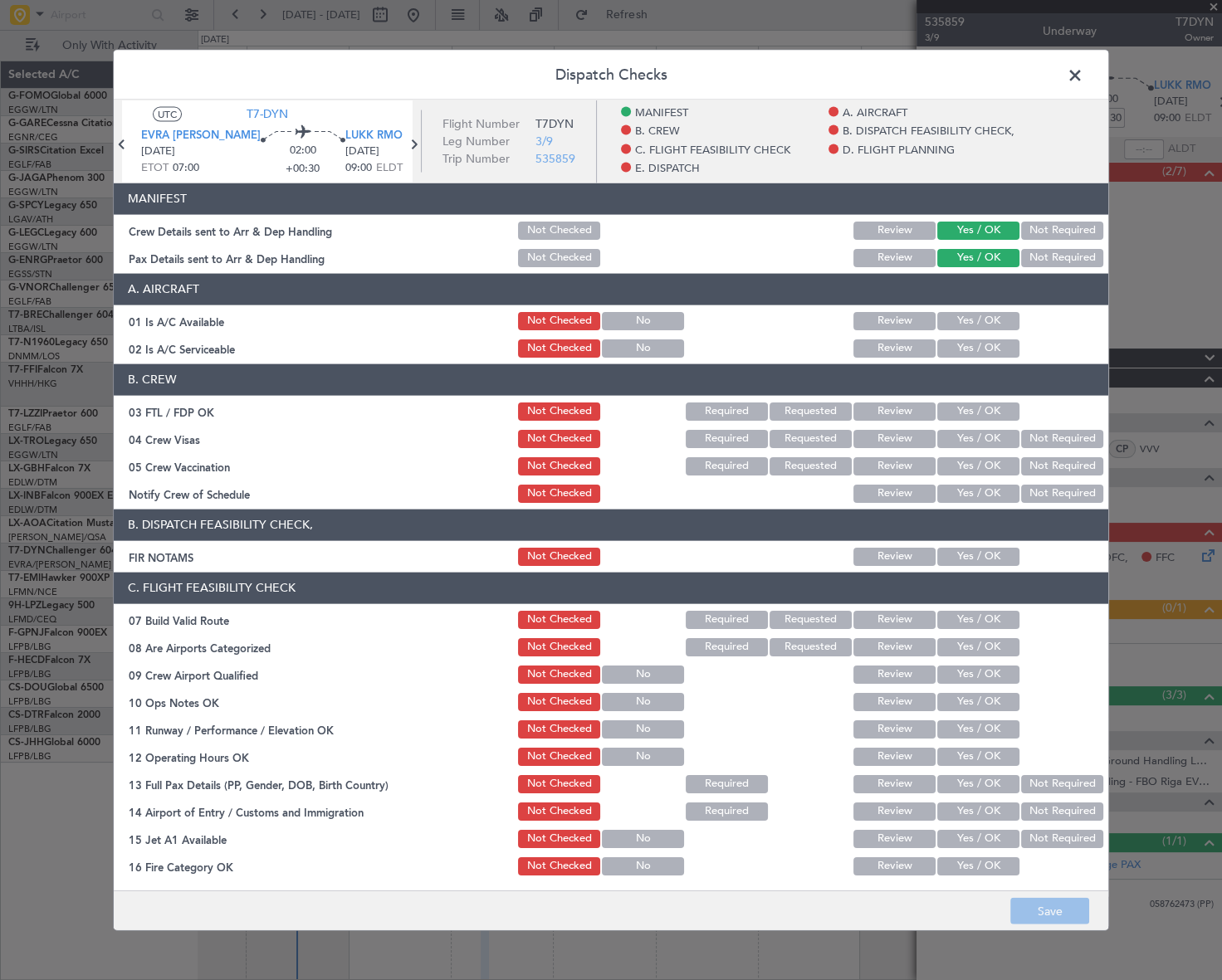
click at [979, 327] on button "Yes / OK" at bounding box center [978, 321] width 82 height 18
click at [981, 345] on button "Yes / OK" at bounding box center [978, 348] width 82 height 18
click at [943, 557] on button "Yes / OK" at bounding box center [978, 557] width 82 height 18
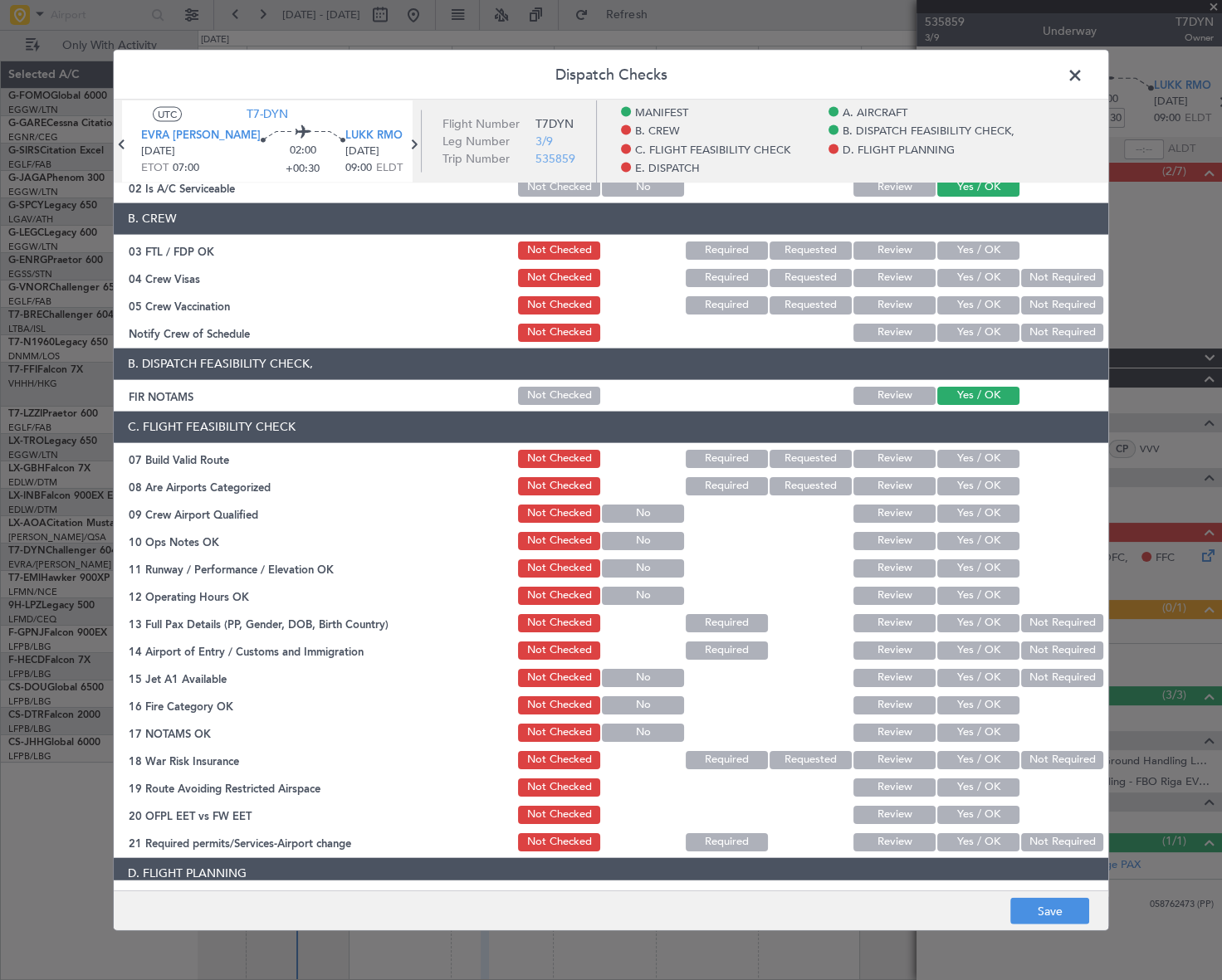
scroll to position [226, 0]
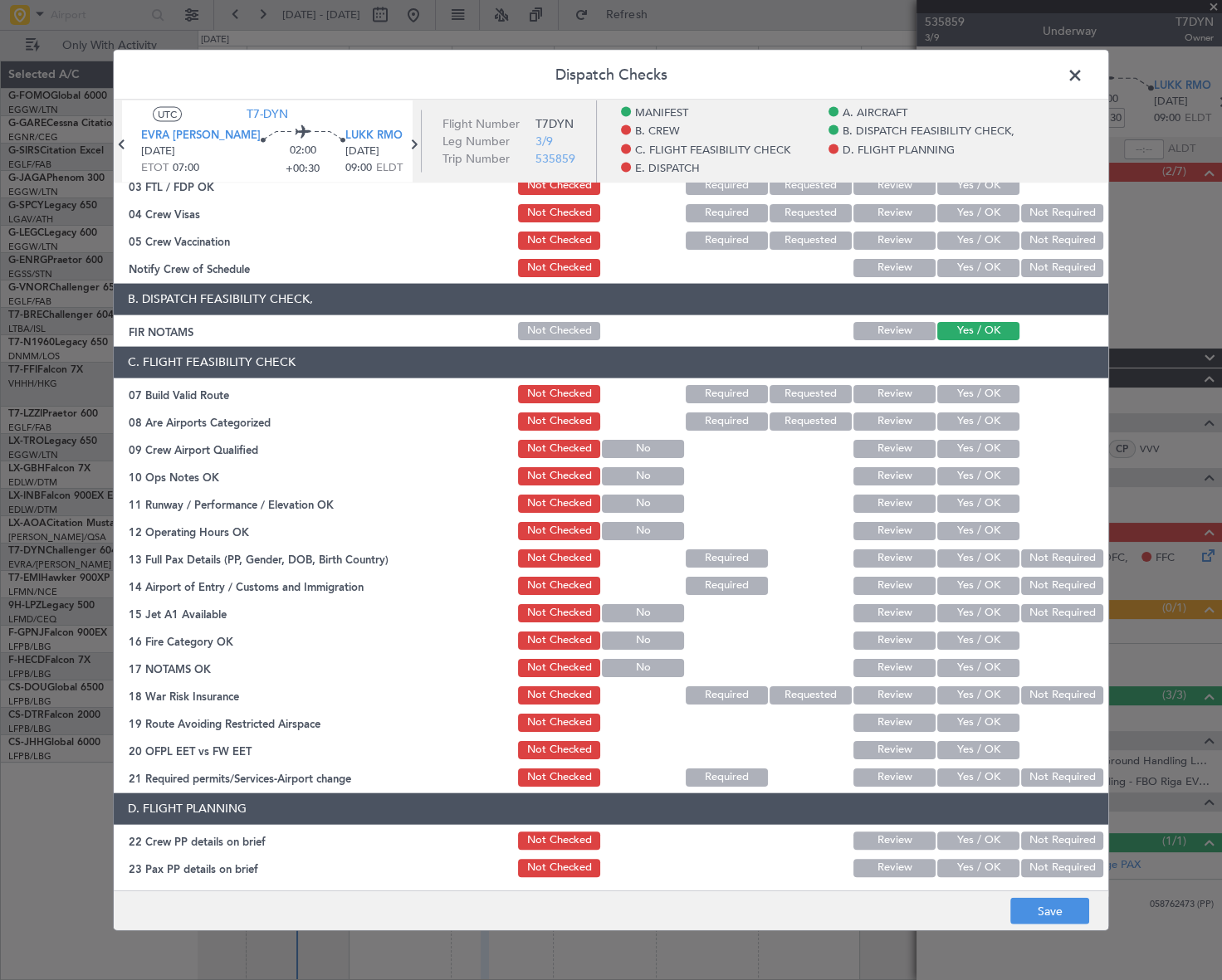
click at [986, 390] on button "Yes / OK" at bounding box center [978, 393] width 82 height 18
click at [980, 479] on button "Yes / OK" at bounding box center [978, 476] width 82 height 18
click at [979, 503] on button "Yes / OK" at bounding box center [978, 503] width 82 height 18
click at [977, 524] on button "Yes / OK" at bounding box center [978, 531] width 82 height 18
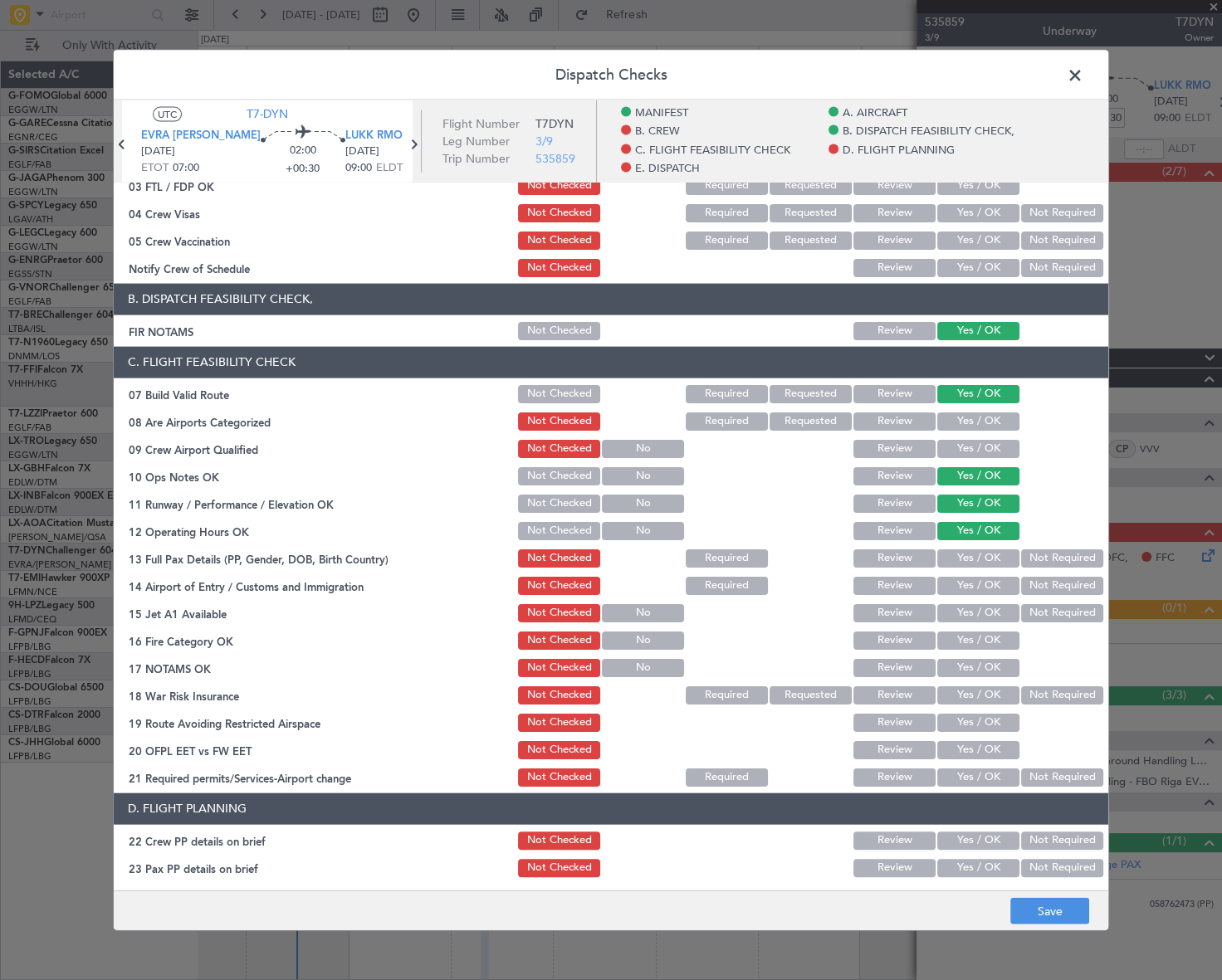
click at [979, 558] on button "Yes / OK" at bounding box center [978, 558] width 82 height 18
click at [981, 588] on button "Yes / OK" at bounding box center [978, 585] width 82 height 18
click at [989, 603] on button "Yes / OK" at bounding box center [978, 613] width 82 height 18
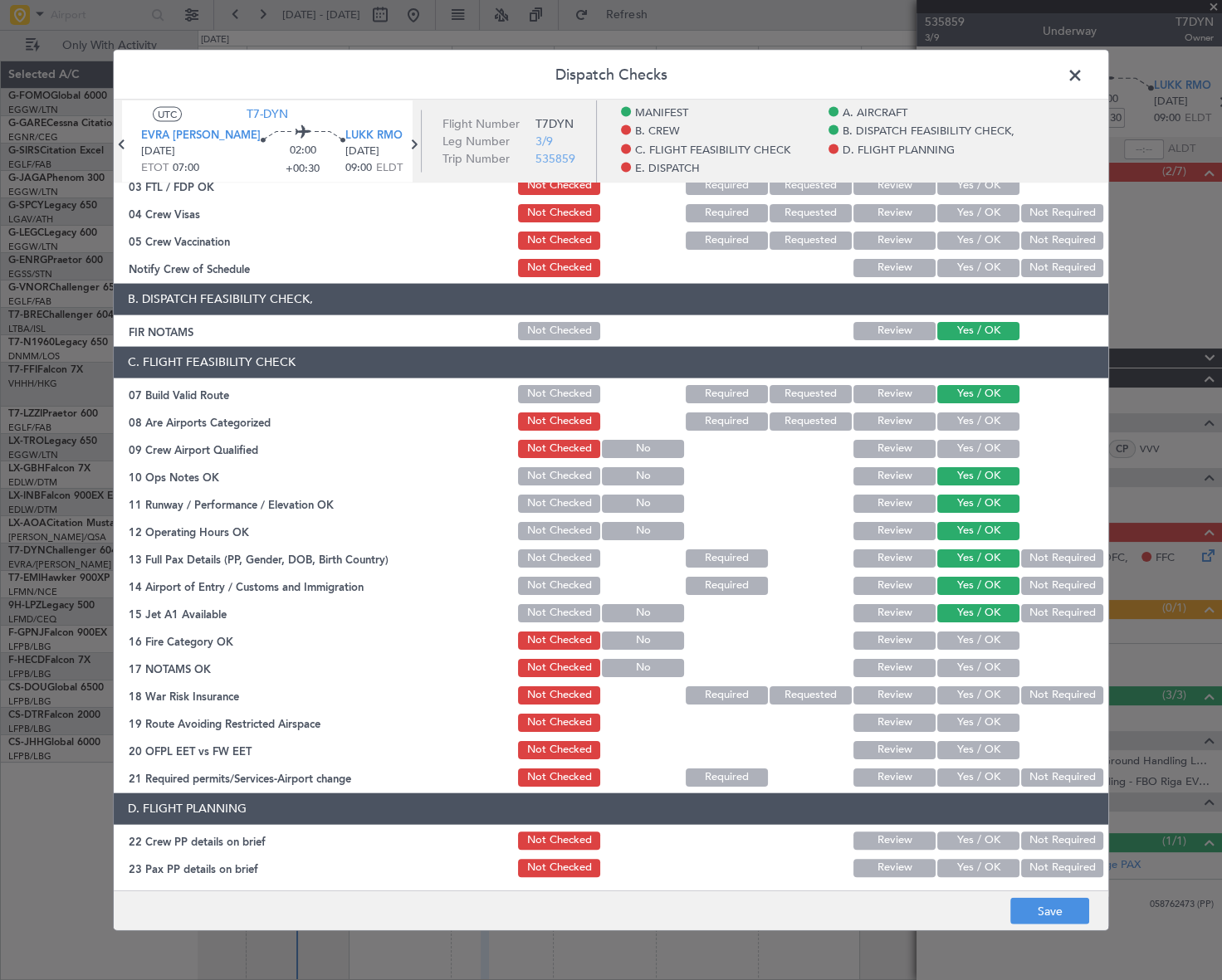
click at [985, 634] on button "Yes / OK" at bounding box center [978, 640] width 82 height 18
click at [990, 672] on button "Yes / OK" at bounding box center [978, 668] width 82 height 18
click at [1032, 695] on button "Not Required" at bounding box center [1062, 695] width 82 height 18
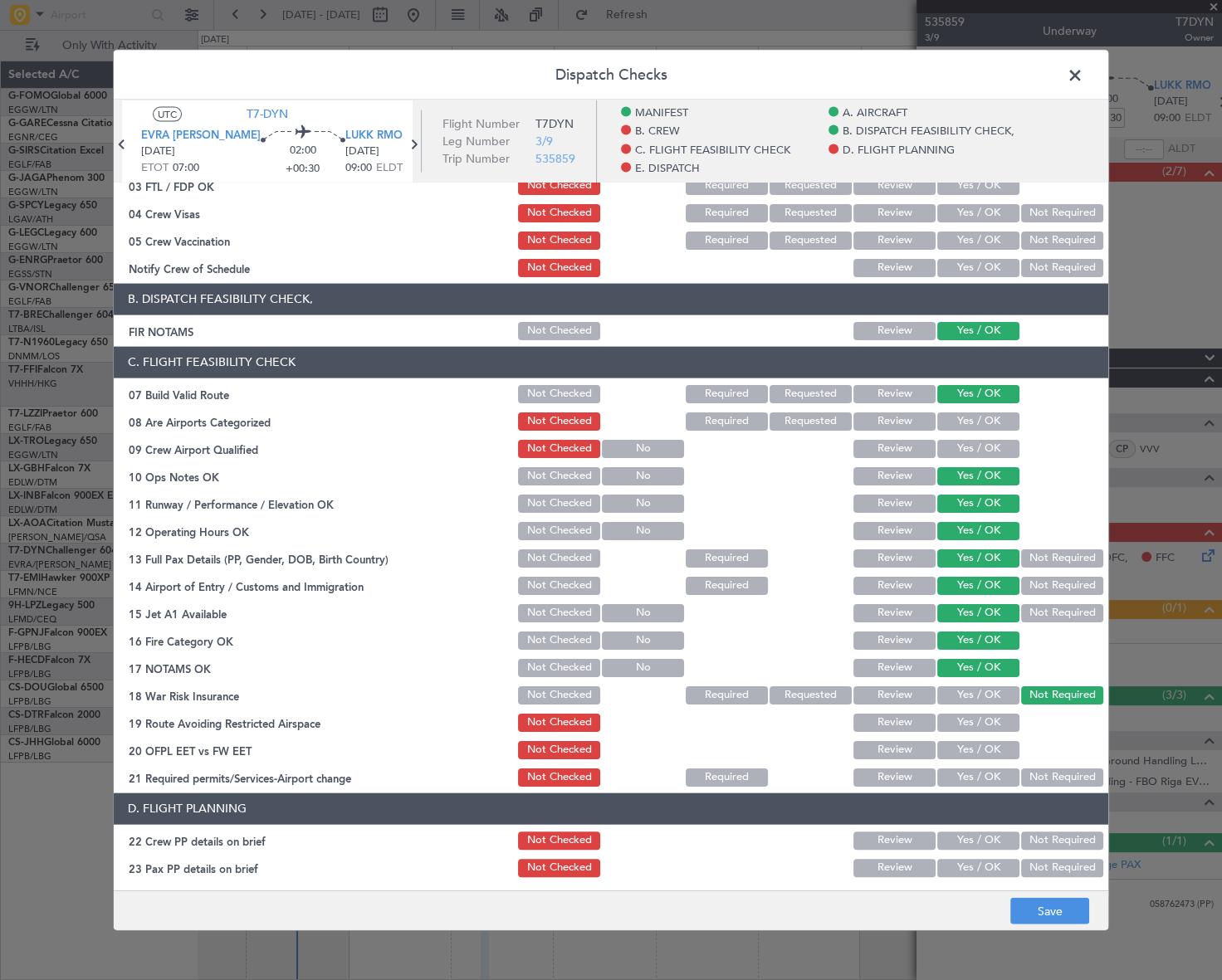
click at [997, 716] on button "Yes / OK" at bounding box center [978, 722] width 82 height 18
click at [989, 747] on button "Yes / OK" at bounding box center [978, 749] width 82 height 18
click at [983, 777] on button "Yes / OK" at bounding box center [978, 777] width 82 height 18
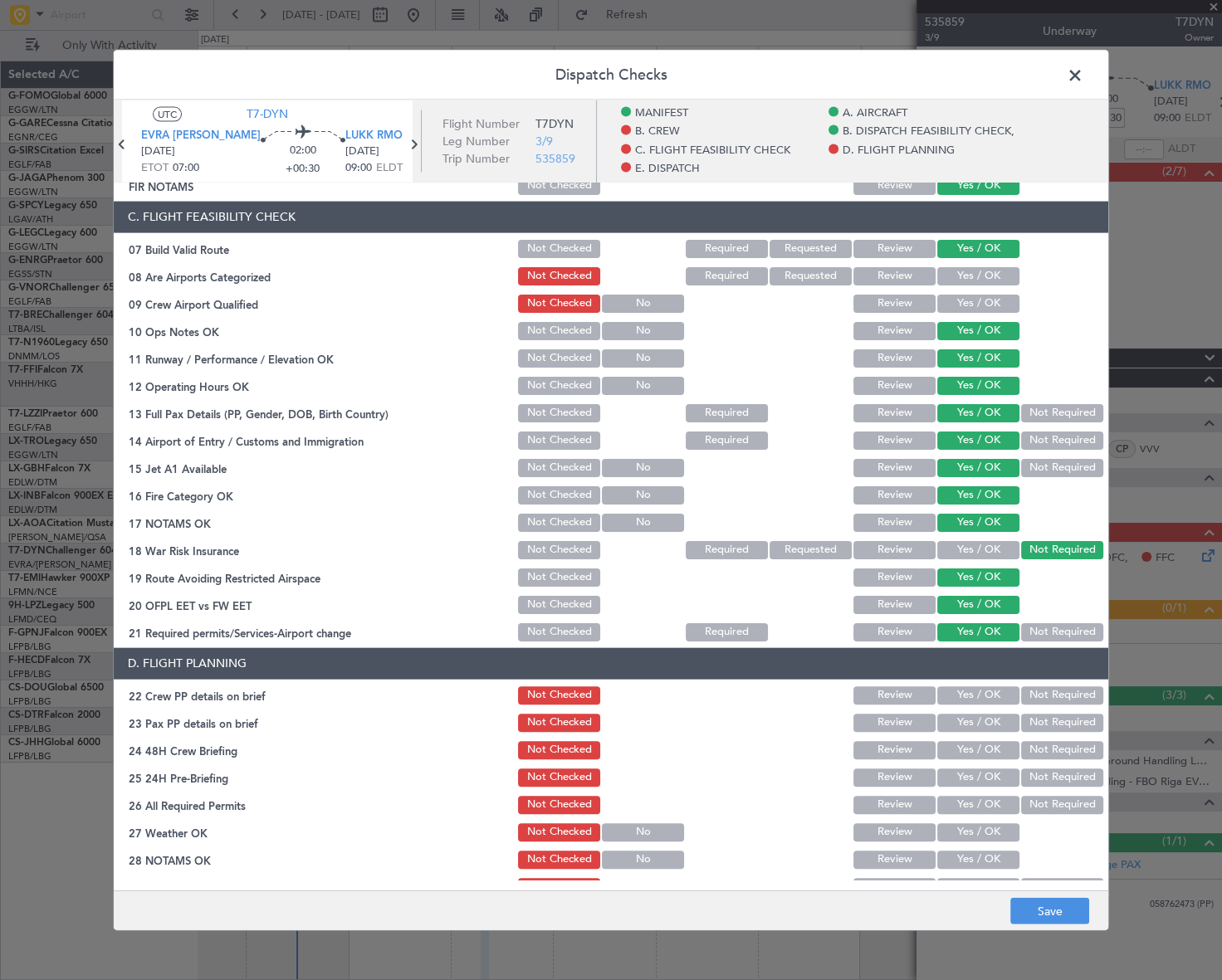
scroll to position [453, 0]
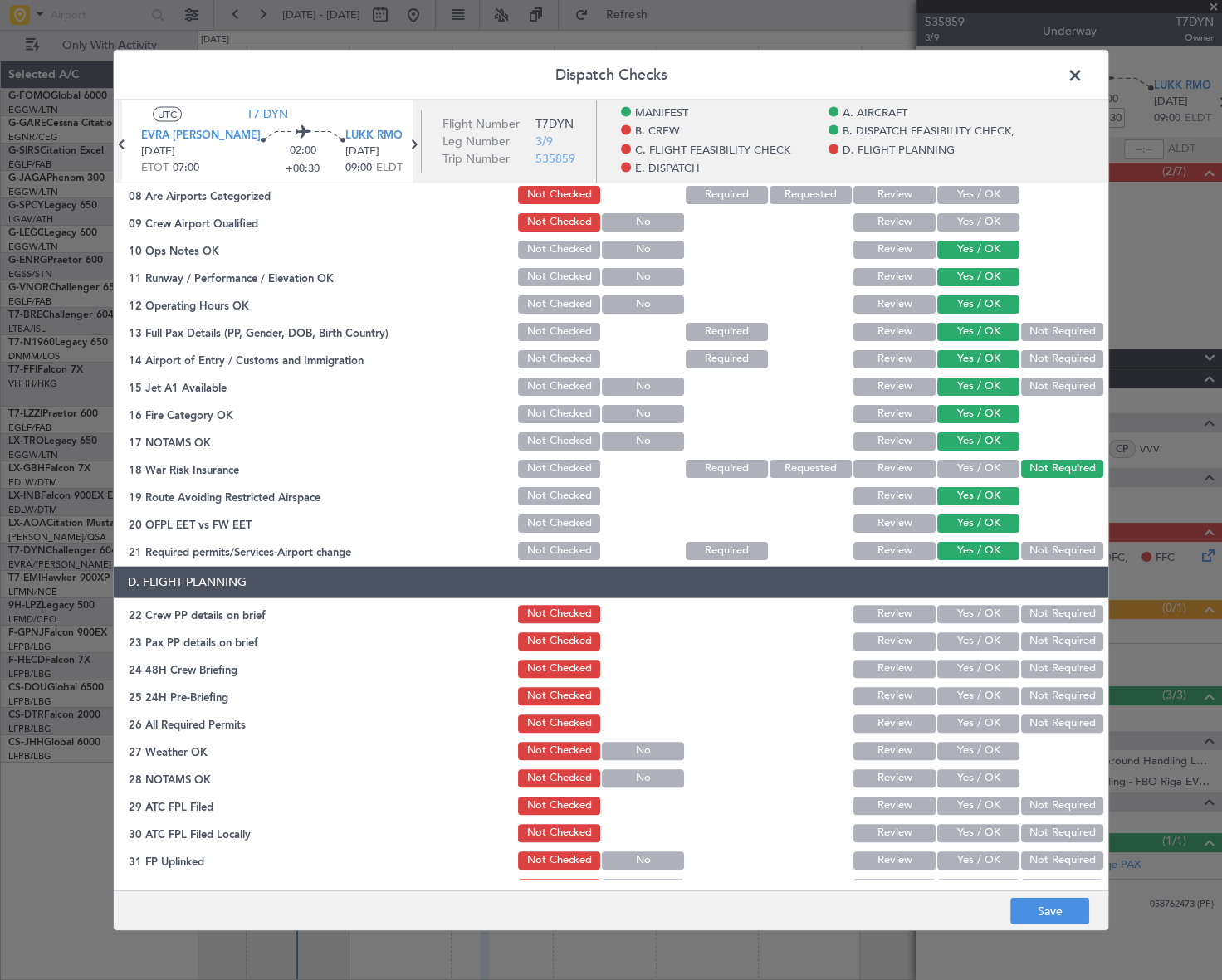
click at [971, 648] on div "Yes / OK" at bounding box center [977, 640] width 84 height 23
click at [971, 647] on button "Yes / OK" at bounding box center [978, 641] width 82 height 18
click at [975, 663] on button "Yes / OK" at bounding box center [978, 669] width 82 height 18
click at [1038, 694] on button "Not Required" at bounding box center [1062, 695] width 82 height 18
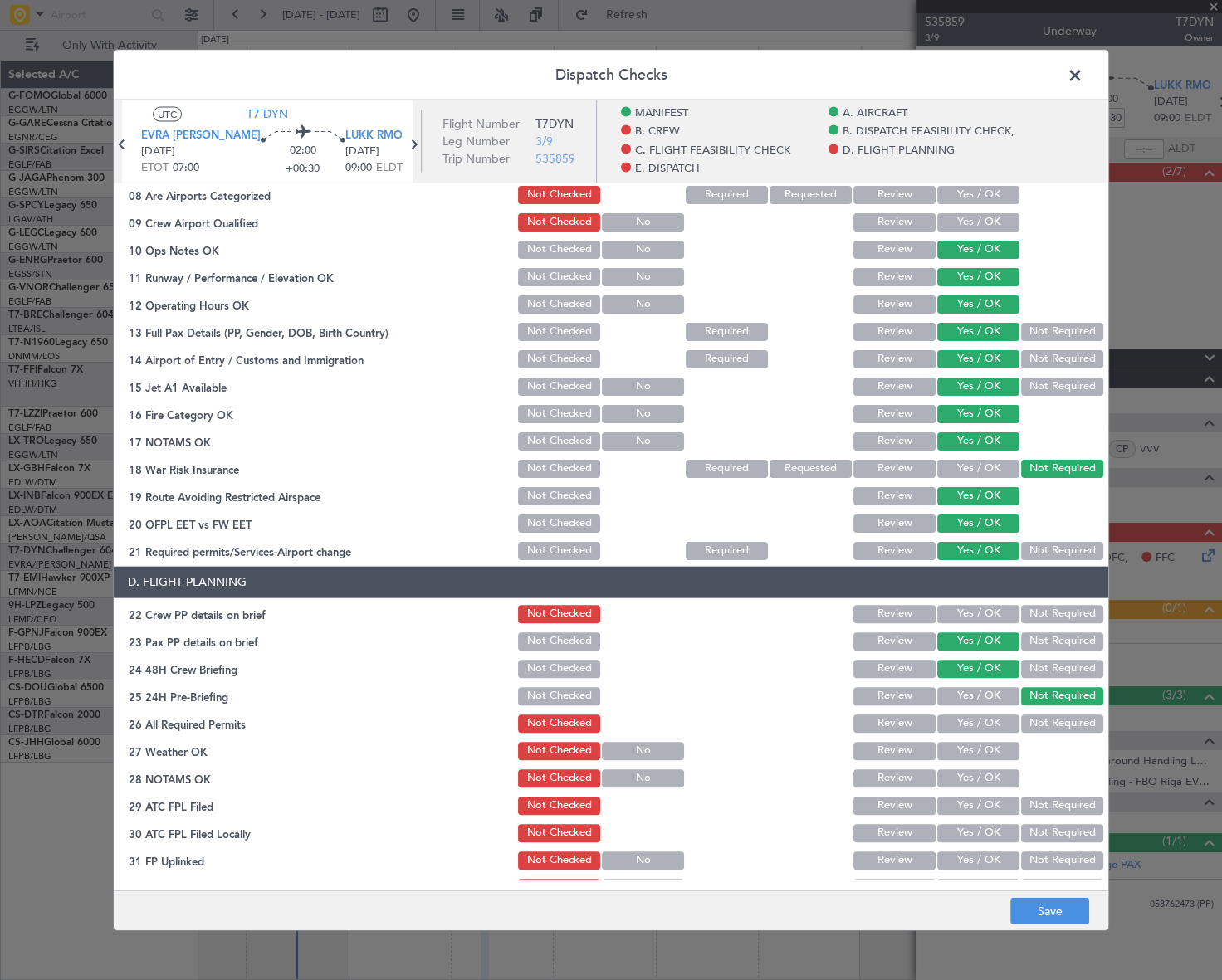
click at [555, 637] on button "Not Checked" at bounding box center [559, 641] width 82 height 18
click at [556, 670] on button "Not Checked" at bounding box center [559, 669] width 82 height 18
click at [566, 698] on button "Not Checked" at bounding box center [559, 695] width 82 height 18
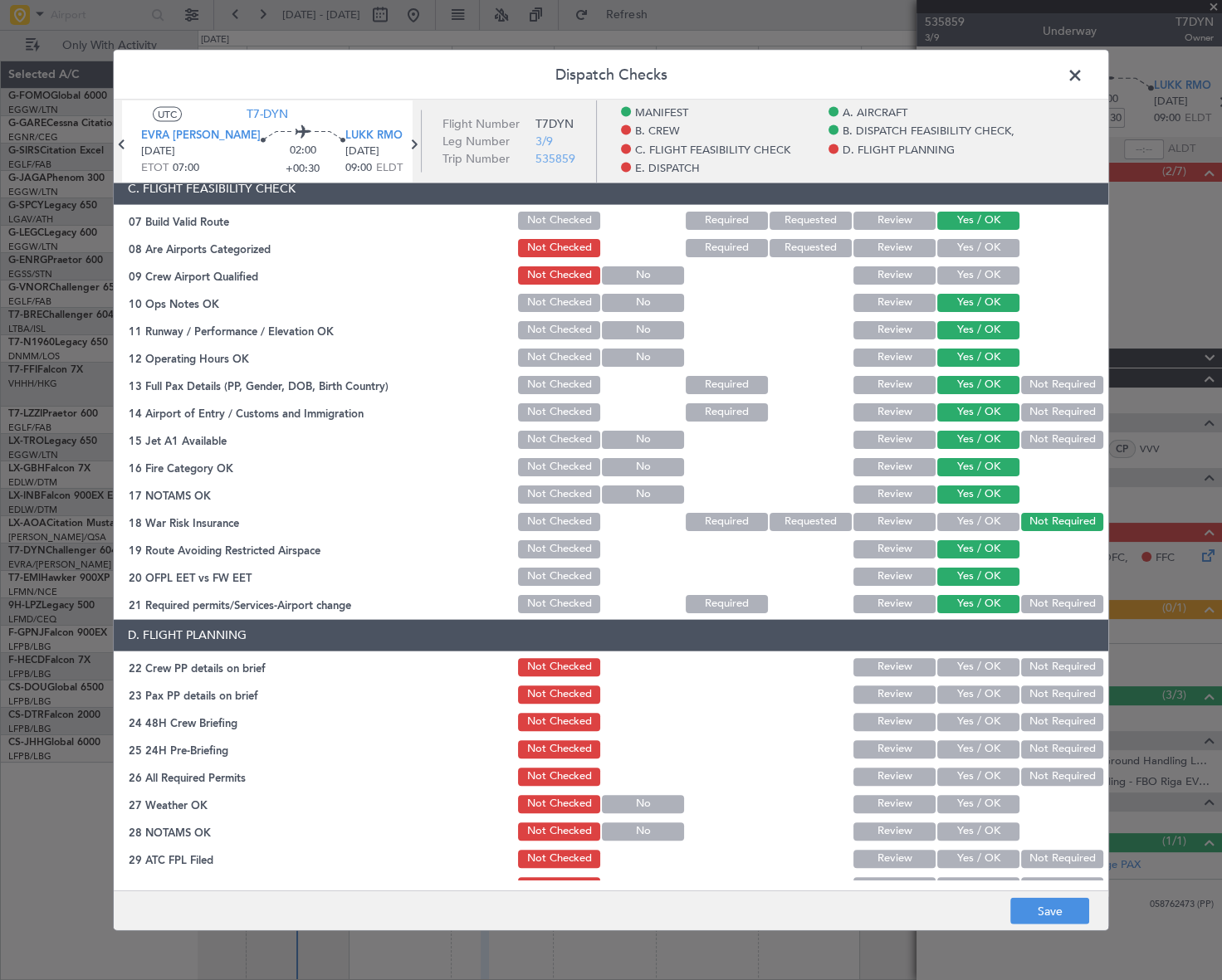
scroll to position [377, 0]
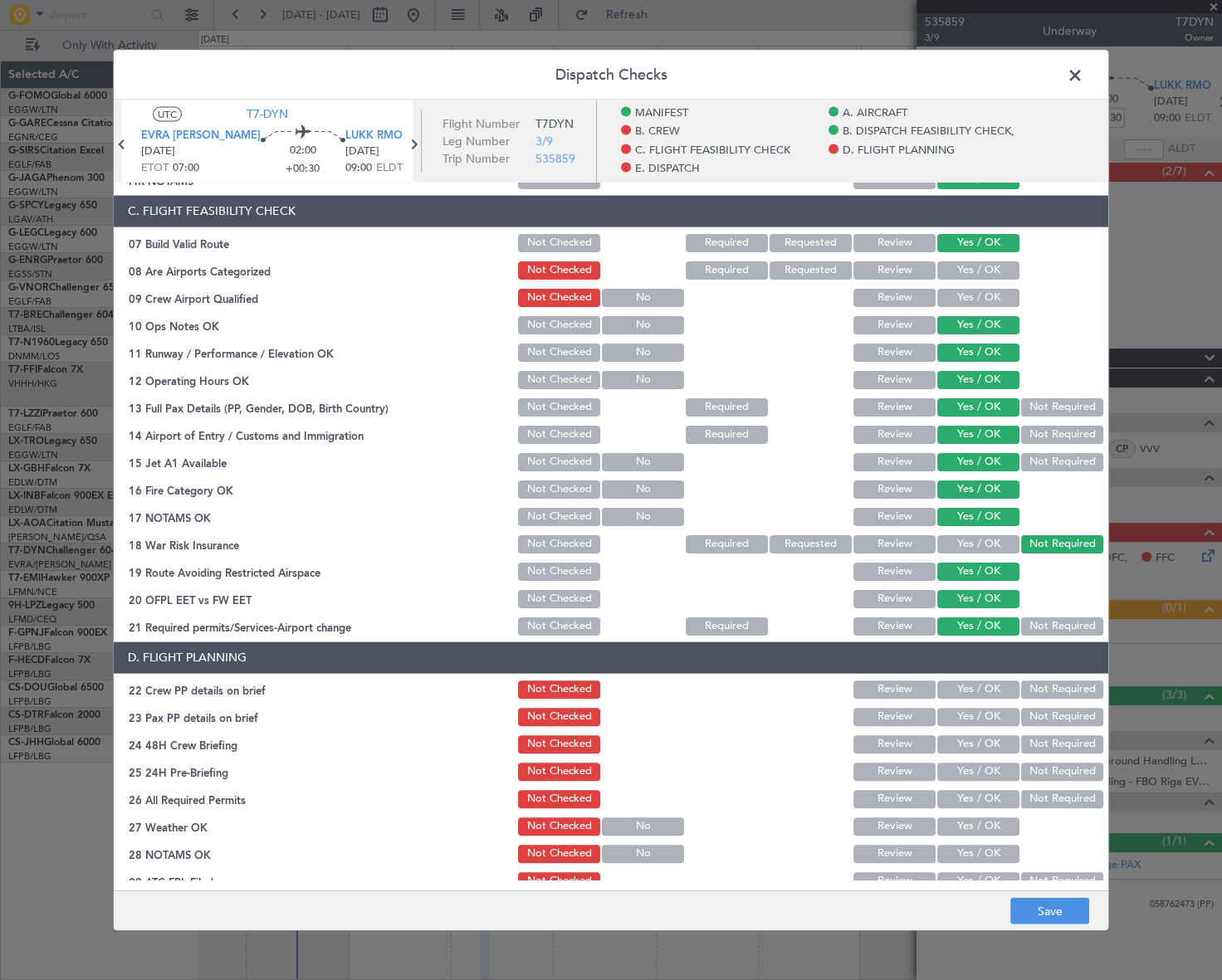
click at [539, 407] on button "Not Checked" at bounding box center [559, 407] width 82 height 18
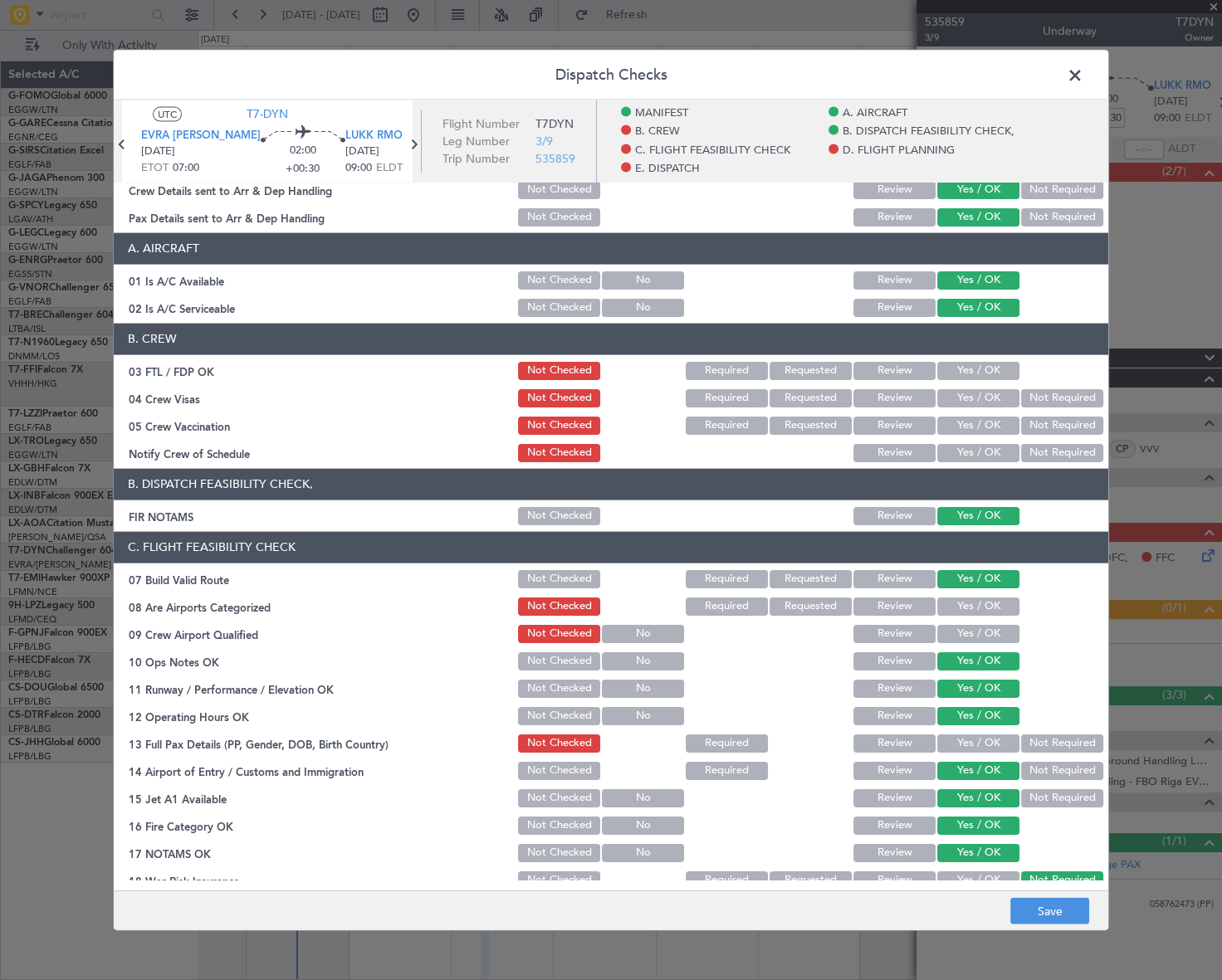
scroll to position [0, 0]
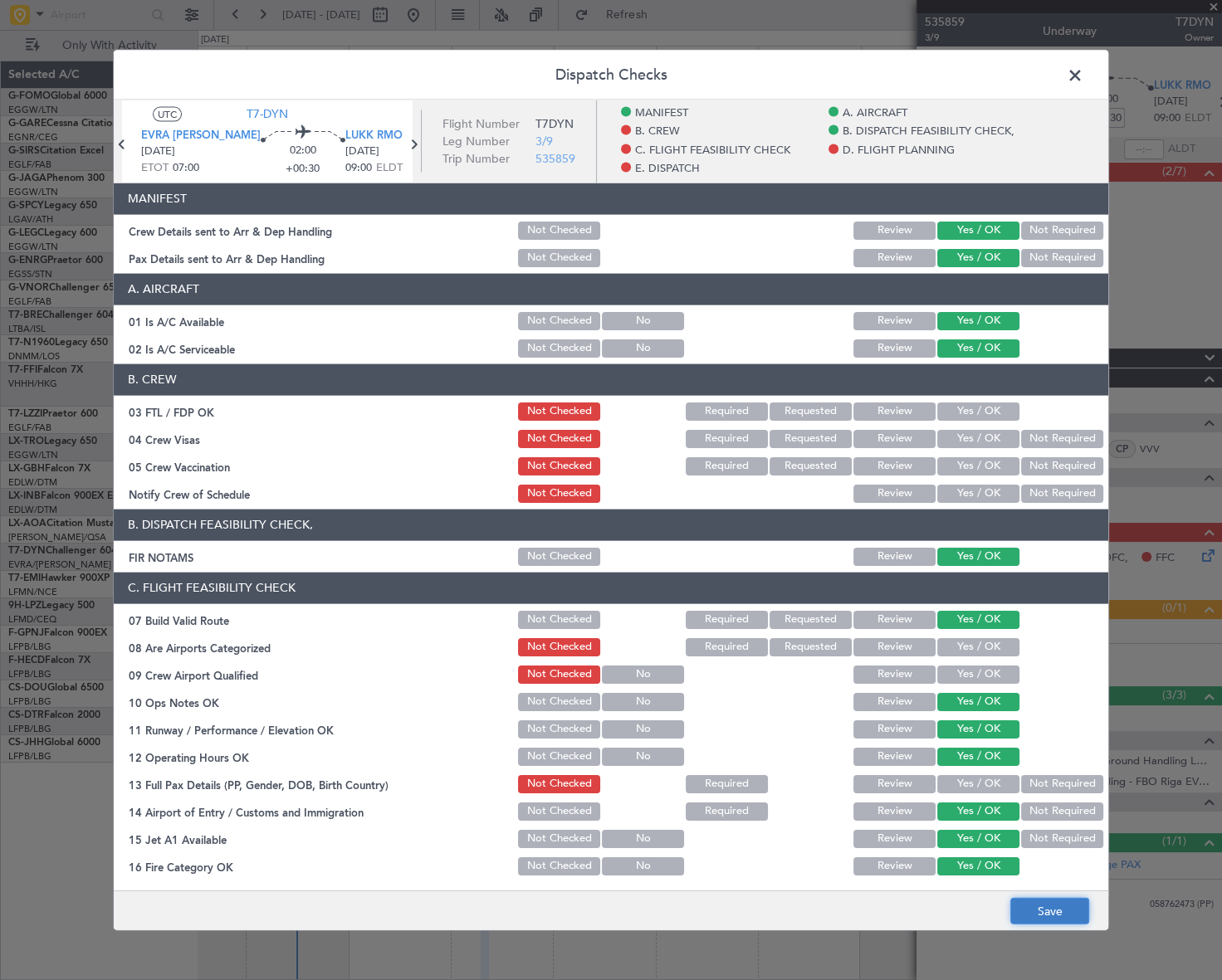
click at [1075, 907] on button "Save" at bounding box center [1050, 911] width 79 height 27
click at [1083, 73] on span at bounding box center [1083, 79] width 0 height 33
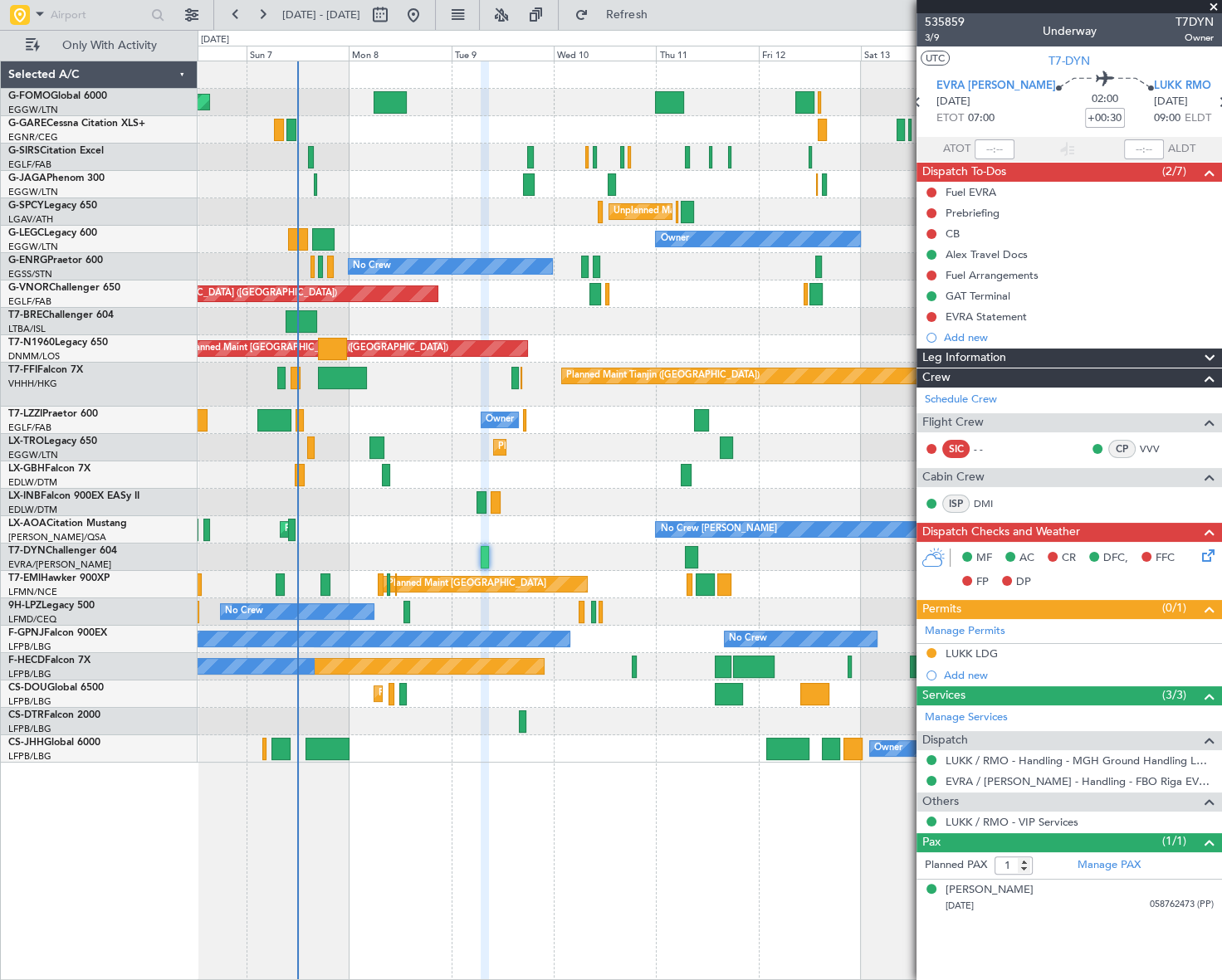
click at [1117, 351] on div "Leg Information" at bounding box center [1069, 358] width 306 height 19
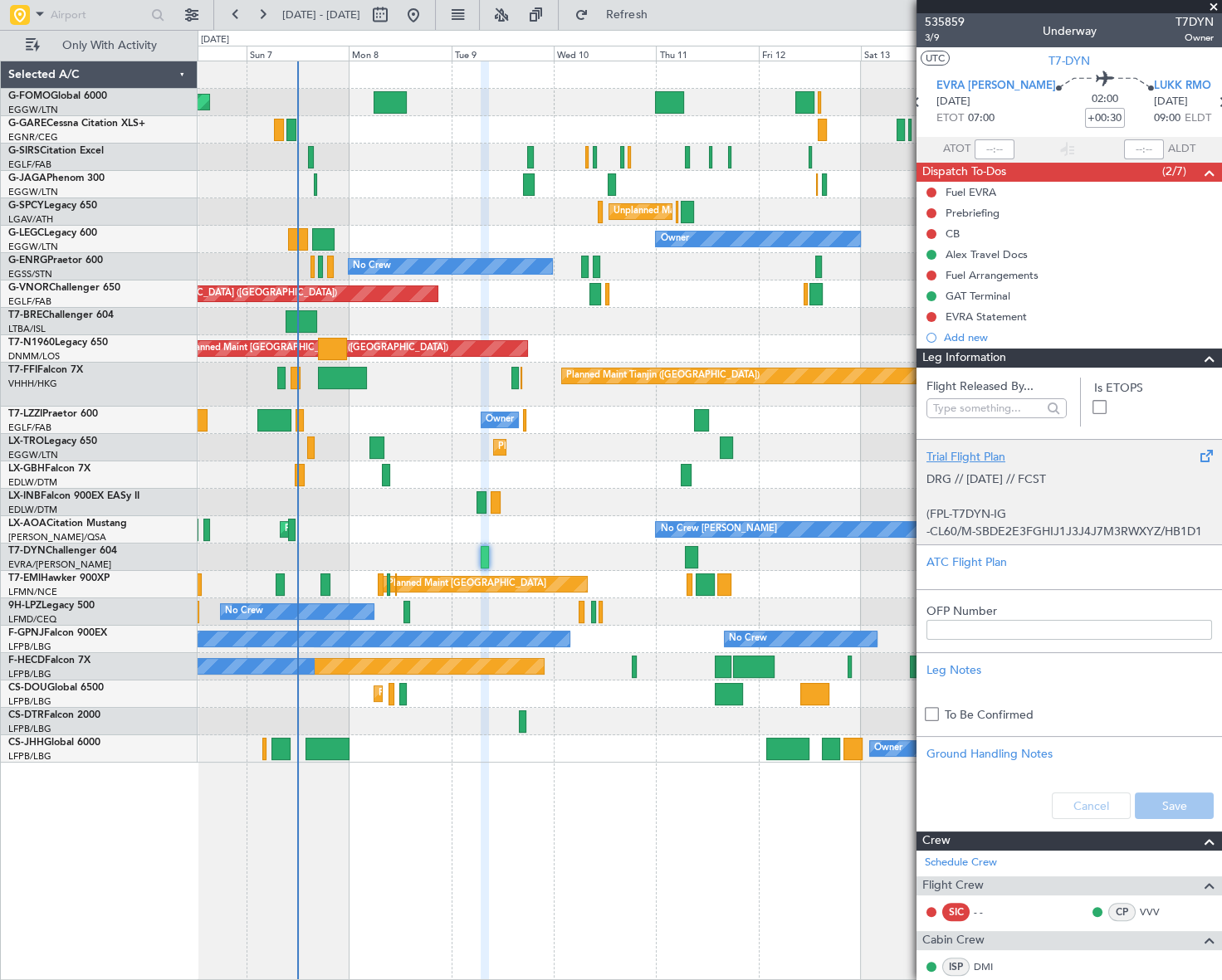
click at [979, 508] on p "(FPL-T7DYN-IG" at bounding box center [1069, 513] width 286 height 17
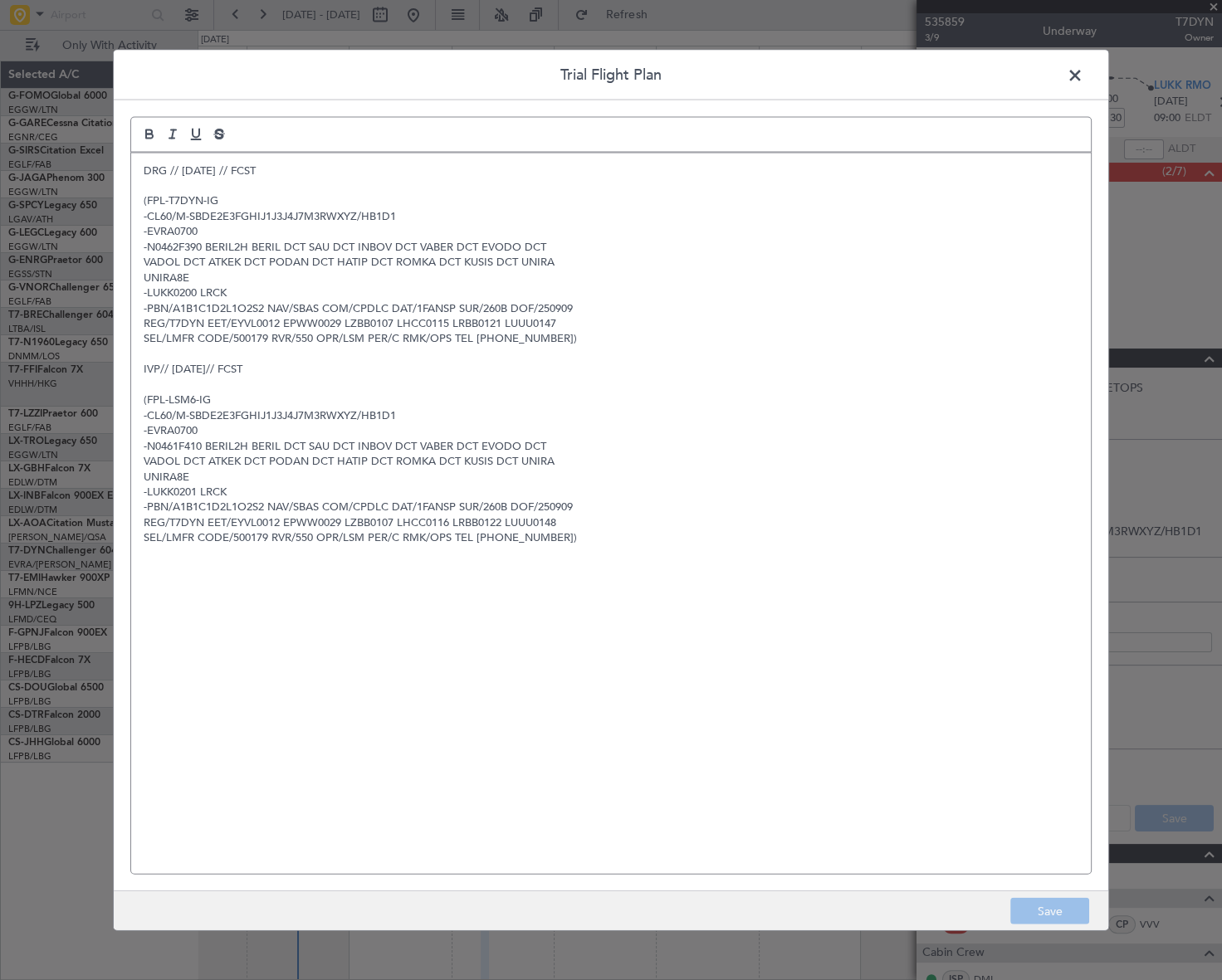
click at [1083, 72] on span at bounding box center [1083, 79] width 0 height 33
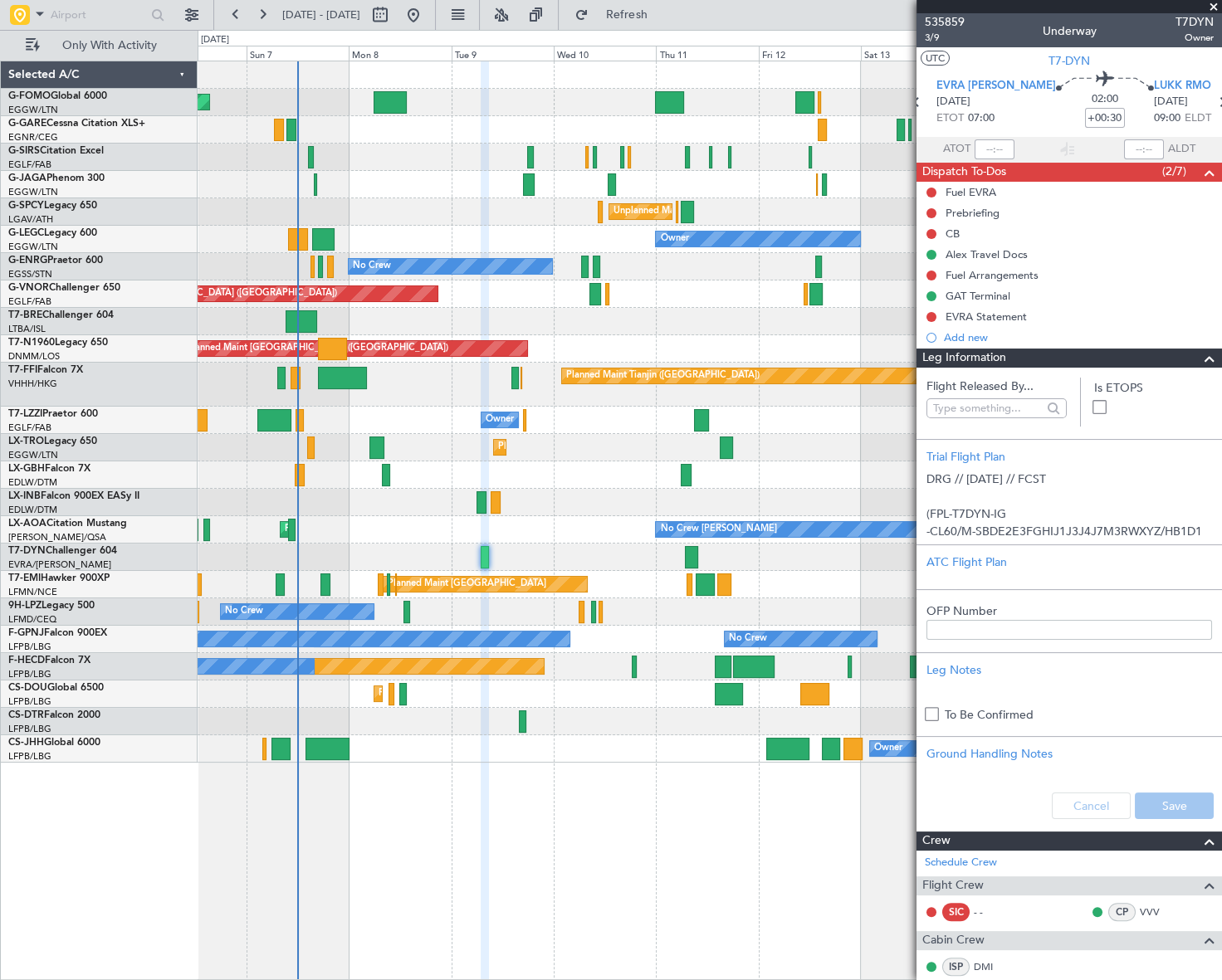
click at [1200, 362] on span at bounding box center [1210, 359] width 20 height 20
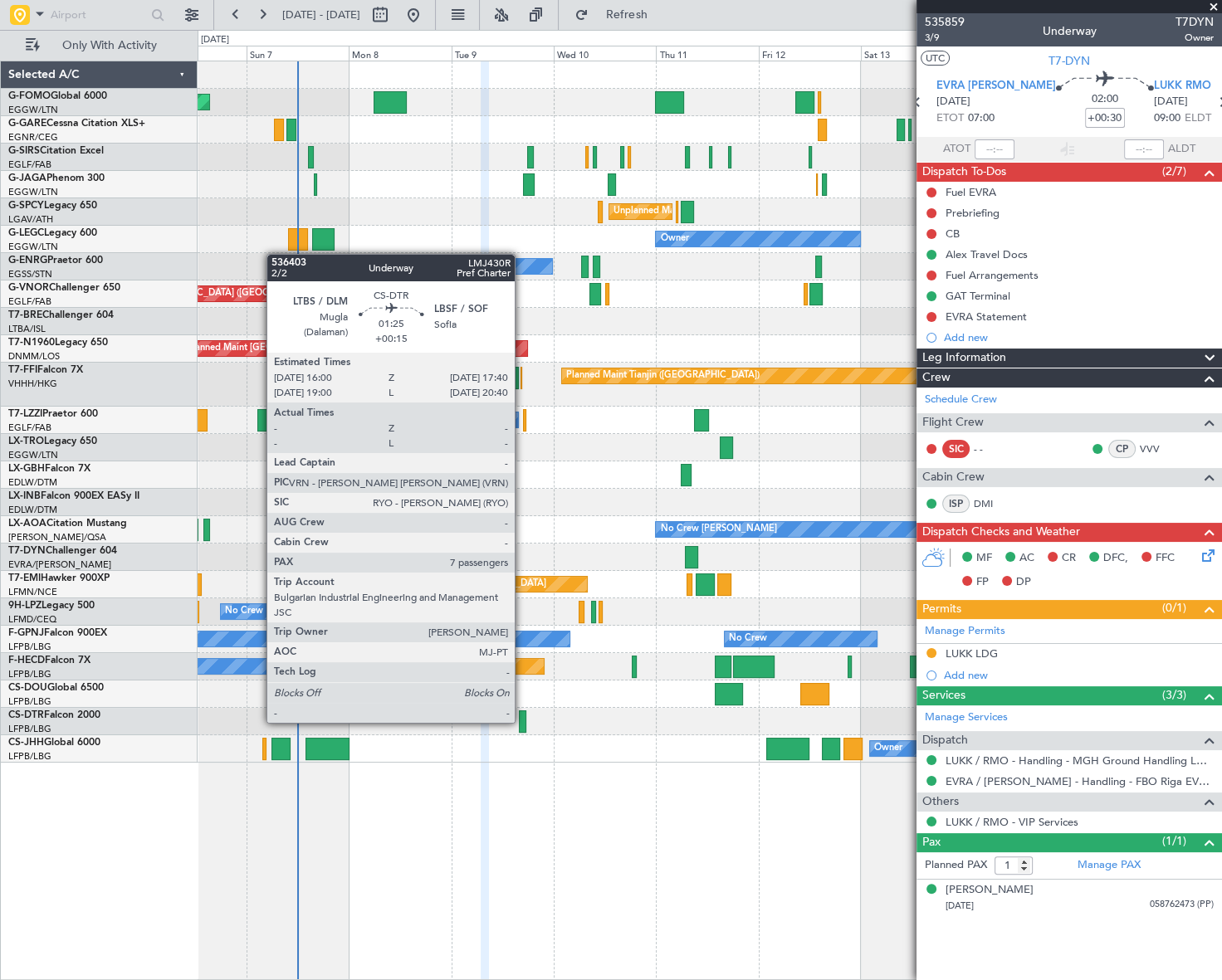
click at [522, 721] on div at bounding box center [523, 722] width 7 height 22
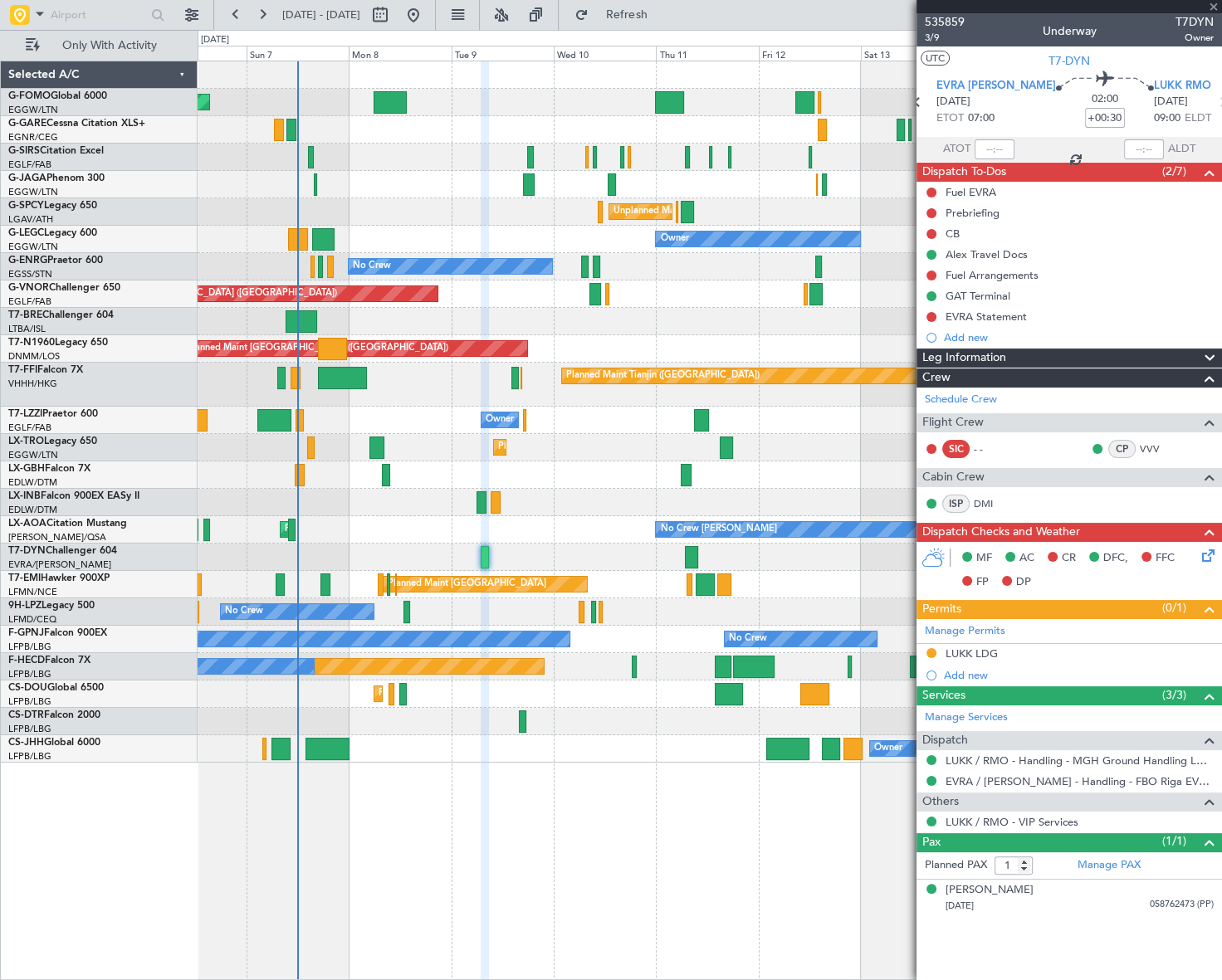
type input "+00:15"
type input "7"
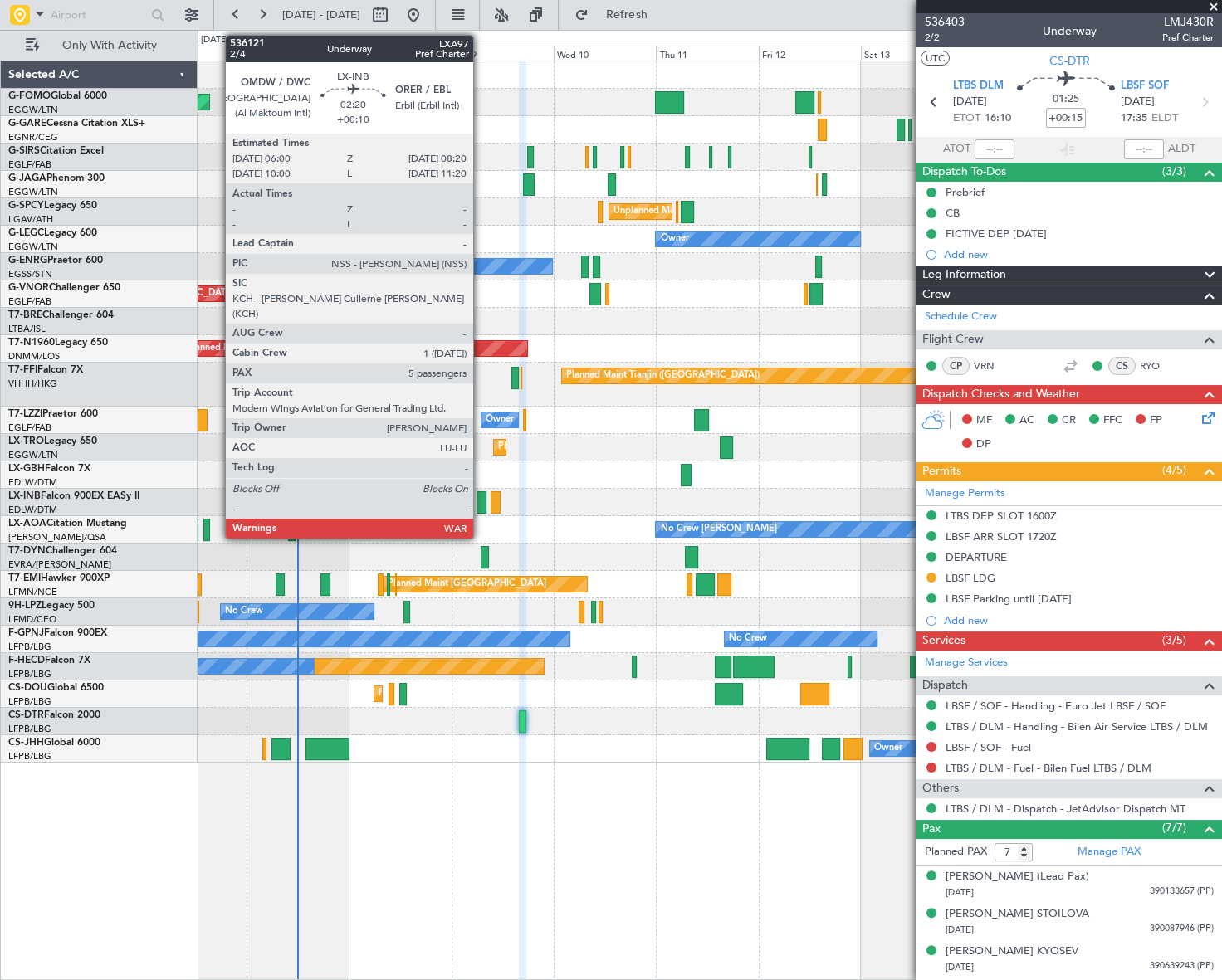
click at [481, 501] on div at bounding box center [481, 502] width 10 height 22
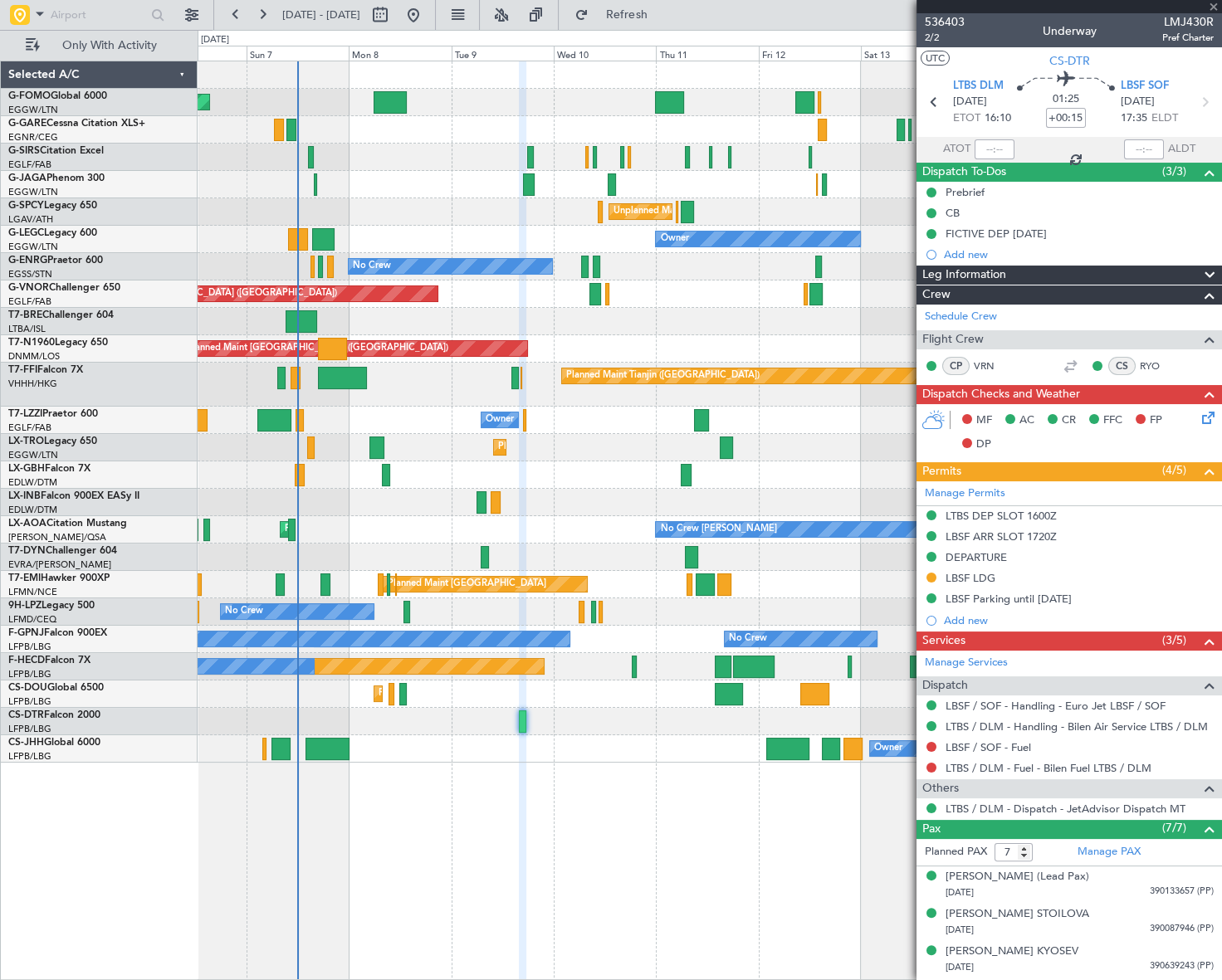
type input "+00:10"
type input "5"
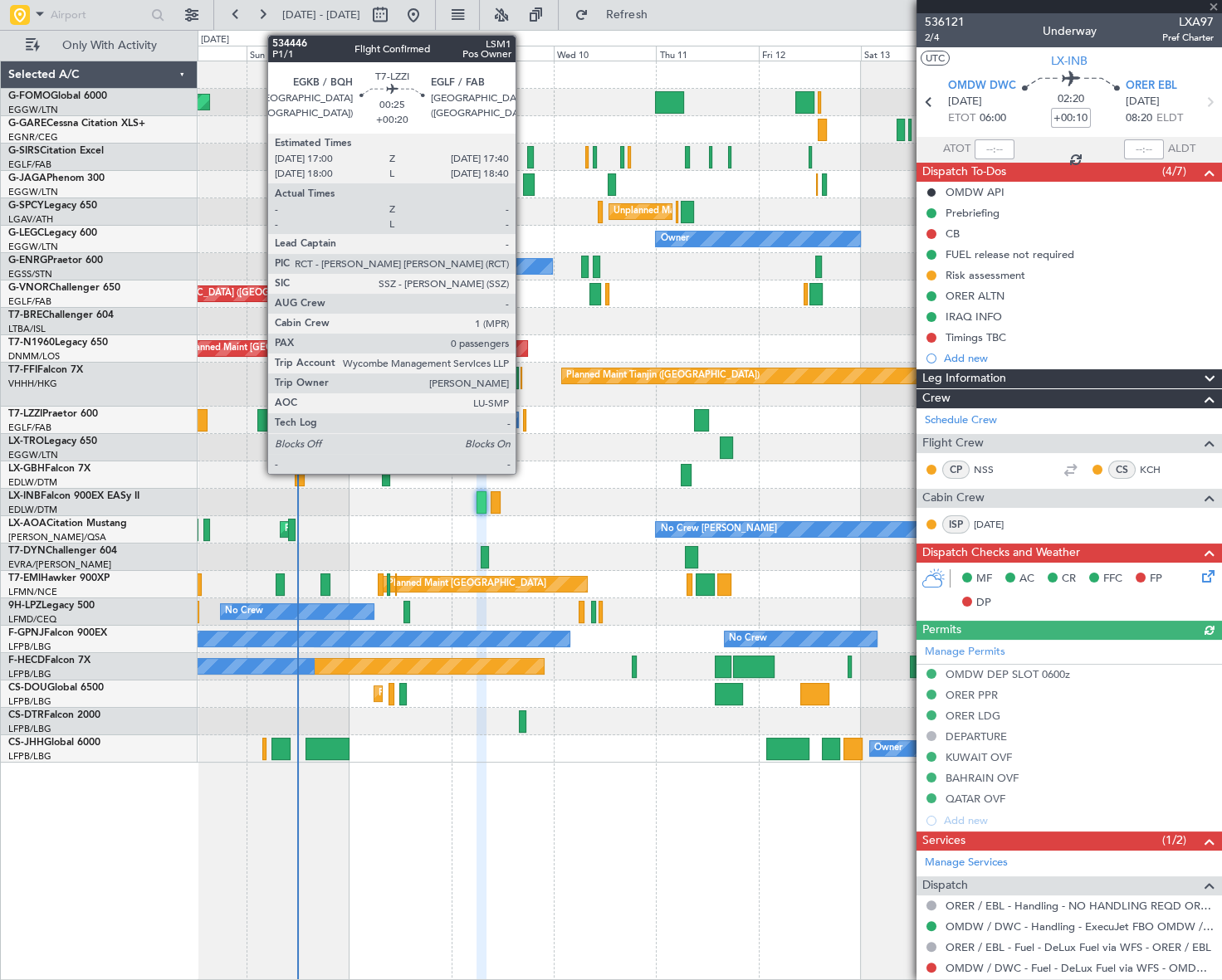
click at [523, 419] on div at bounding box center [525, 421] width 4 height 22
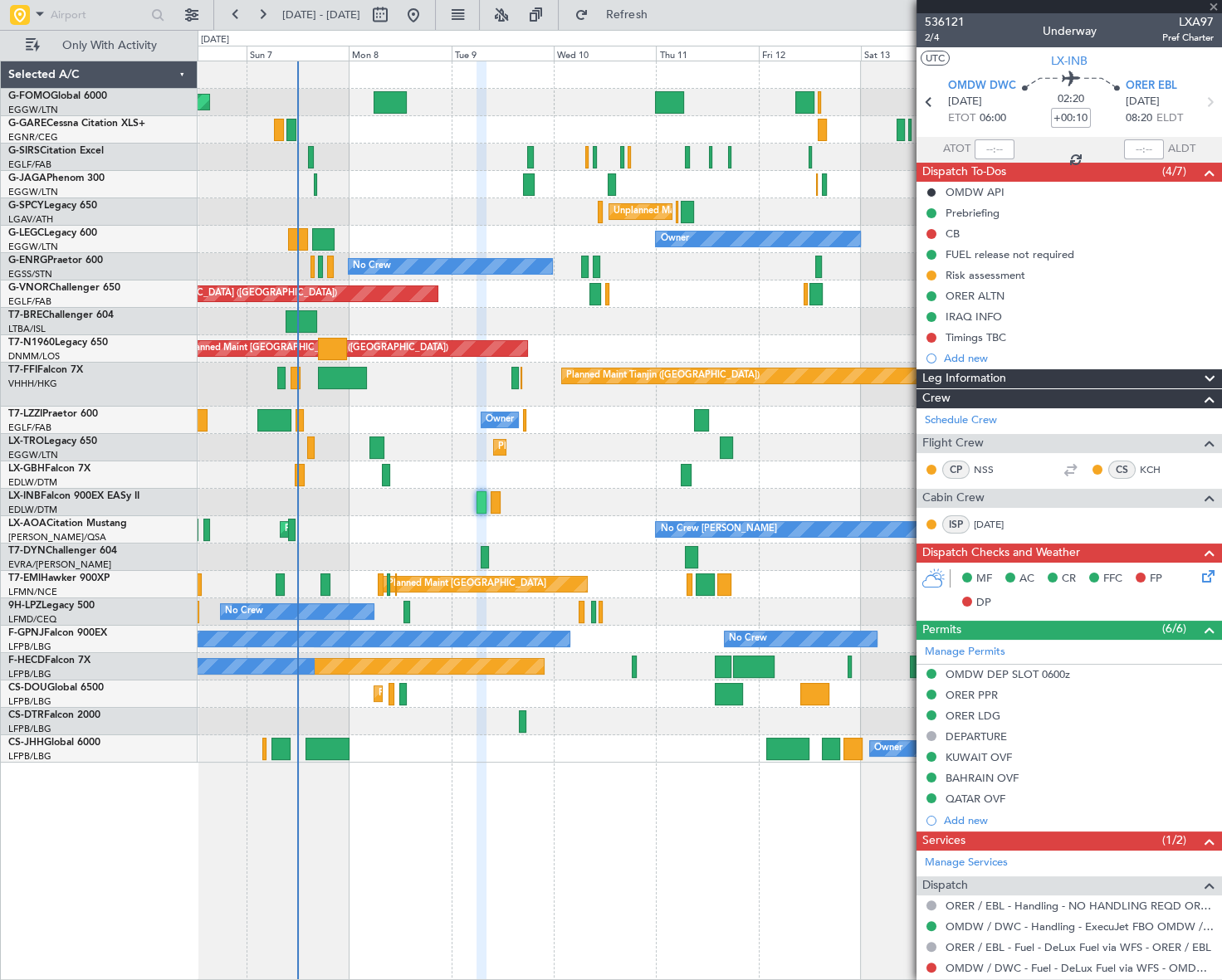
type input "+00:20"
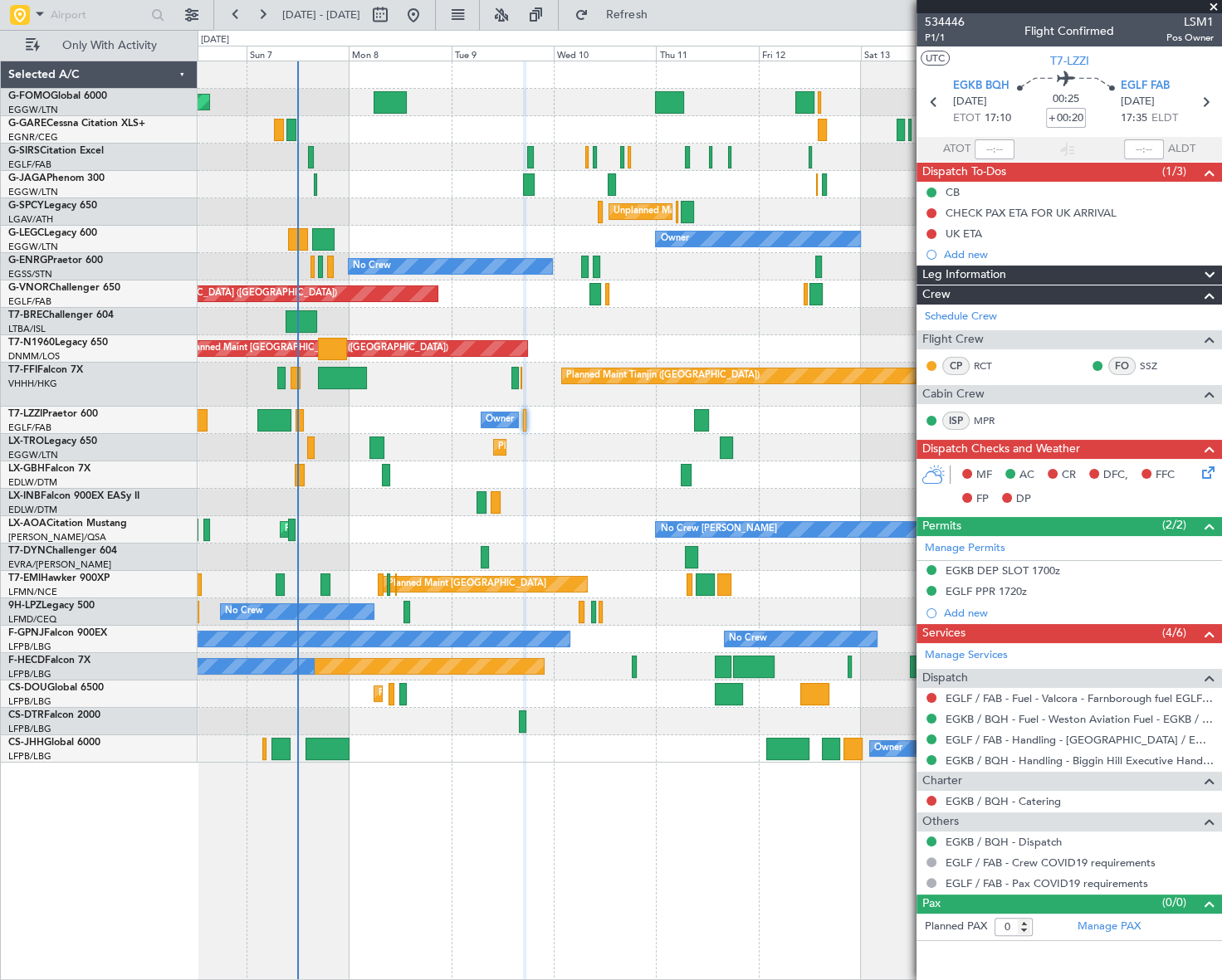
click at [1210, 475] on icon at bounding box center [1205, 469] width 13 height 13
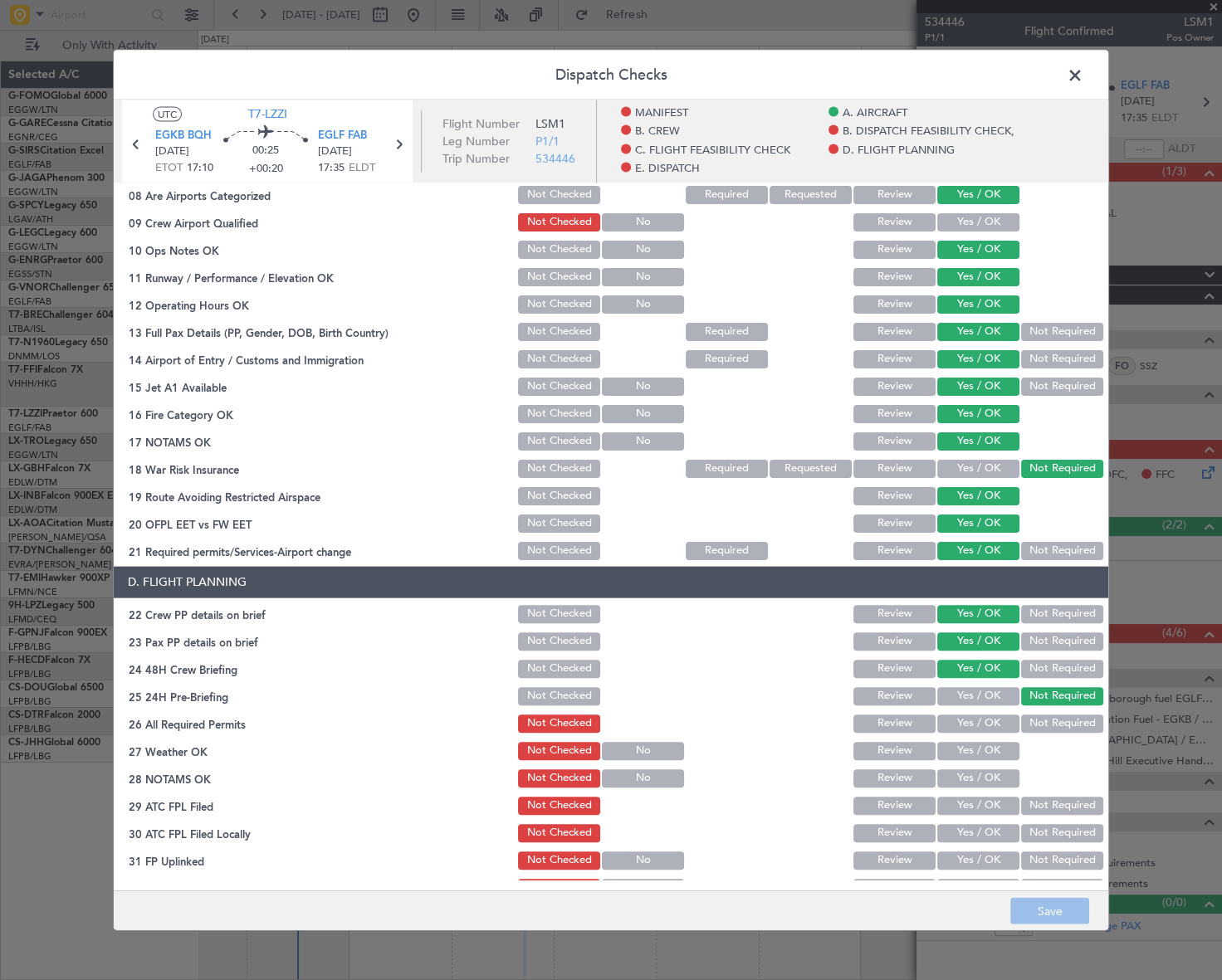
scroll to position [74, 0]
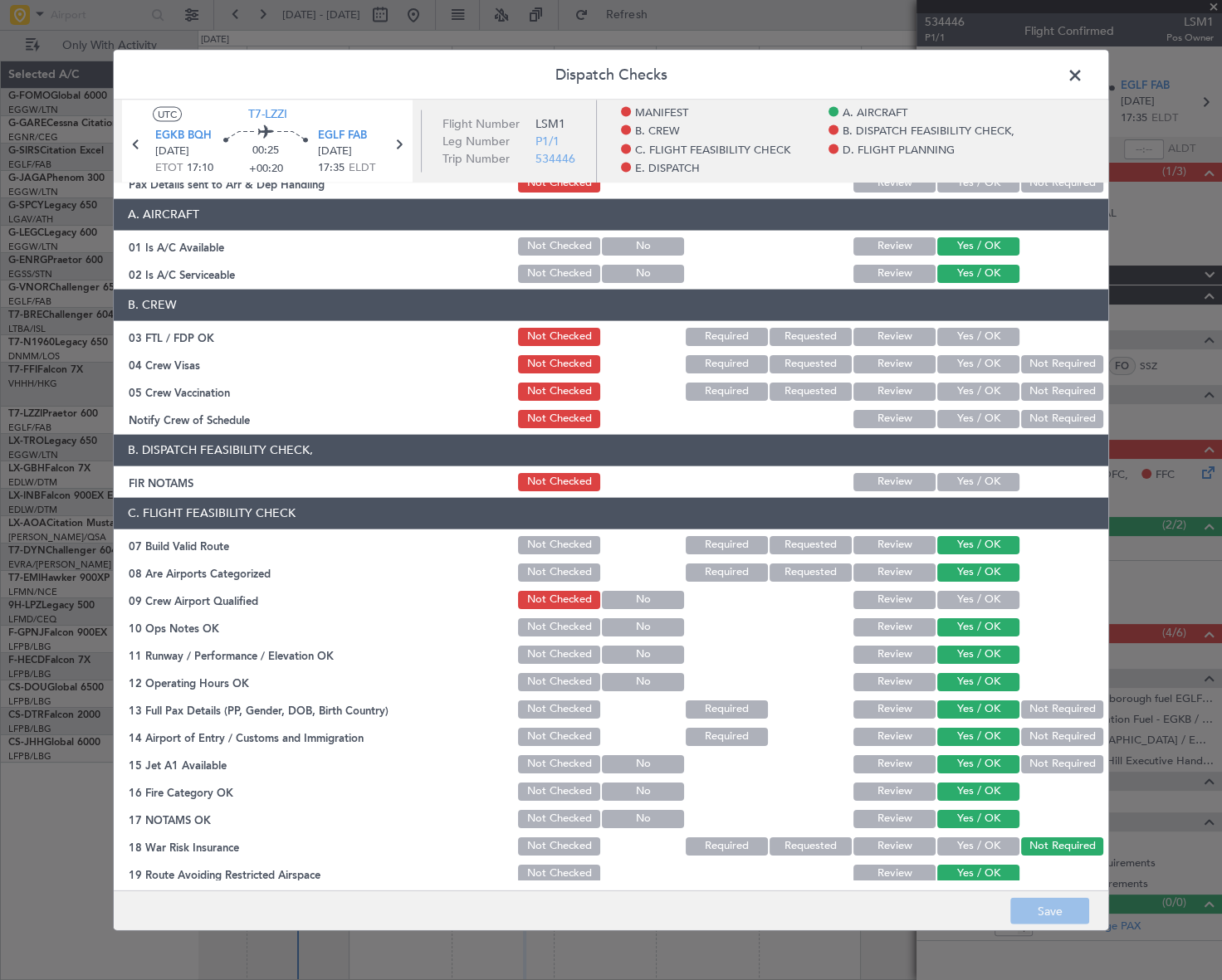
click at [974, 482] on button "Yes / OK" at bounding box center [978, 481] width 82 height 18
click at [1044, 910] on button "Save" at bounding box center [1050, 911] width 79 height 27
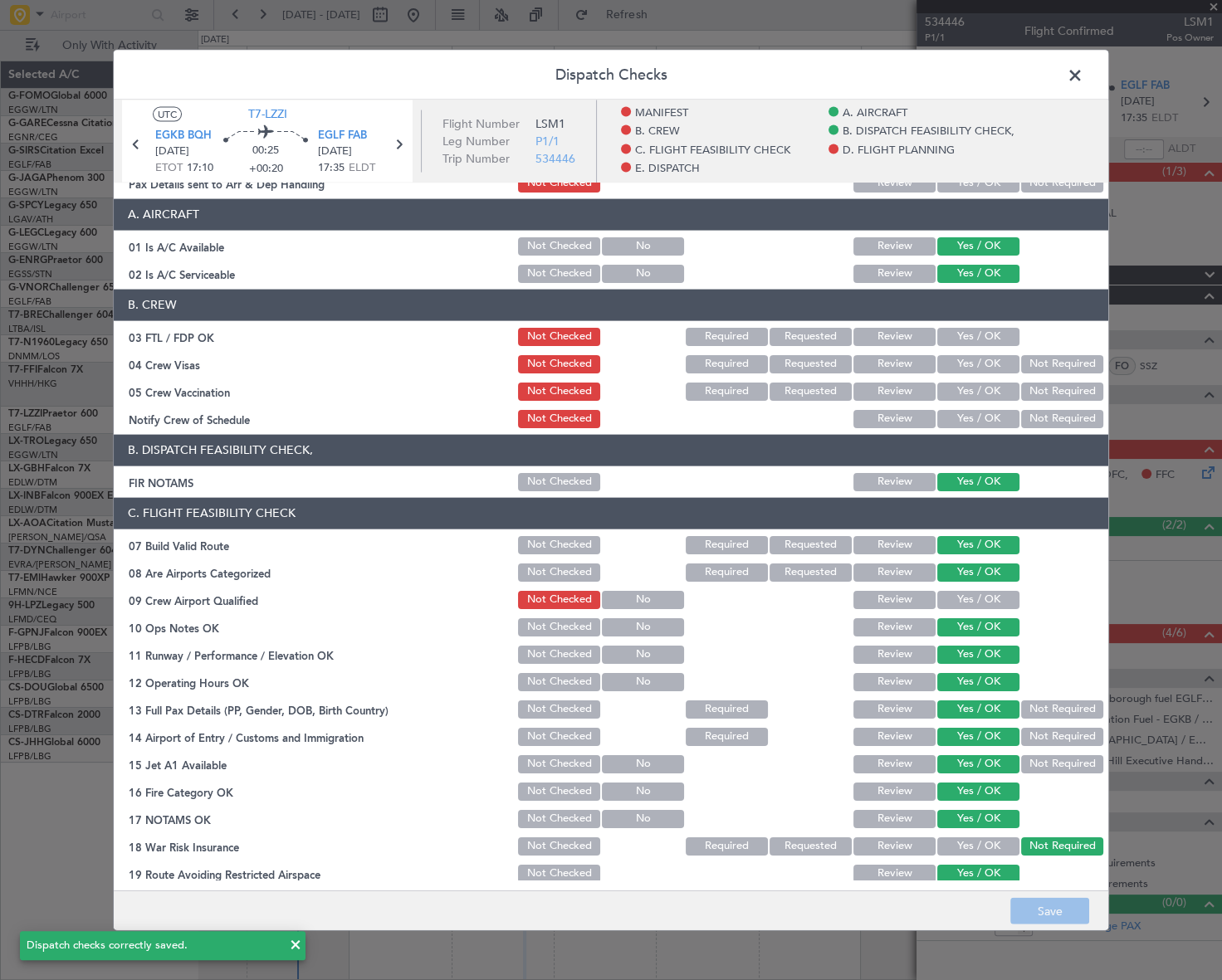
click at [1083, 77] on span at bounding box center [1083, 79] width 0 height 33
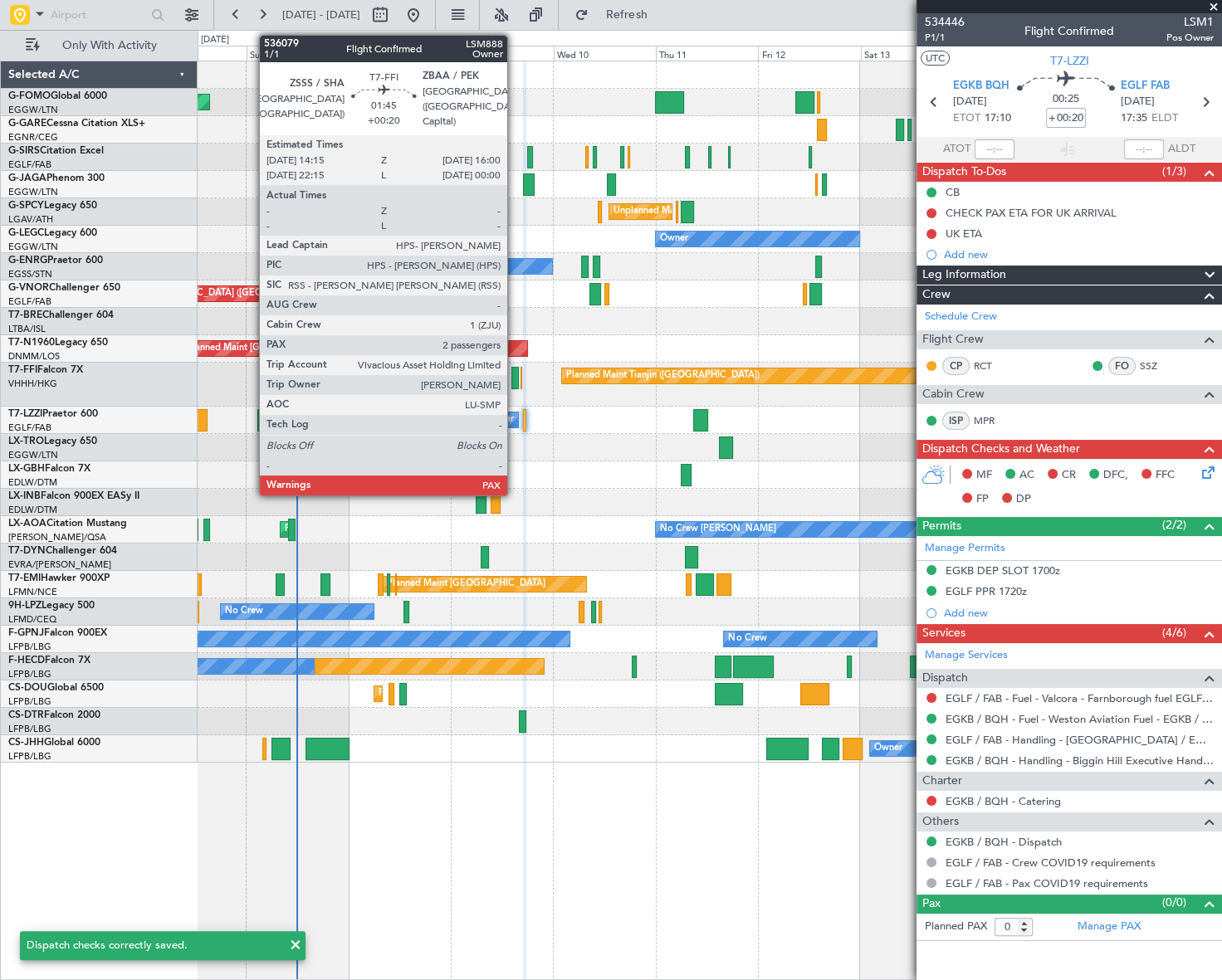
click at [515, 377] on div at bounding box center [515, 377] width 7 height 22
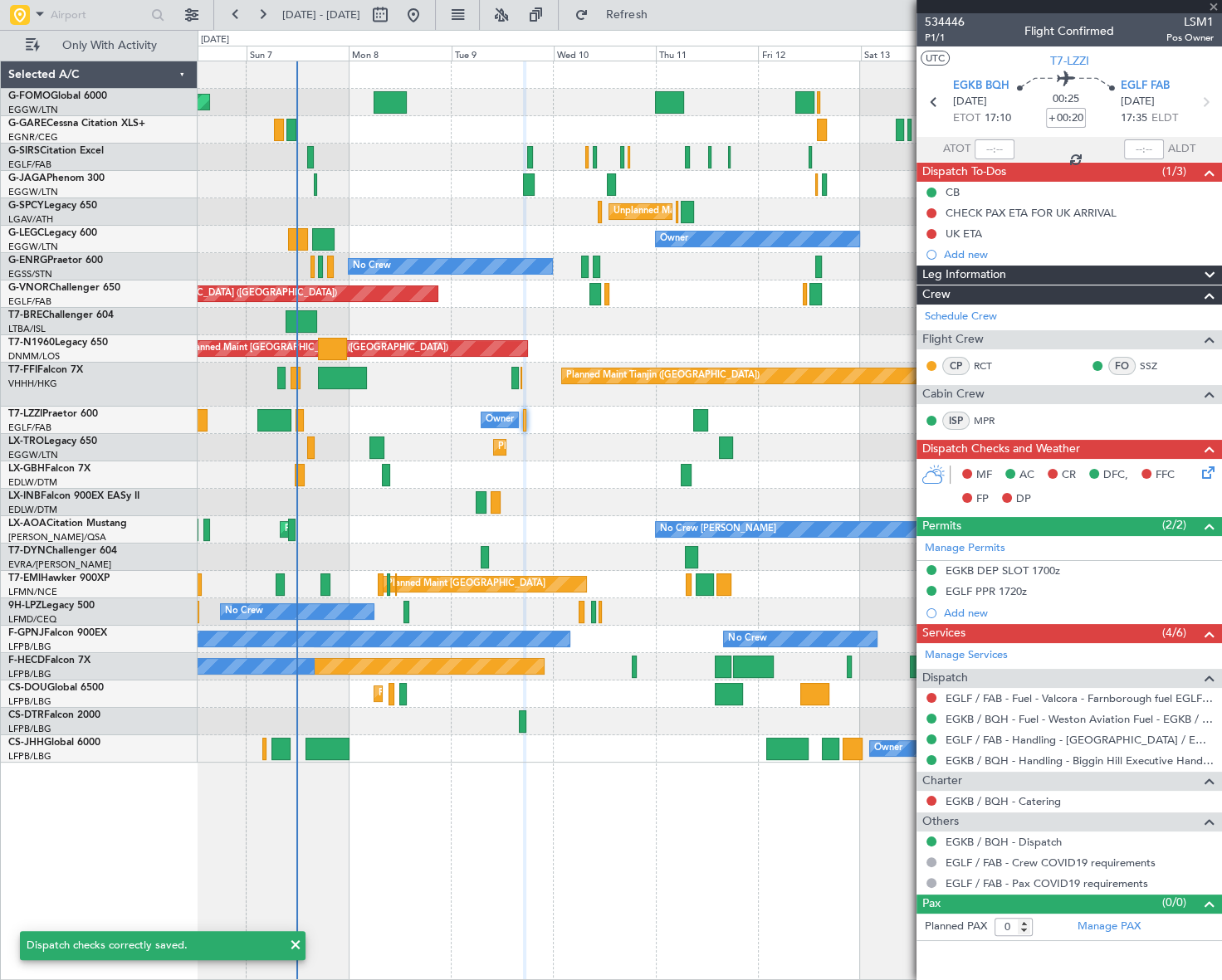
type input "5"
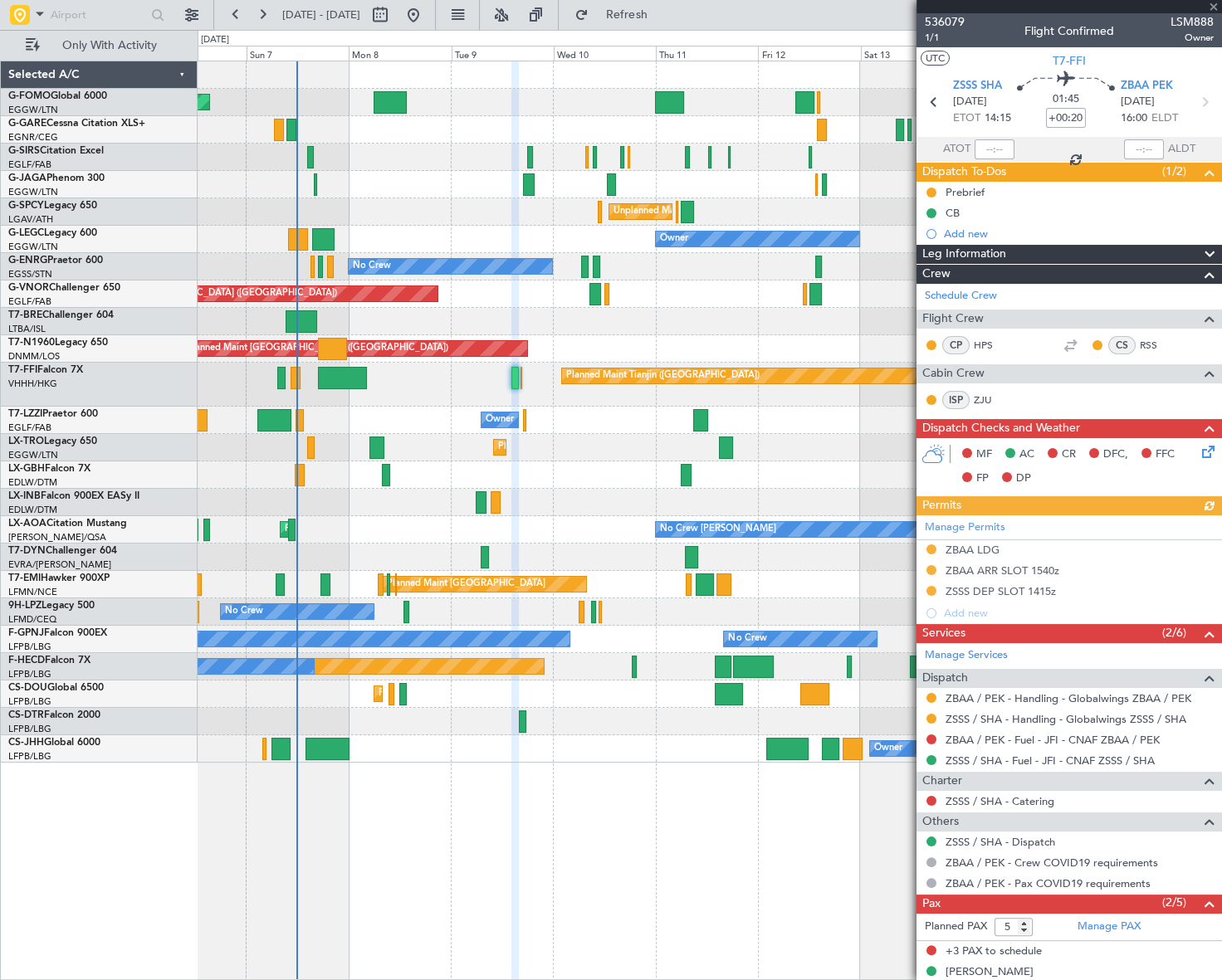
click at [1199, 448] on icon at bounding box center [1205, 449] width 13 height 13
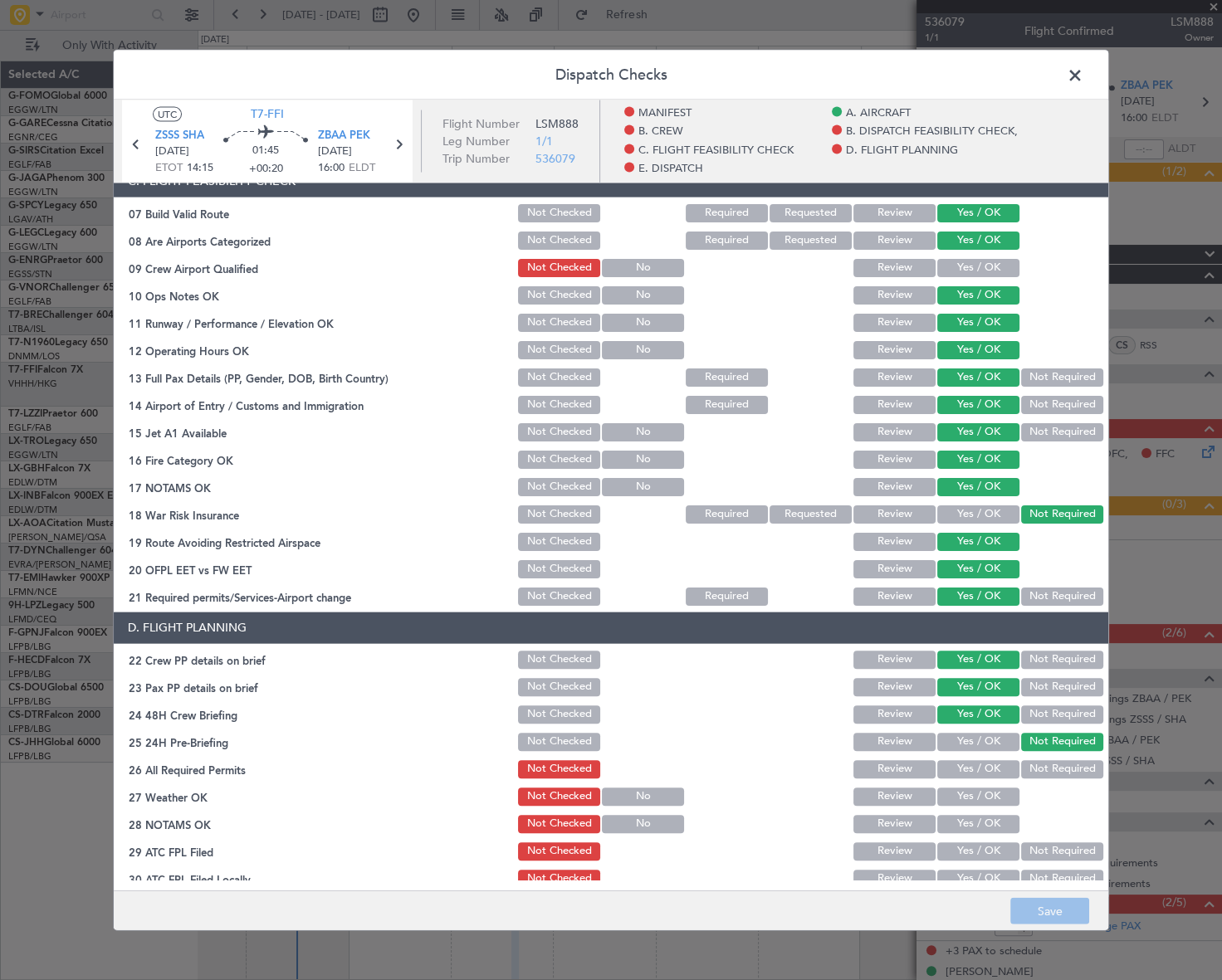
scroll to position [226, 0]
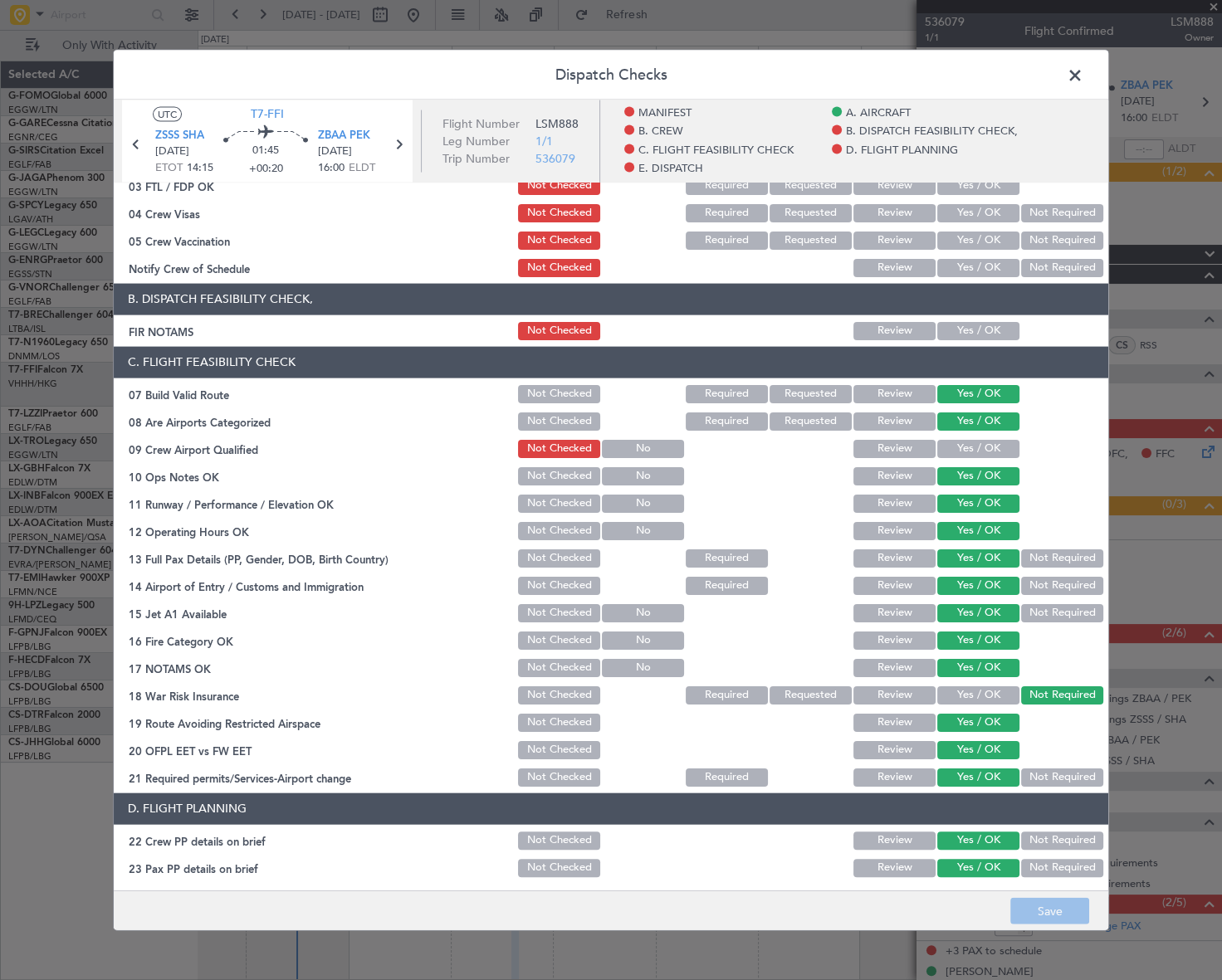
click at [986, 331] on button "Yes / OK" at bounding box center [978, 331] width 82 height 18
click at [1060, 902] on button "Save" at bounding box center [1050, 911] width 79 height 27
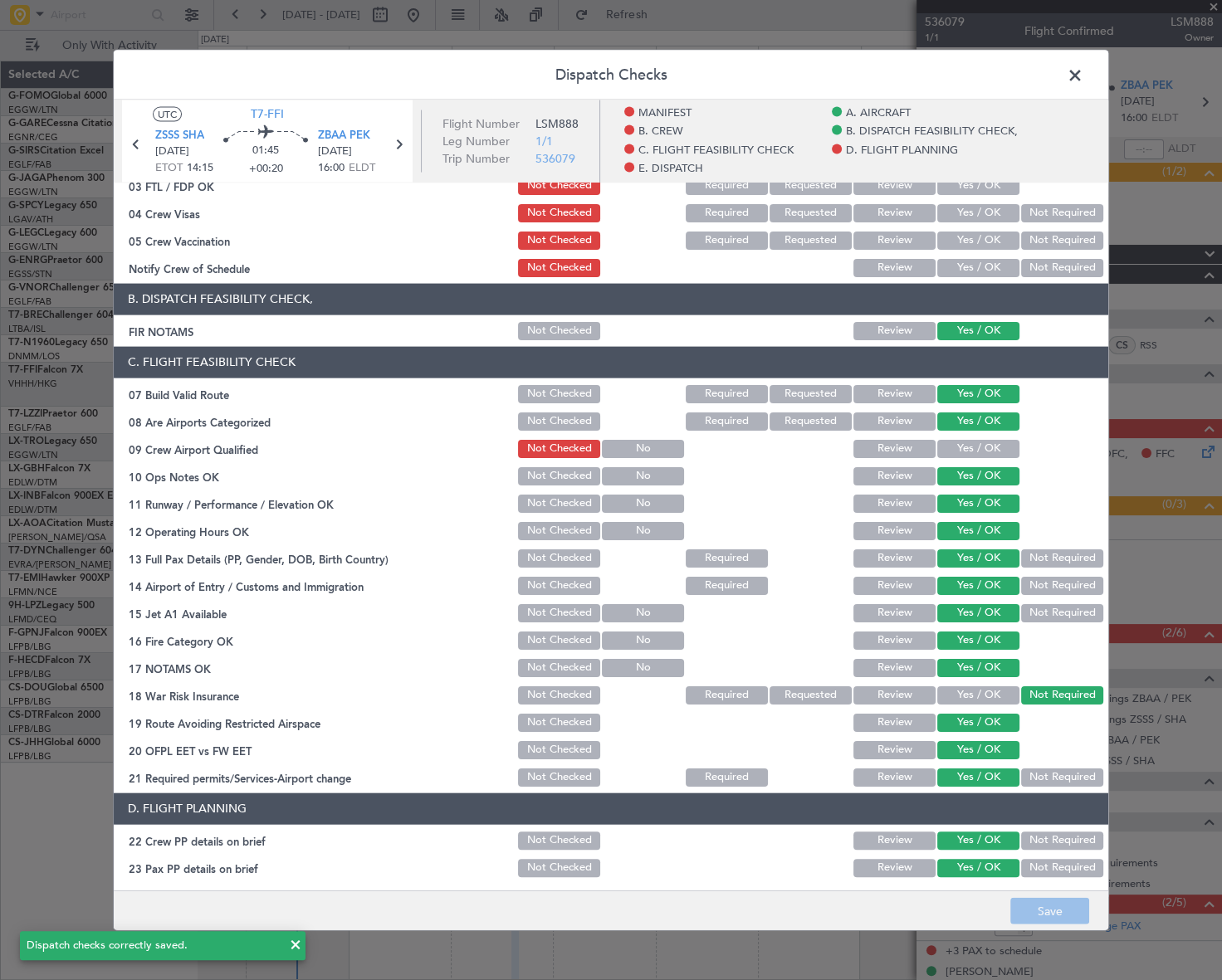
click at [1083, 74] on span at bounding box center [1083, 79] width 0 height 33
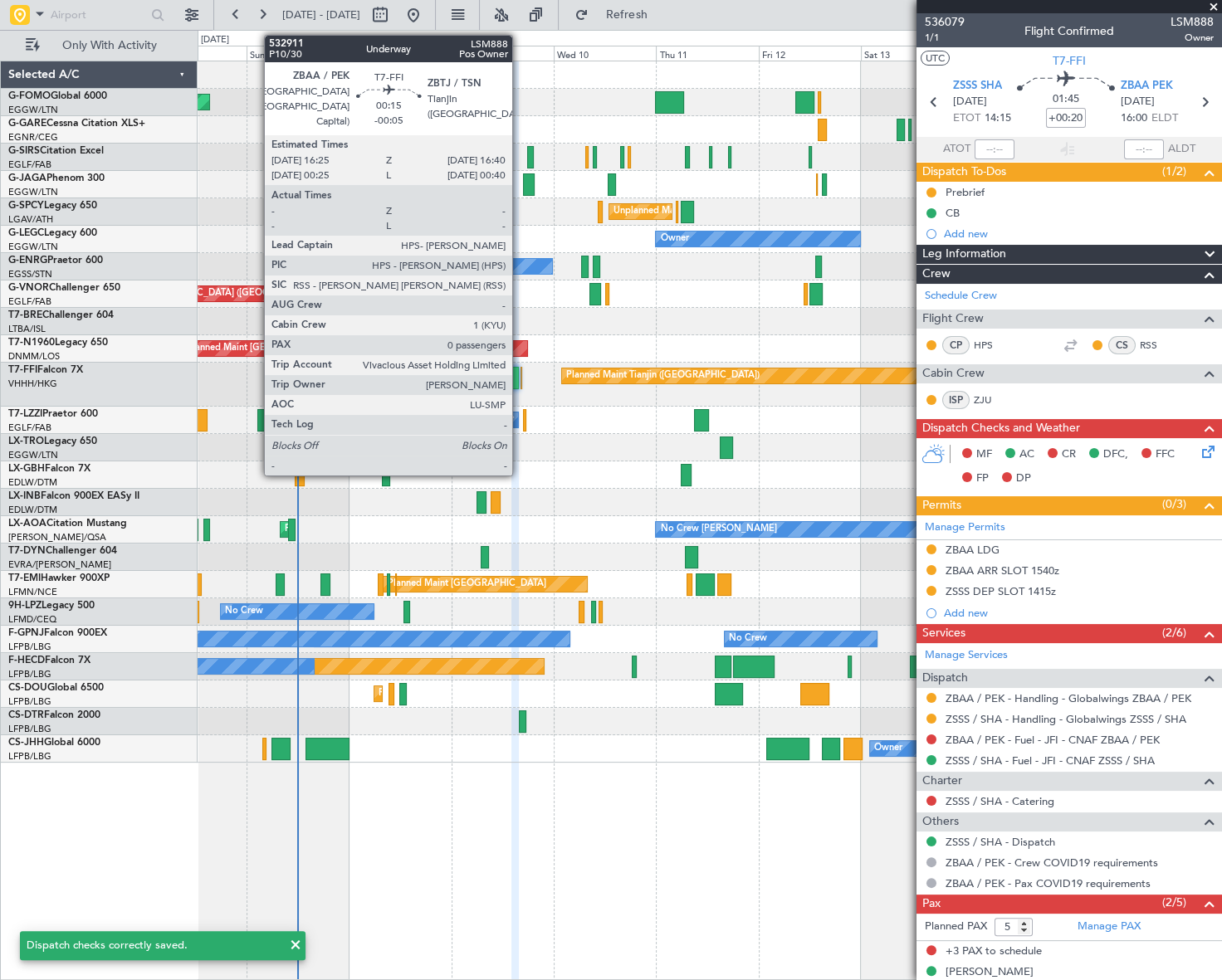
click at [521, 382] on div at bounding box center [522, 377] width 2 height 22
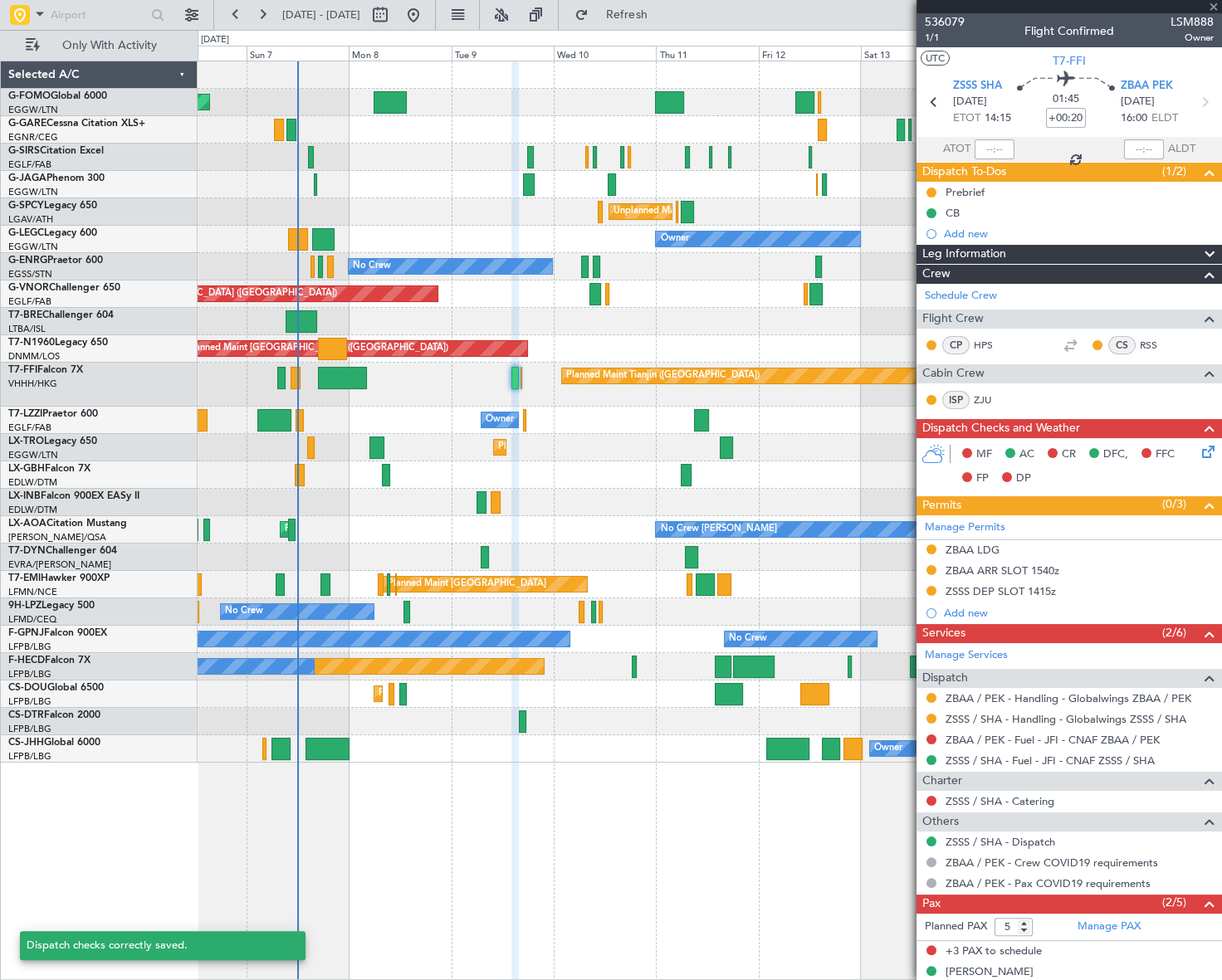
type input "-00:05"
type input "0"
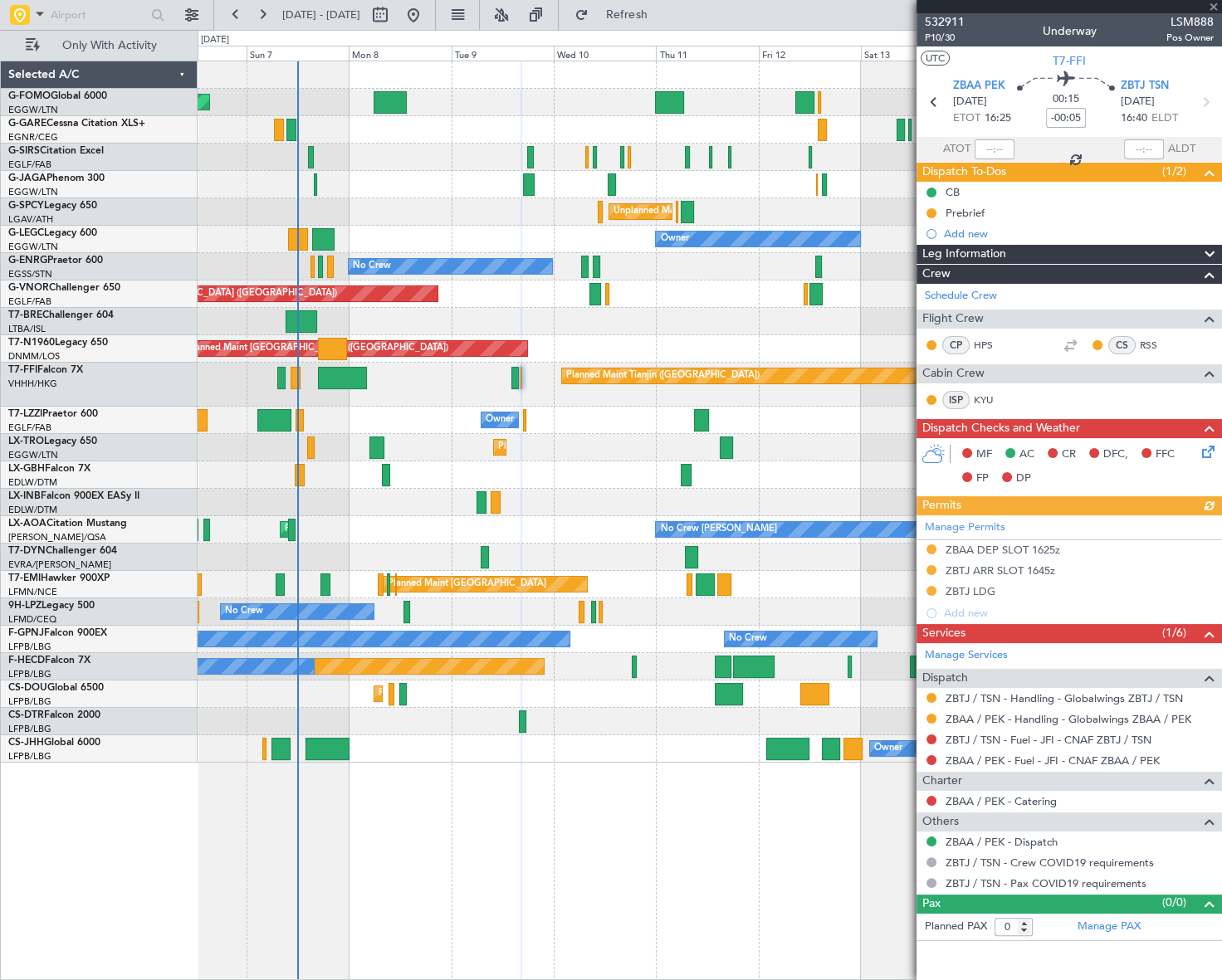
click at [1205, 455] on icon at bounding box center [1205, 449] width 13 height 13
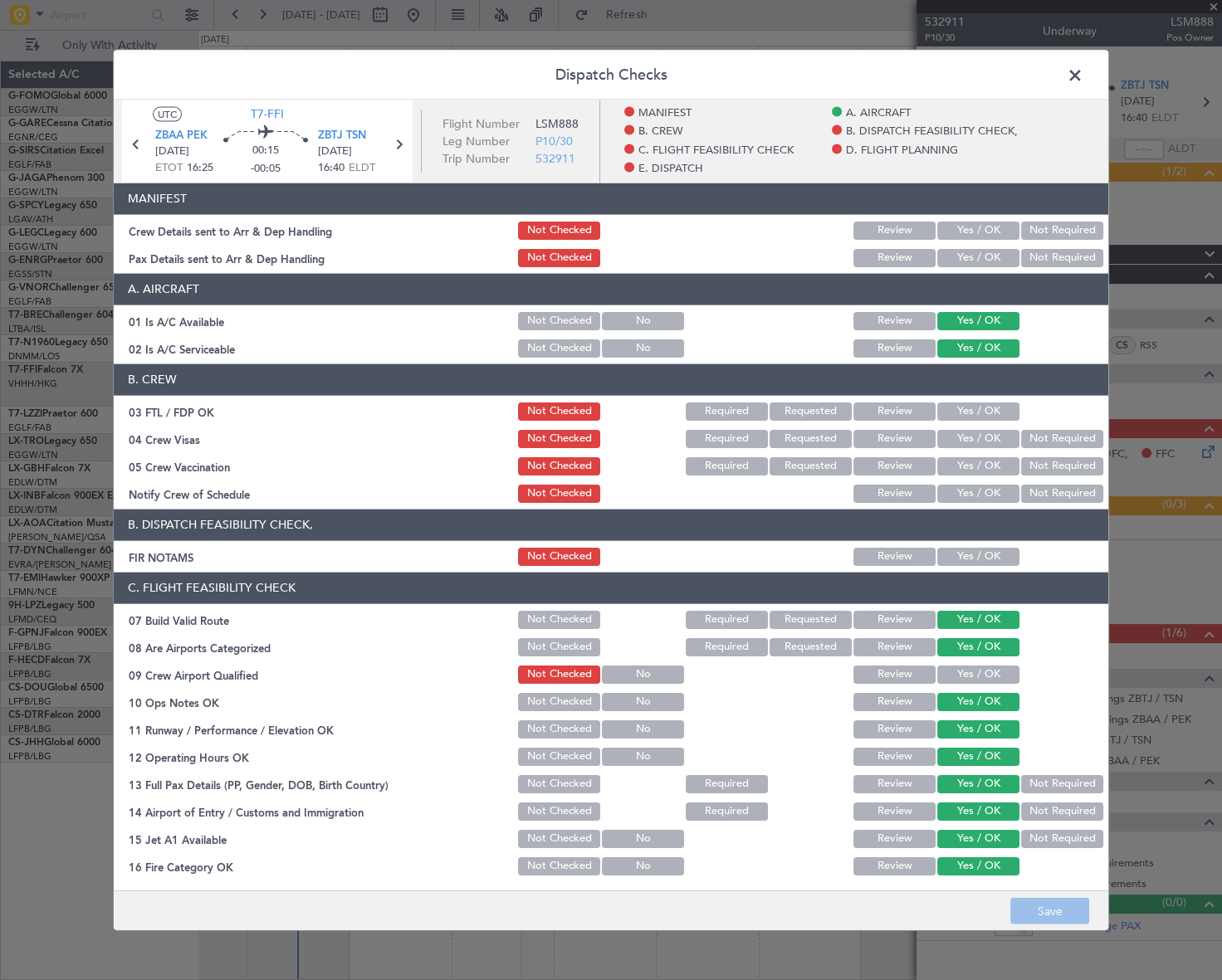
click at [979, 558] on button "Yes / OK" at bounding box center [978, 557] width 82 height 18
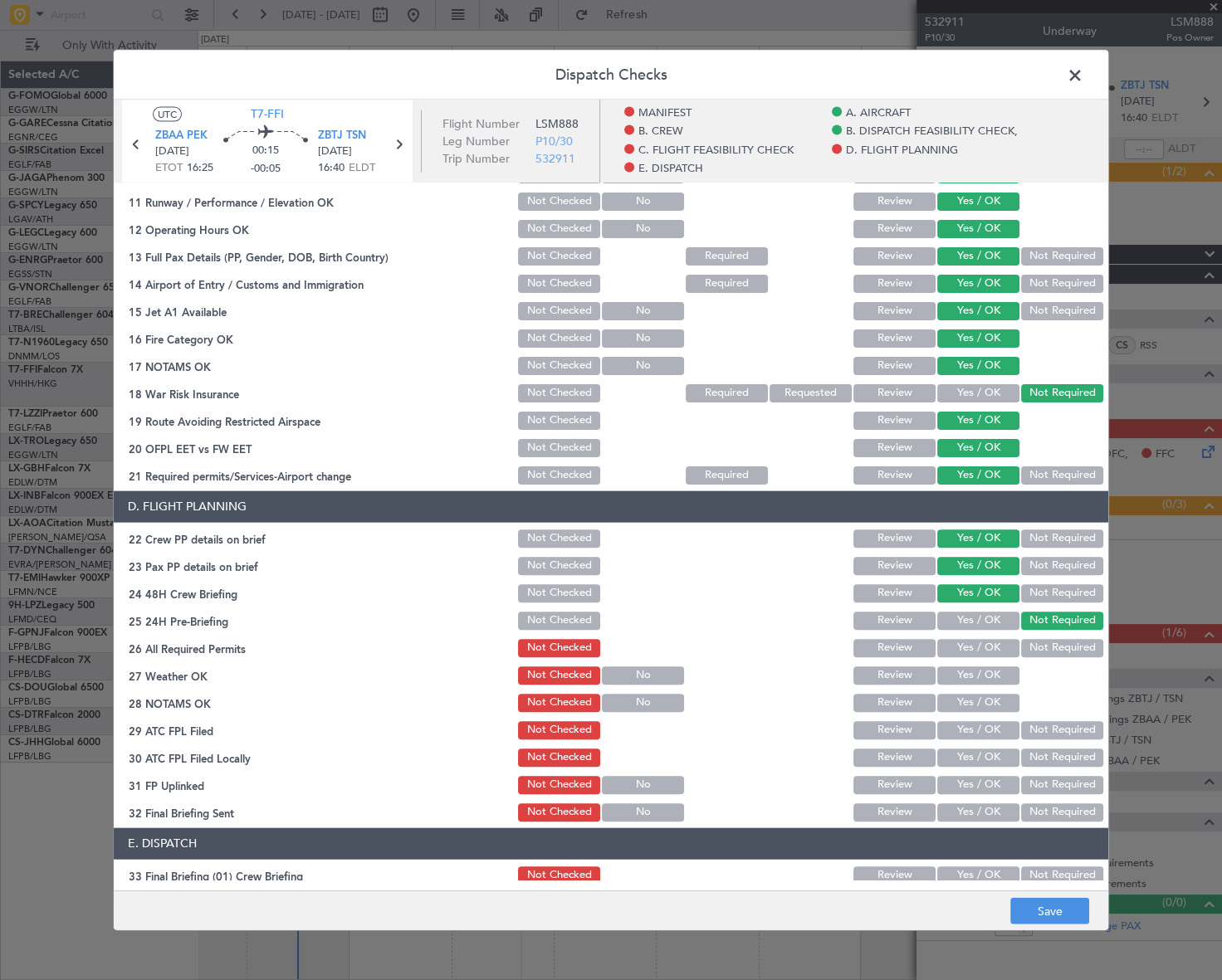
scroll to position [755, 0]
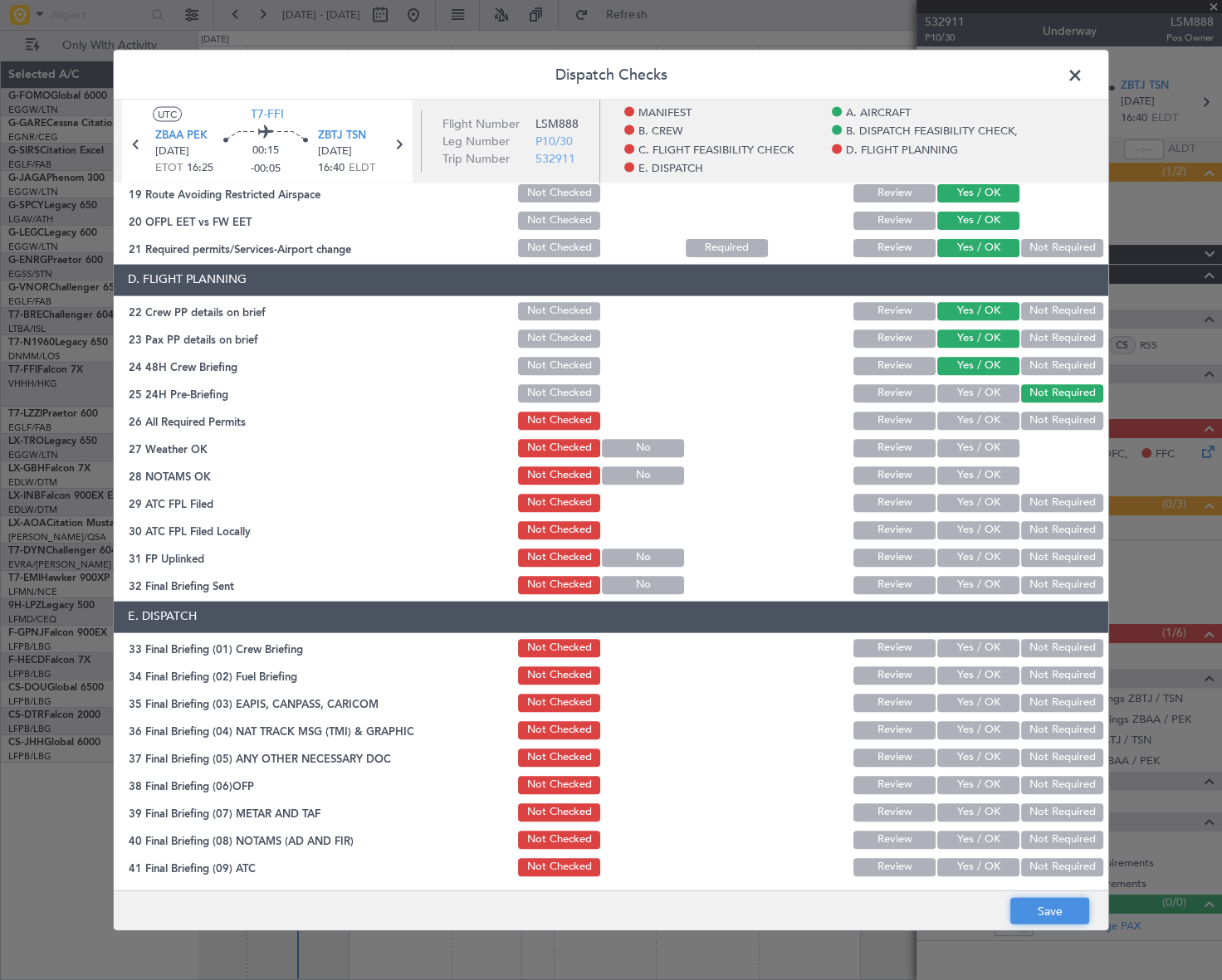
click at [1043, 909] on button "Save" at bounding box center [1050, 911] width 79 height 27
click at [1083, 70] on span at bounding box center [1083, 79] width 0 height 33
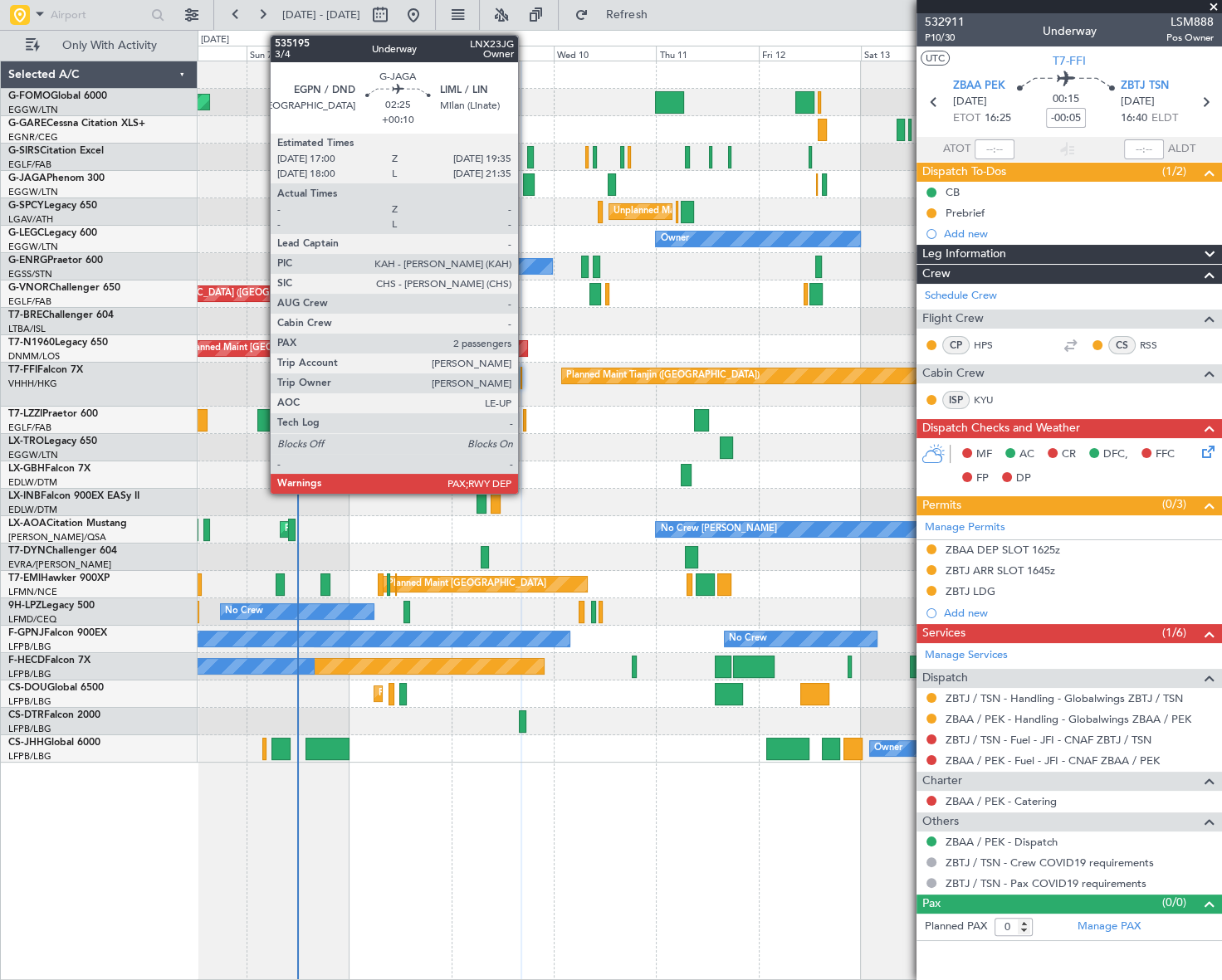
click at [526, 177] on div at bounding box center [528, 185] width 12 height 22
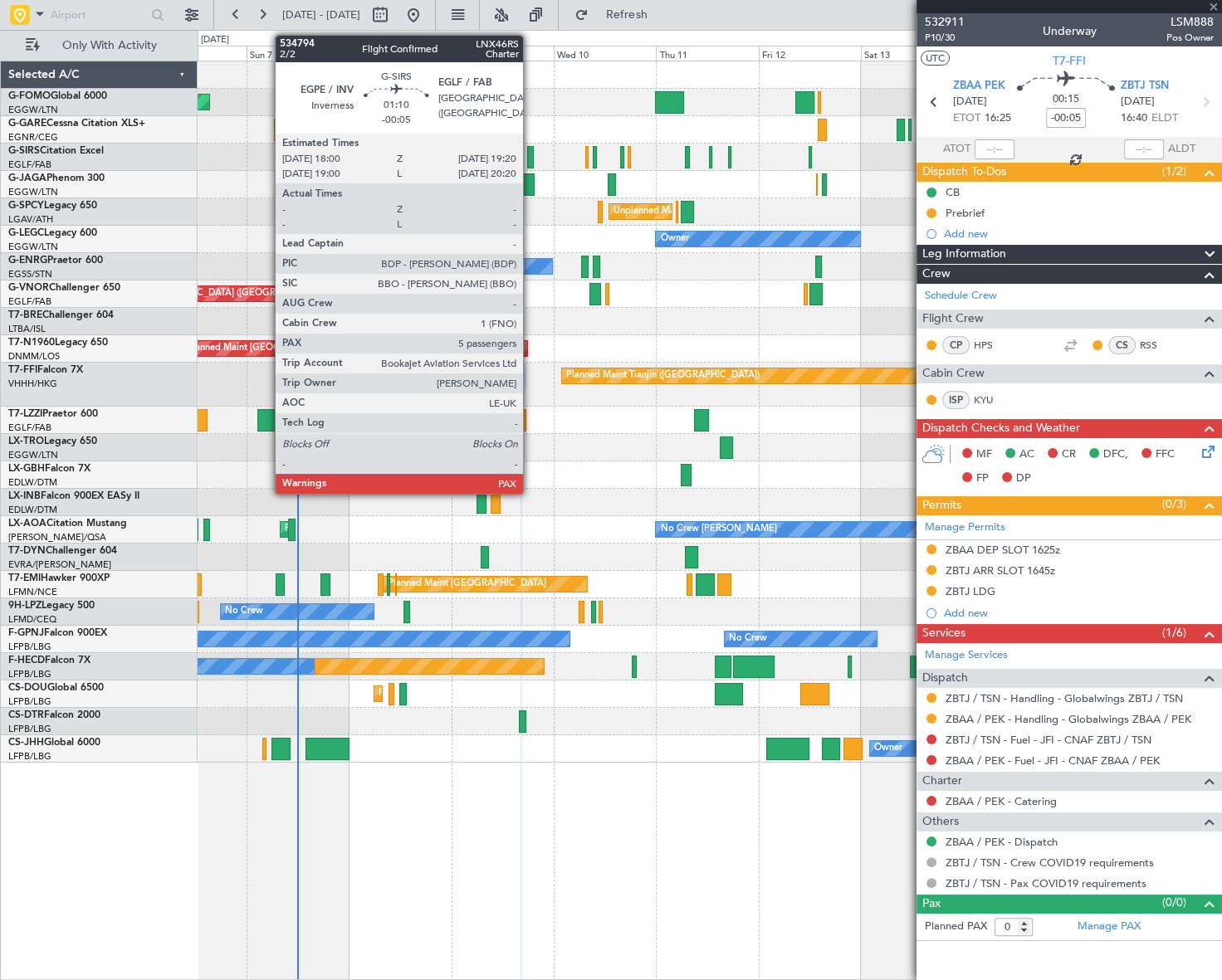
type input "+00:10"
type input "2"
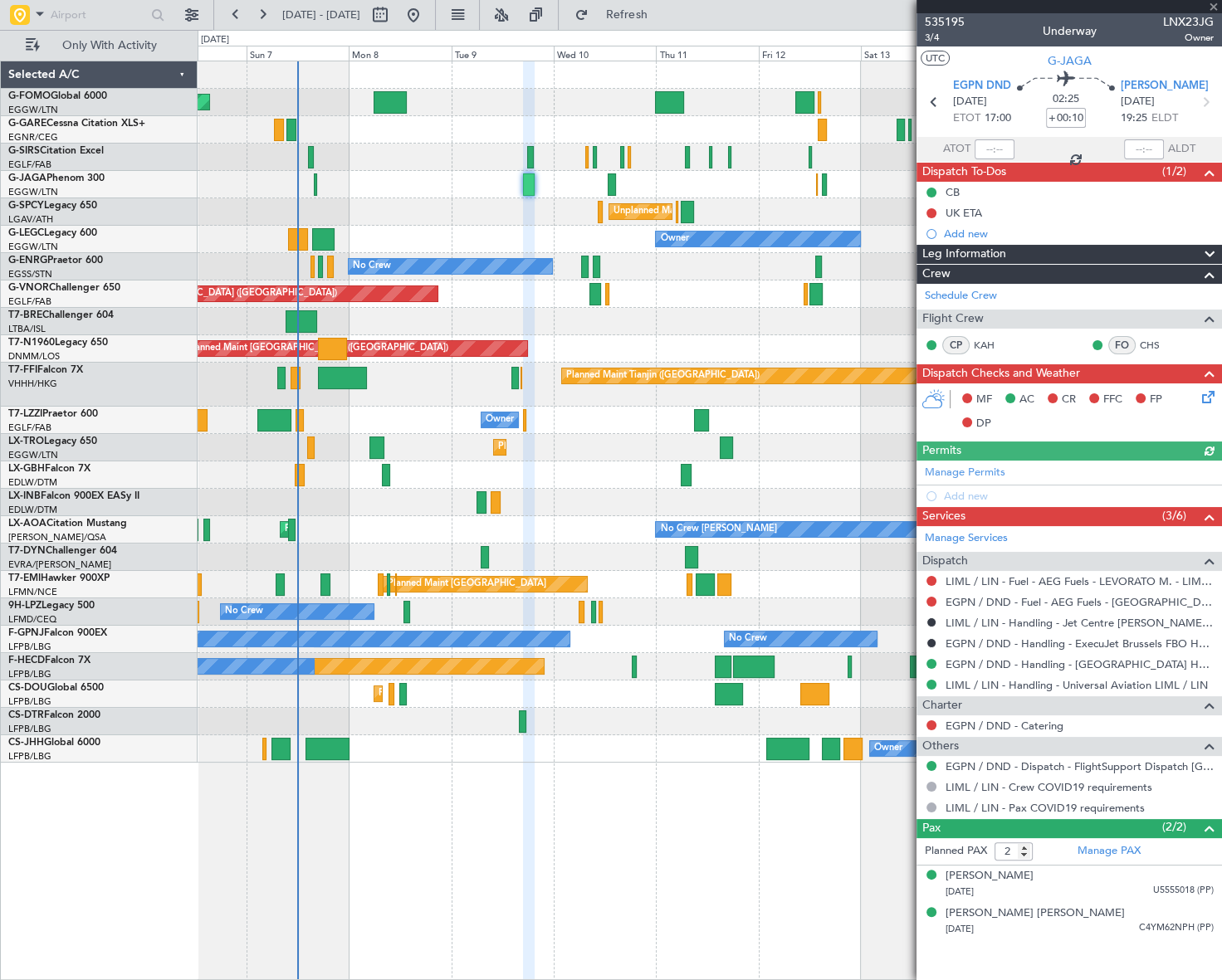
click at [1207, 395] on icon at bounding box center [1205, 394] width 13 height 13
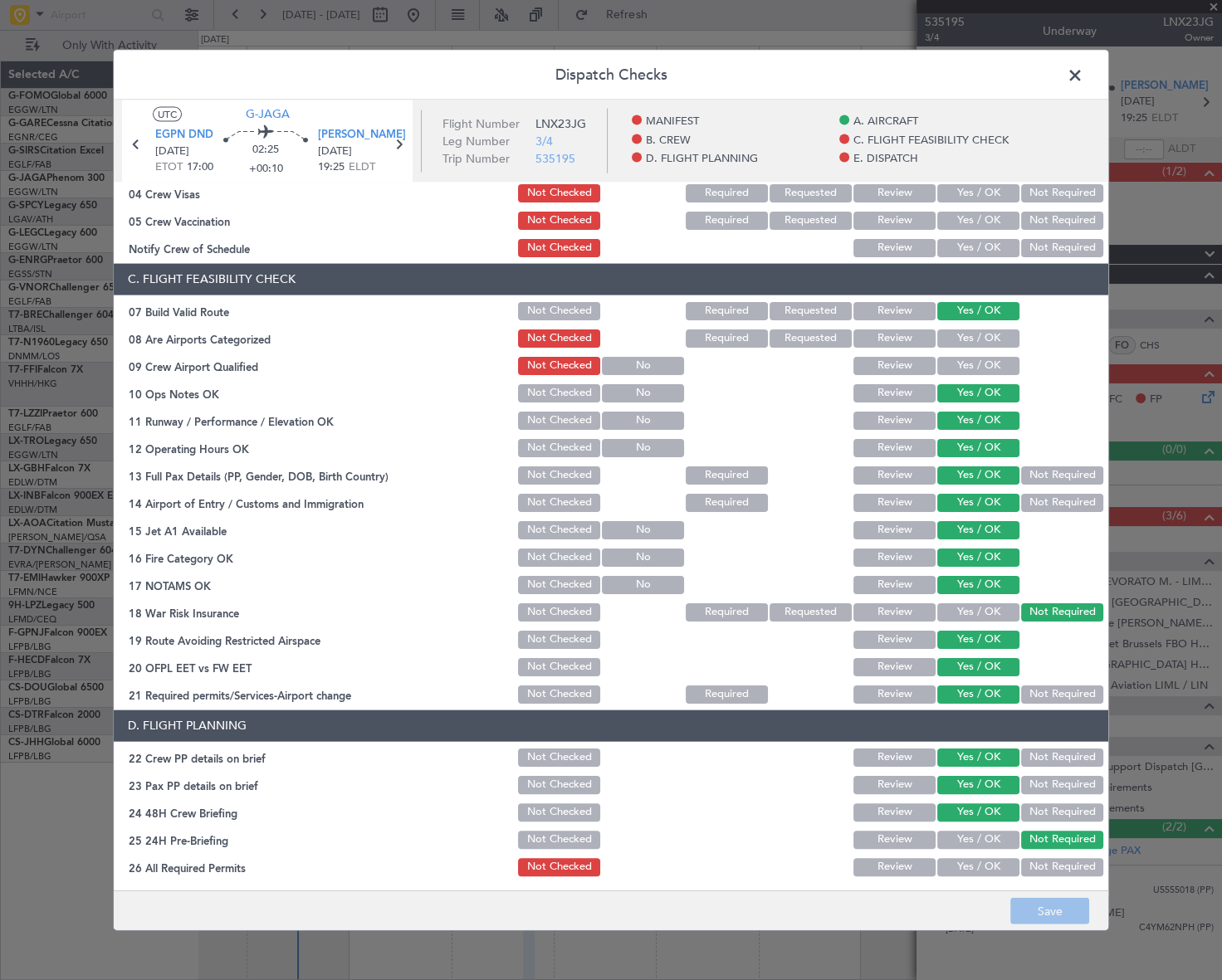
scroll to position [377, 0]
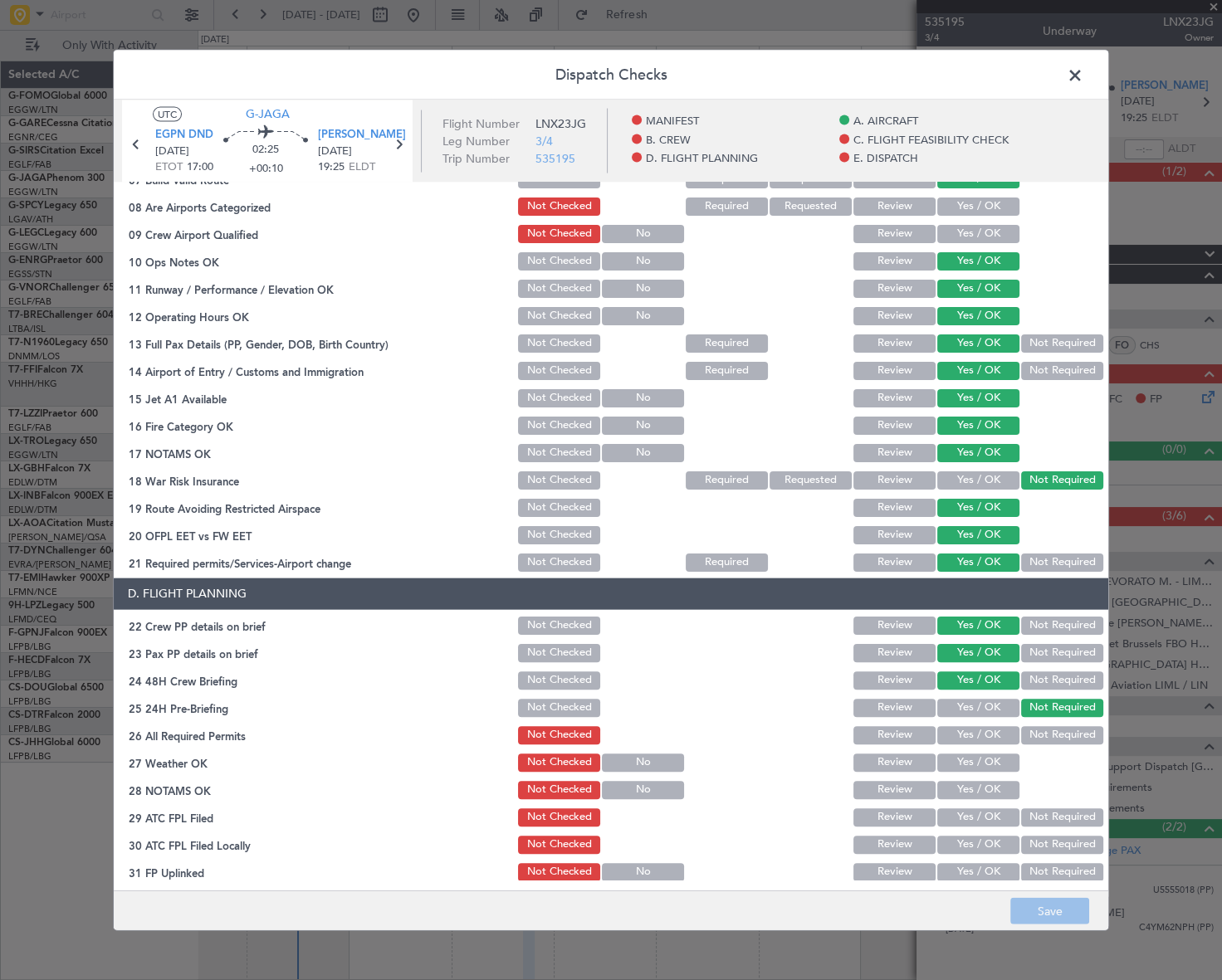
click at [1083, 71] on span at bounding box center [1083, 79] width 0 height 33
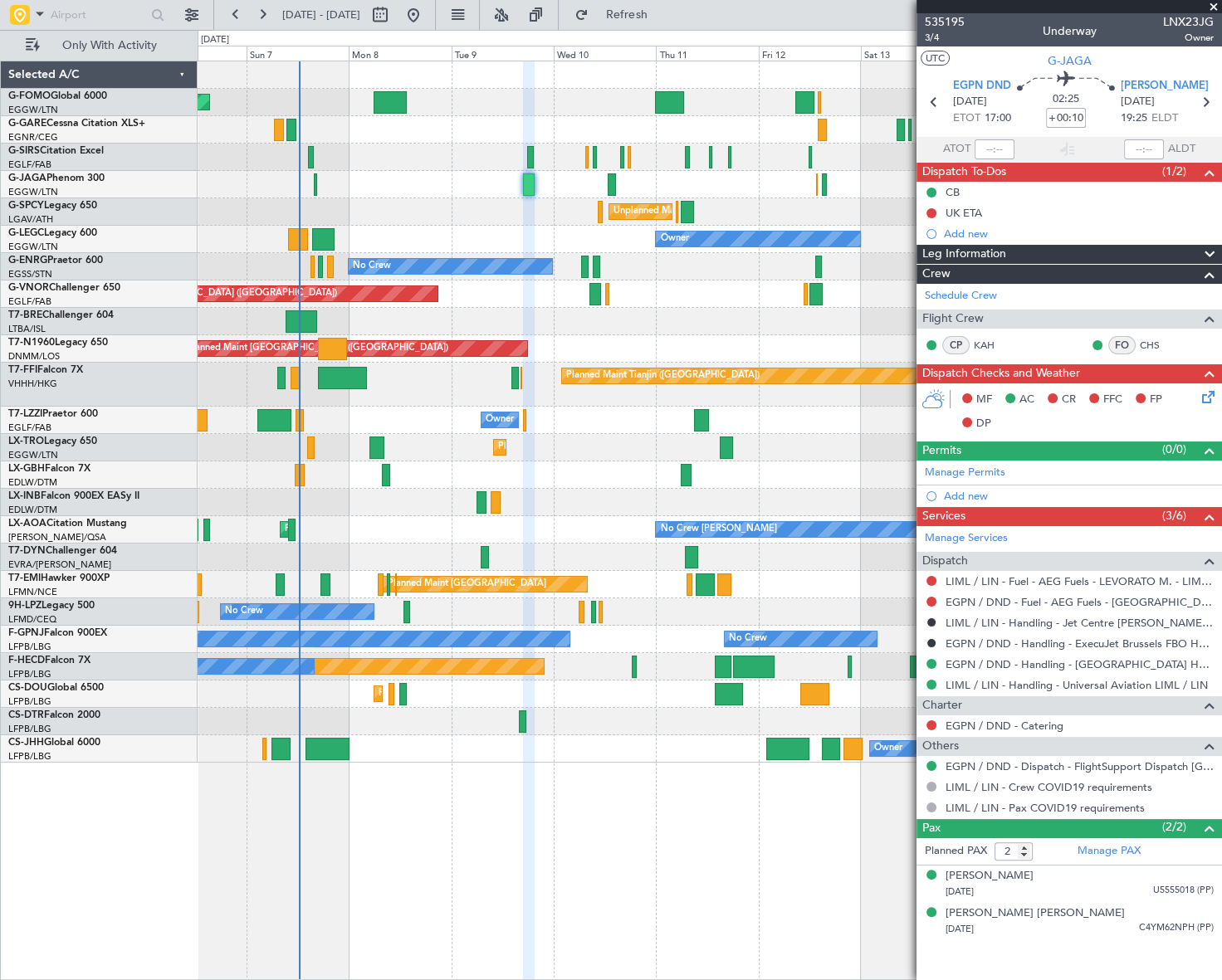
click at [406, 511] on div at bounding box center [709, 502] width 1024 height 28
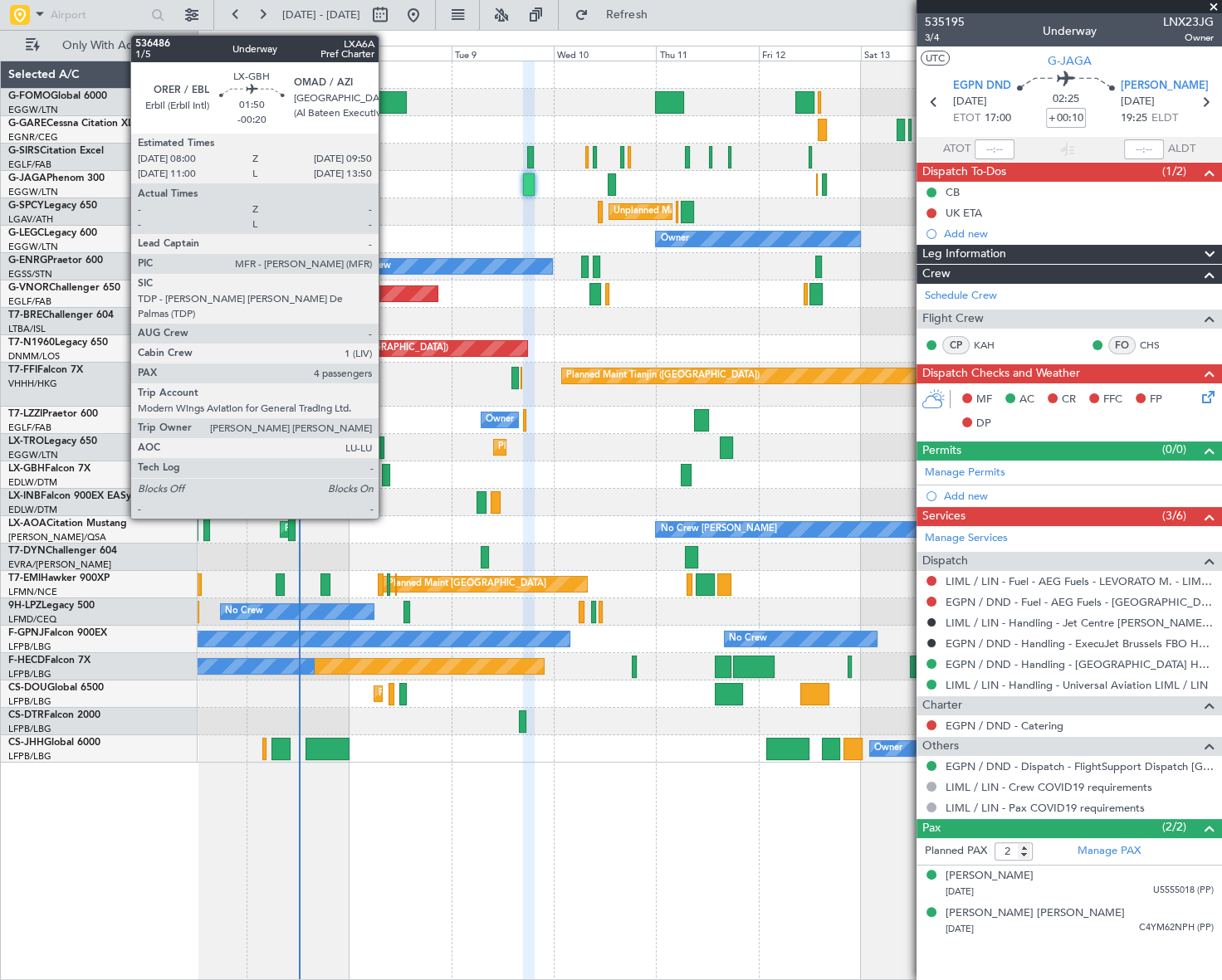
click at [386, 475] on div at bounding box center [386, 475] width 8 height 22
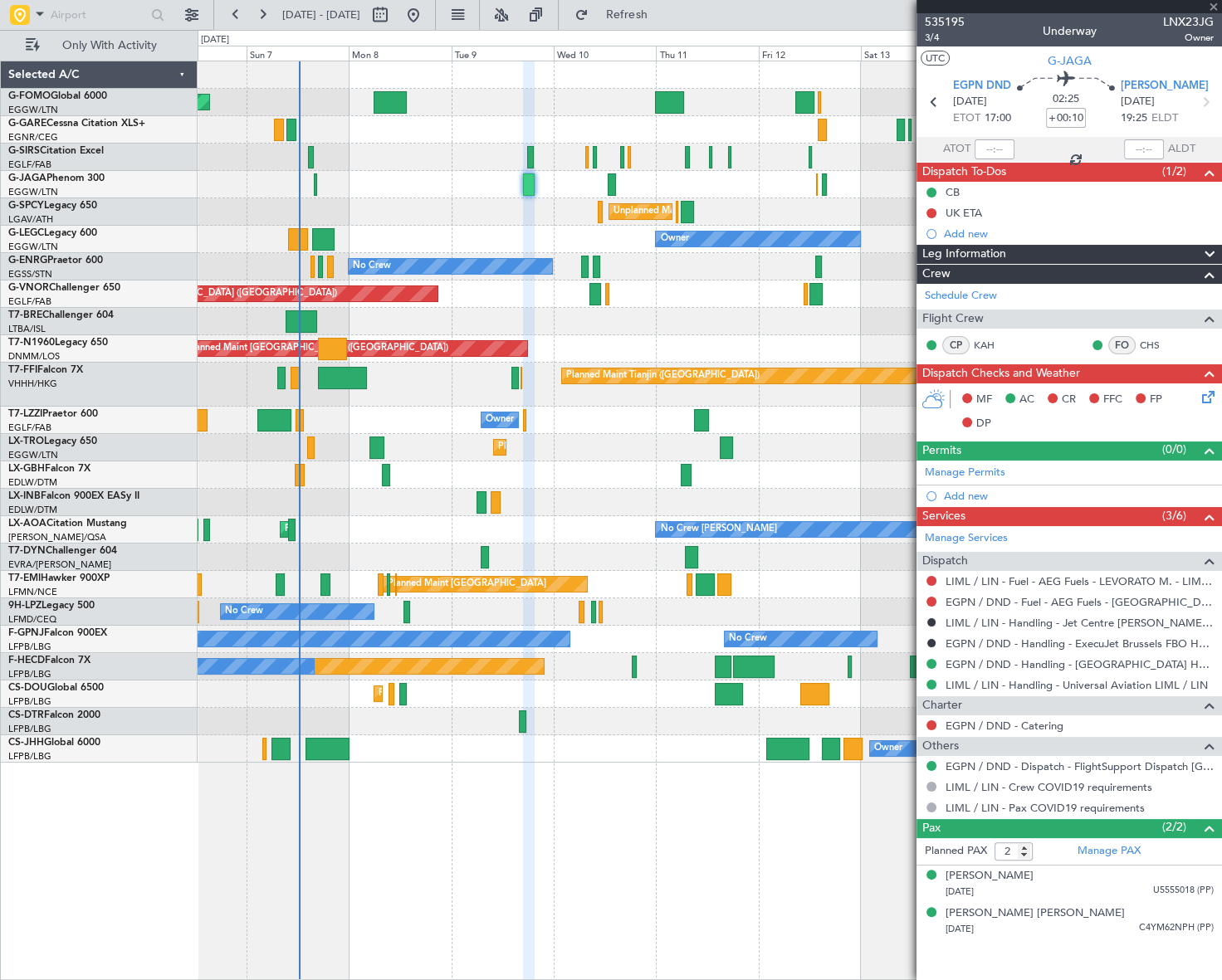
type input "-00:20"
type input "4"
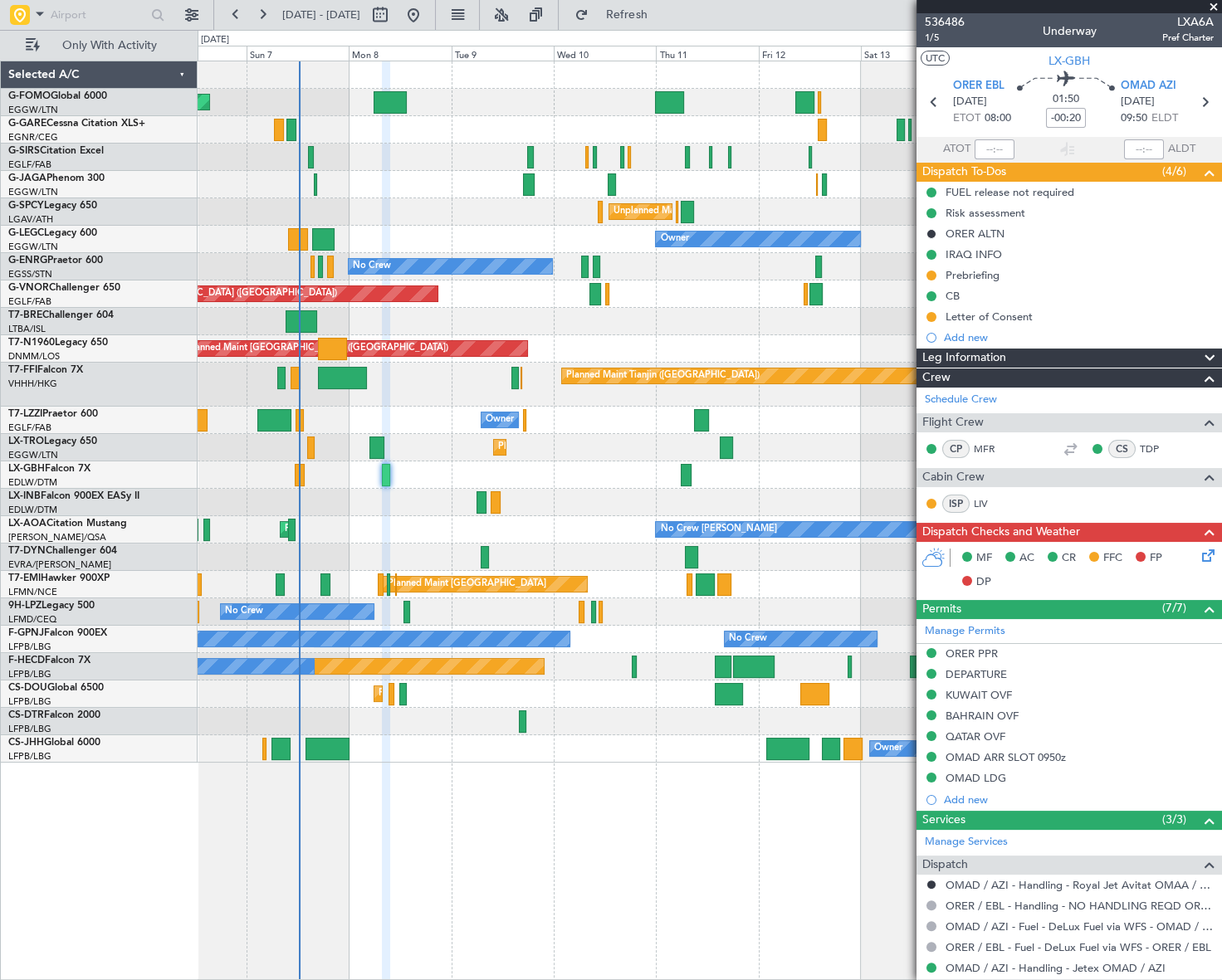
click at [963, 278] on div "Prebriefing" at bounding box center [972, 275] width 54 height 14
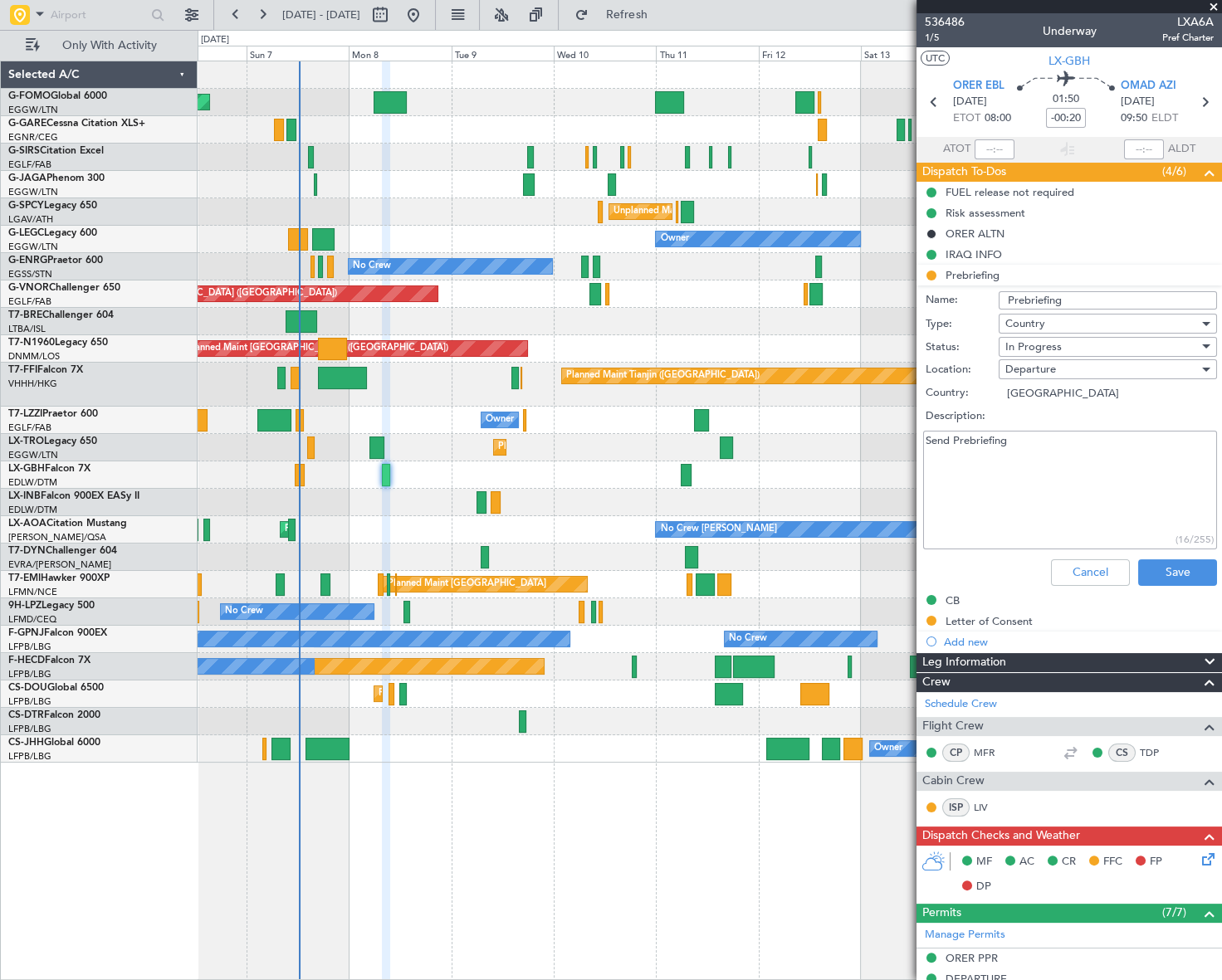
click at [1052, 428] on div "Send Prebriefing (16/255)" at bounding box center [1069, 490] width 322 height 125
click at [1047, 448] on textarea "Send Prebriefing" at bounding box center [1070, 490] width 294 height 118
paste textarea "Please plan the flight with 11.000lbs fuel, M.85,FL410 and cargo 600lbs."
type textarea "Please plan the flight with 11.000lbs fuel, M.85,FL410 and cargo 600lbs."
click at [1069, 344] on div "In Progress" at bounding box center [1102, 346] width 194 height 25
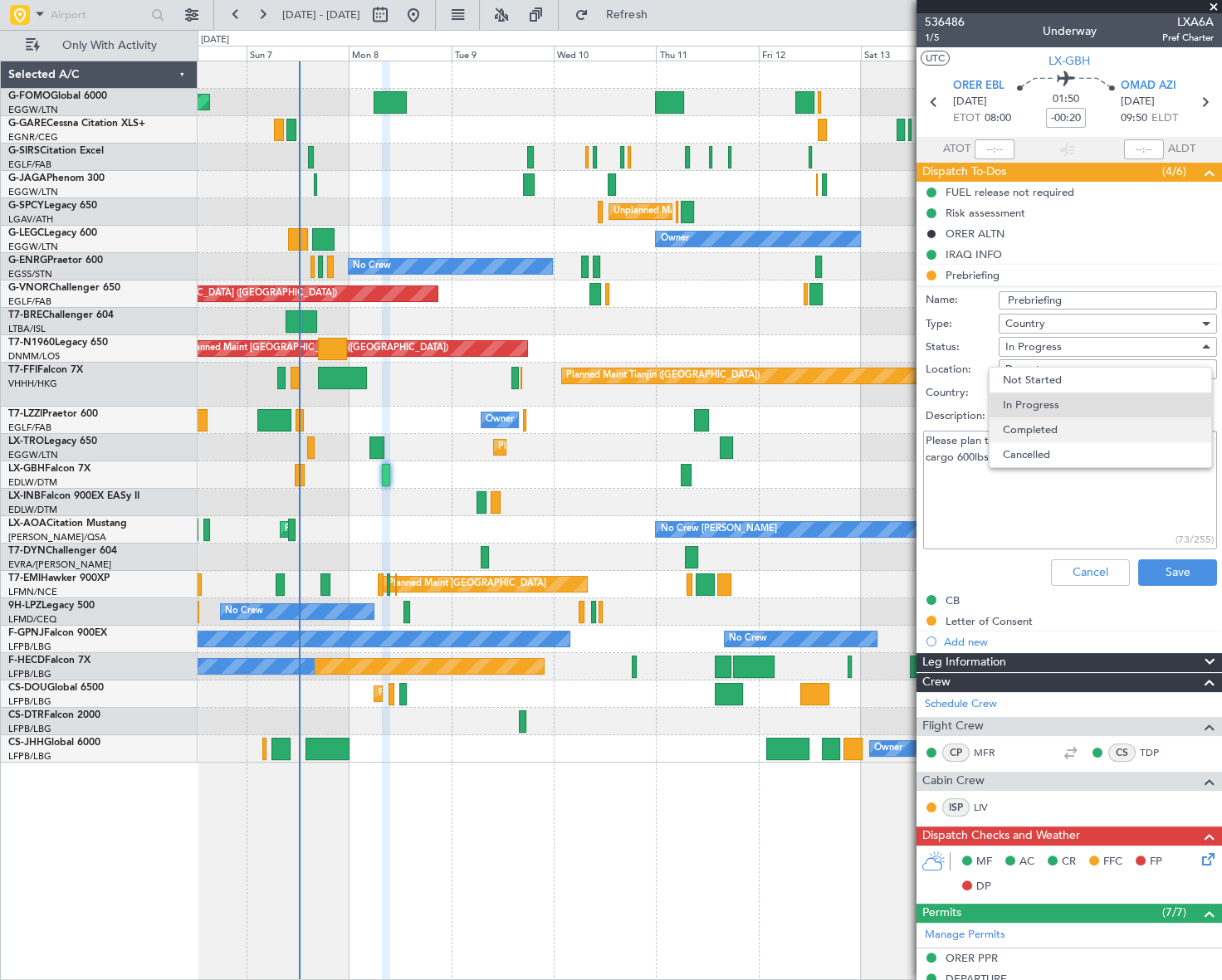
click at [1076, 429] on span "Completed" at bounding box center [1101, 430] width 195 height 25
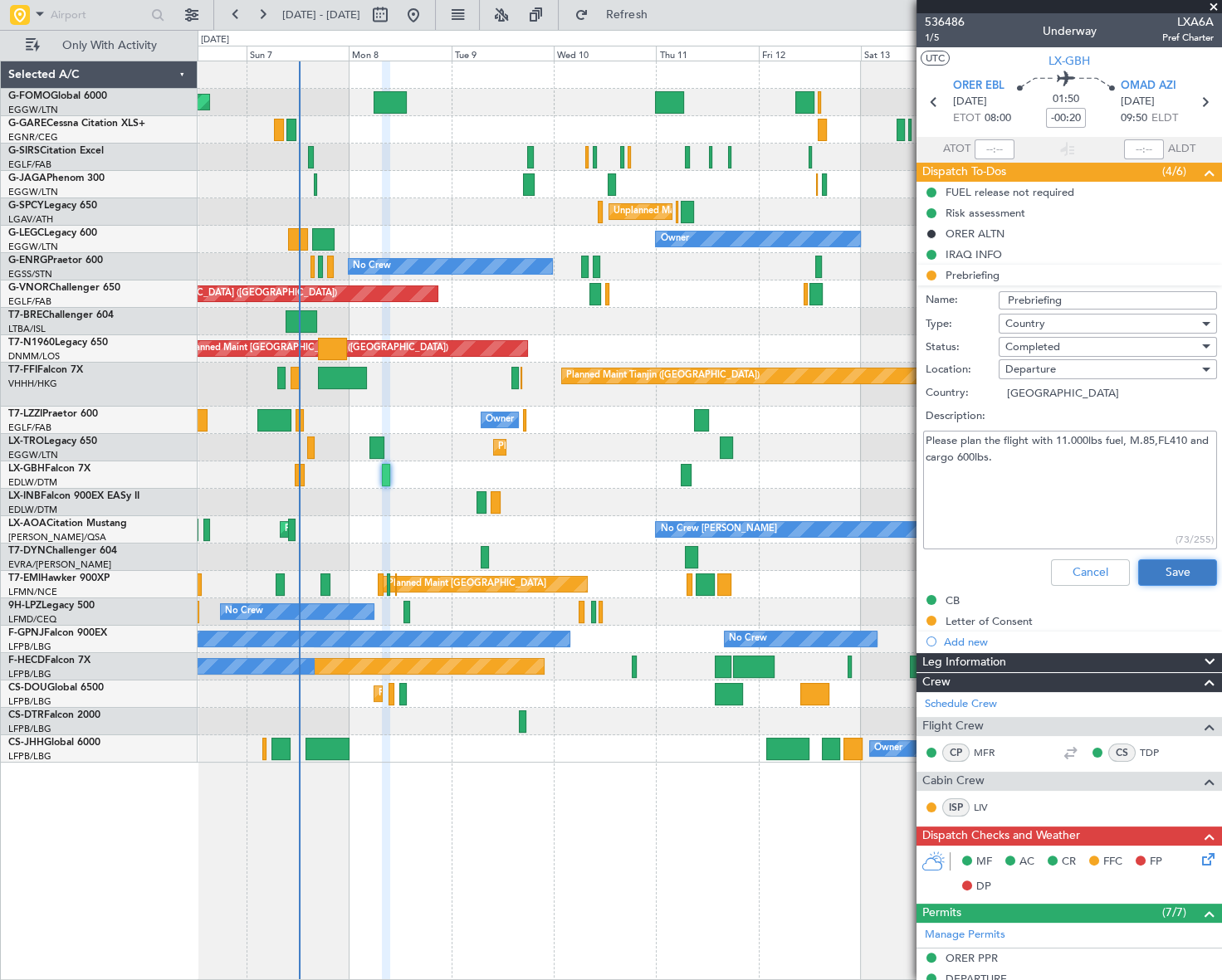
click at [1176, 574] on button "Save" at bounding box center [1178, 572] width 79 height 27
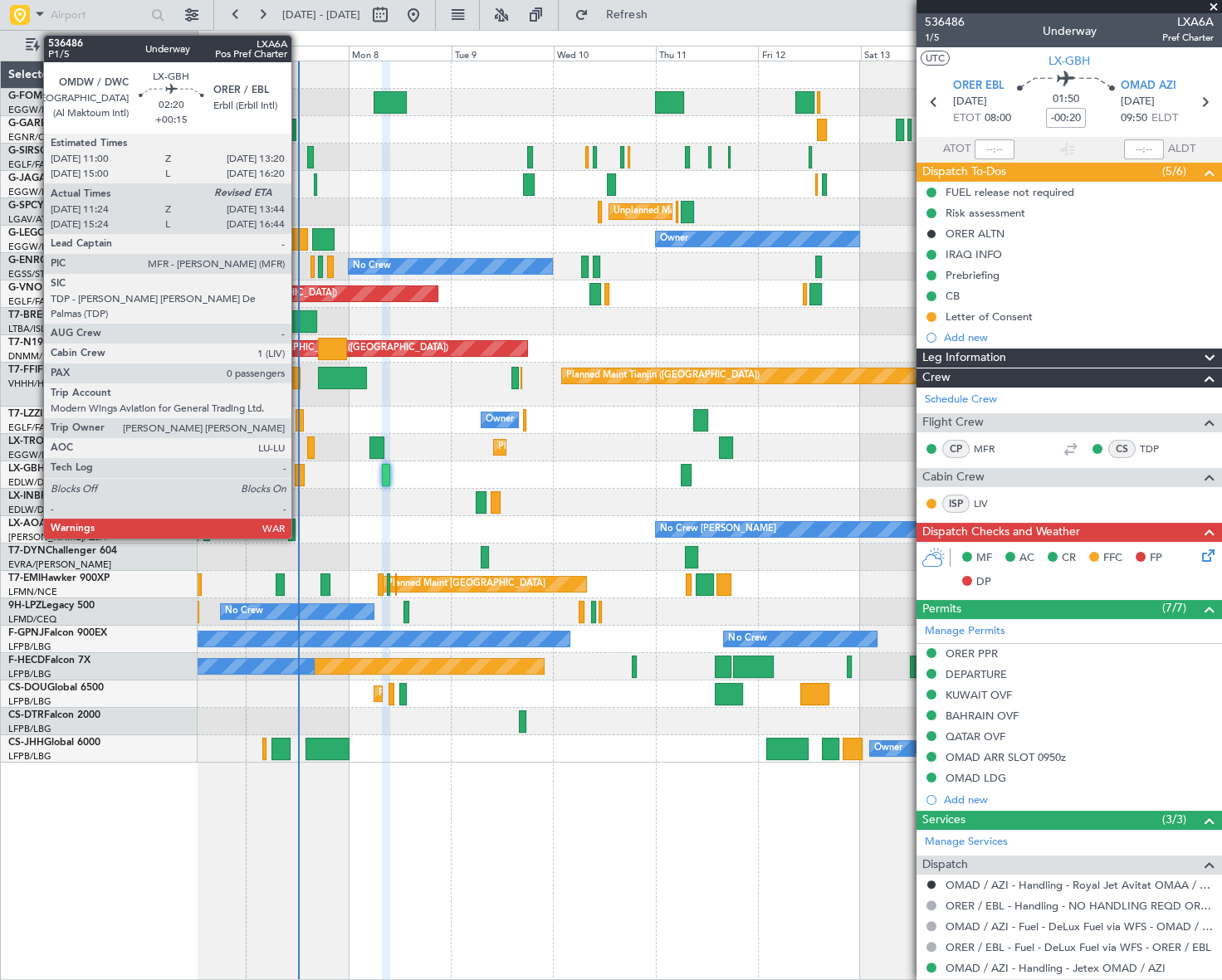
click at [299, 467] on div at bounding box center [300, 475] width 10 height 22
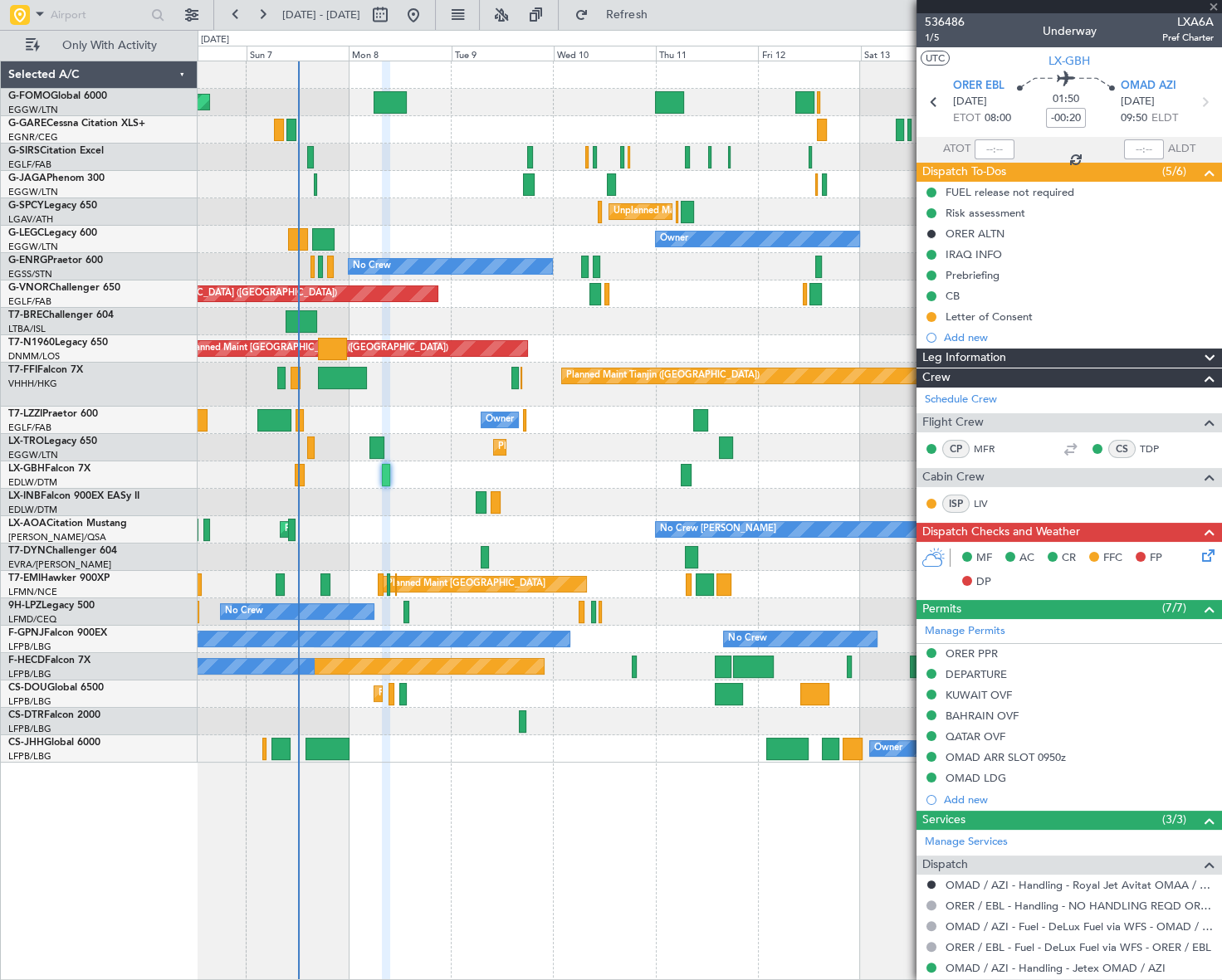
type input "+00:15"
type input "11:24"
type input "0"
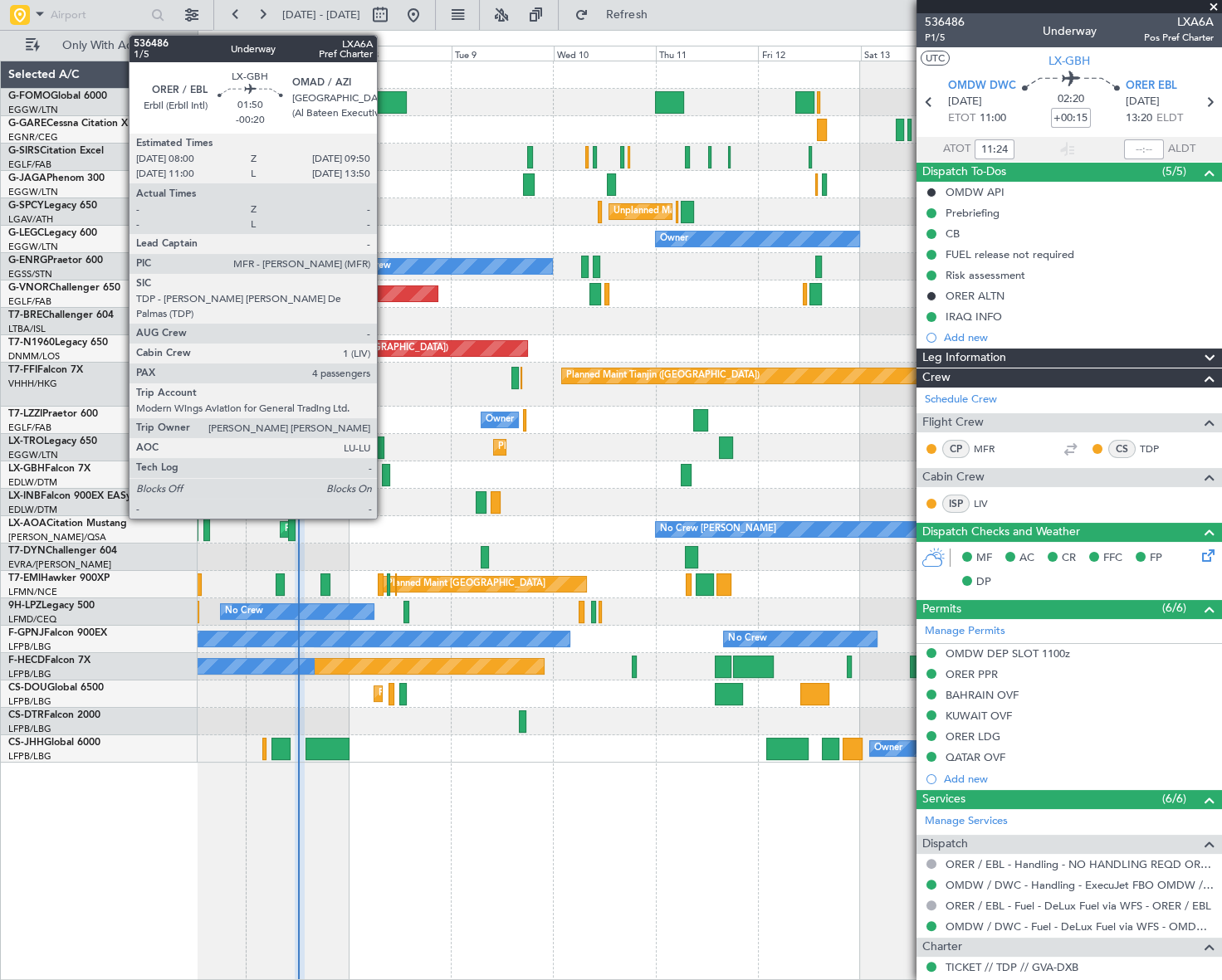
click at [384, 472] on div at bounding box center [386, 475] width 8 height 22
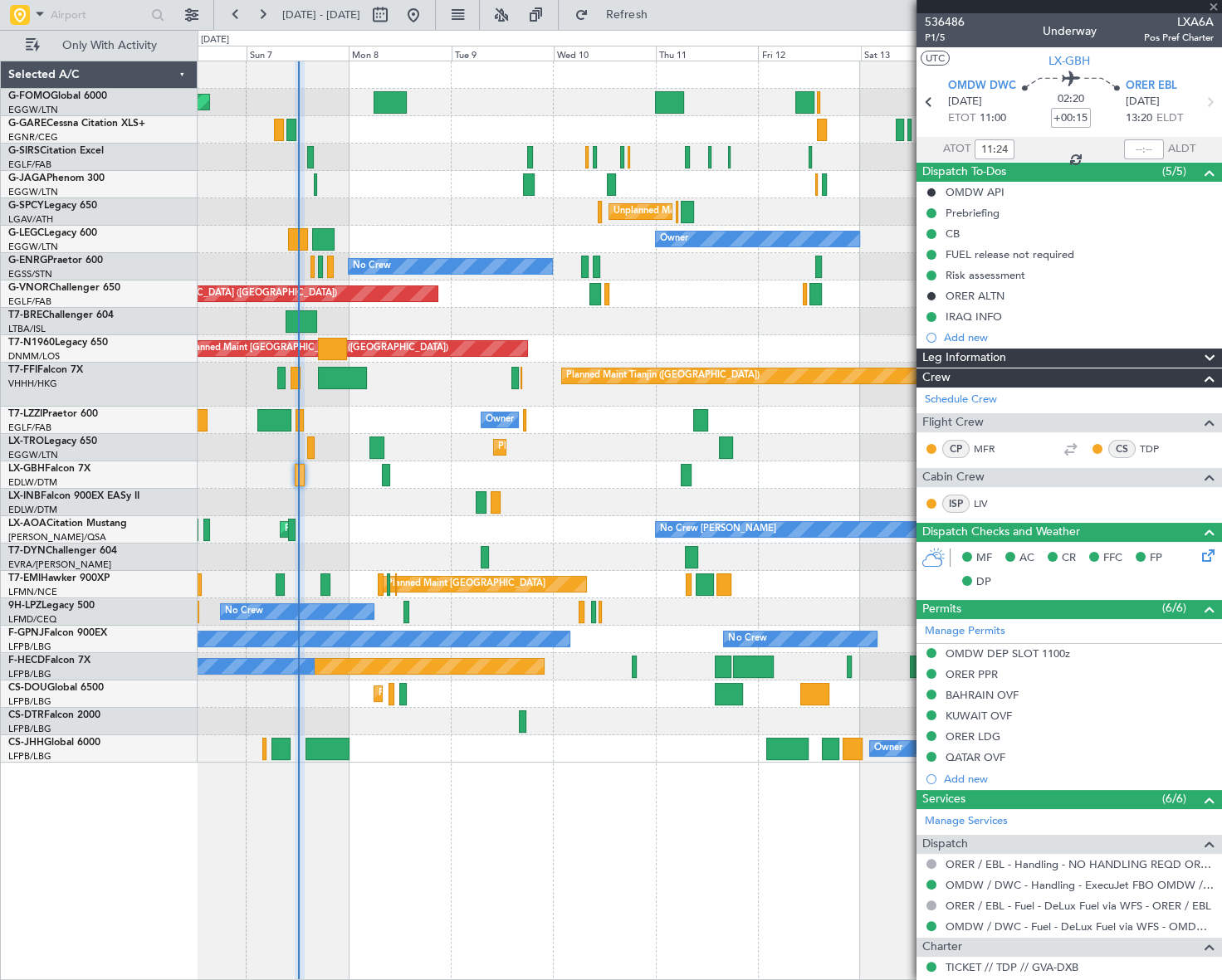
type input "-00:20"
type input "4"
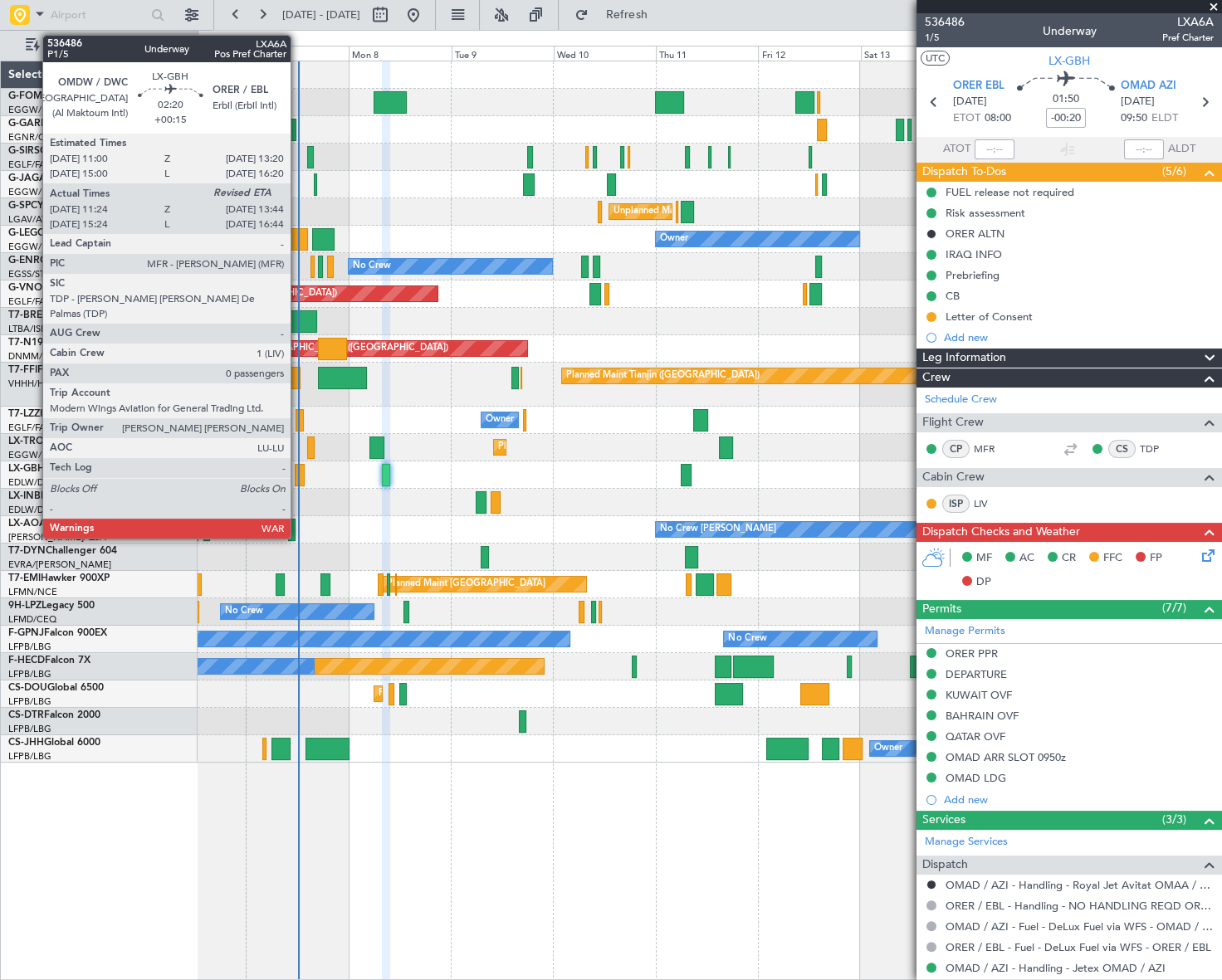
click at [298, 473] on div at bounding box center [300, 475] width 10 height 22
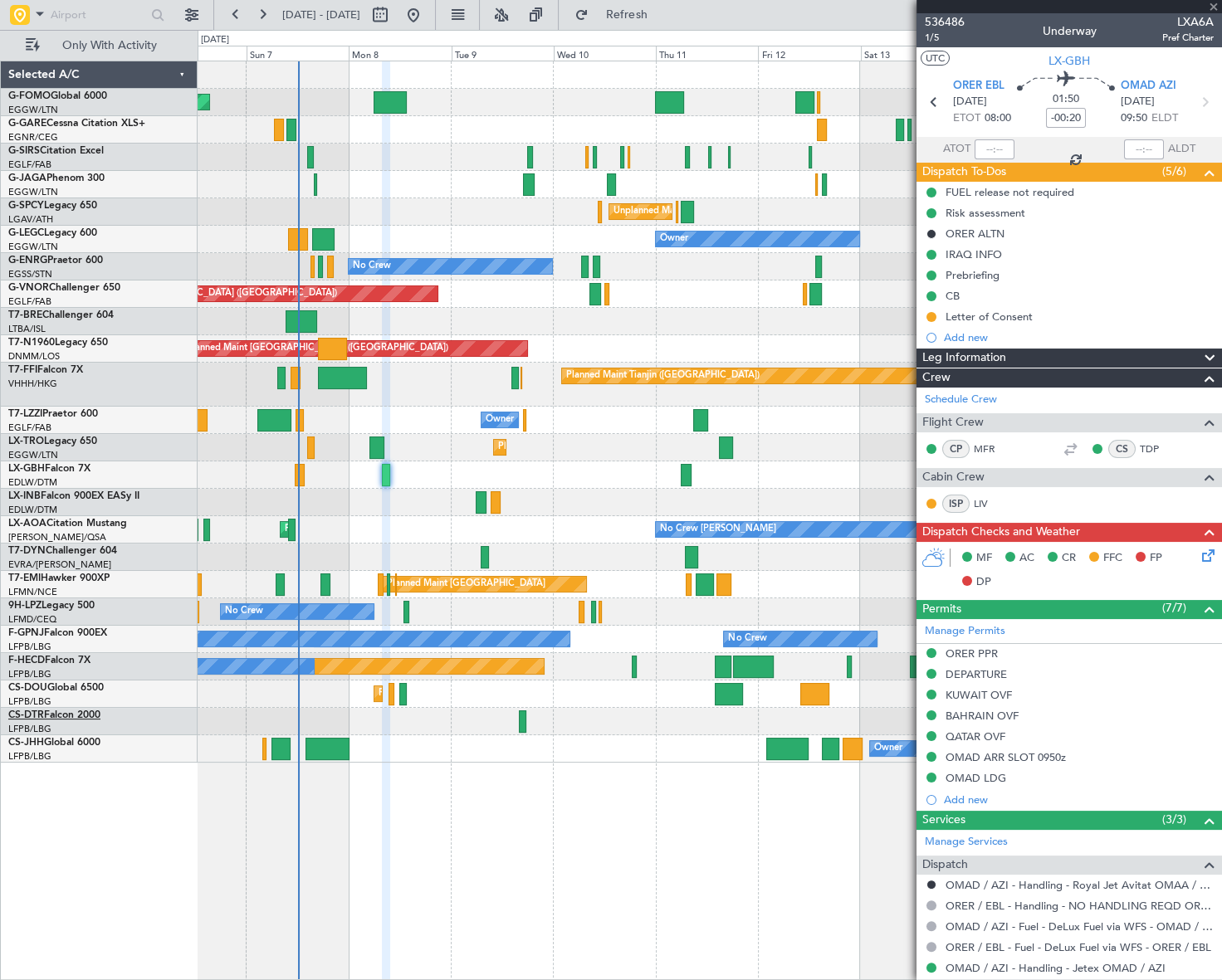
type input "+00:15"
type input "11:24"
type input "0"
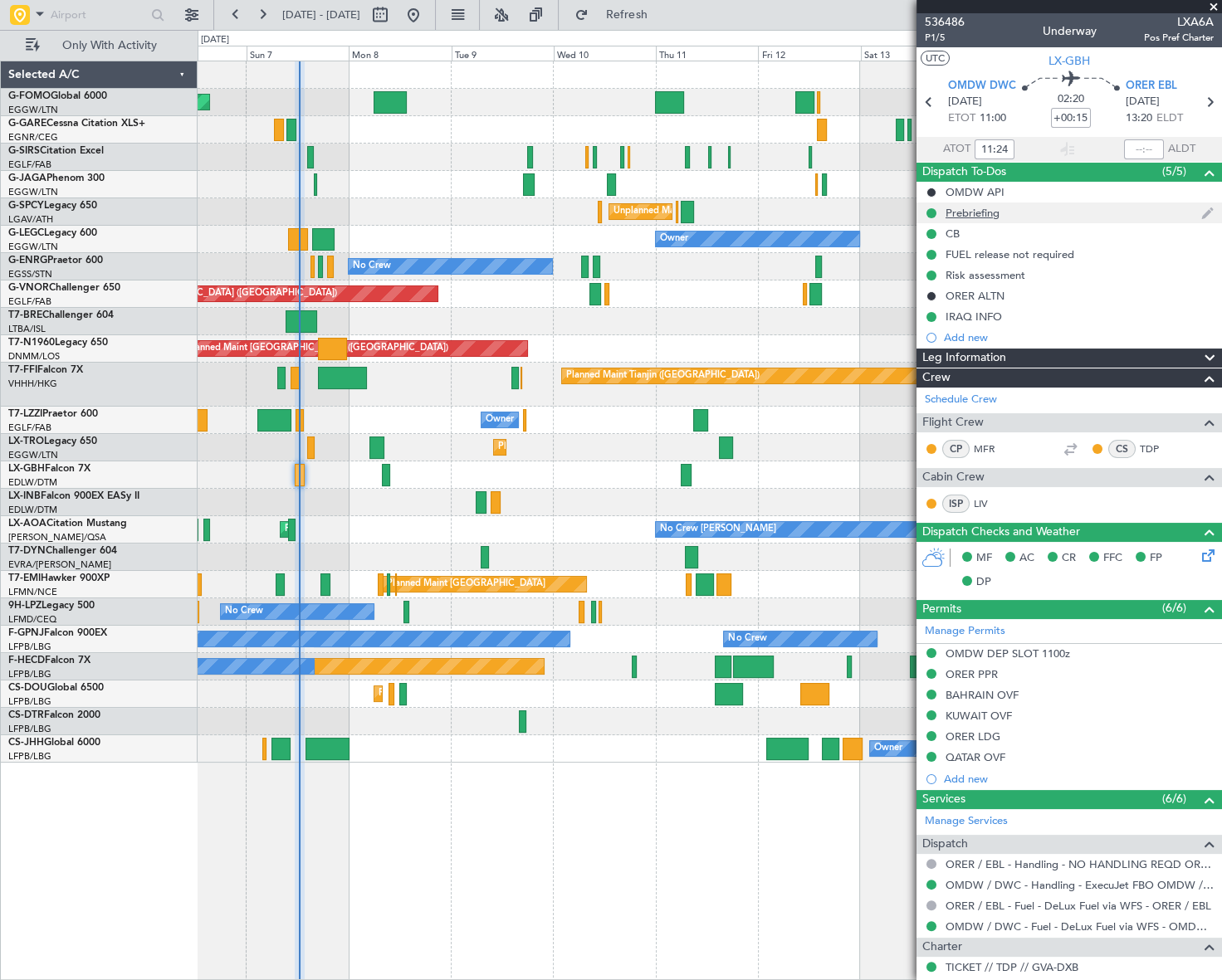
click at [979, 215] on div "Prebriefing" at bounding box center [972, 212] width 54 height 14
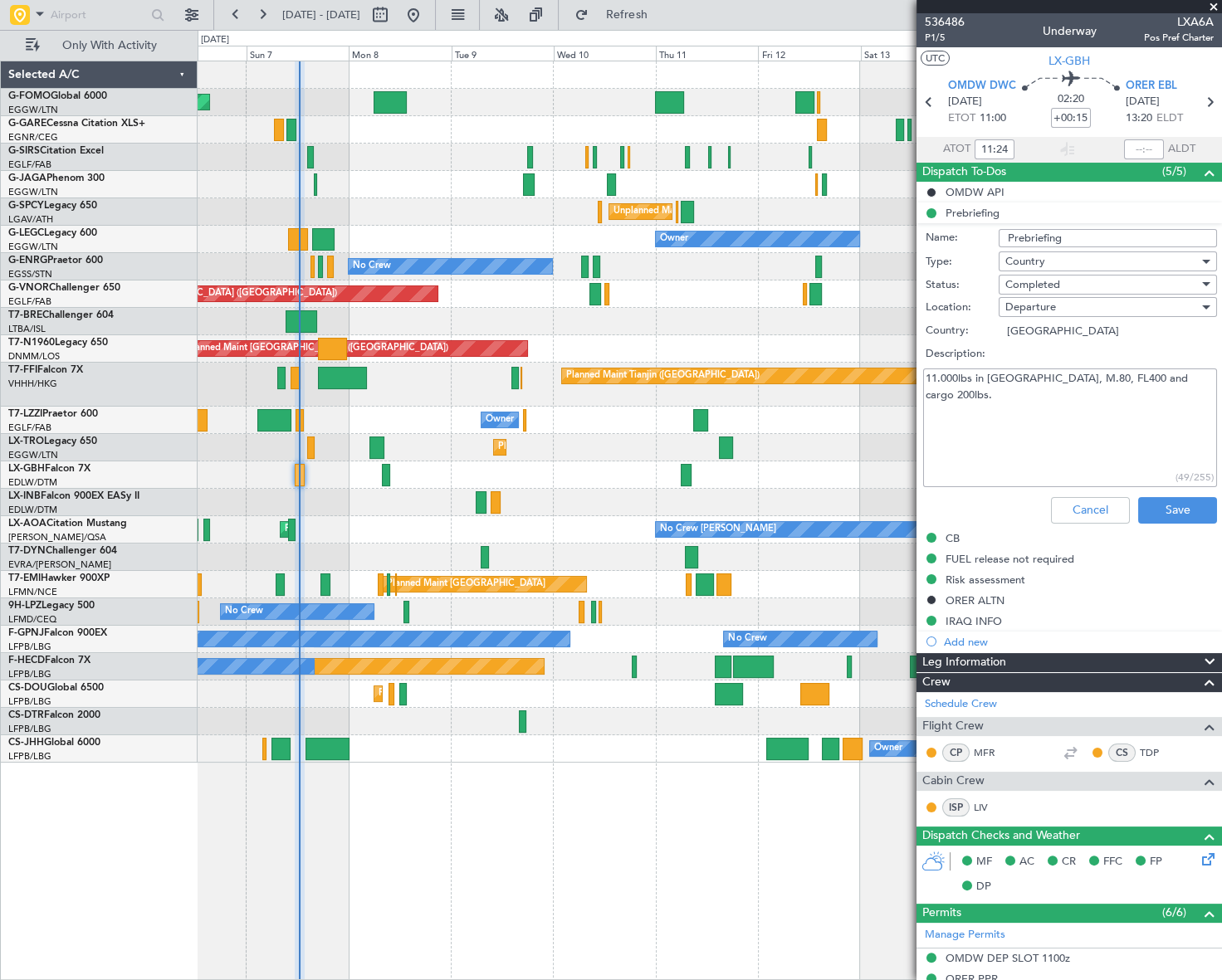
click at [1092, 401] on textarea "11.000lbs in Erbil, M.80, FL400 and cargo 200lbs." at bounding box center [1070, 427] width 294 height 118
paste textarea "fuel, M.85,FL410 and cargo 600lbs."
type textarea "11.000lbs fuel, M.85,FL410 and cargo 600lbs."
click at [1177, 506] on button "Save" at bounding box center [1178, 510] width 79 height 27
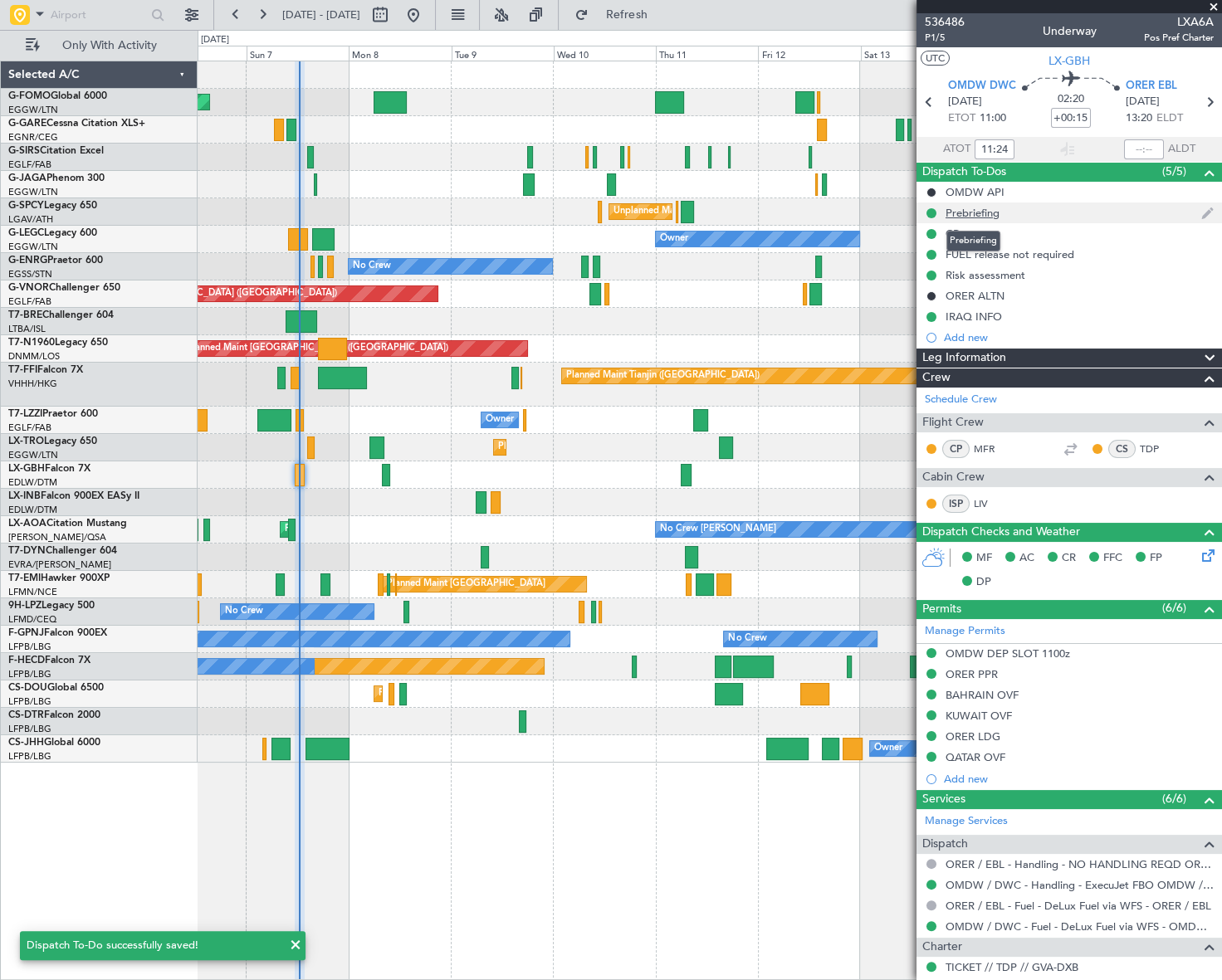
click at [969, 214] on div "Prebriefing" at bounding box center [972, 212] width 54 height 14
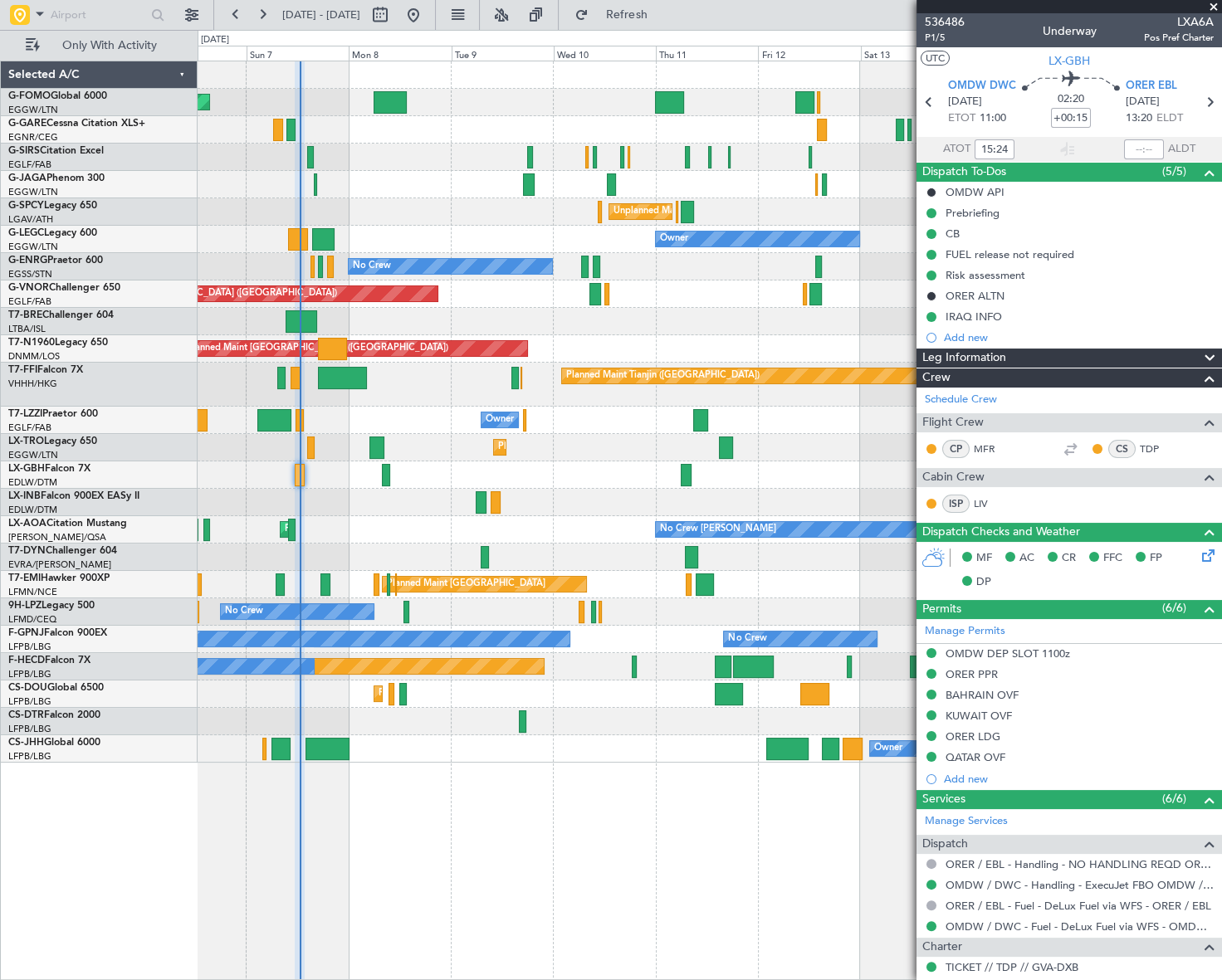
type input "11:24"
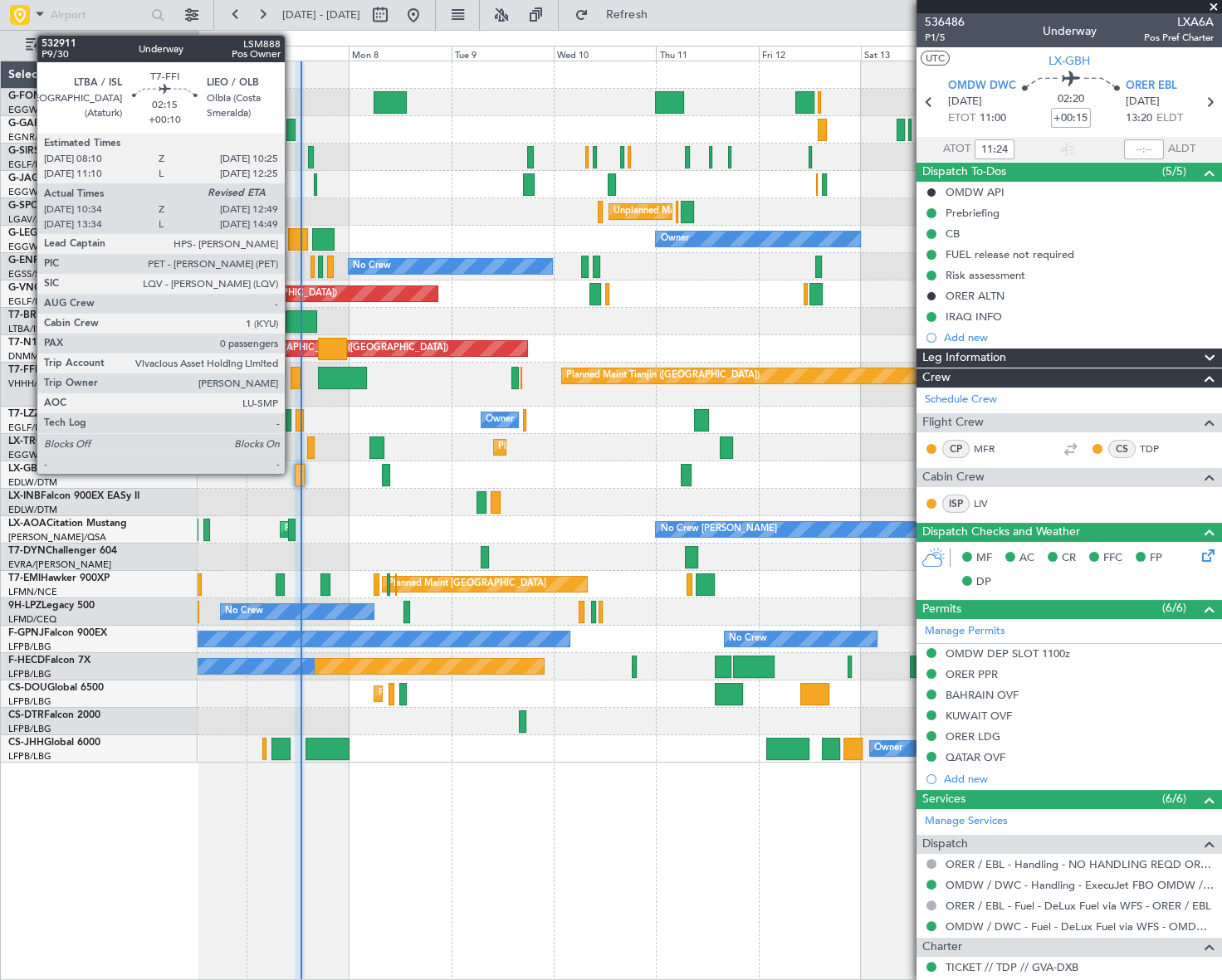
click at [292, 377] on div at bounding box center [295, 377] width 10 height 22
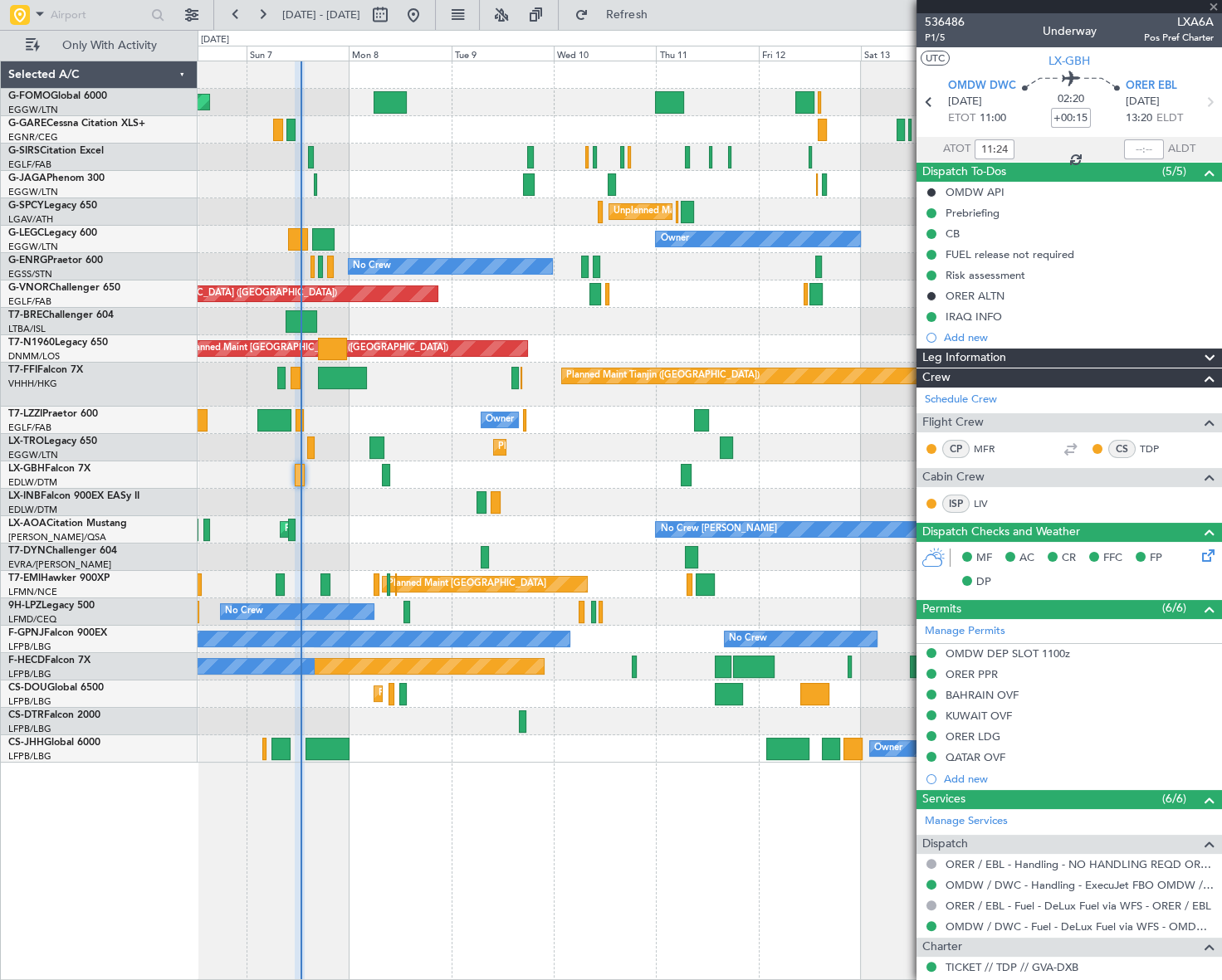
type input "+00:10"
type input "10:34"
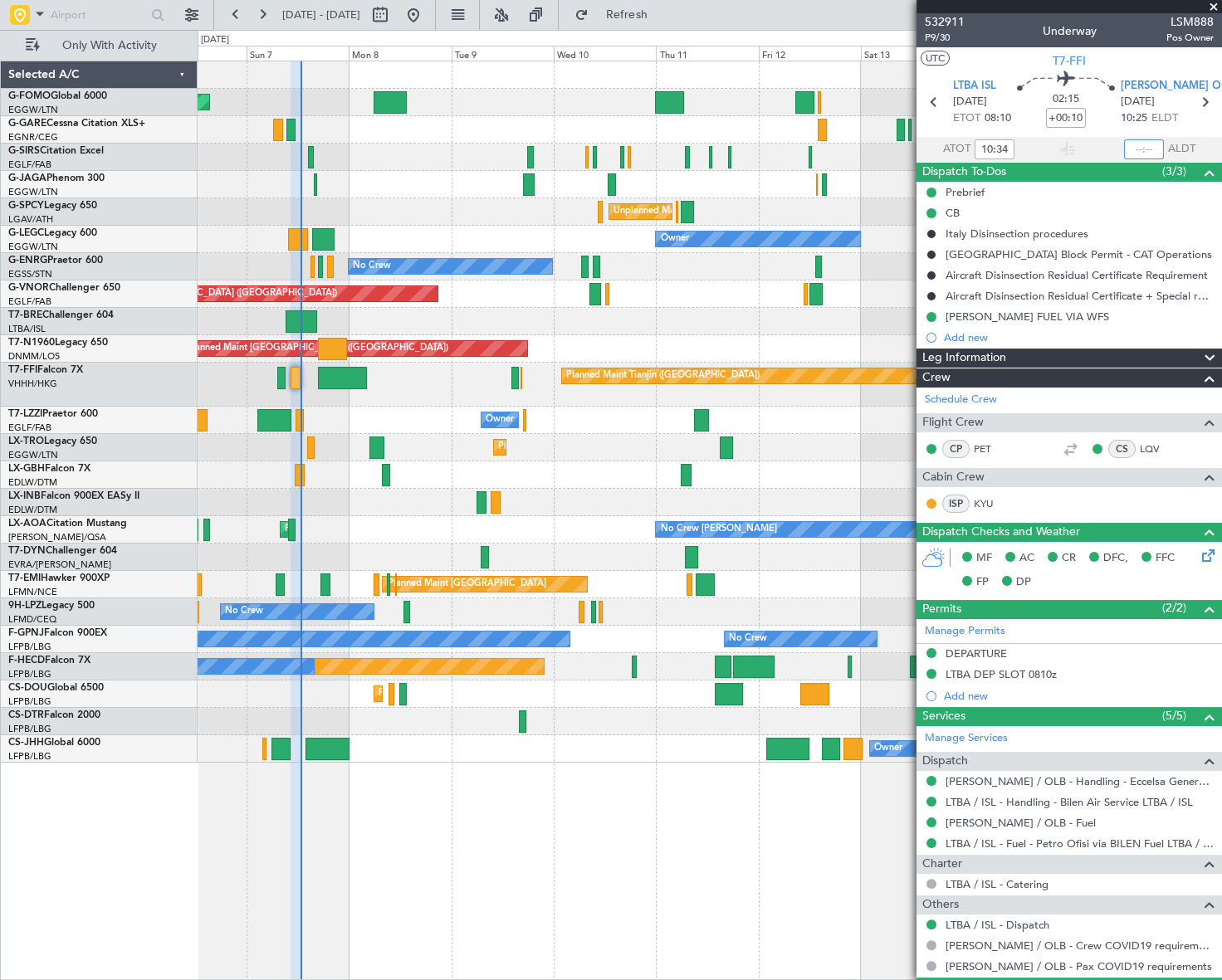
click at [1140, 150] on input "text" at bounding box center [1144, 150] width 40 height 20
click at [737, 806] on div "Planned Maint London (Luton) Planned Maint London (Farnborough) Unplanned Maint…" at bounding box center [709, 520] width 1024 height 919
type input "12:48"
click at [83, 14] on input "text" at bounding box center [98, 15] width 96 height 25
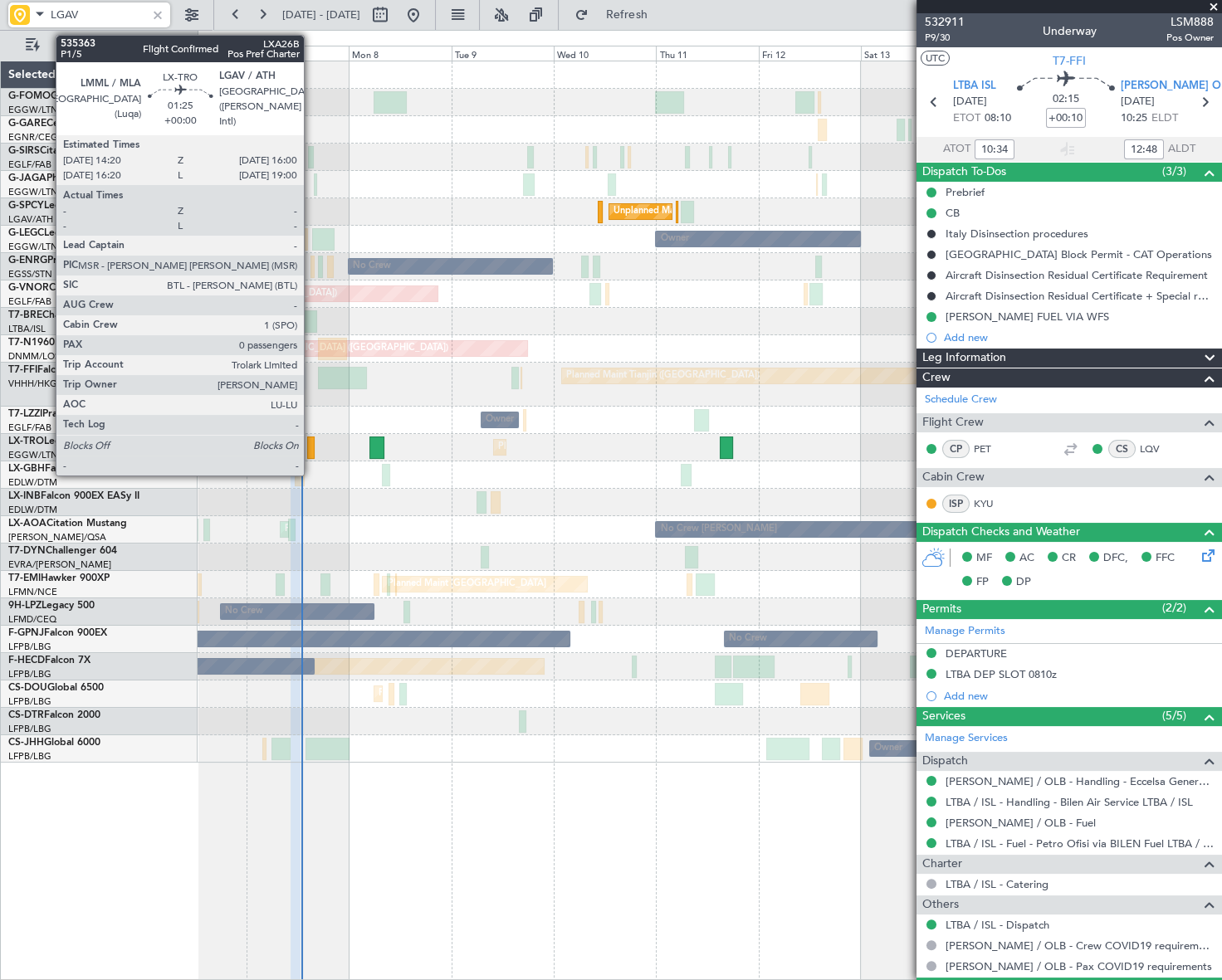
click at [311, 448] on div at bounding box center [311, 447] width 7 height 22
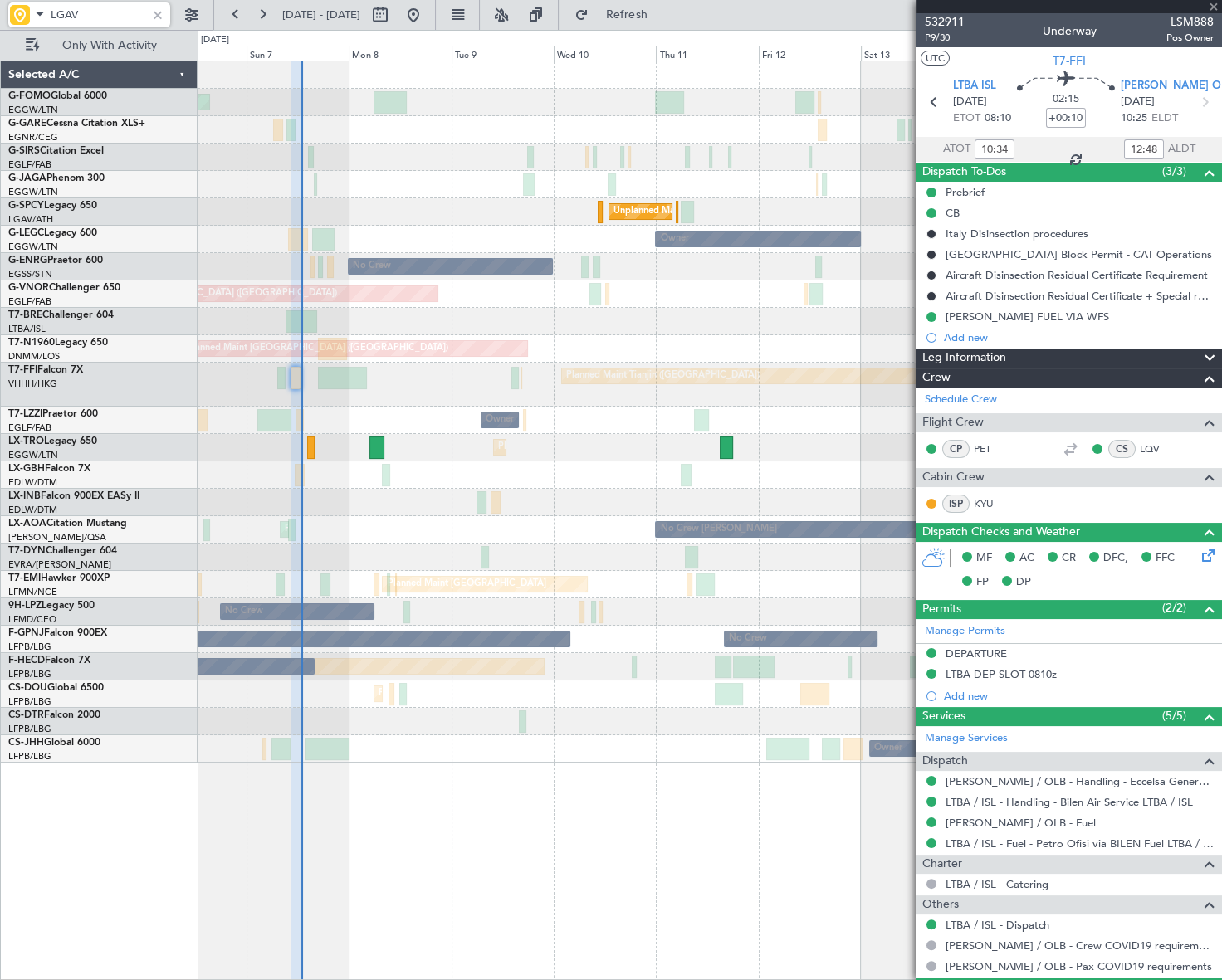
type input "LGAV"
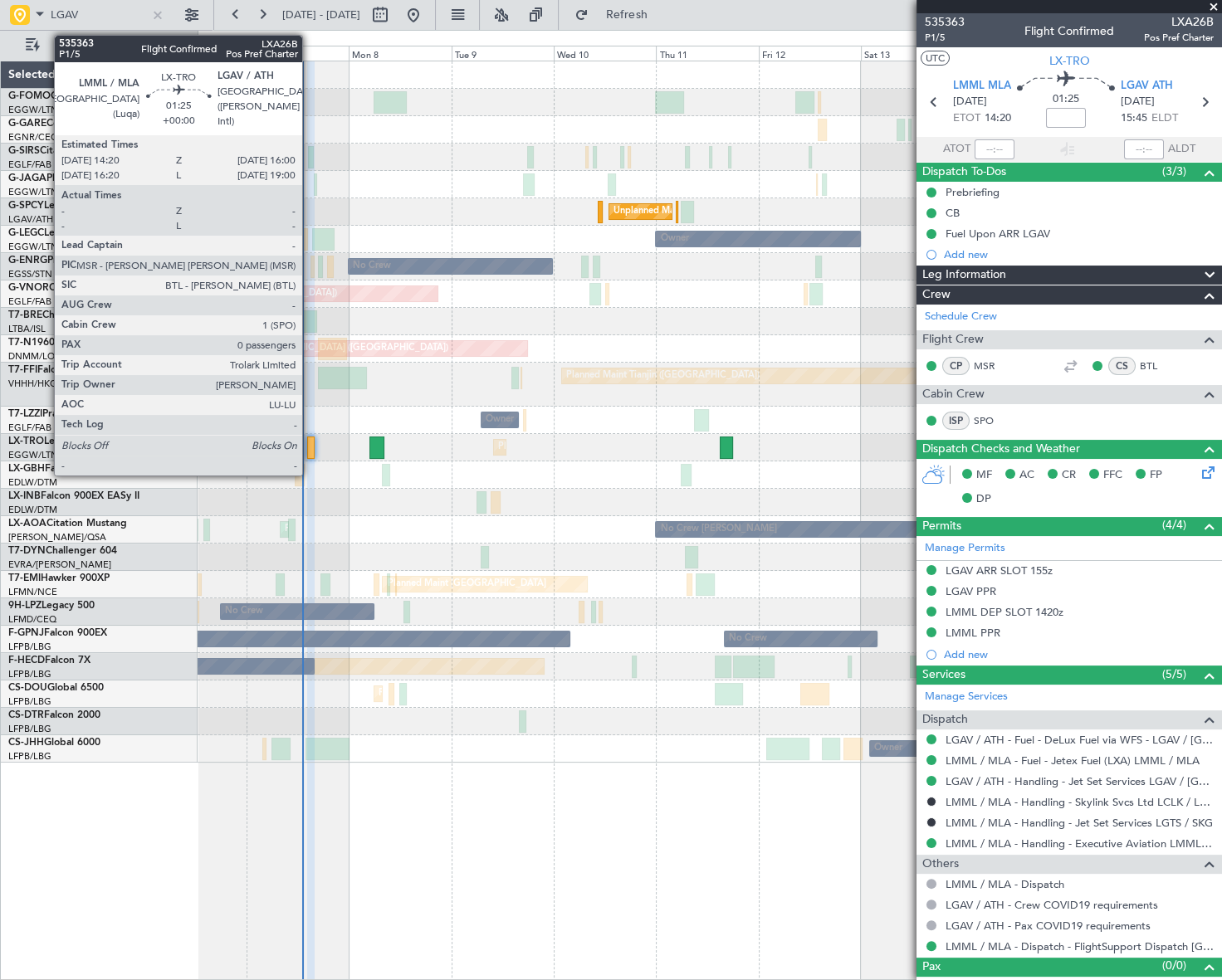
click at [310, 445] on div at bounding box center [311, 447] width 7 height 22
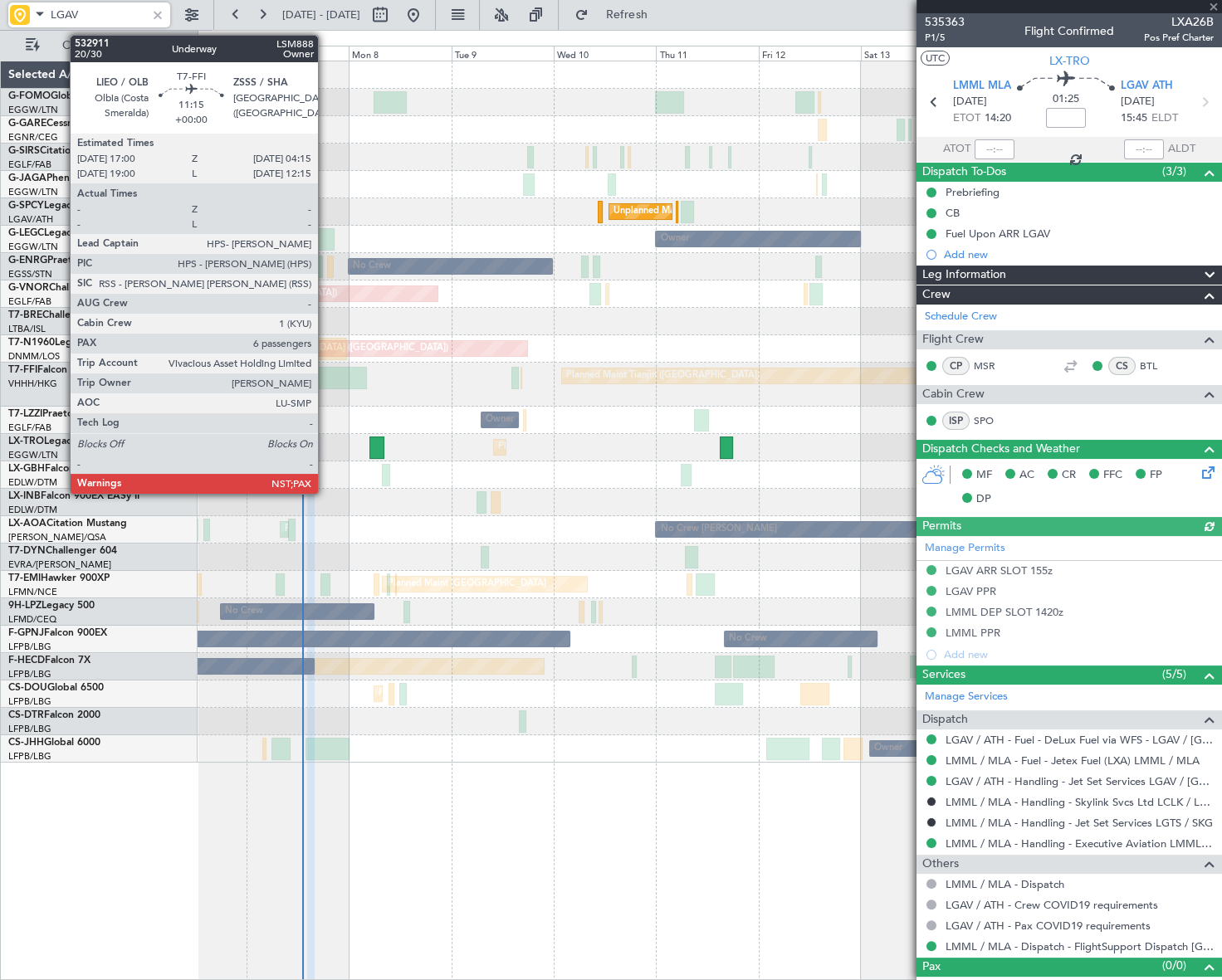
click at [325, 381] on div at bounding box center [342, 377] width 48 height 22
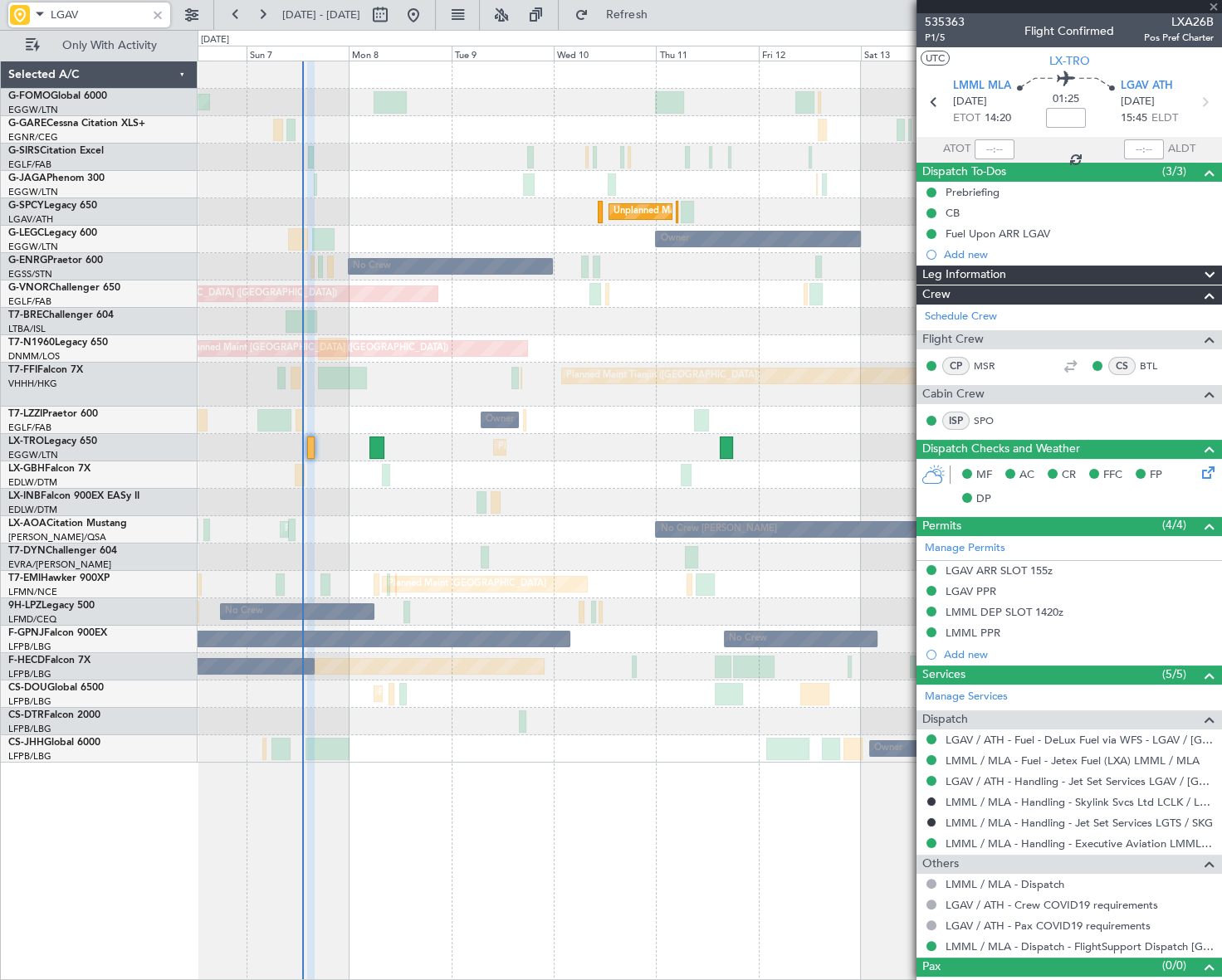
type input "6"
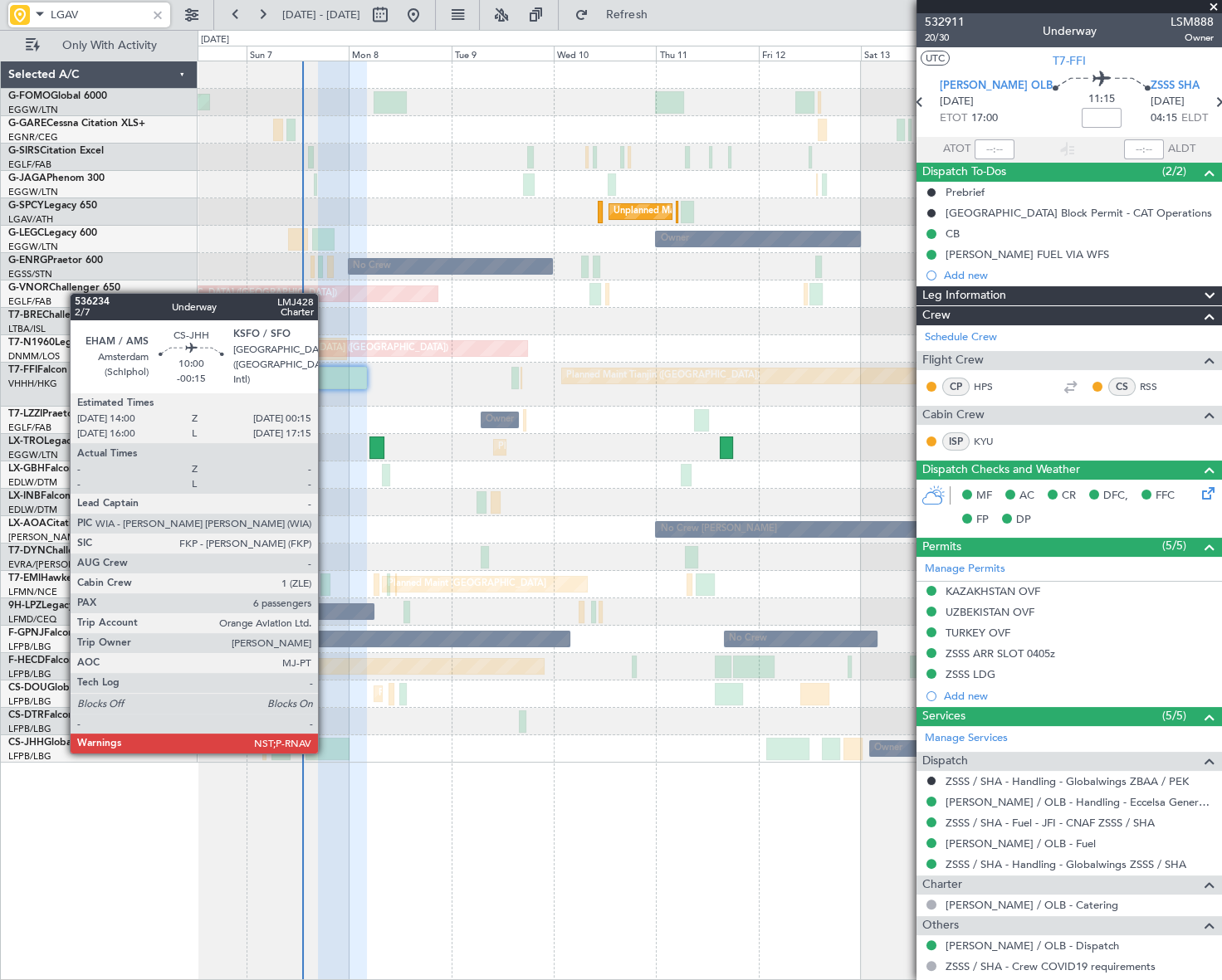
click at [325, 752] on div at bounding box center [328, 749] width 44 height 22
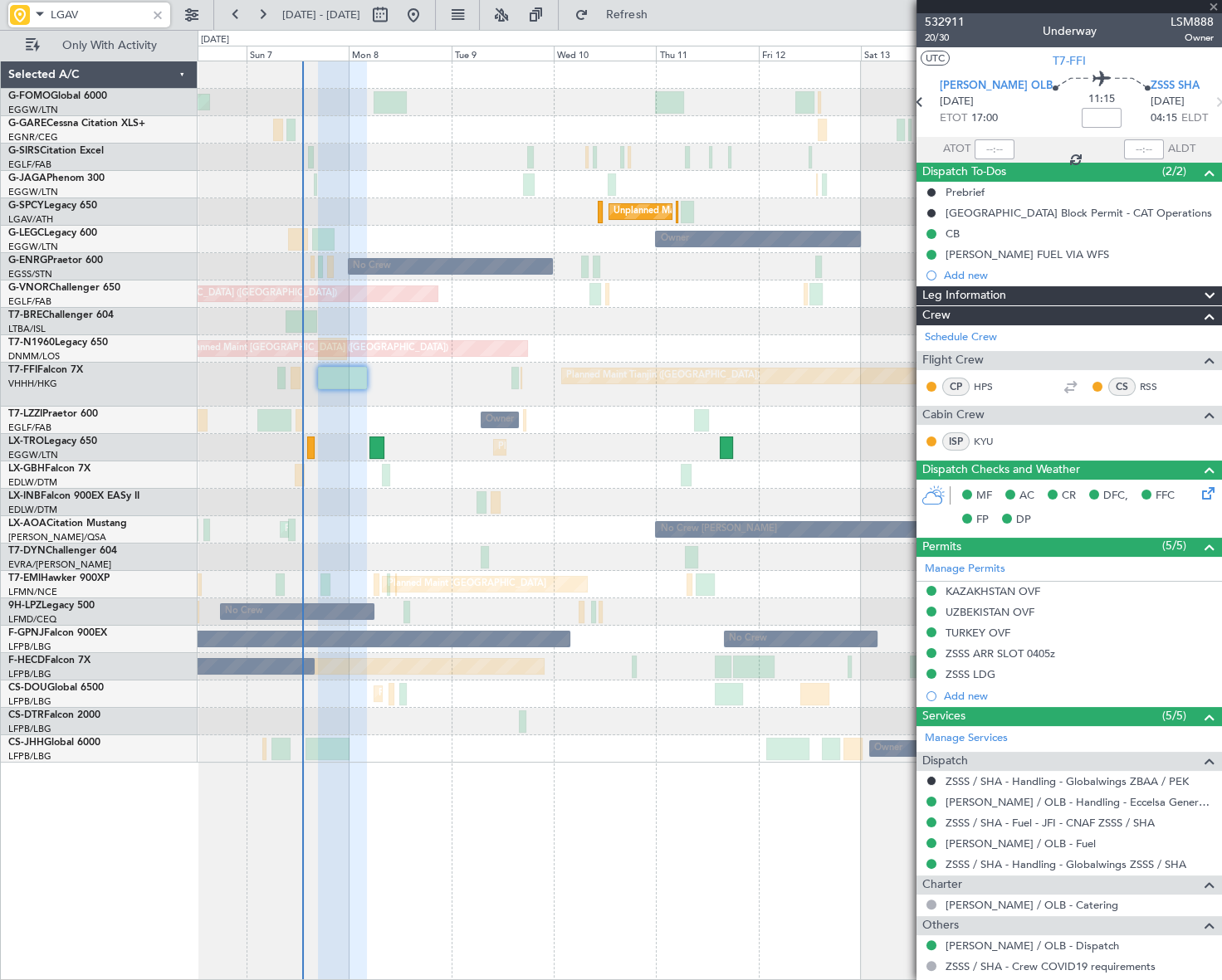
type input "-00:15"
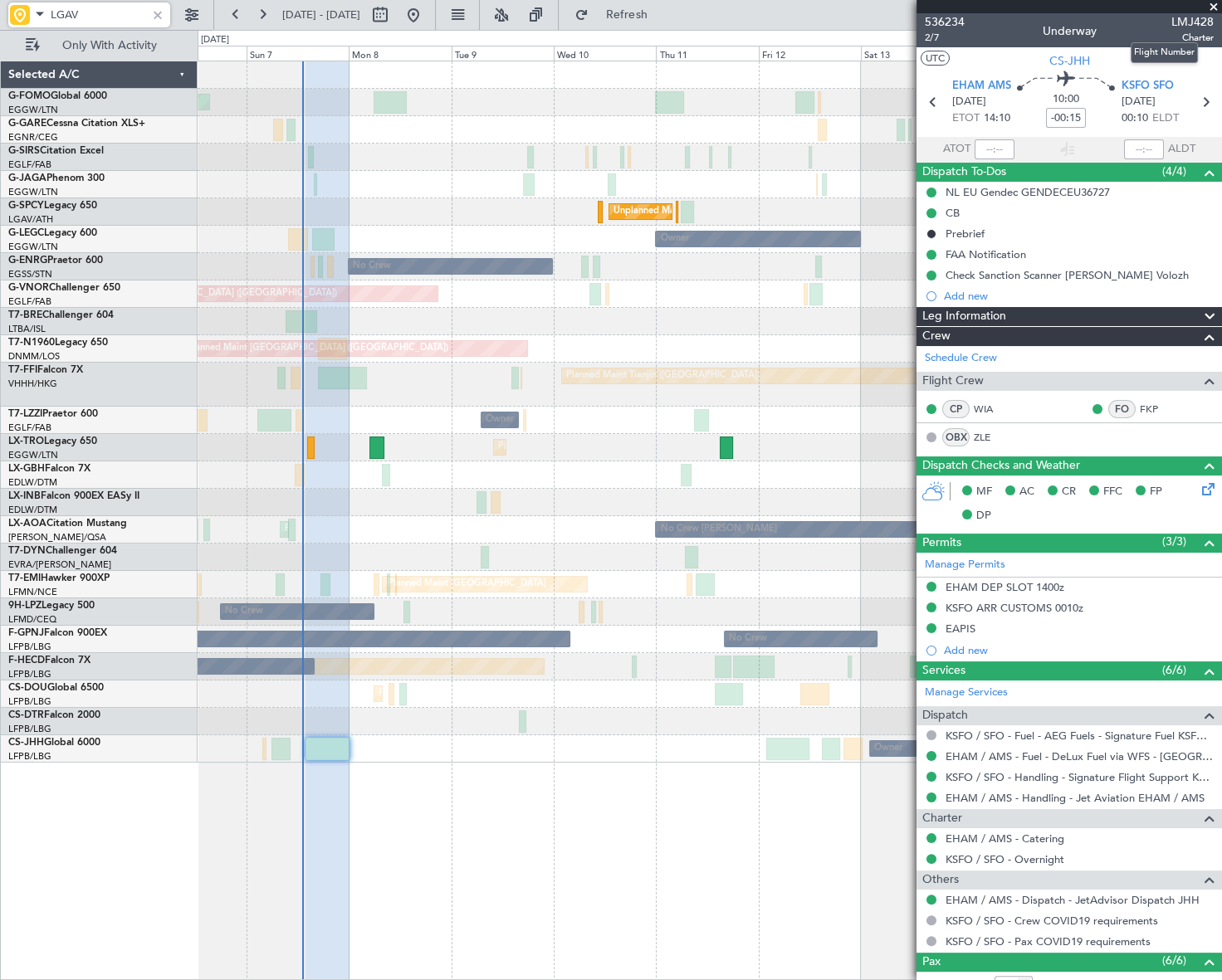
click at [1182, 25] on span "LMJ428" at bounding box center [1193, 21] width 42 height 17
copy span "LMJ428"
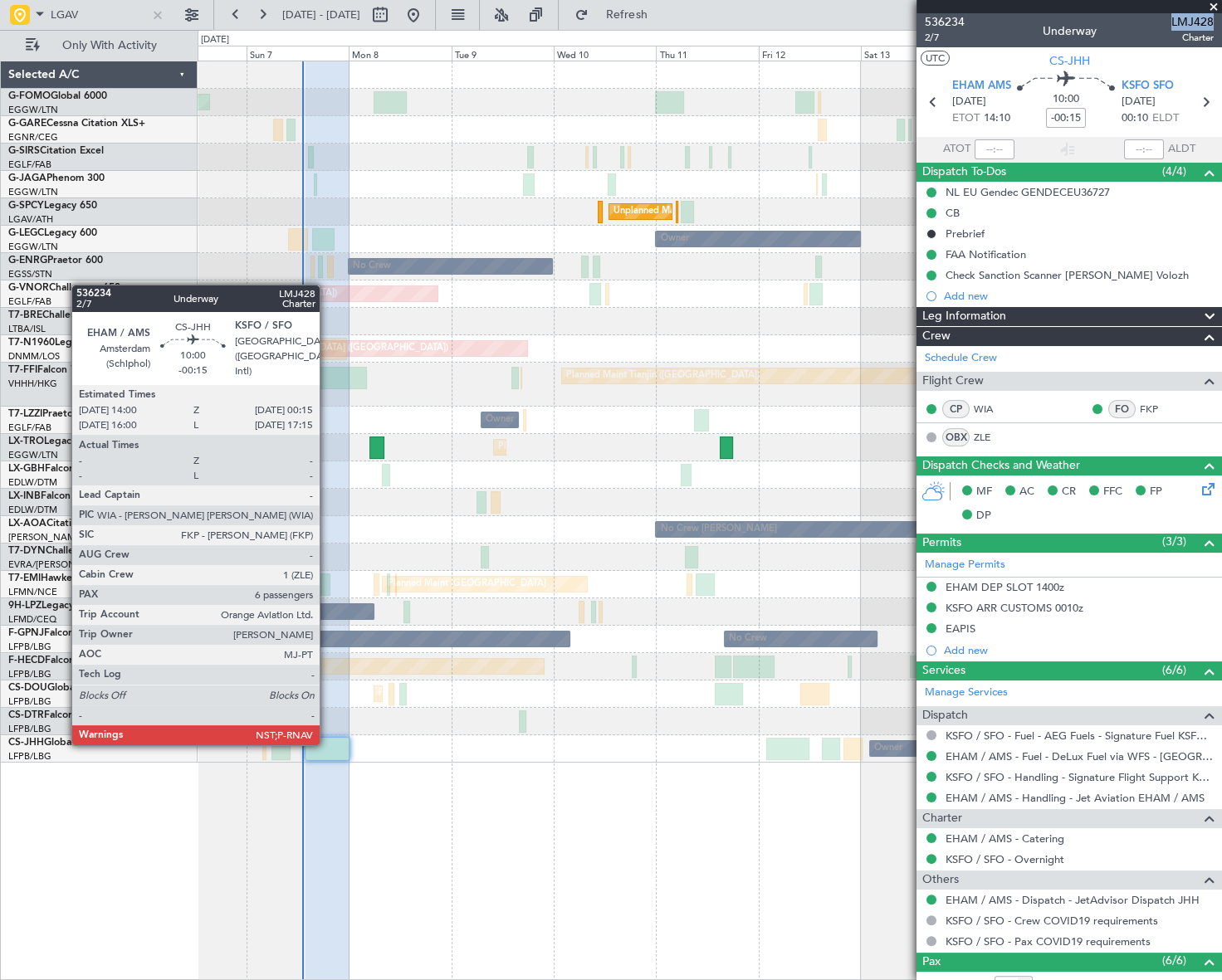
click at [327, 744] on div at bounding box center [328, 749] width 44 height 22
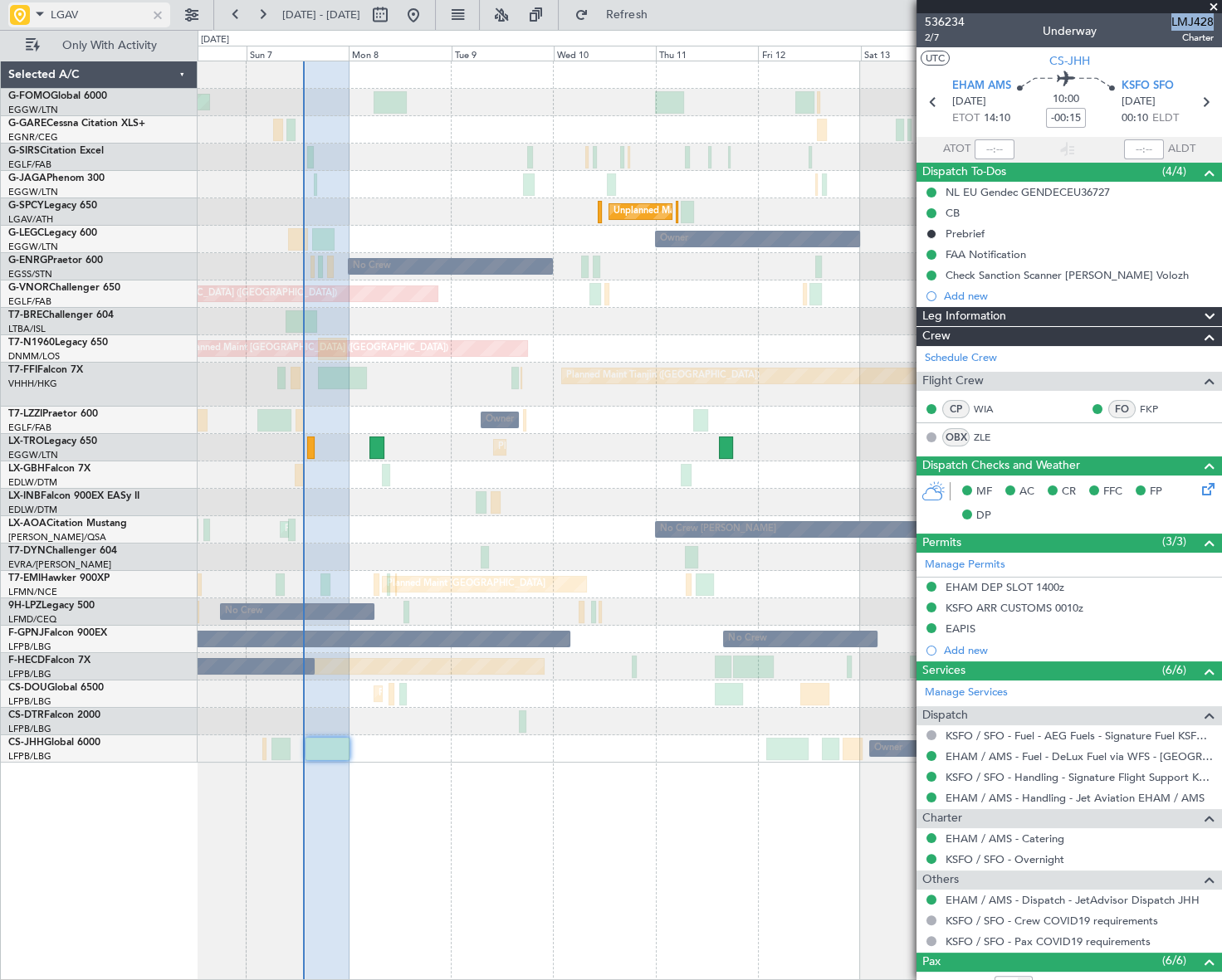
click at [159, 17] on div at bounding box center [158, 15] width 18 height 18
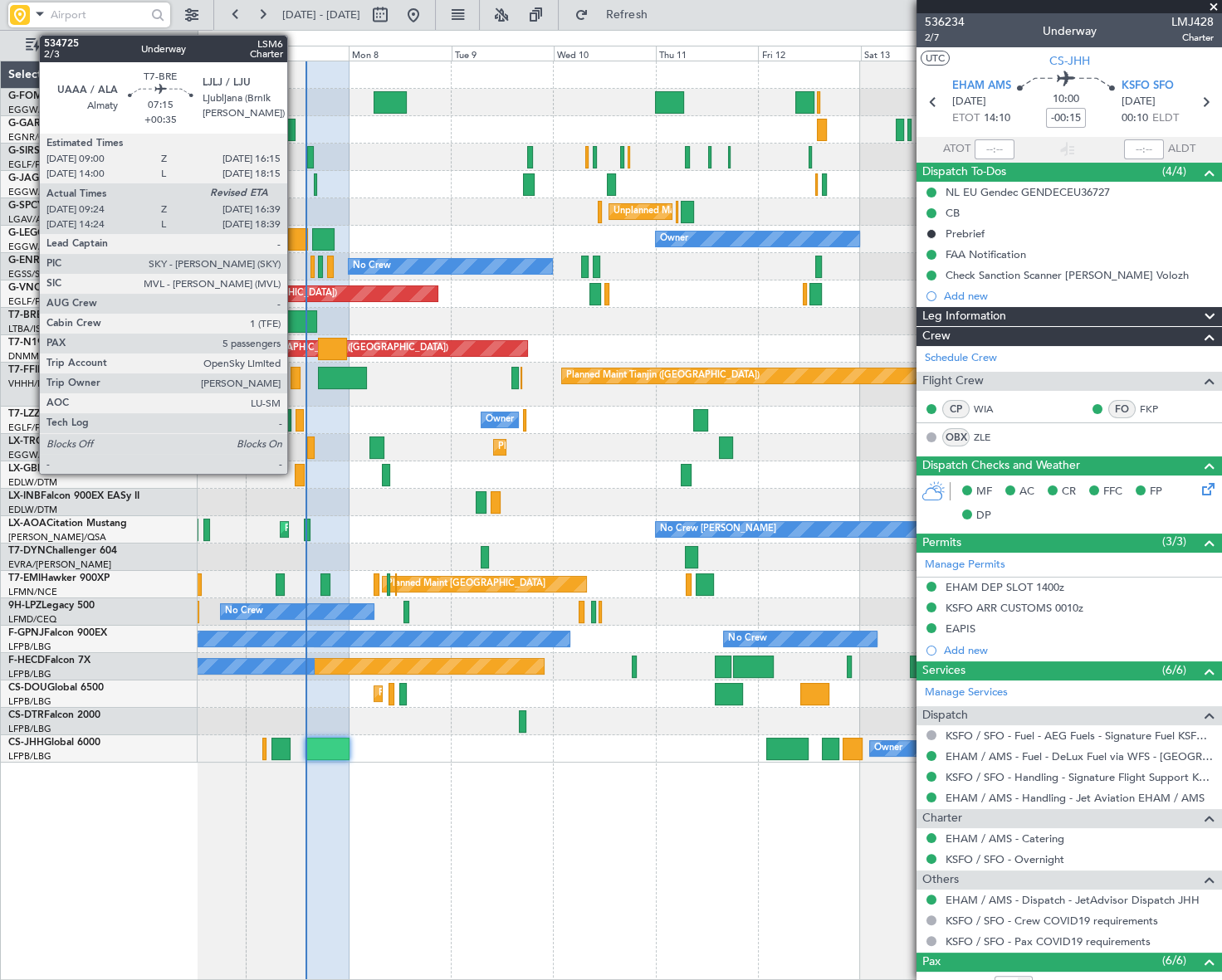
click at [295, 315] on div at bounding box center [301, 321] width 31 height 22
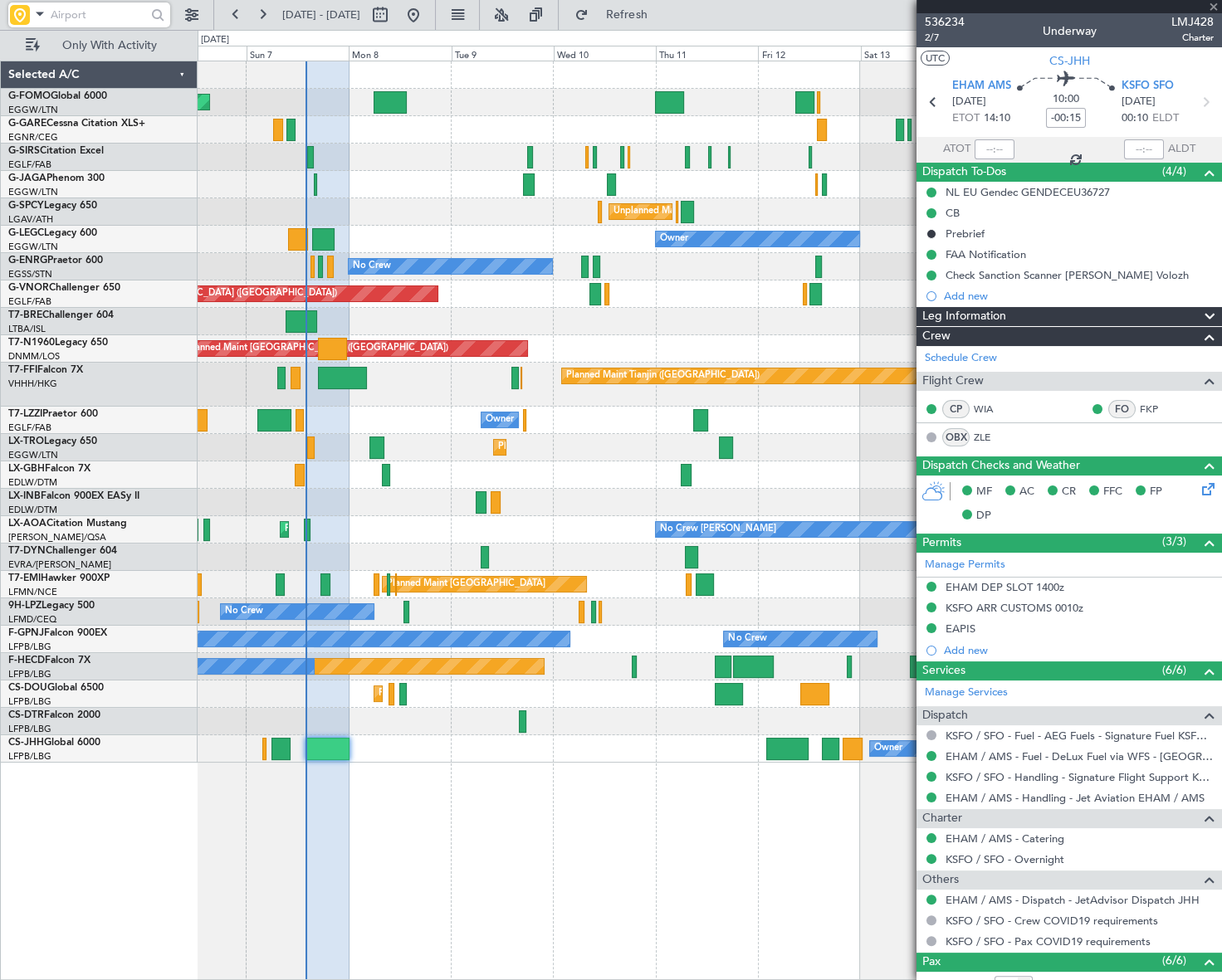
type input "+00:35"
type input "09:24"
type input "5"
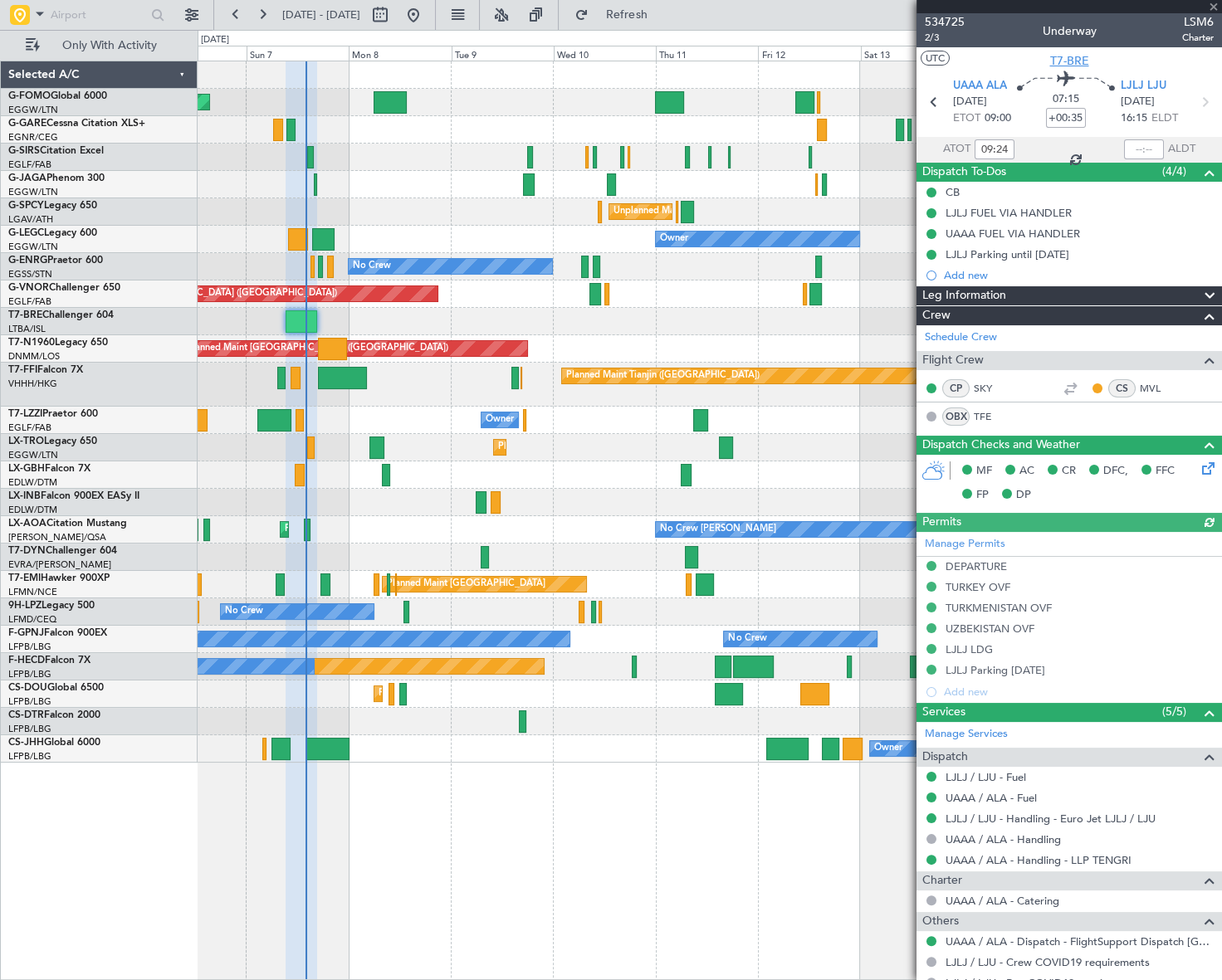
click at [1075, 64] on span "T7-BRE" at bounding box center [1069, 61] width 39 height 17
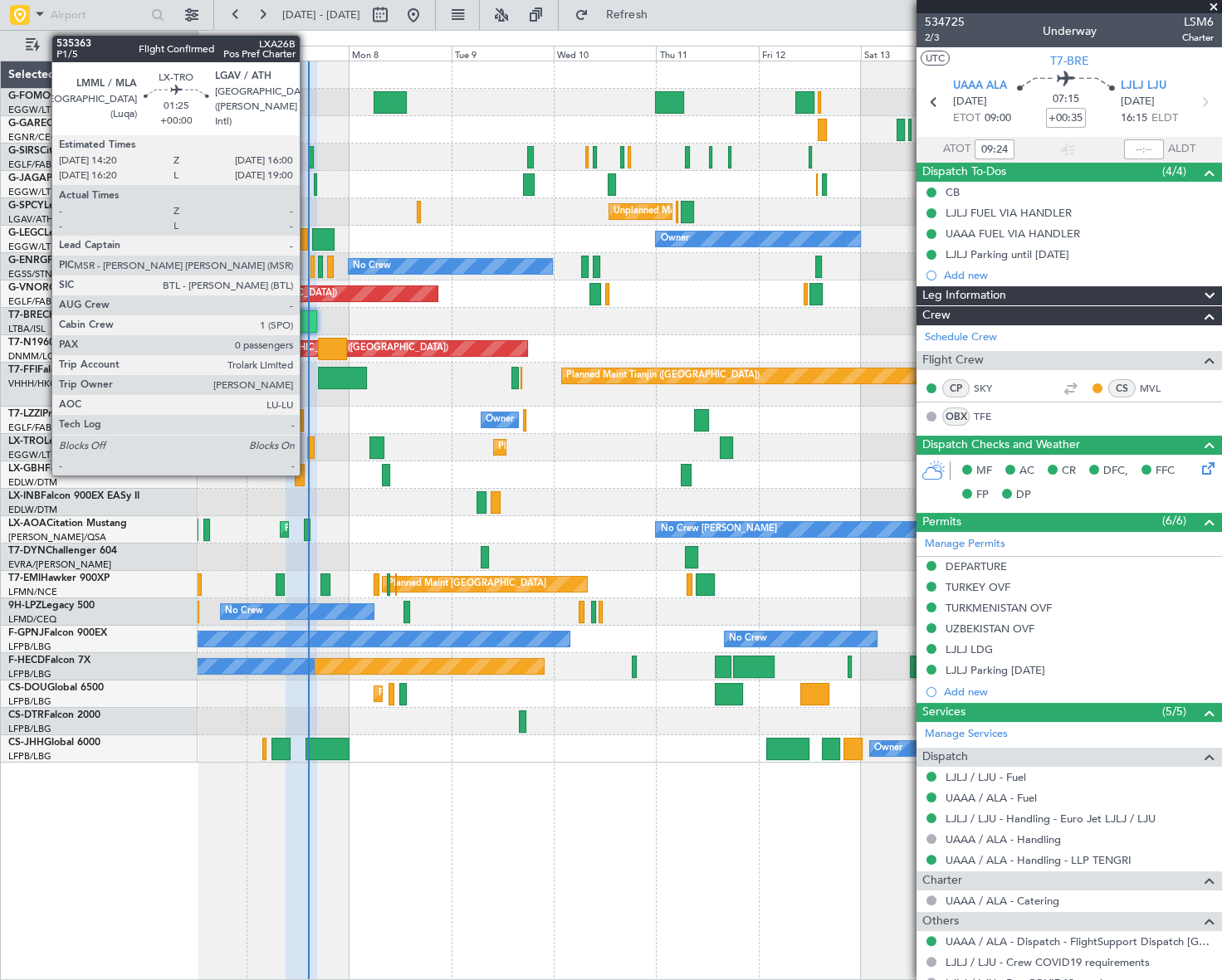
click at [307, 449] on div at bounding box center [311, 447] width 7 height 22
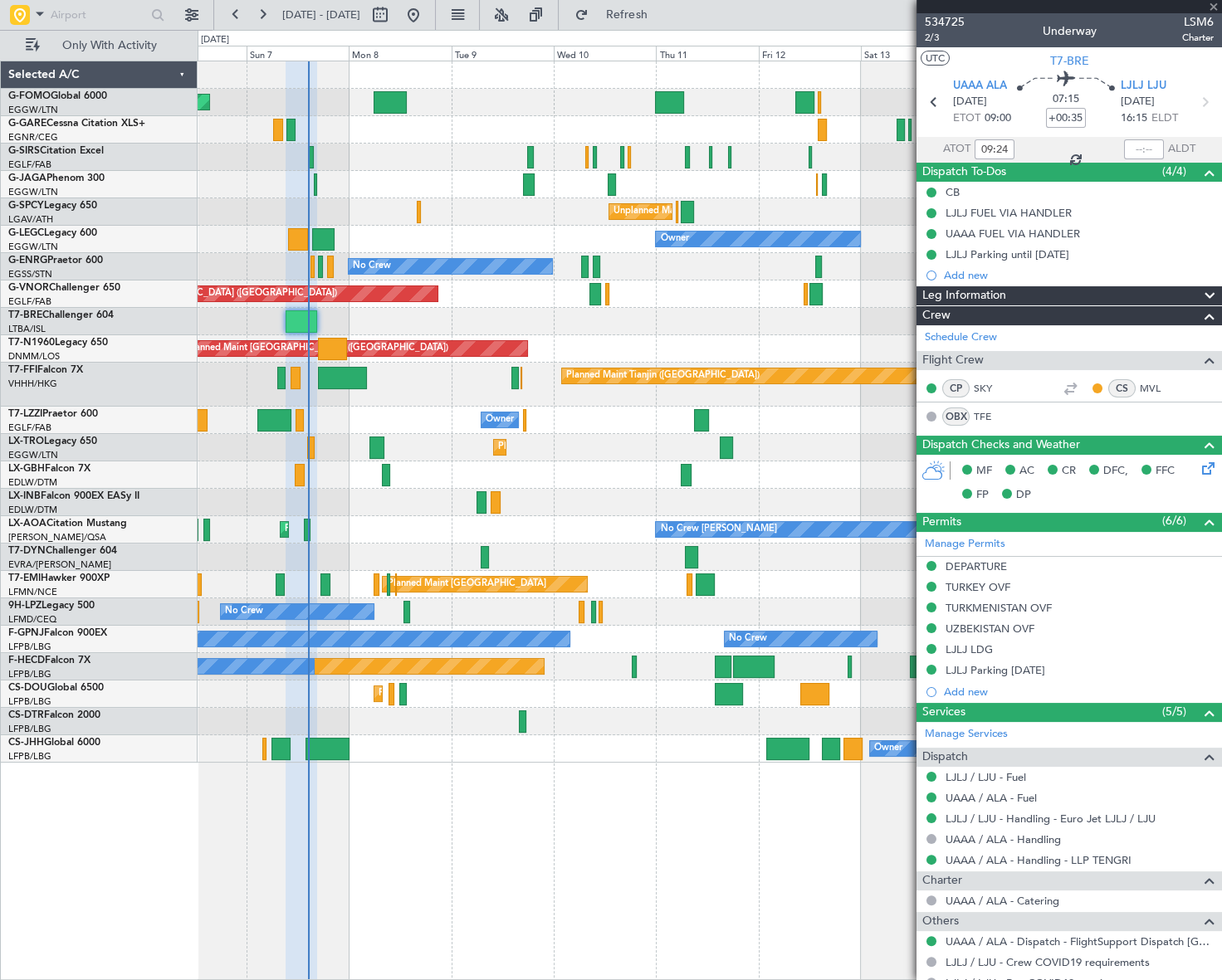
type input "0"
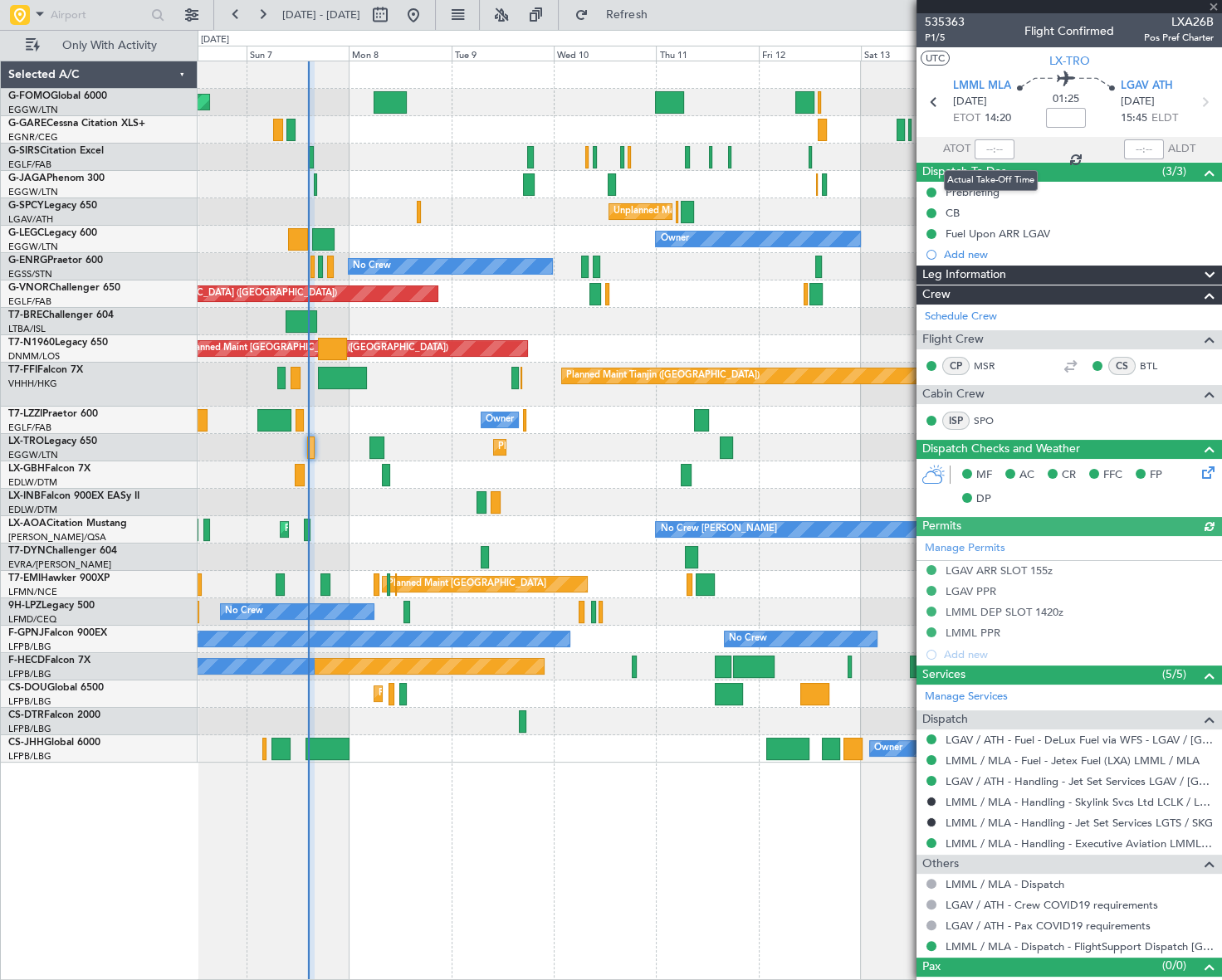
click at [989, 146] on div at bounding box center [994, 150] width 40 height 20
click at [985, 150] on input "text" at bounding box center [994, 150] width 40 height 20
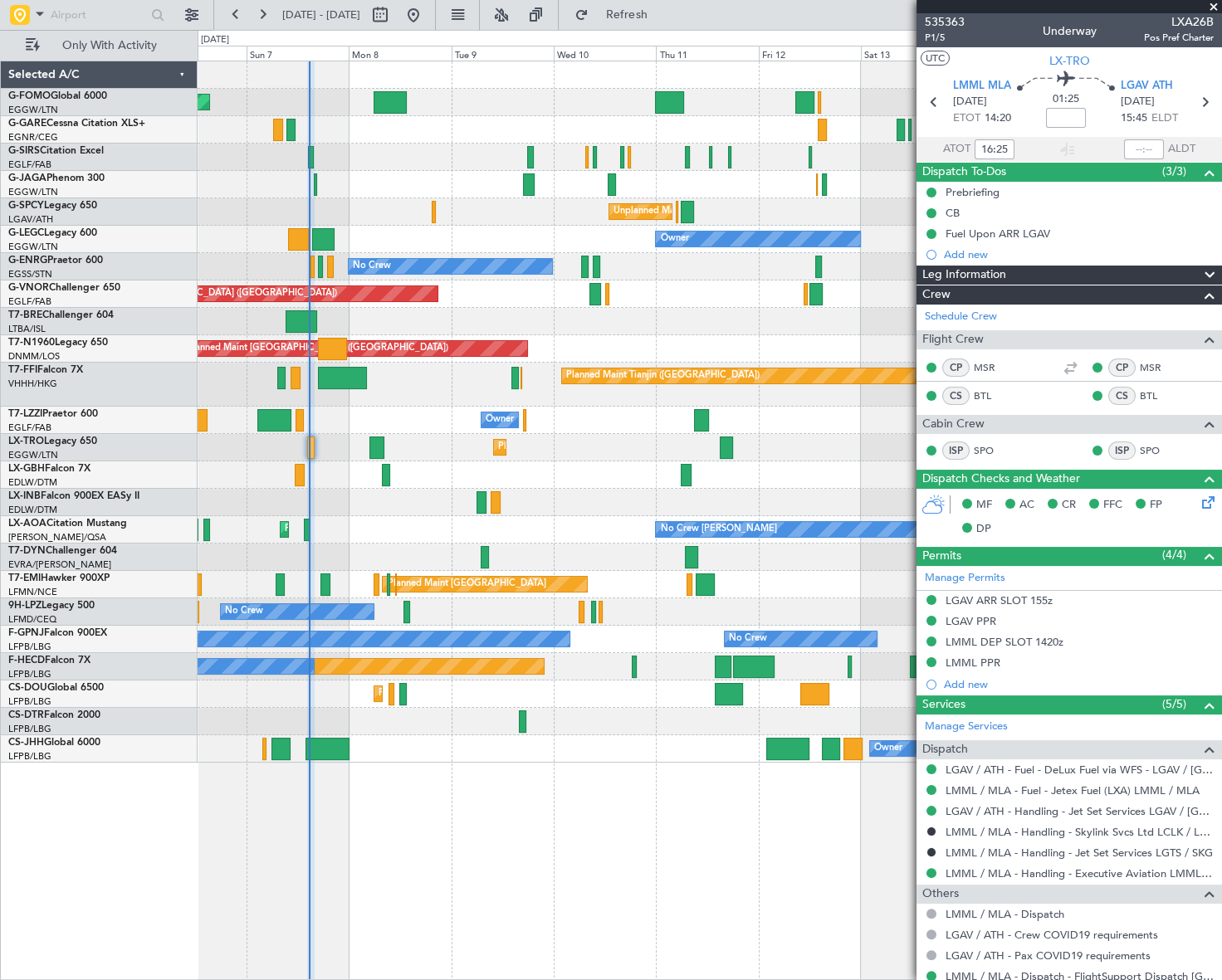
type input "14:25"
click at [91, 14] on input "text" at bounding box center [98, 15] width 96 height 25
type input "lf"
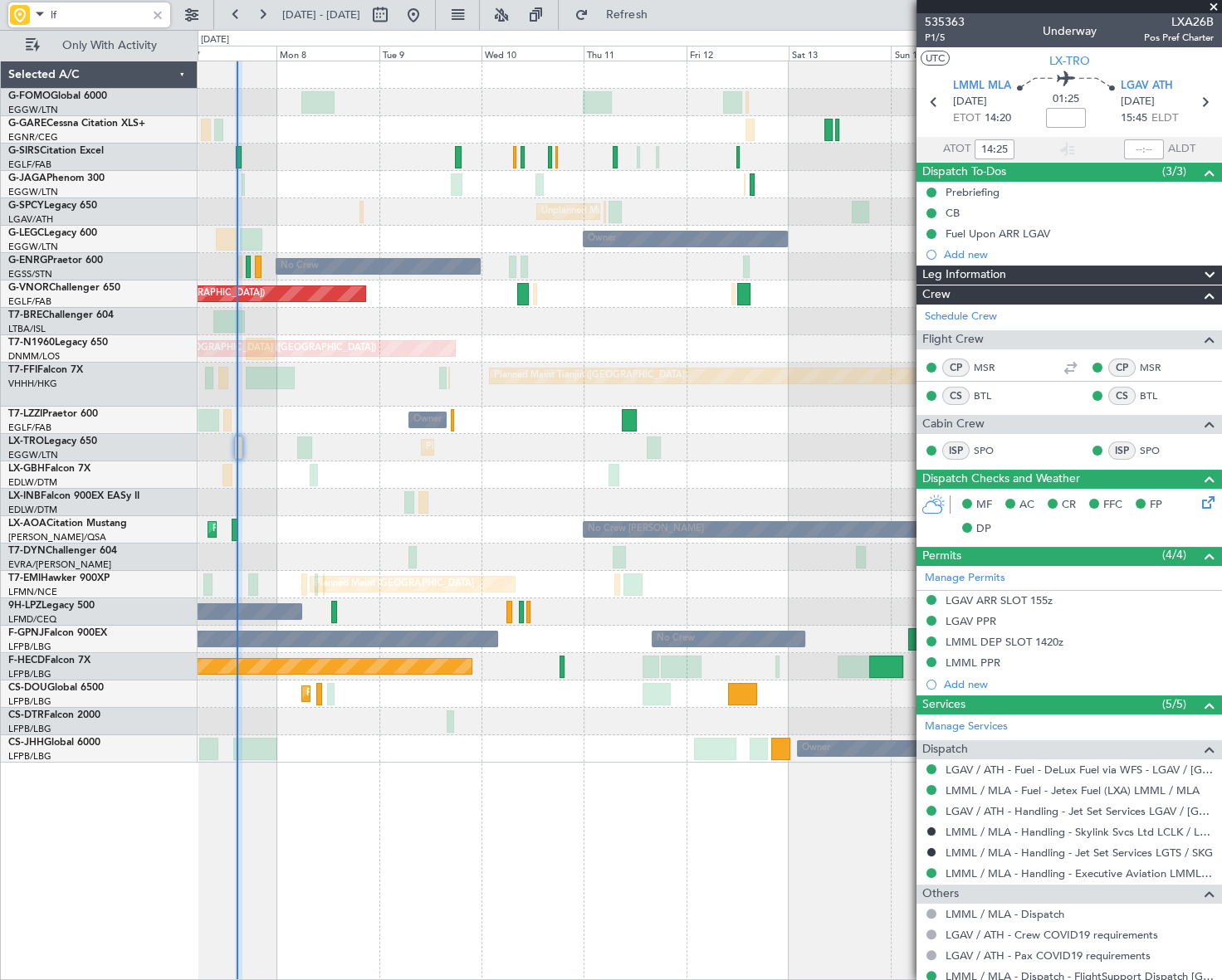
click at [548, 681] on div "Planned Maint [GEOGRAPHIC_DATA] ([GEOGRAPHIC_DATA]) Planned Maint [GEOGRAPHIC_D…" at bounding box center [709, 694] width 1024 height 28
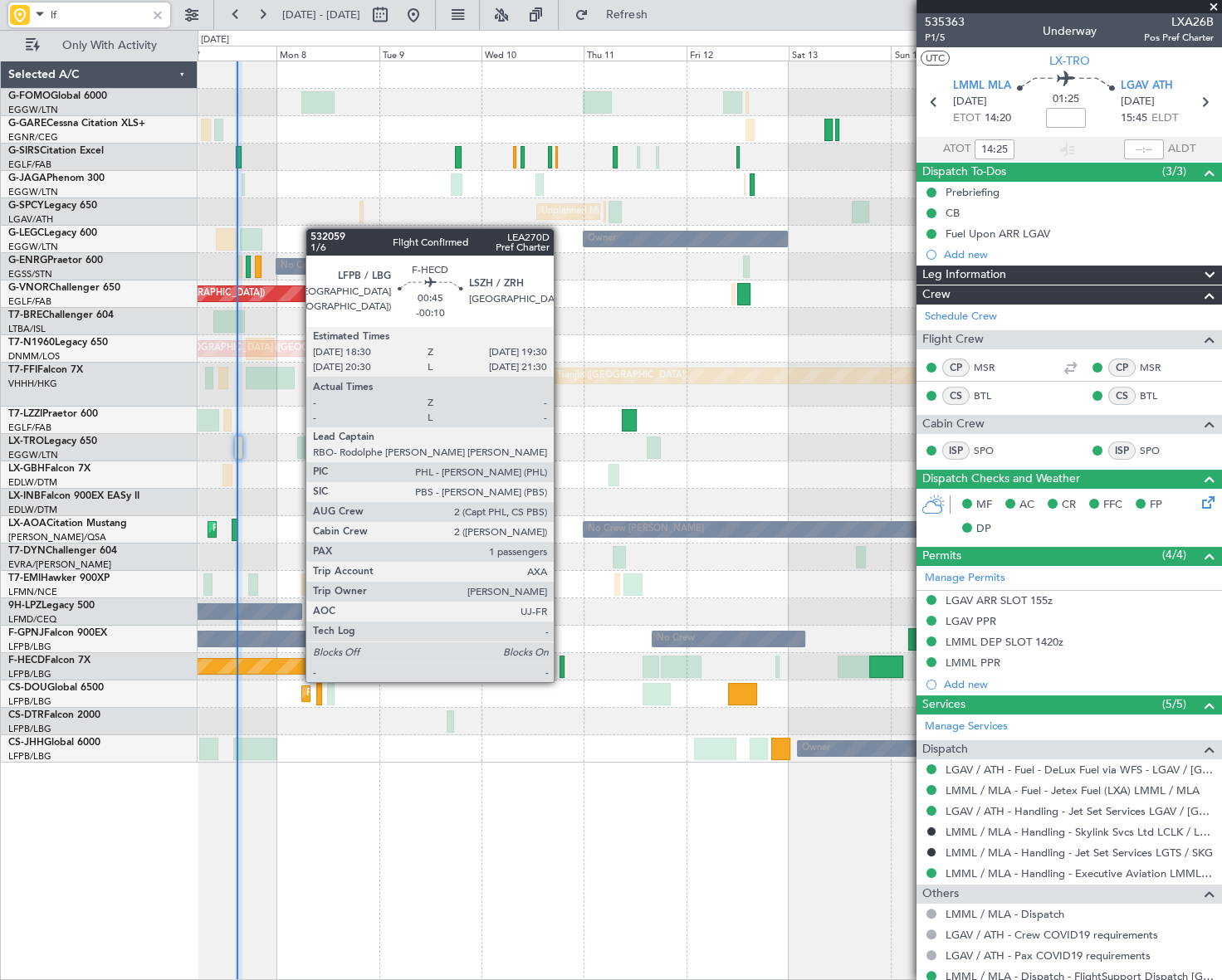
click at [561, 666] on div at bounding box center [561, 667] width 5 height 22
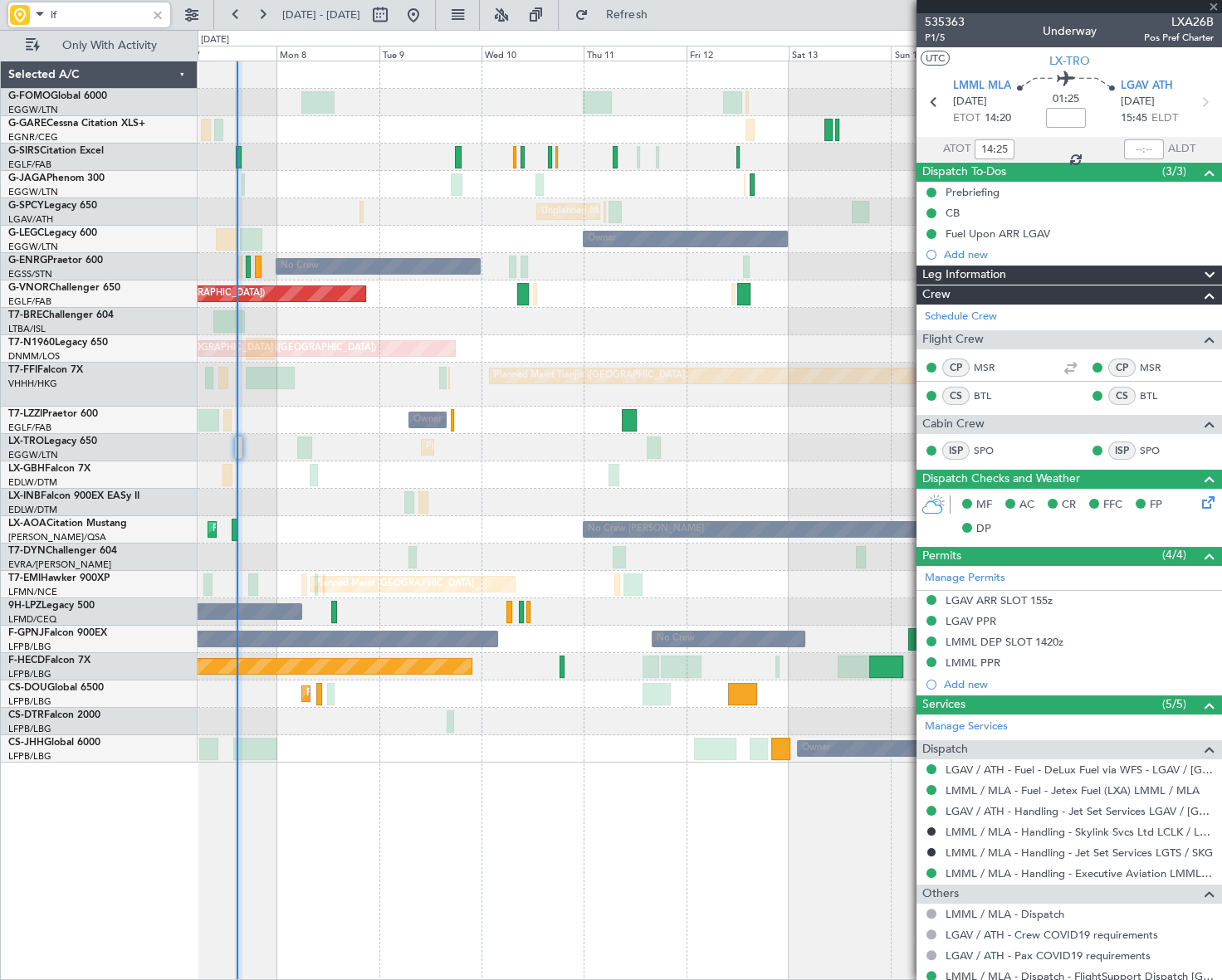
type input "-00:10"
type input "1"
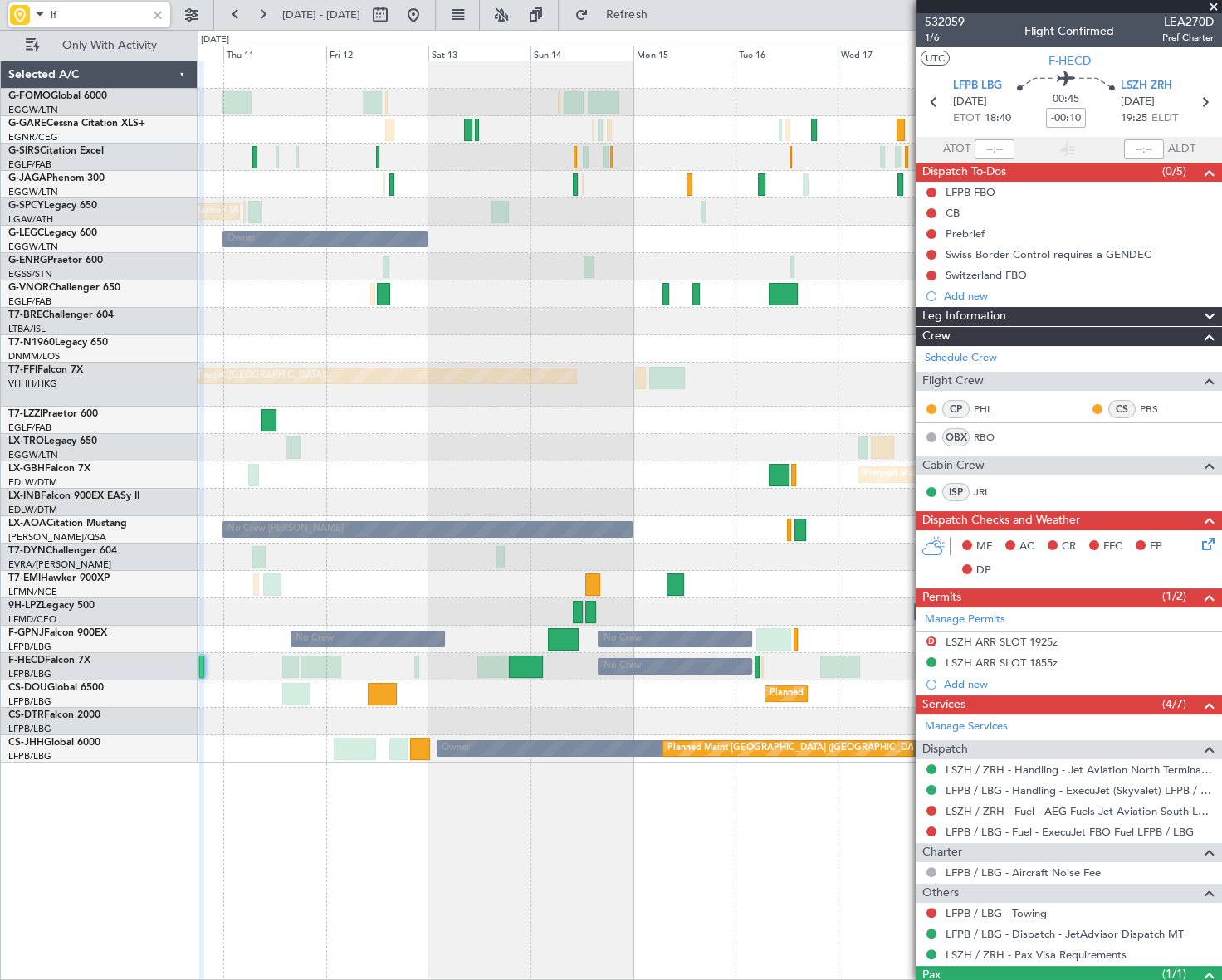
click at [390, 482] on div "Unplanned Maint [GEOGRAPHIC_DATA] ([PERSON_NAME] Intl) Owner No Crew Planned Ma…" at bounding box center [709, 412] width 1024 height 702
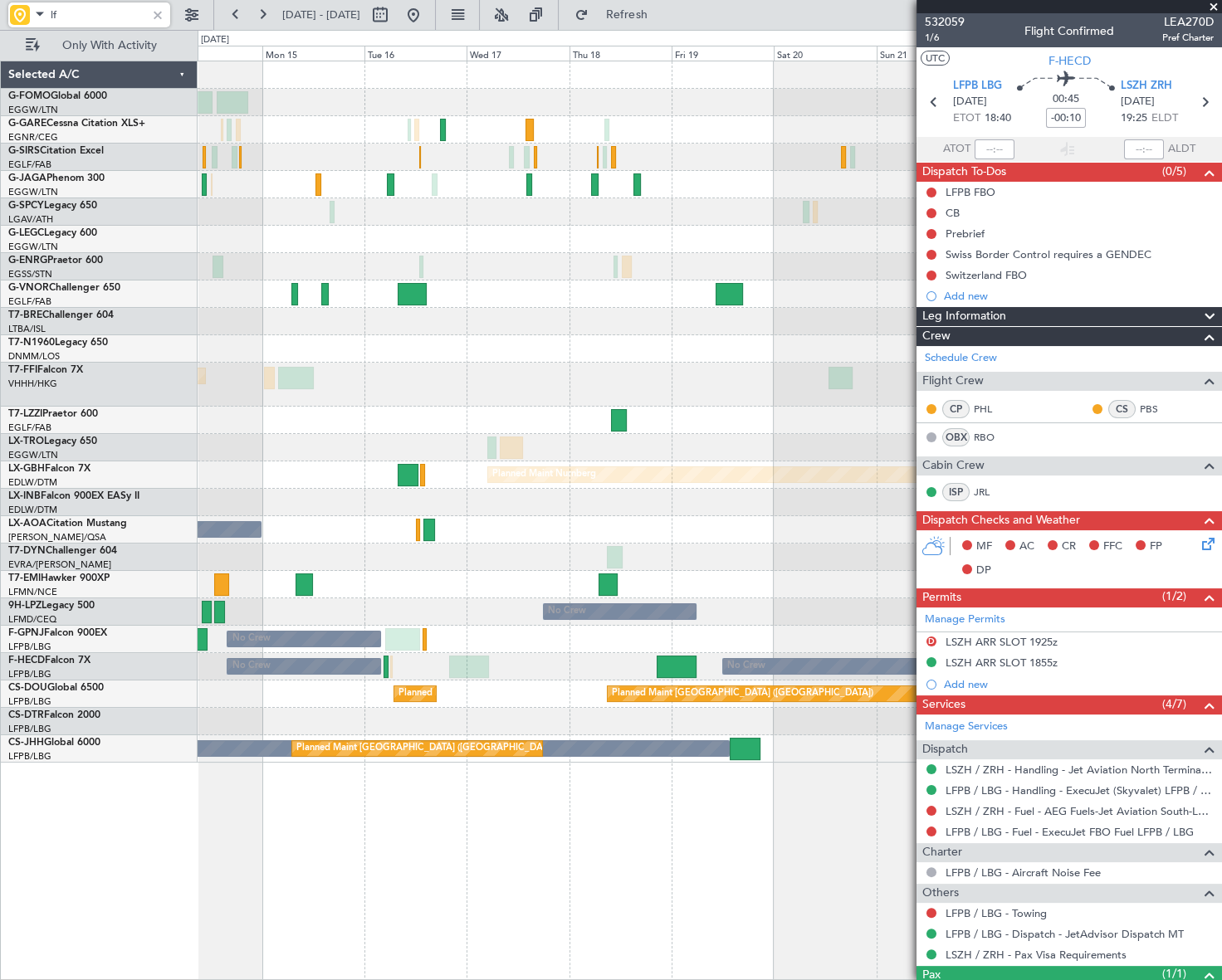
click at [341, 490] on div "Planned Maint [GEOGRAPHIC_DATA] ([GEOGRAPHIC_DATA]) A/C Unavailable [GEOGRAPHIC…" at bounding box center [709, 412] width 1024 height 702
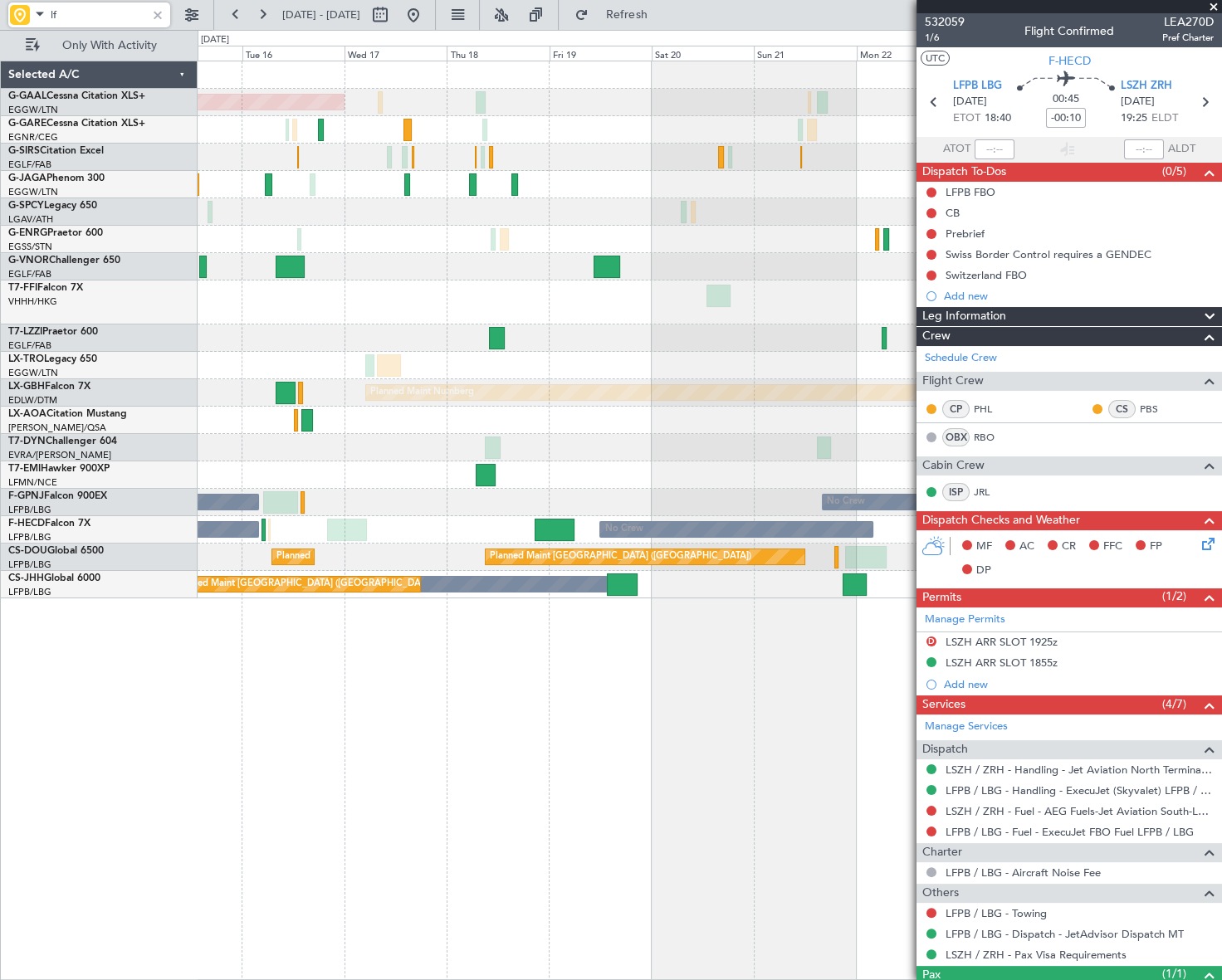
type input "lf"
click at [427, 19] on button at bounding box center [413, 15] width 27 height 27
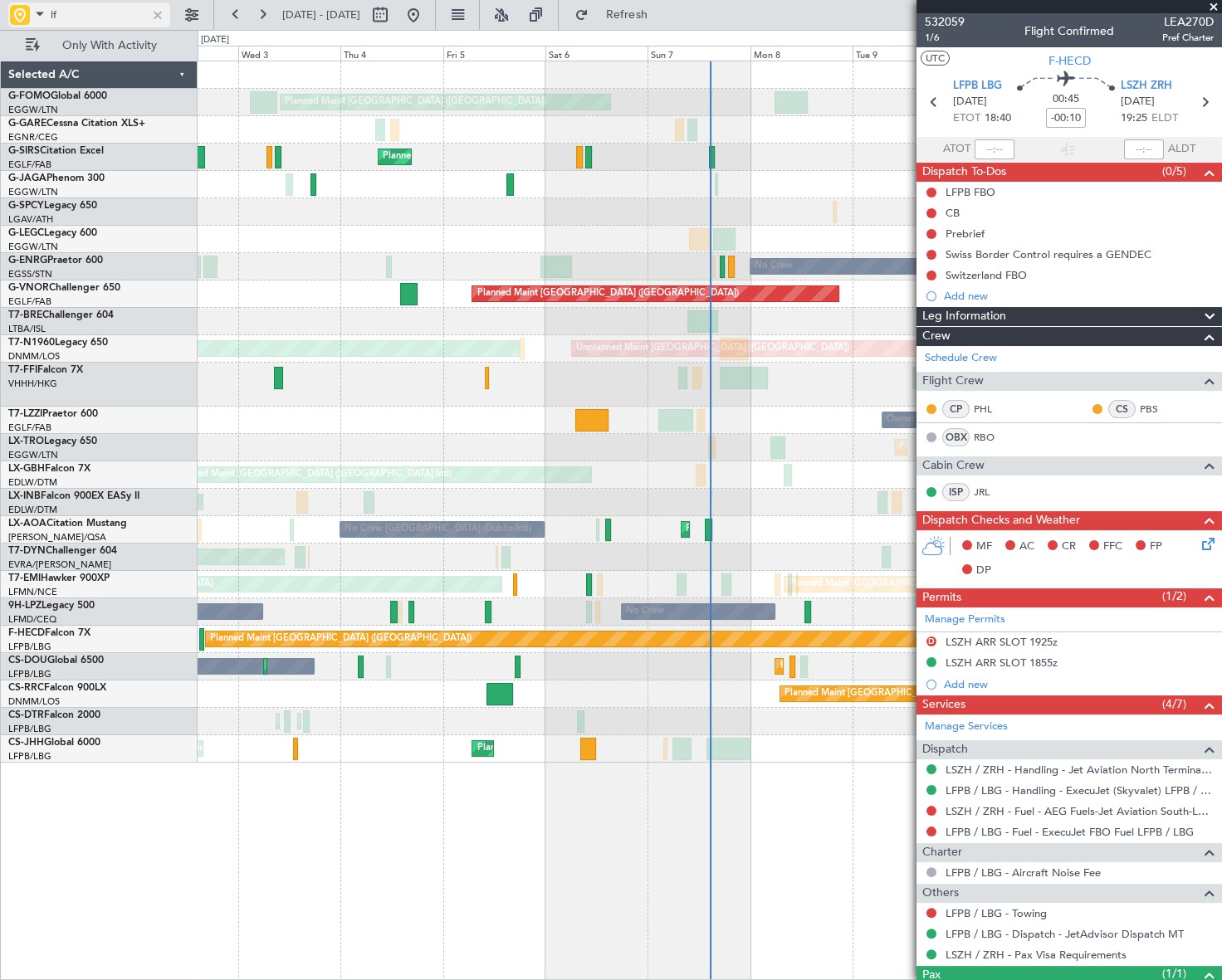
click at [162, 15] on div at bounding box center [158, 15] width 18 height 18
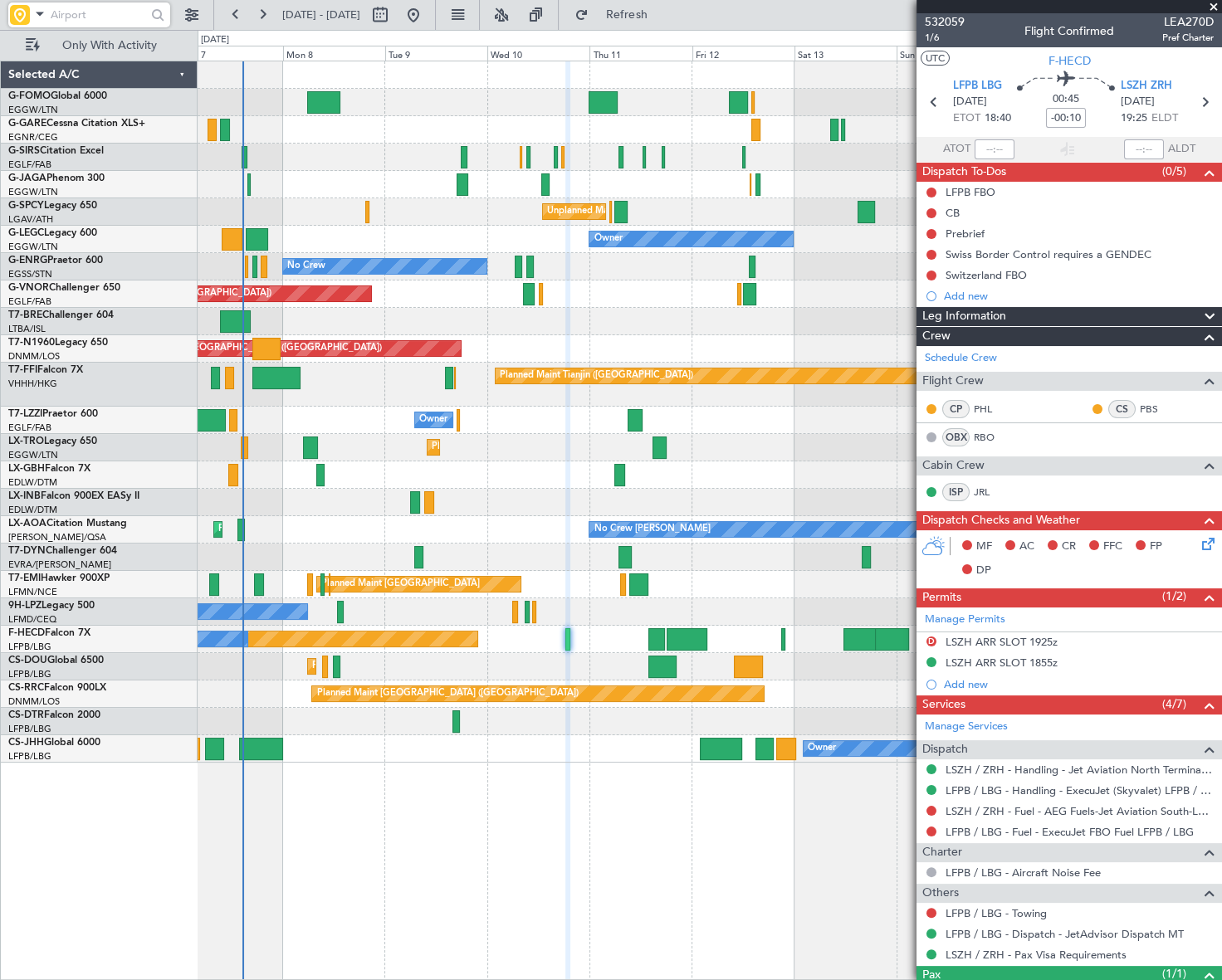
click at [329, 842] on div "Planned Maint [GEOGRAPHIC_DATA] ([GEOGRAPHIC_DATA]) Planned Maint [GEOGRAPHIC_D…" at bounding box center [709, 520] width 1024 height 919
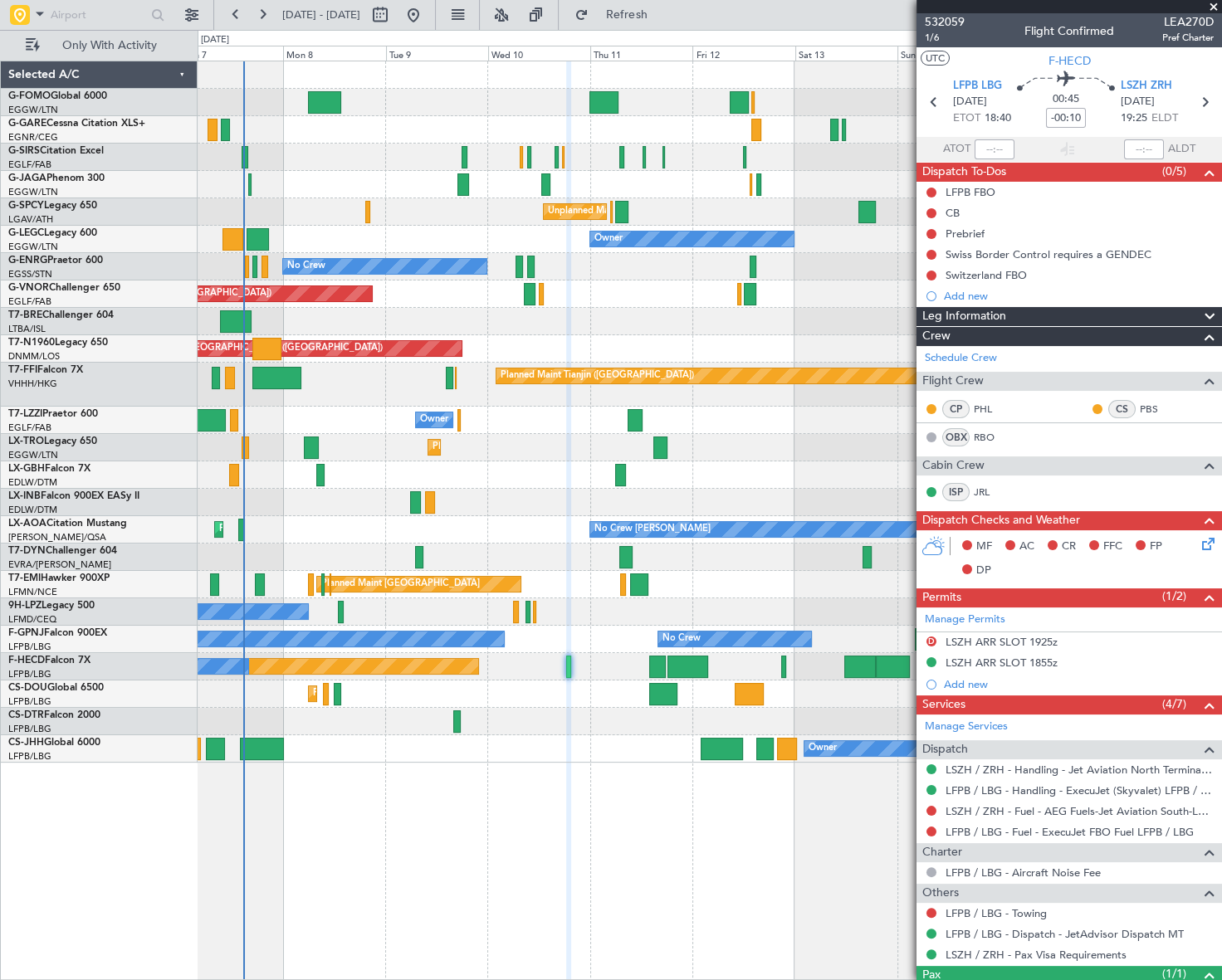
click at [632, 840] on div "Planned Maint [GEOGRAPHIC_DATA] ([GEOGRAPHIC_DATA]) Planned Maint [GEOGRAPHIC_D…" at bounding box center [709, 520] width 1024 height 919
click at [709, 893] on div "Planned Maint [GEOGRAPHIC_DATA] ([GEOGRAPHIC_DATA]) Planned Maint [GEOGRAPHIC_D…" at bounding box center [709, 520] width 1024 height 919
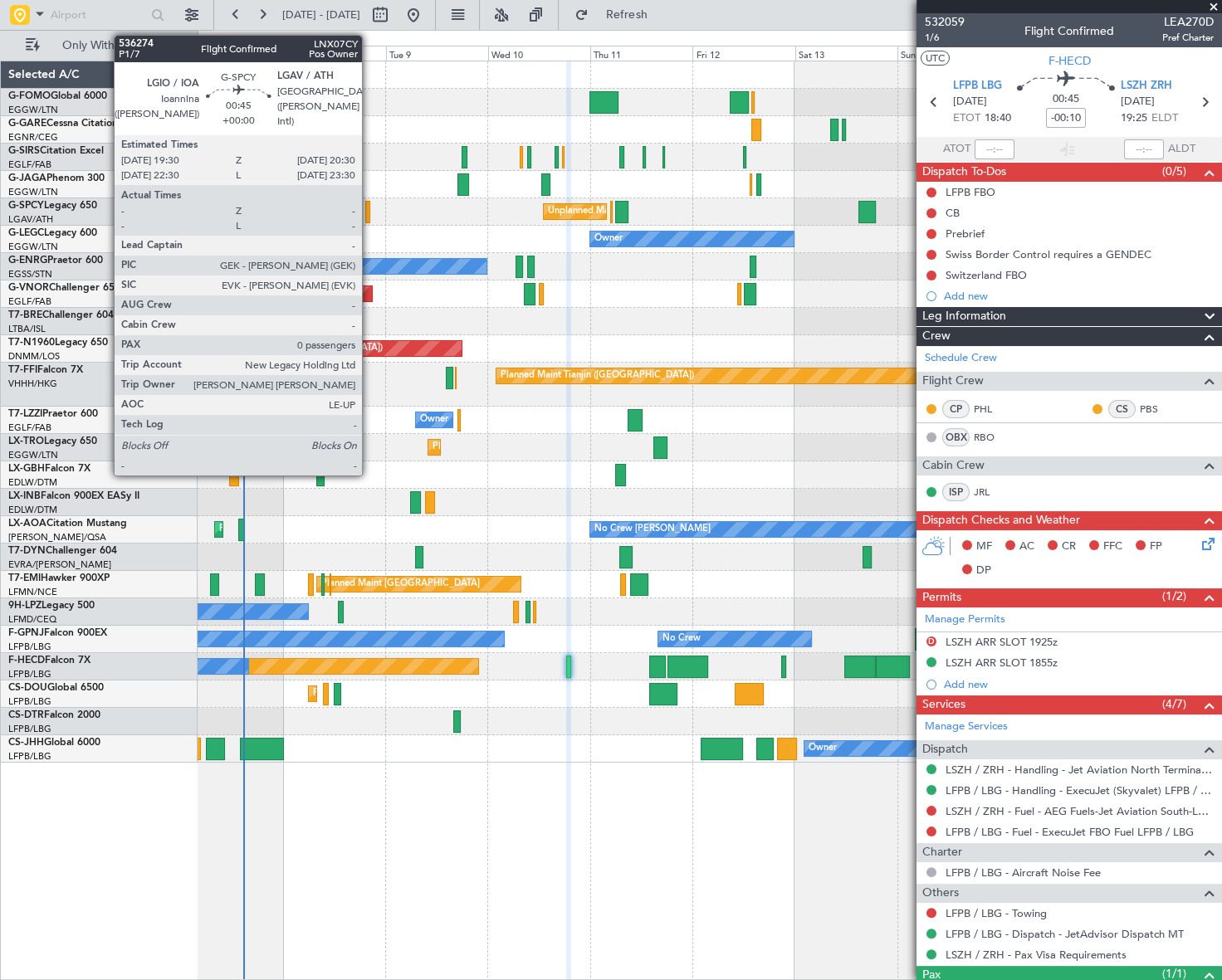
click at [369, 211] on div at bounding box center [368, 212] width 5 height 22
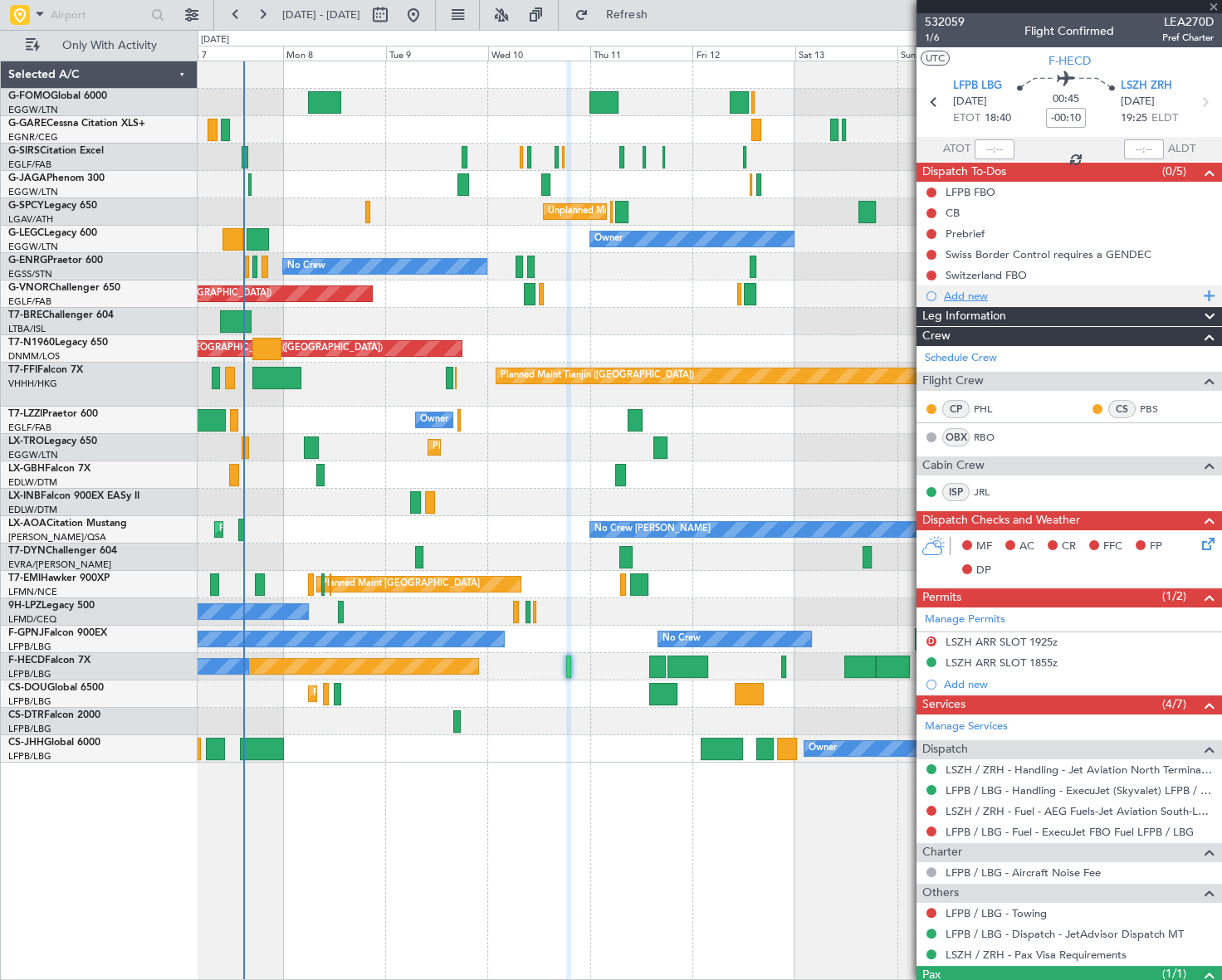
type input "0"
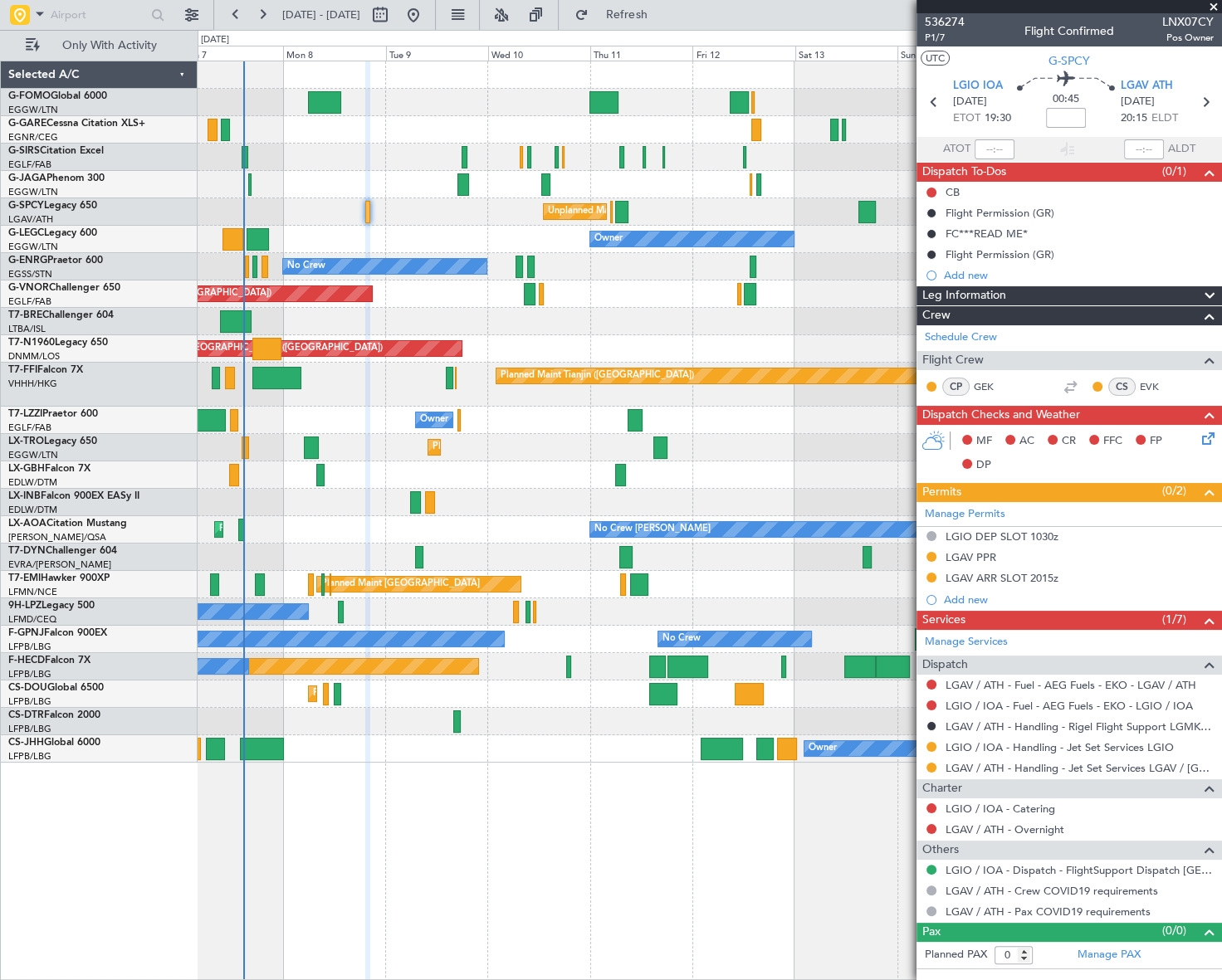
click at [1195, 21] on span "LNX07CY" at bounding box center [1188, 21] width 51 height 17
copy span "LNX07CY"
drag, startPoint x: 931, startPoint y: 28, endPoint x: 927, endPoint y: 43, distance: 15.5
click at [932, 36] on mat-tooltip-component "Trip Number" at bounding box center [944, 52] width 82 height 44
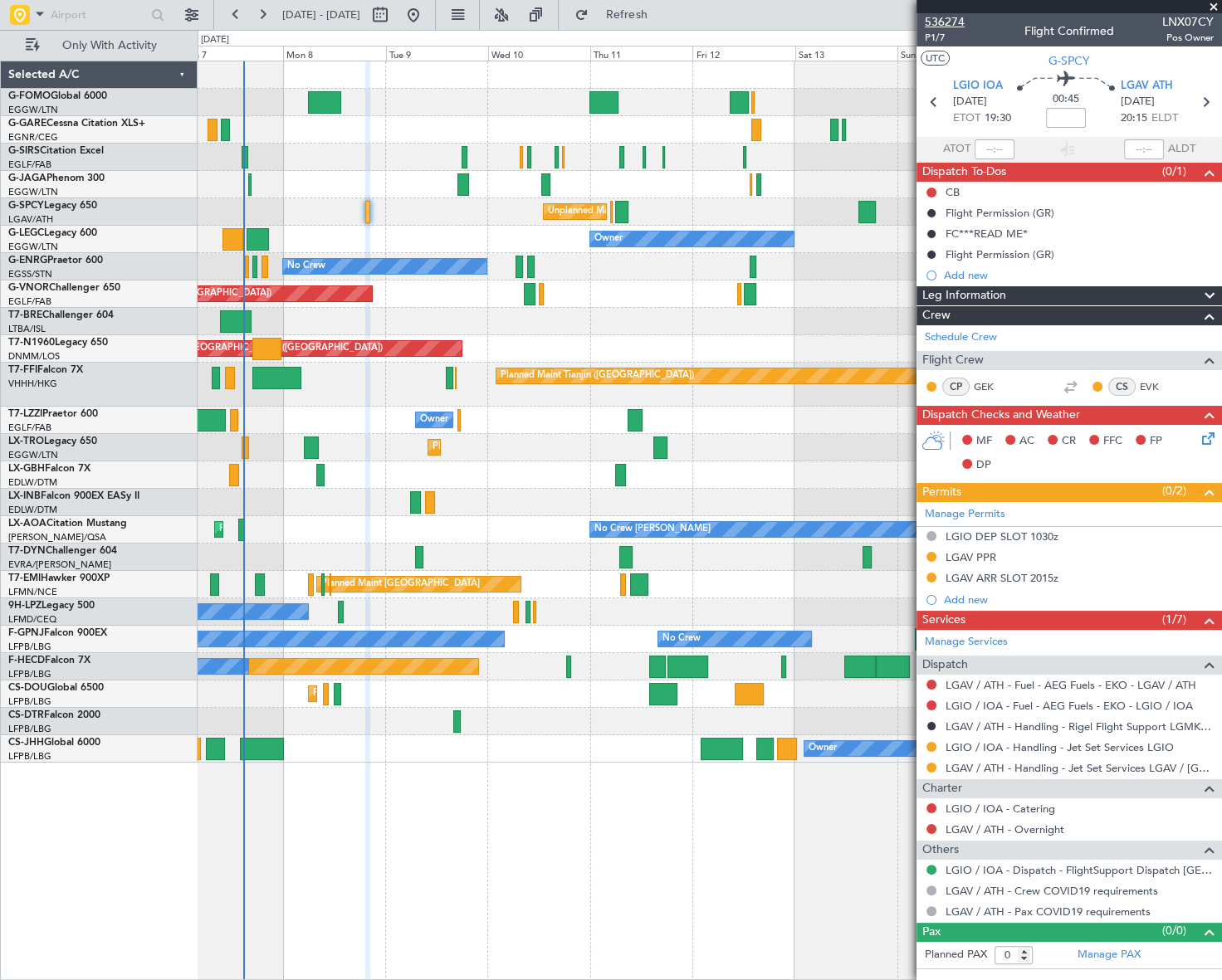
click at [943, 17] on span "536274" at bounding box center [945, 21] width 40 height 17
click at [932, 190] on button at bounding box center [932, 192] width 10 height 10
click at [929, 265] on span "Completed" at bounding box center [938, 265] width 55 height 17
click at [1045, 293] on div "Leg Information" at bounding box center [1069, 296] width 306 height 19
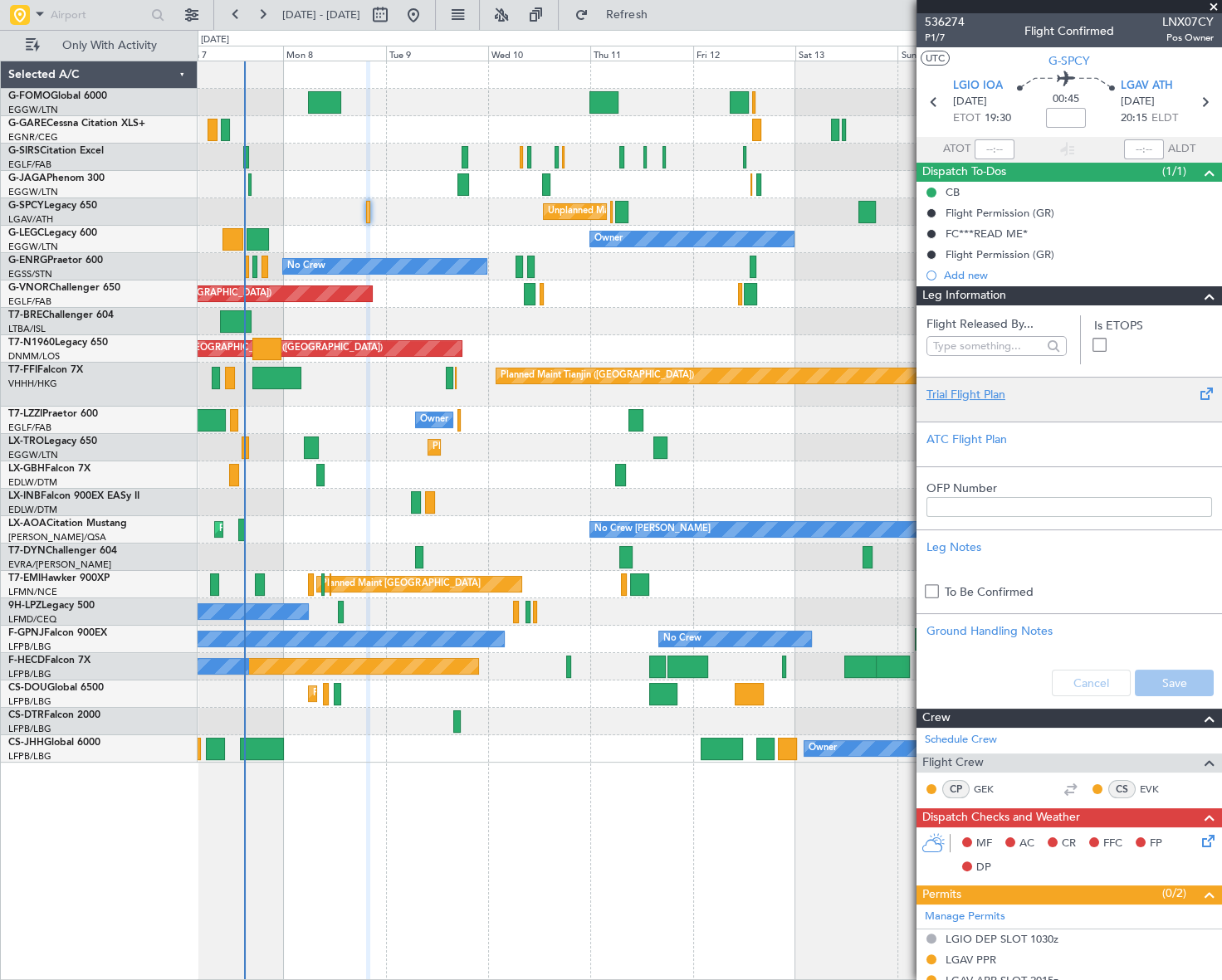
click at [1006, 394] on div "Trial Flight Plan" at bounding box center [1069, 394] width 286 height 17
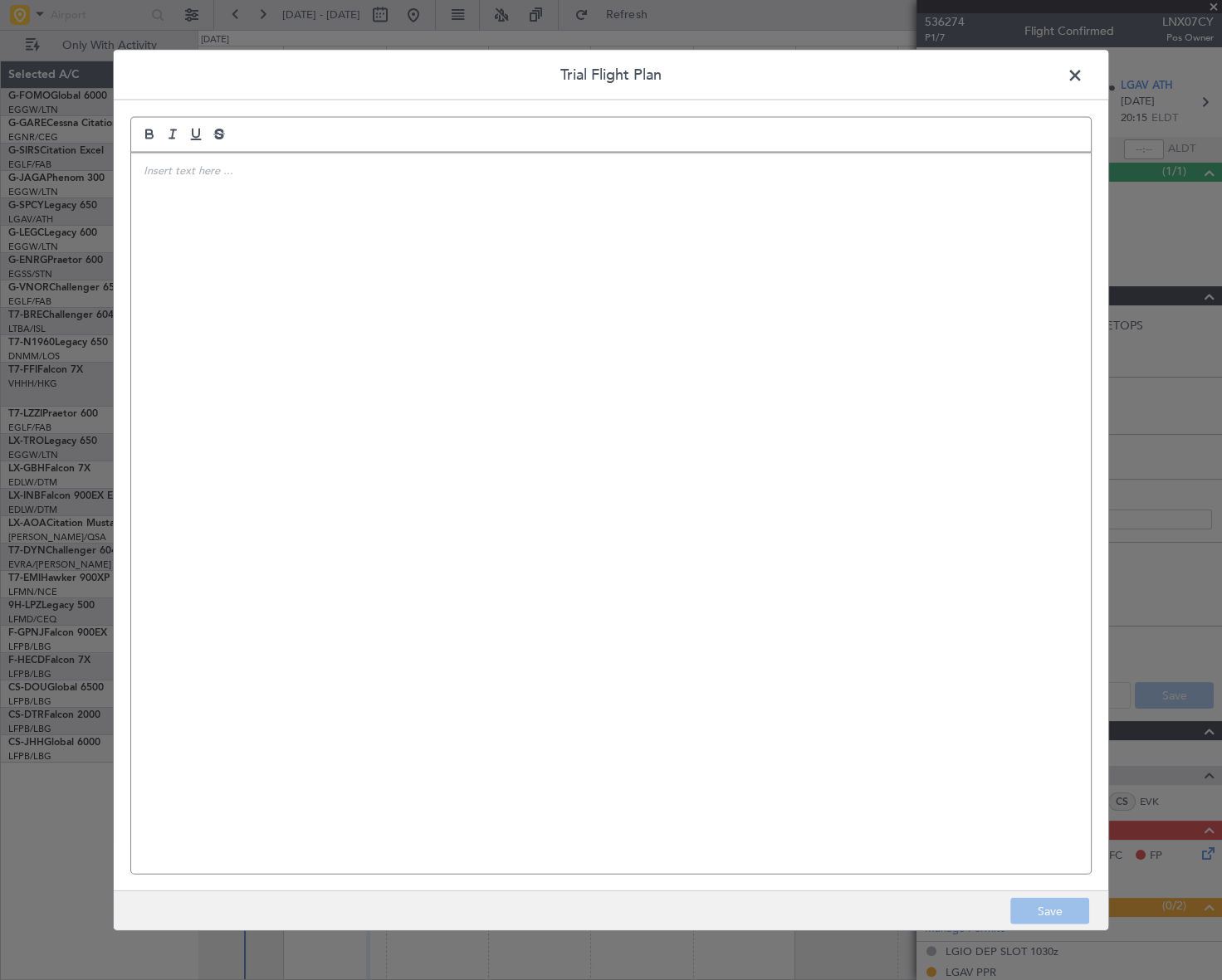
drag, startPoint x: 674, startPoint y: 384, endPoint x: 664, endPoint y: 385, distance: 10.0
click at [670, 384] on div at bounding box center [611, 513] width 960 height 721
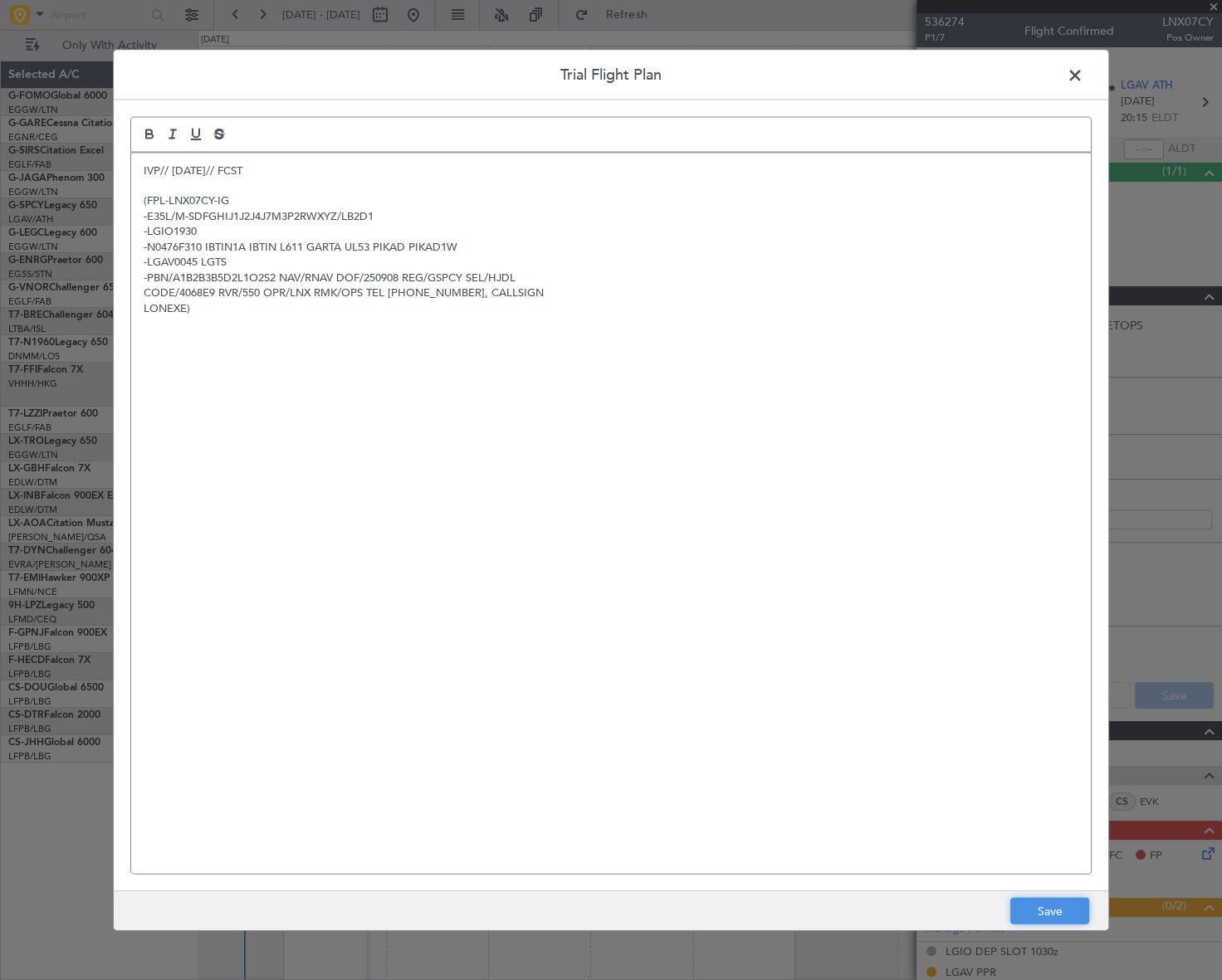
click at [1046, 913] on button "Save" at bounding box center [1050, 911] width 79 height 27
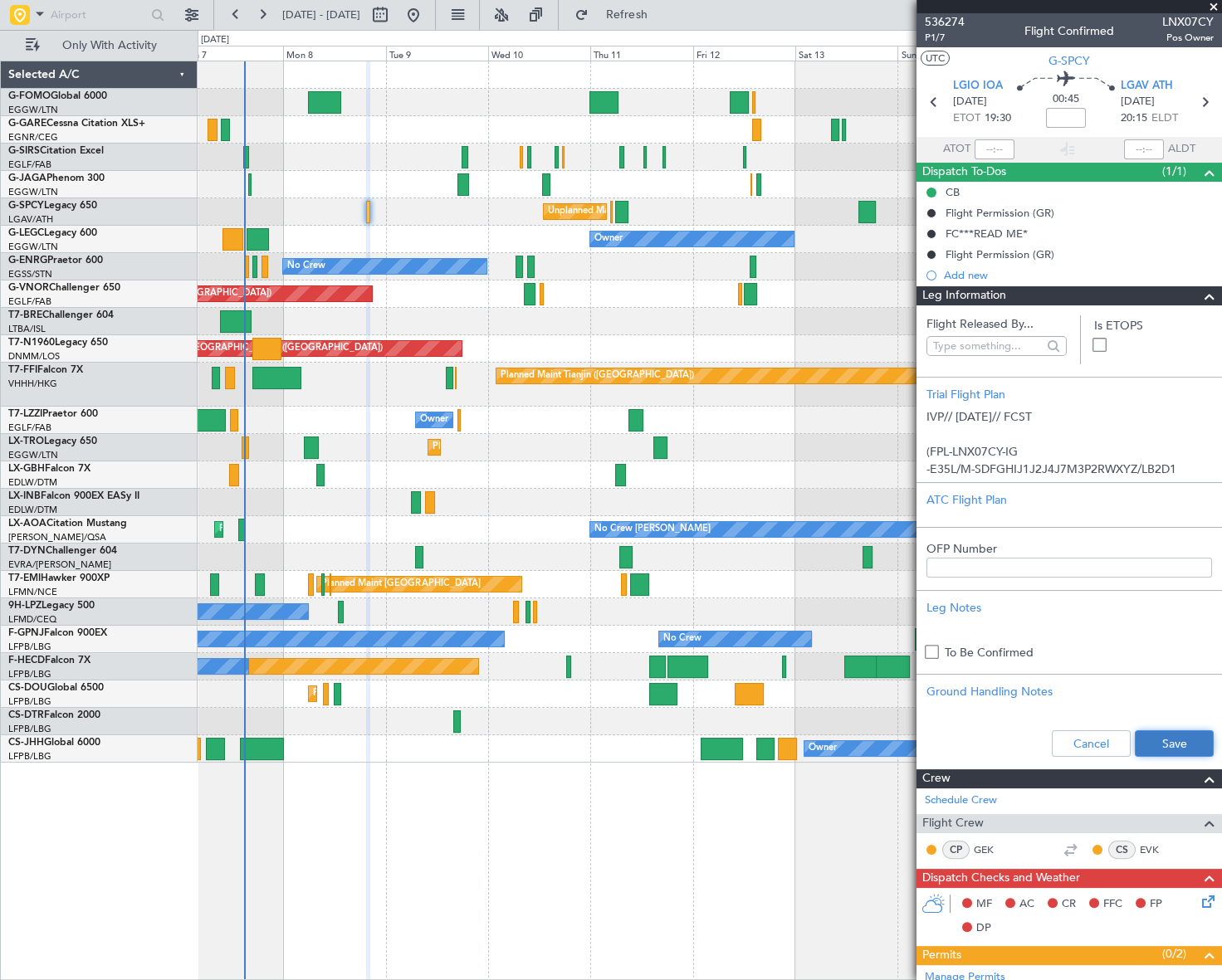
click at [1162, 735] on button "Save" at bounding box center [1174, 743] width 79 height 27
click at [1200, 298] on span at bounding box center [1210, 297] width 20 height 20
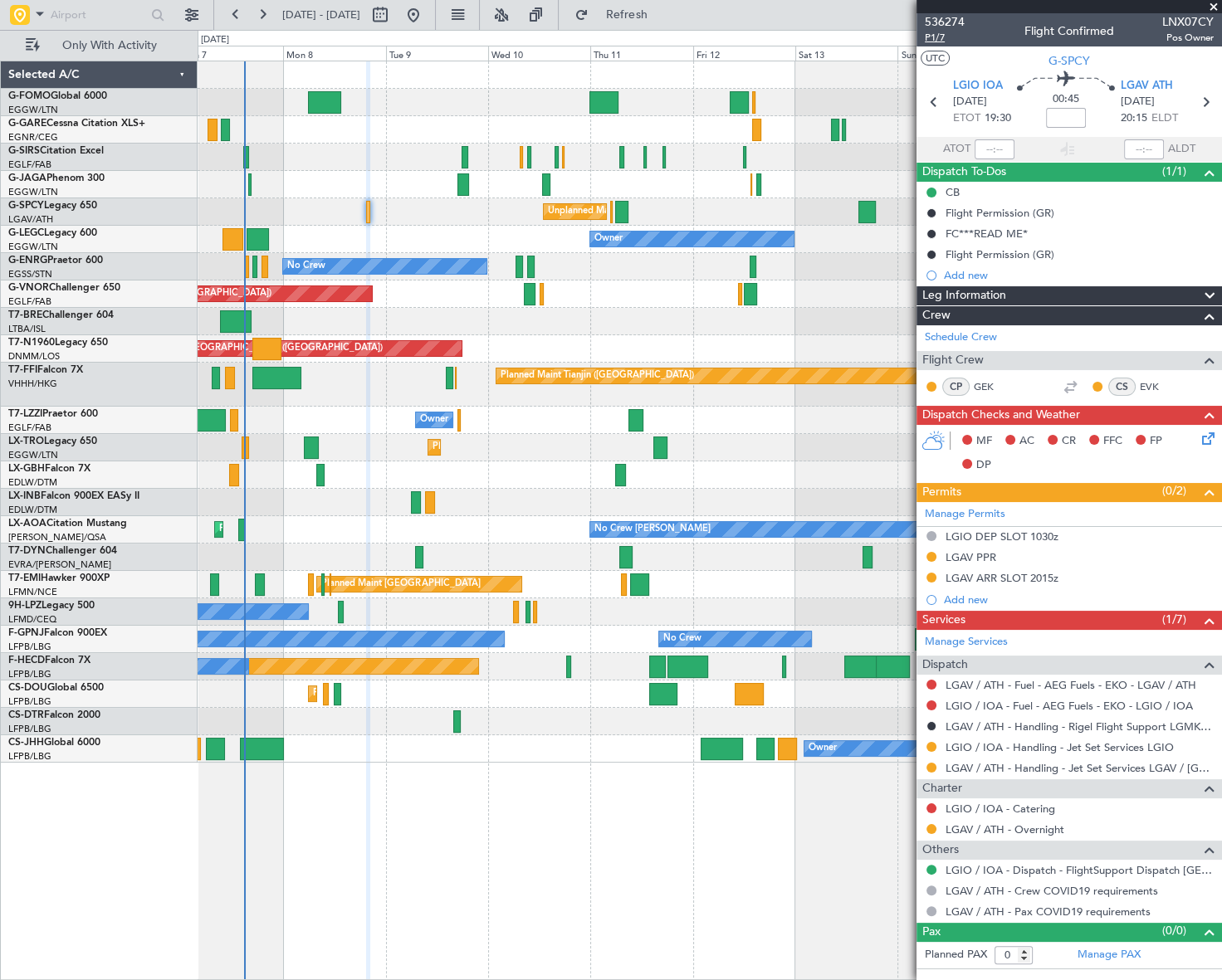
click at [938, 39] on span "P1/7" at bounding box center [945, 37] width 40 height 14
click at [934, 39] on span "P1/7" at bounding box center [945, 37] width 40 height 14
click at [1212, 439] on icon at bounding box center [1205, 435] width 13 height 13
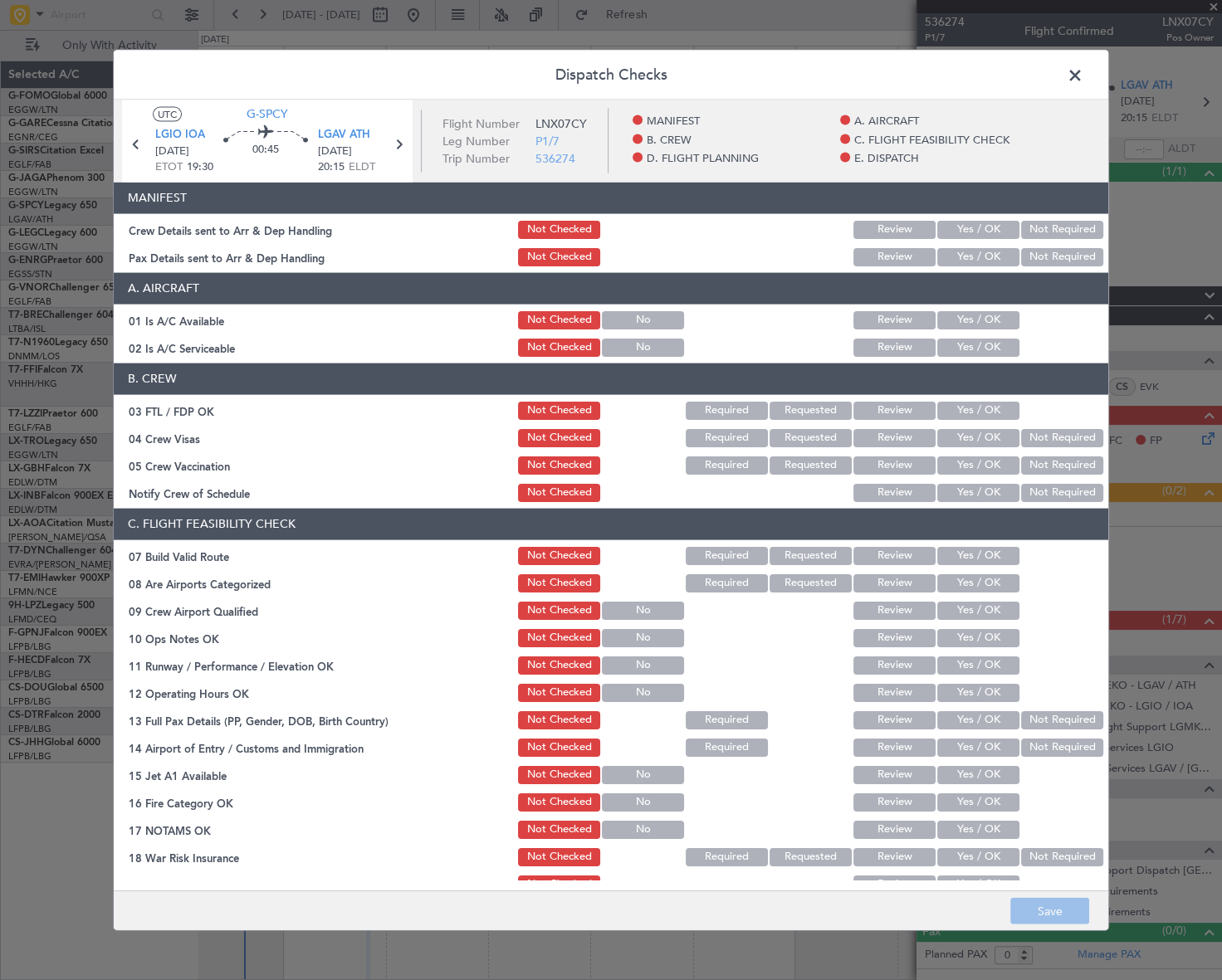
click at [954, 310] on button "Yes / OK" at bounding box center [978, 320] width 82 height 18
click at [957, 346] on button "Yes / OK" at bounding box center [978, 347] width 82 height 18
click at [991, 556] on button "Yes / OK" at bounding box center [978, 556] width 82 height 18
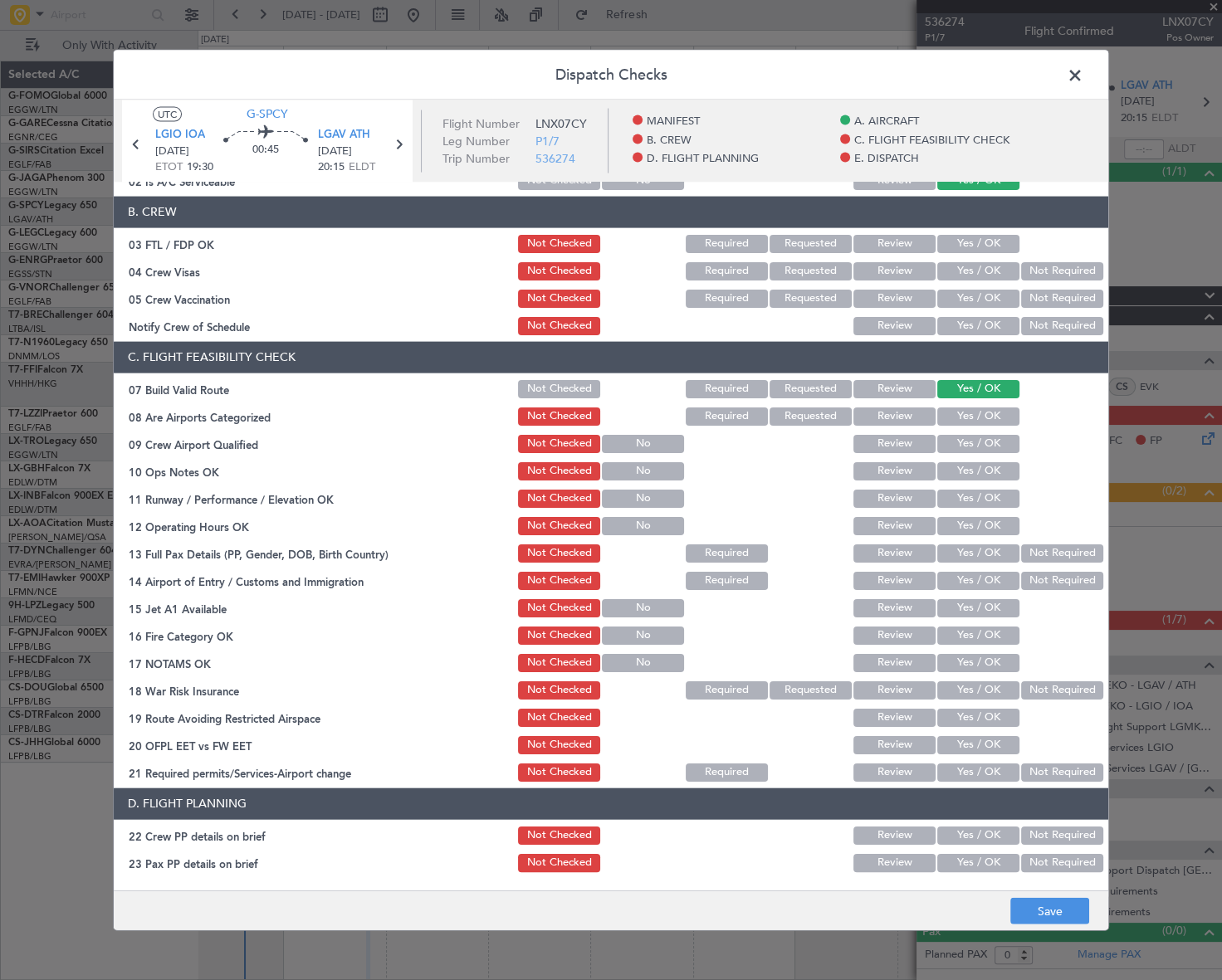
scroll to position [301, 0]
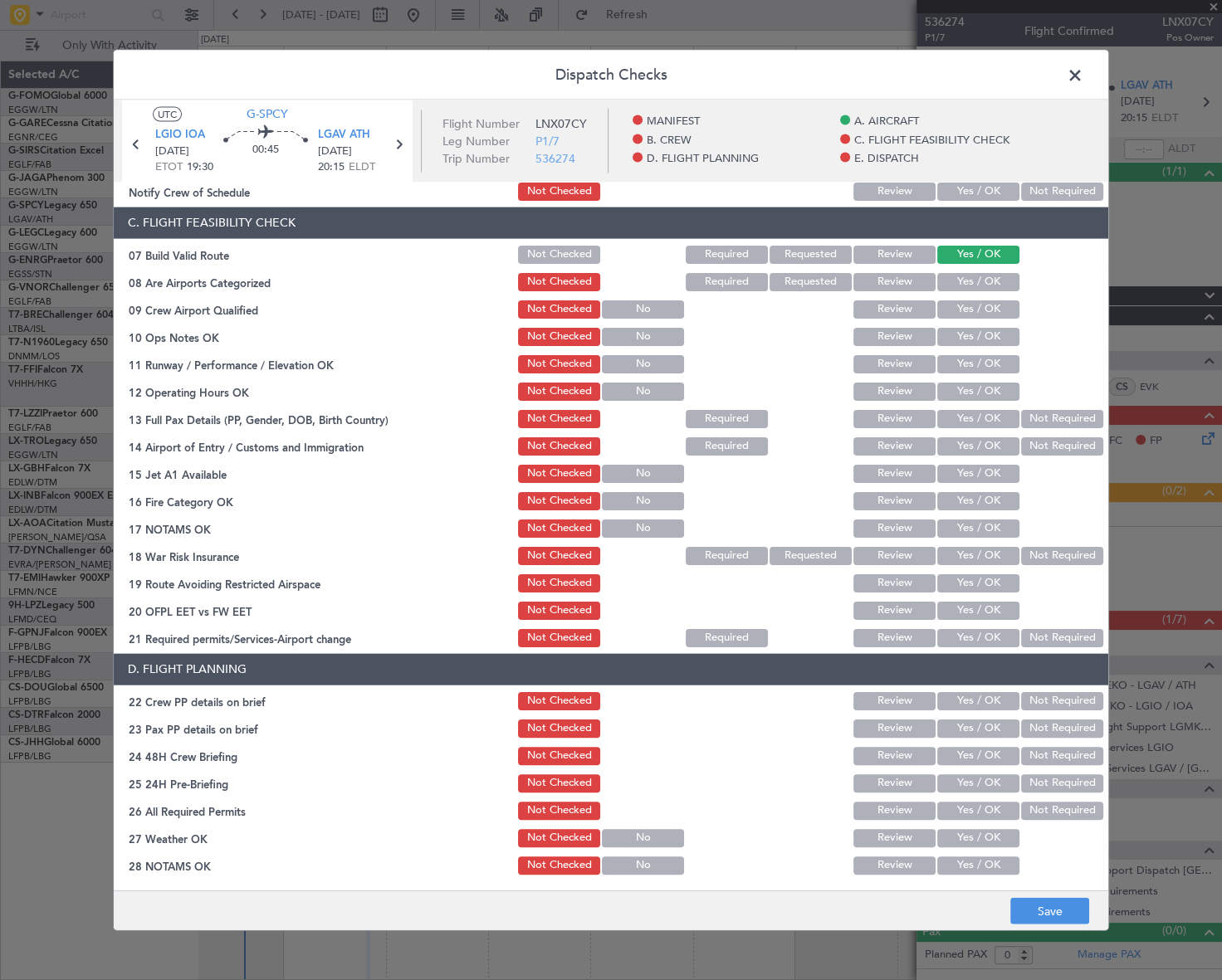
click at [996, 330] on button "Yes / OK" at bounding box center [978, 336] width 82 height 18
click at [984, 358] on button "Yes / OK" at bounding box center [978, 364] width 82 height 18
click at [995, 382] on button "Yes / OK" at bounding box center [978, 391] width 82 height 18
click at [997, 416] on button "Yes / OK" at bounding box center [978, 419] width 82 height 18
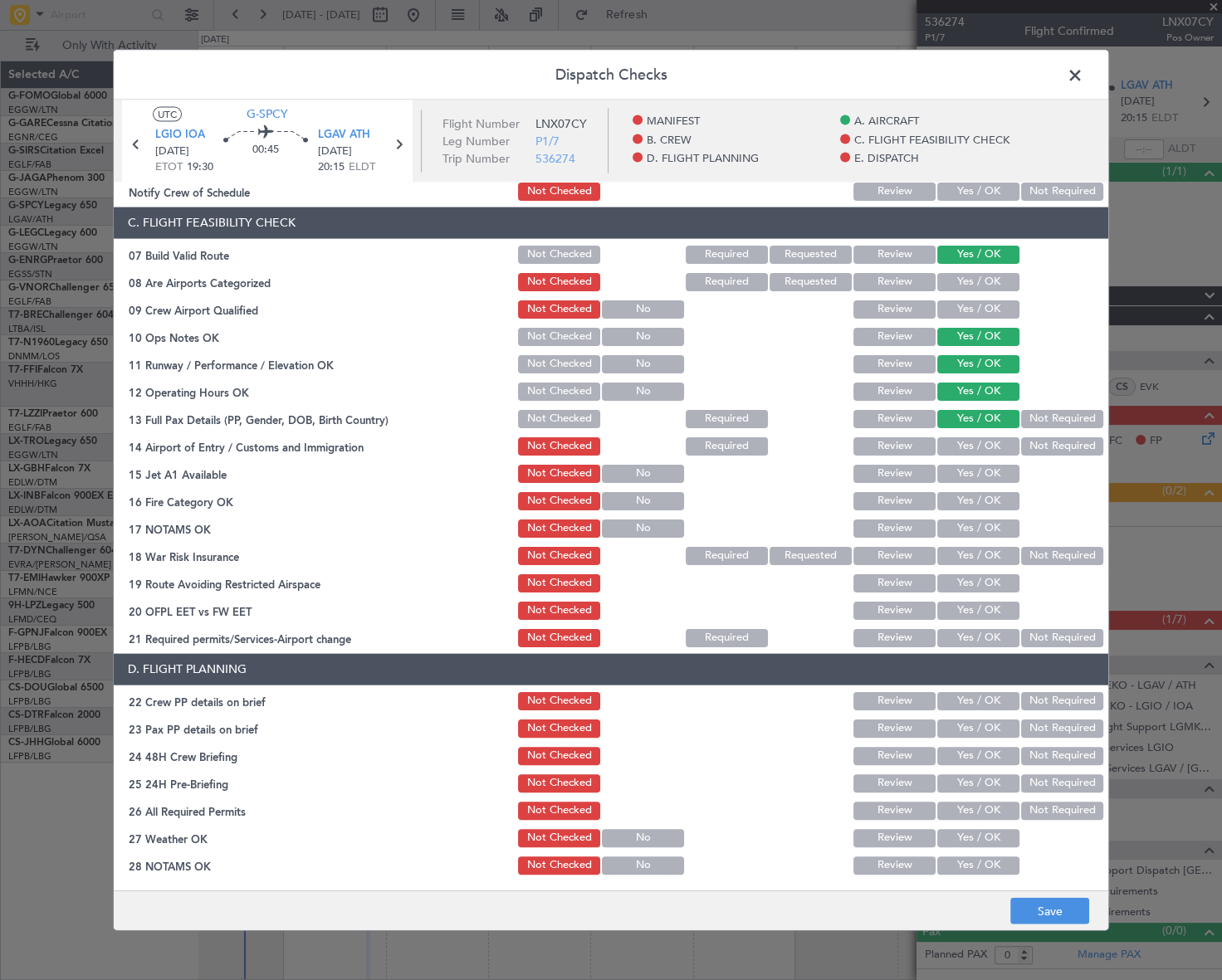
click at [996, 440] on button "Yes / OK" at bounding box center [978, 445] width 82 height 18
click at [996, 469] on button "Yes / OK" at bounding box center [978, 473] width 82 height 18
click at [989, 505] on button "Yes / OK" at bounding box center [978, 501] width 82 height 18
click at [1002, 531] on button "Yes / OK" at bounding box center [978, 528] width 82 height 18
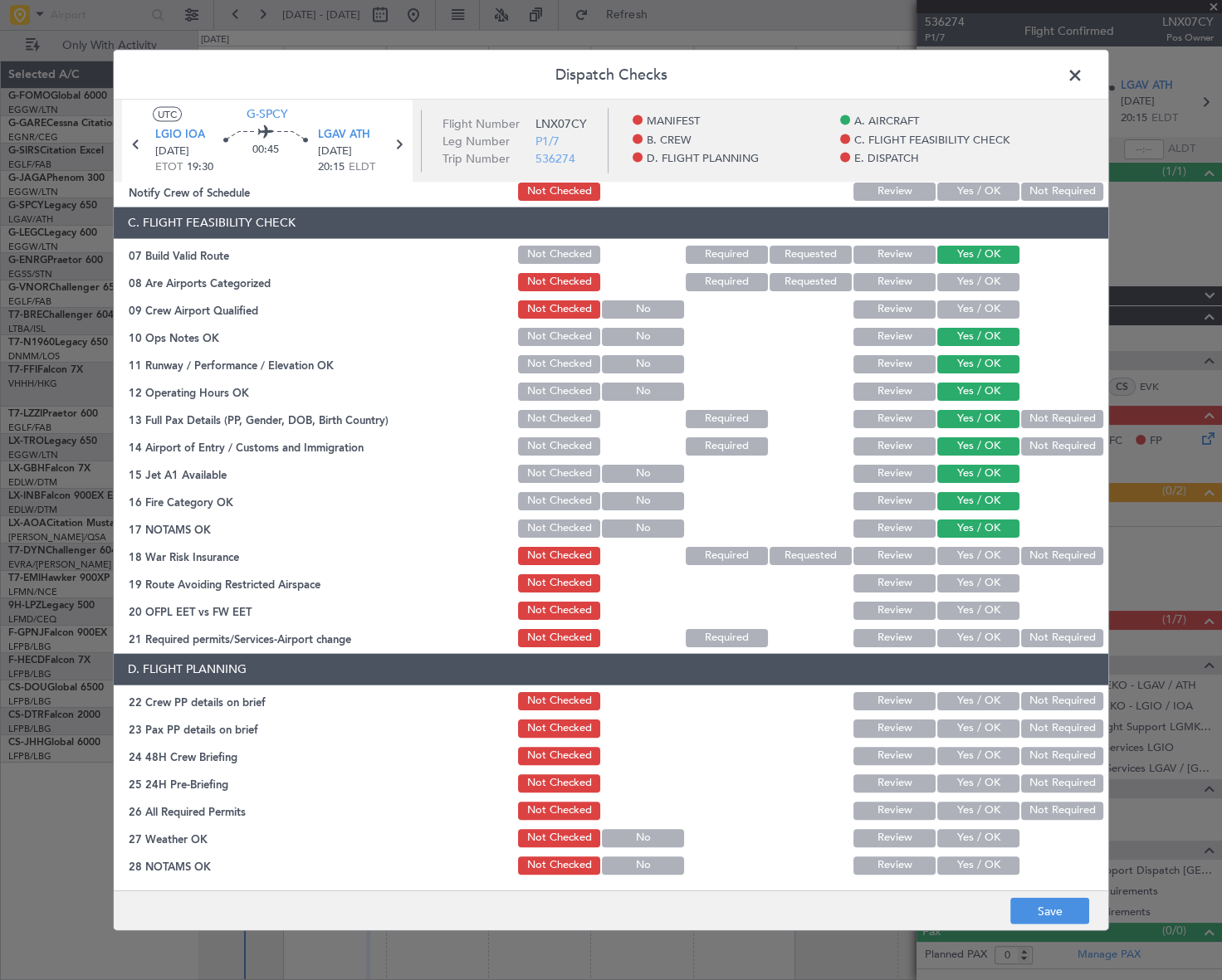
click at [1092, 558] on div "18 War Risk Insurance Not Checked Required Requested Review Yes / OK Not Requir…" at bounding box center [611, 555] width 995 height 23
click at [1048, 550] on button "Not Required" at bounding box center [1062, 556] width 82 height 18
drag, startPoint x: 995, startPoint y: 581, endPoint x: 980, endPoint y: 618, distance: 39.9
click at [994, 582] on button "Yes / OK" at bounding box center [978, 583] width 82 height 18
click at [989, 612] on button "Yes / OK" at bounding box center [978, 610] width 82 height 18
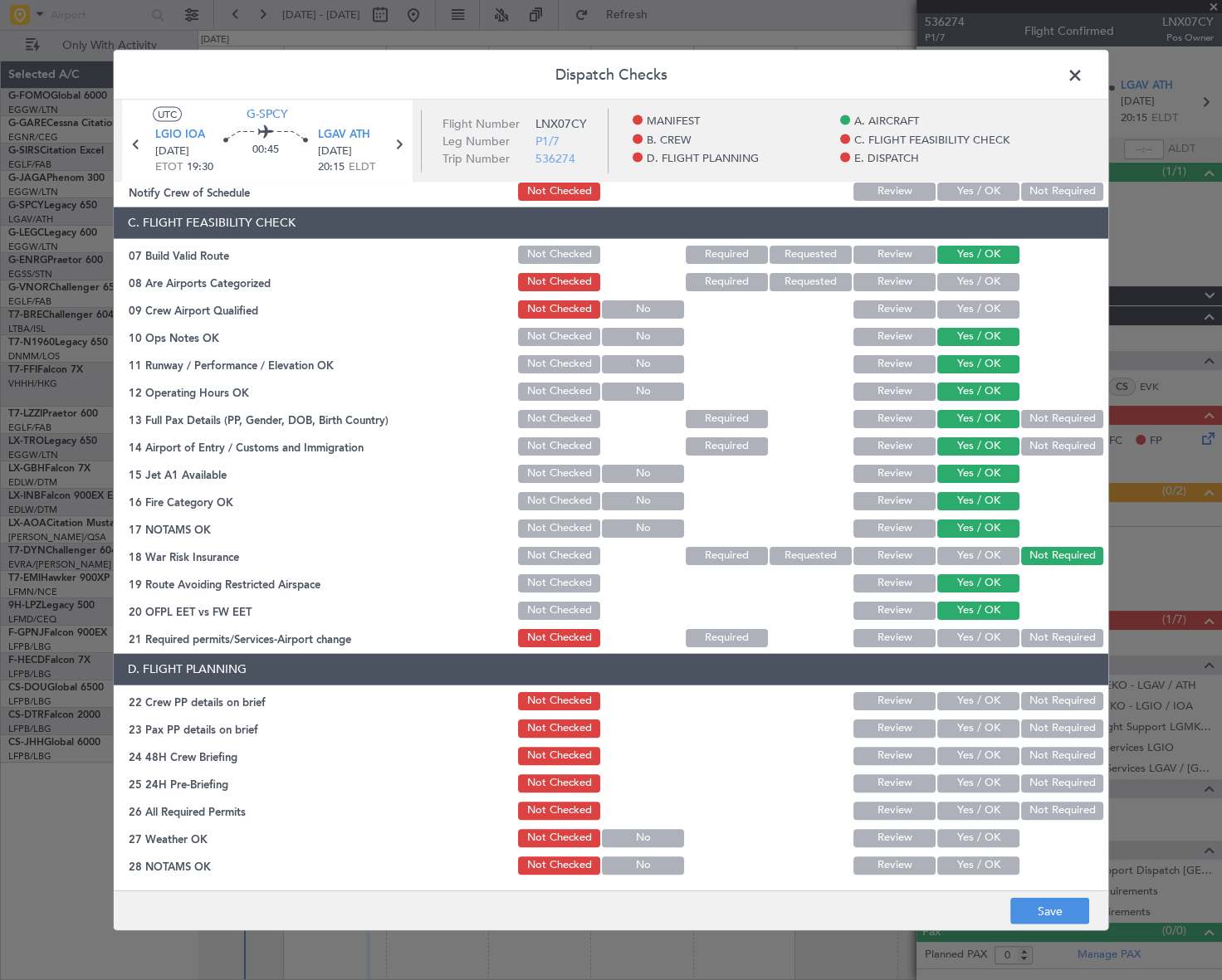
click at [984, 636] on button "Yes / OK" at bounding box center [978, 637] width 82 height 18
click at [983, 705] on button "Yes / OK" at bounding box center [978, 701] width 82 height 18
click at [990, 722] on button "Yes / OK" at bounding box center [978, 728] width 82 height 18
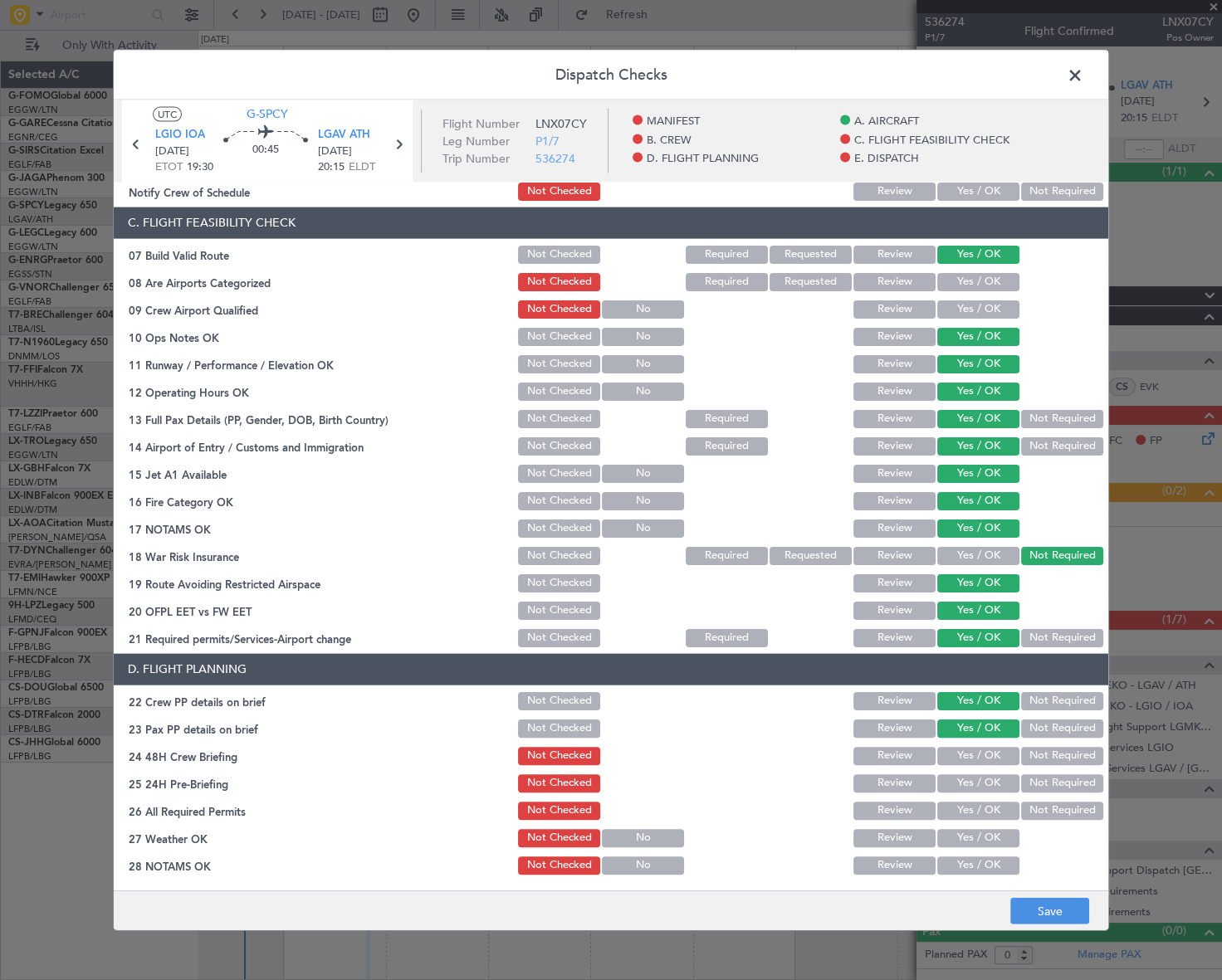
click at [994, 748] on button "Yes / OK" at bounding box center [978, 756] width 82 height 18
click at [1034, 776] on button "Not Required" at bounding box center [1062, 783] width 82 height 18
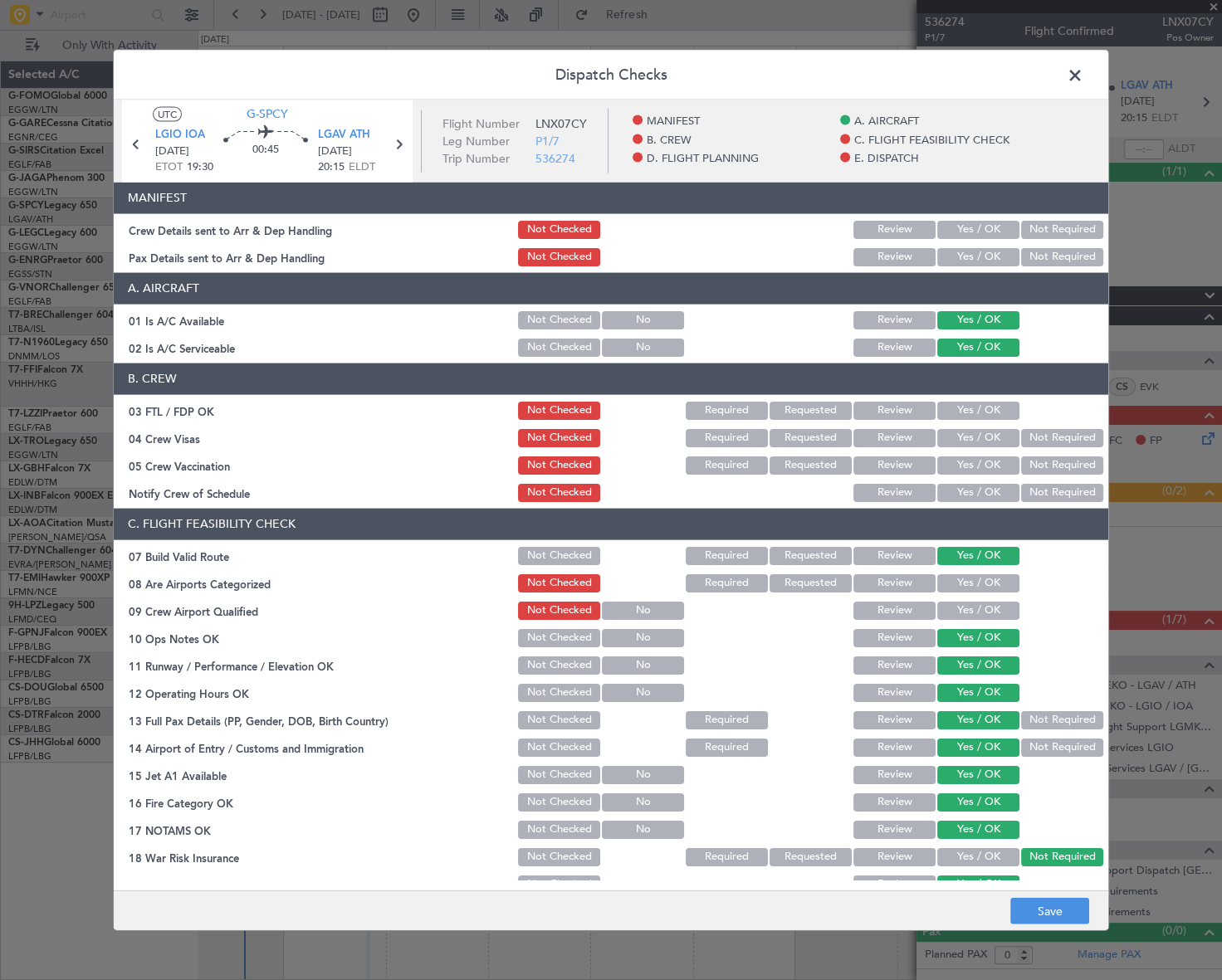
scroll to position [0, 0]
click at [965, 222] on button "Yes / OK" at bounding box center [978, 230] width 82 height 18
click at [967, 255] on button "Yes / OK" at bounding box center [978, 256] width 82 height 18
click at [1062, 910] on button "Save" at bounding box center [1050, 911] width 79 height 27
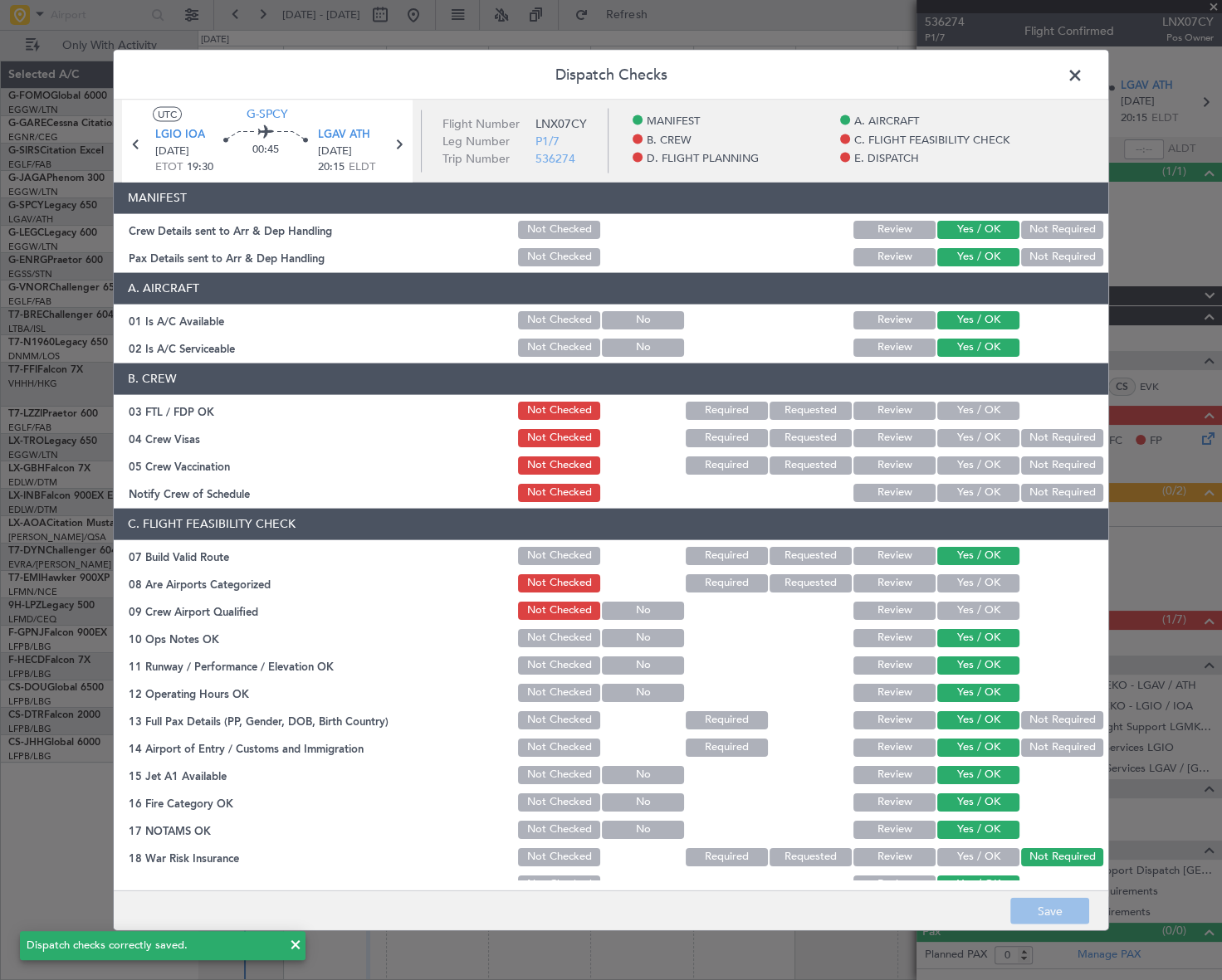
click at [1083, 74] on span at bounding box center [1083, 79] width 0 height 33
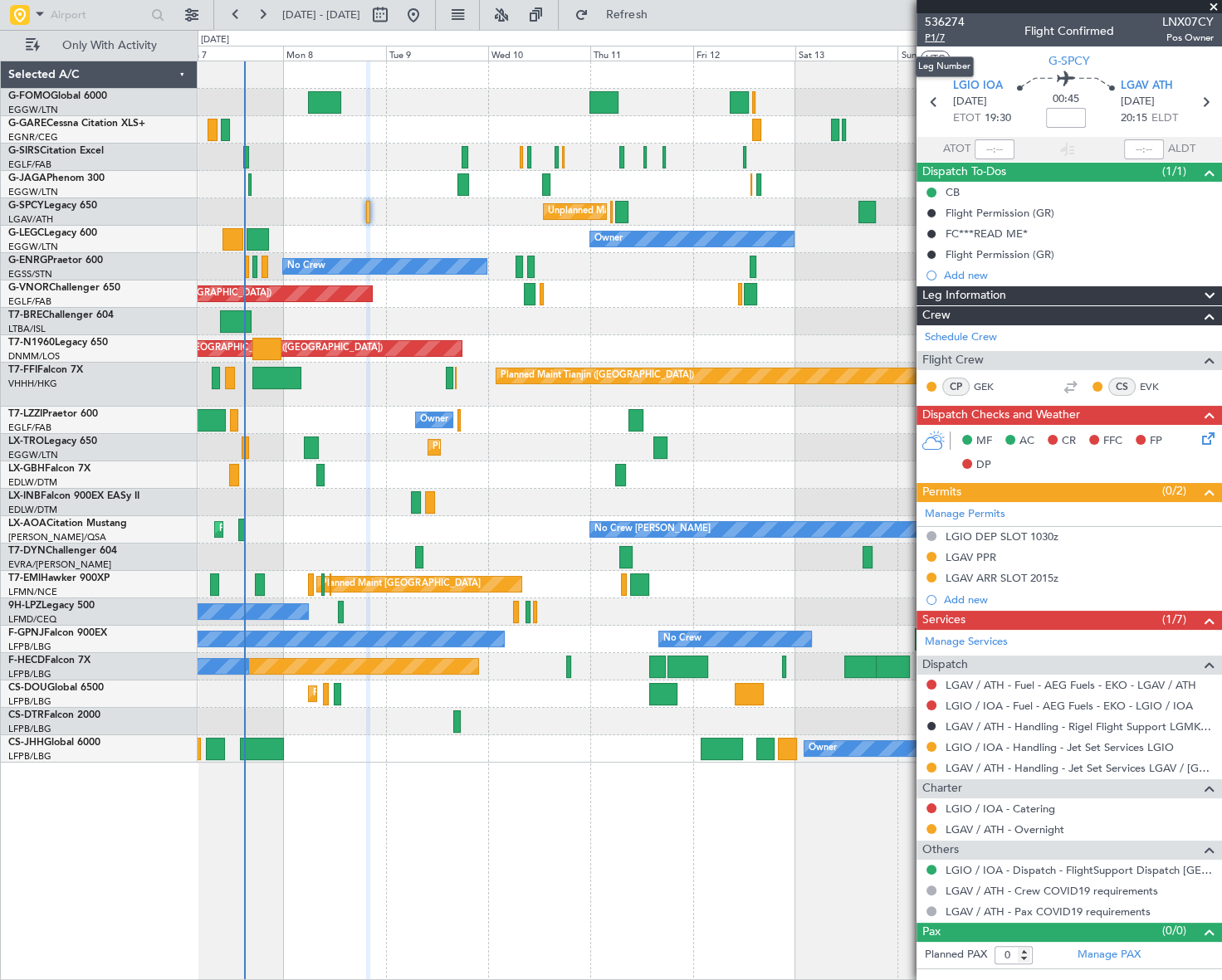
click at [939, 35] on span "P1/7" at bounding box center [945, 37] width 40 height 14
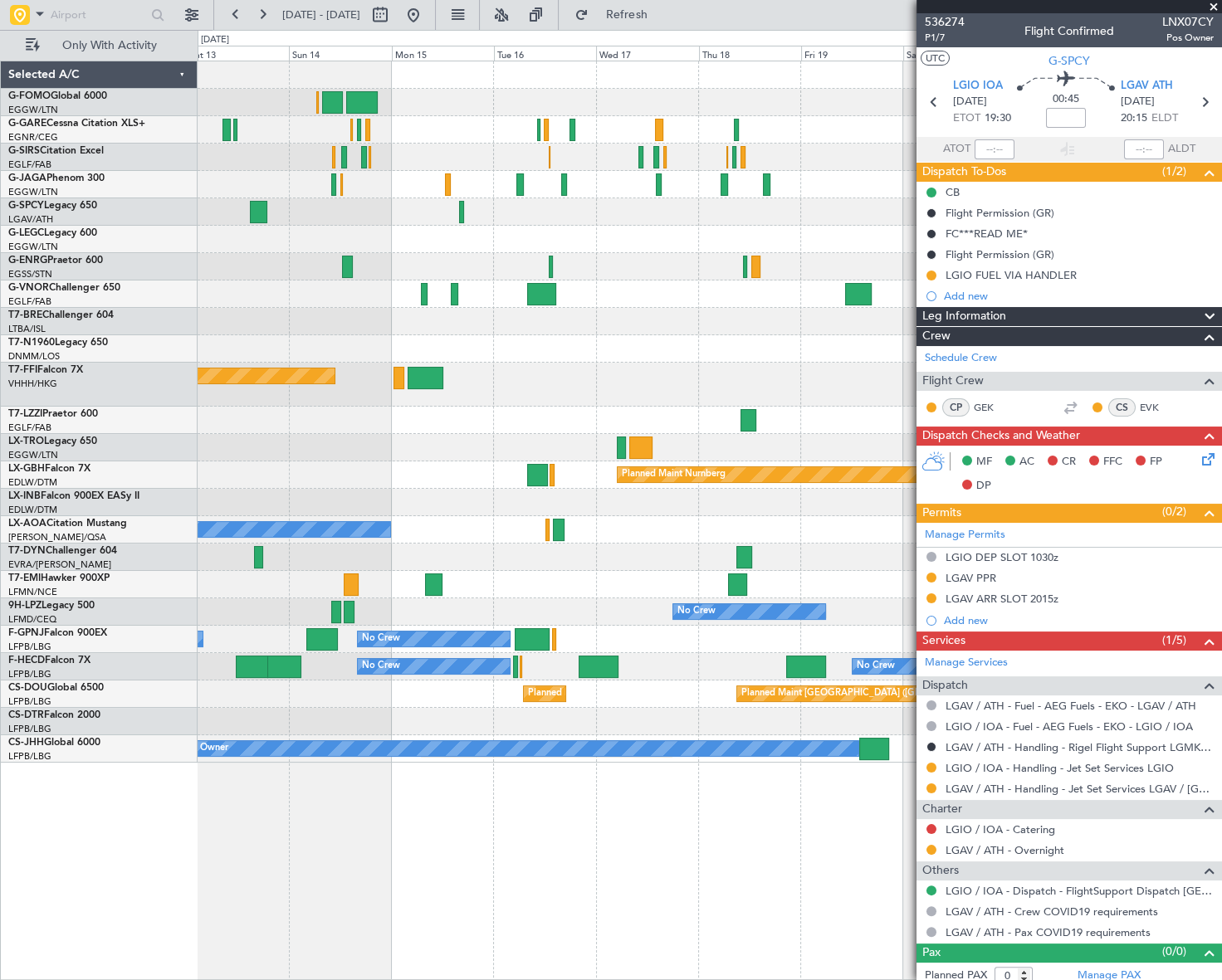
click at [125, 367] on div "Planned Maint [GEOGRAPHIC_DATA] ([GEOGRAPHIC_DATA]) Unplanned Maint [GEOGRAPHIC…" at bounding box center [611, 505] width 1222 height 951
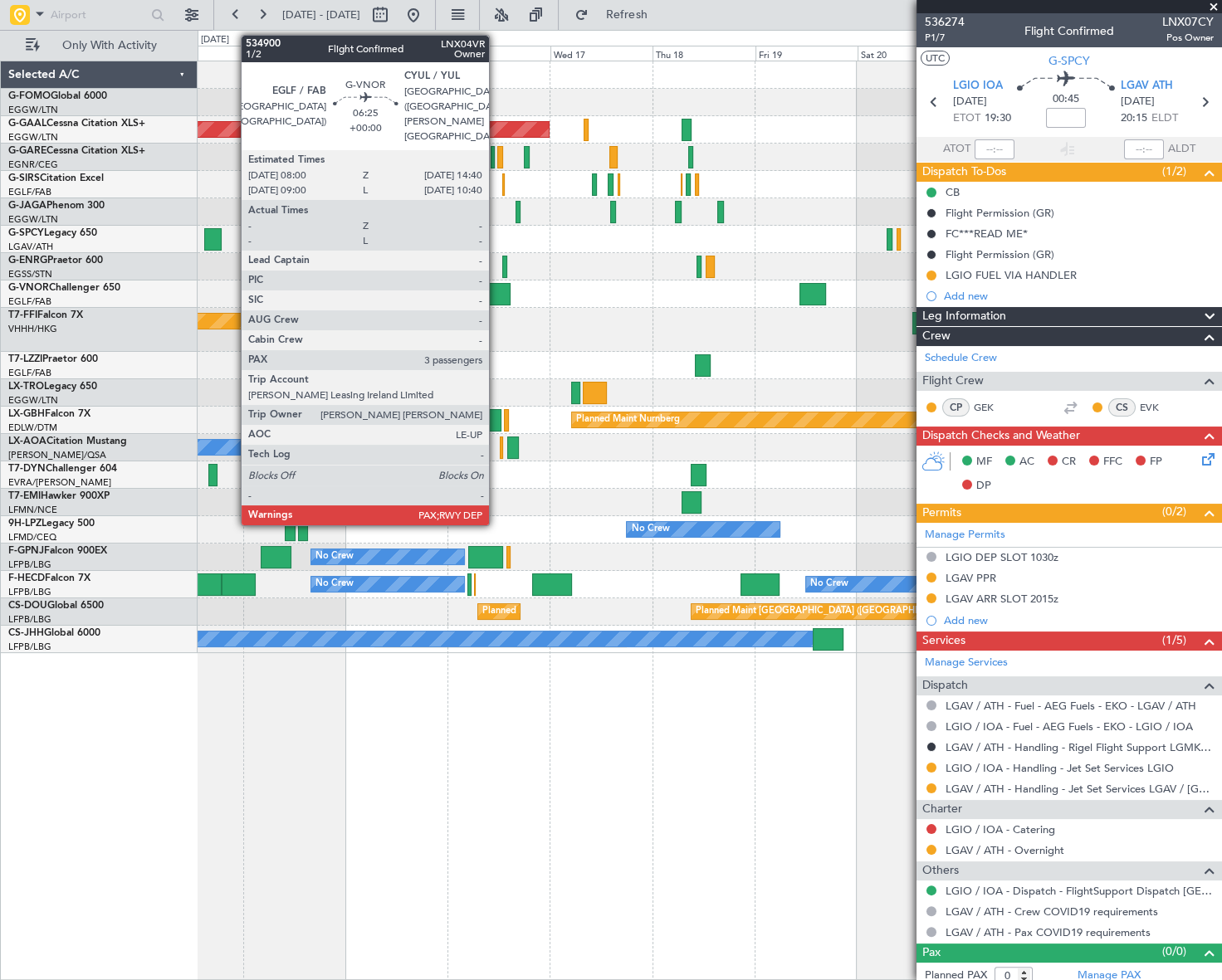
click at [496, 292] on div at bounding box center [496, 294] width 29 height 22
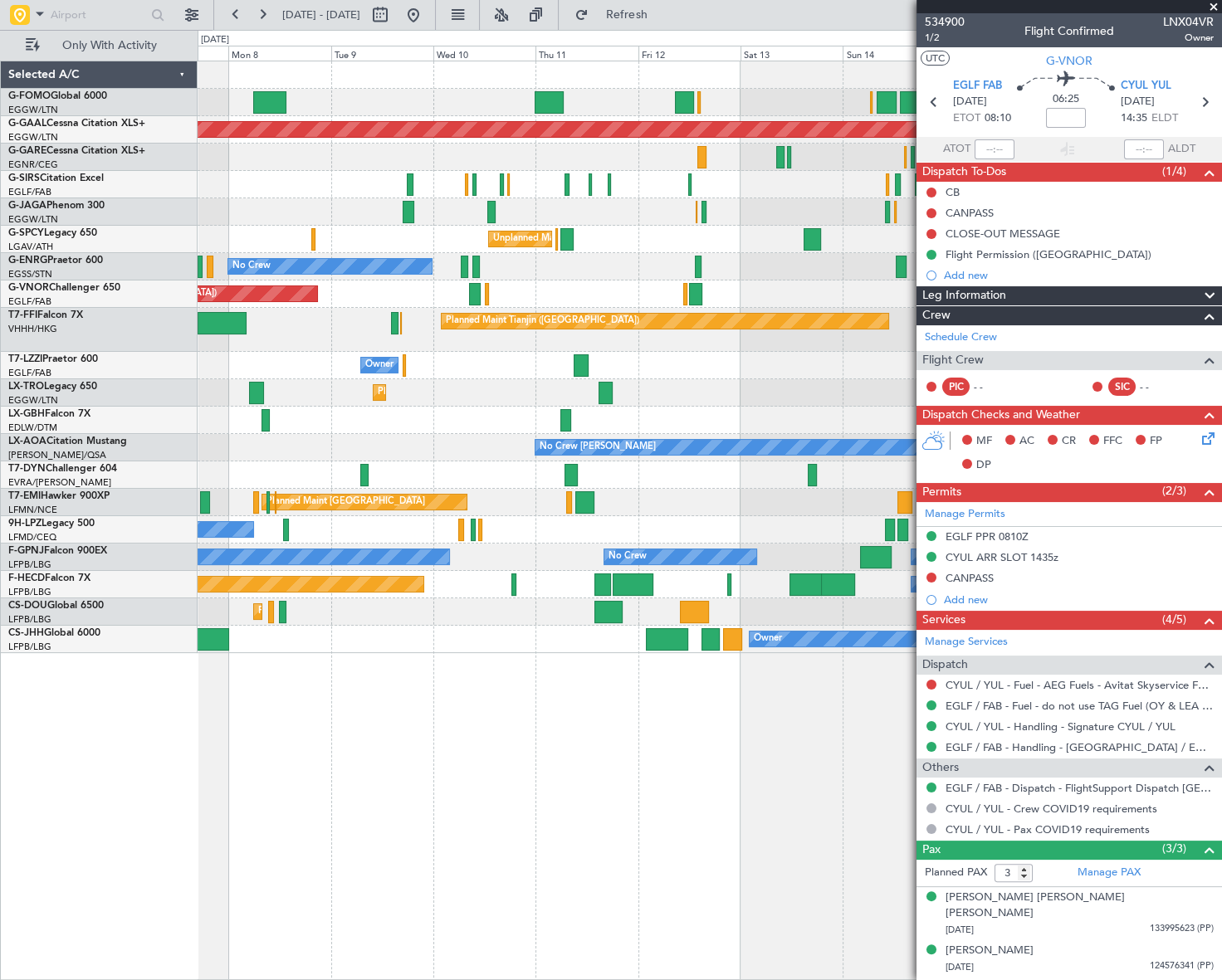
click at [983, 424] on fb-app "[DATE] - [DATE] Refresh Quick Links Only With Activity Planned Maint [GEOGRAPHI…" at bounding box center [611, 497] width 1222 height 968
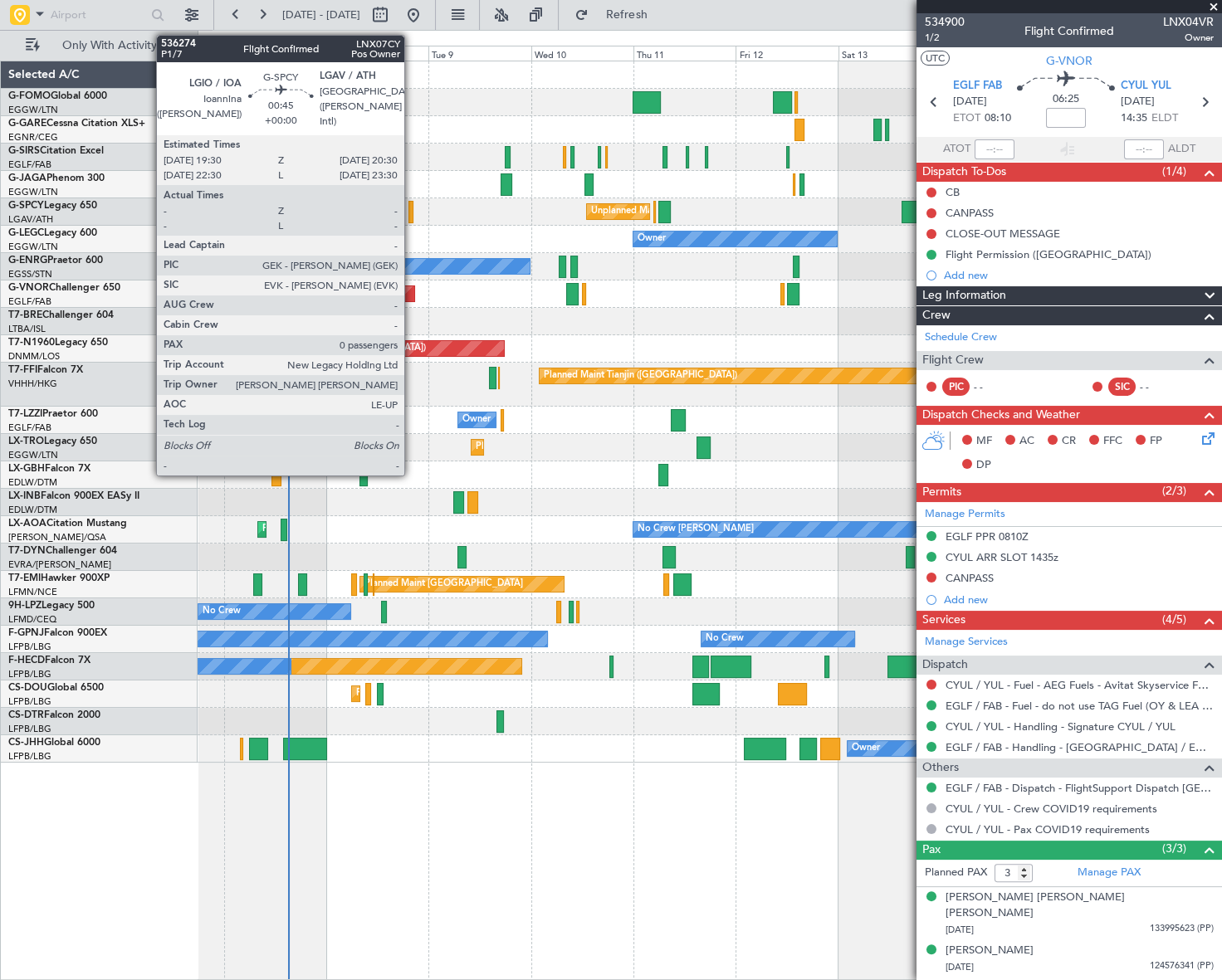
click at [412, 216] on div at bounding box center [411, 212] width 5 height 22
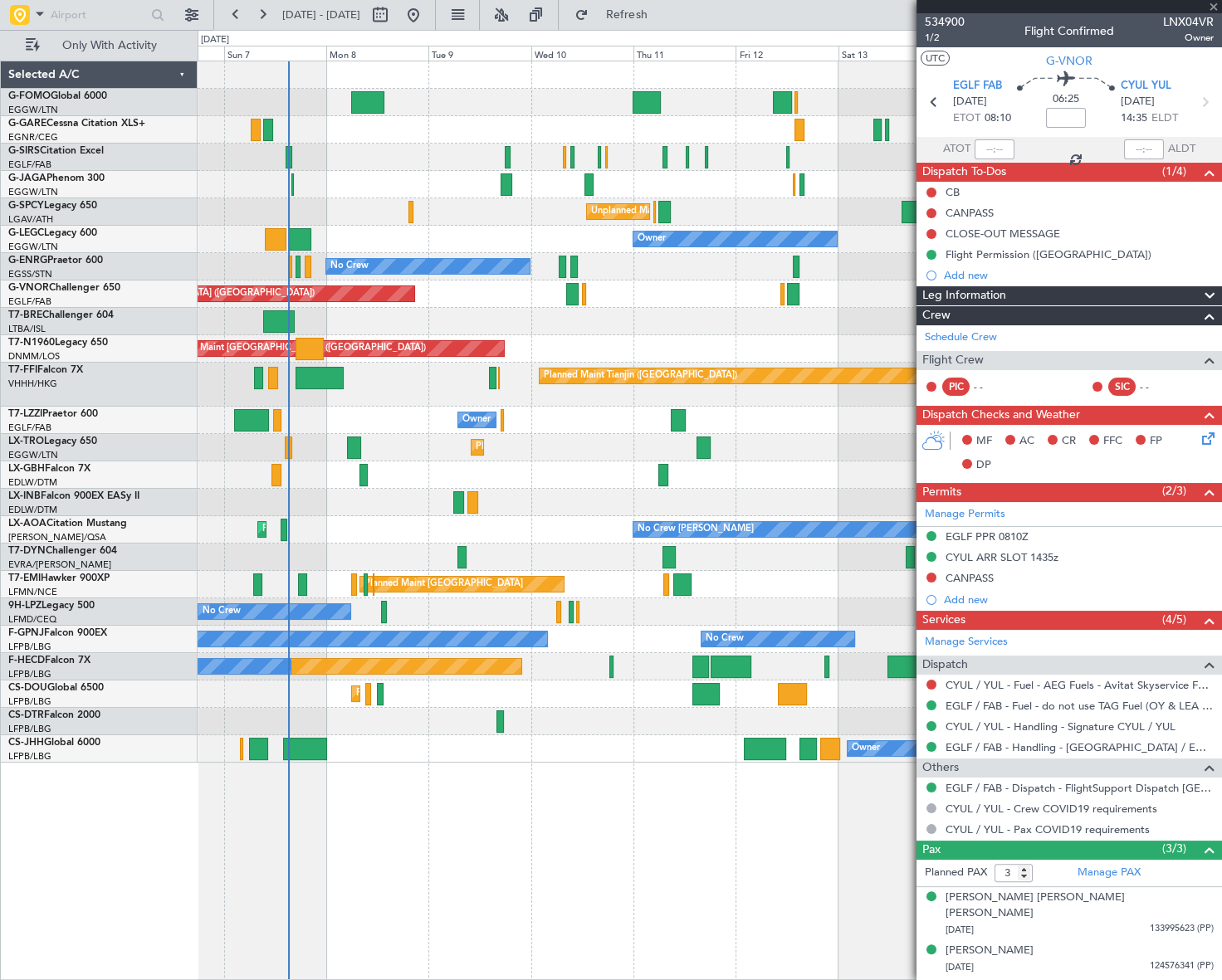
type input "0"
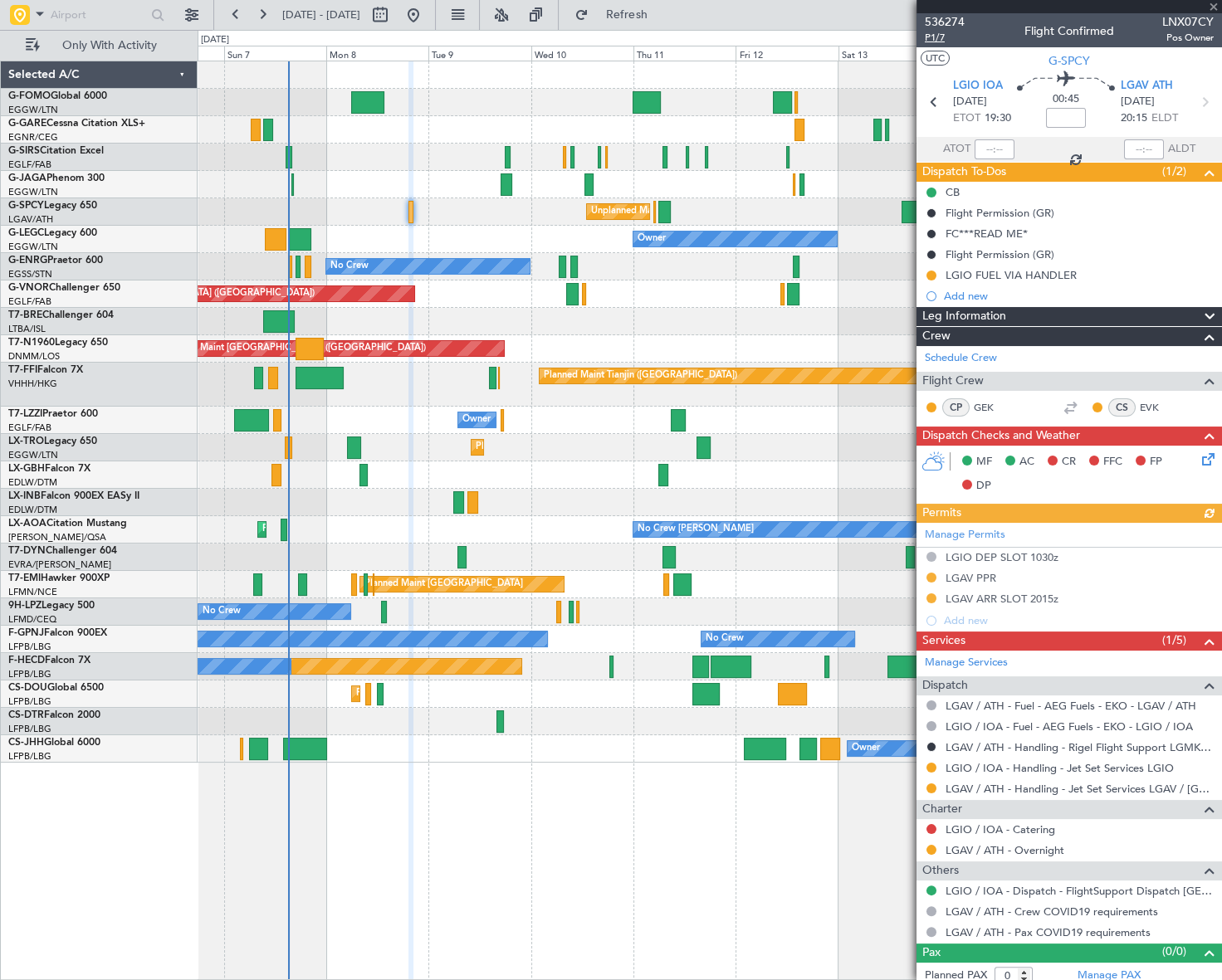
click at [937, 41] on span "P1/7" at bounding box center [945, 37] width 40 height 14
click at [933, 34] on span "P1/7" at bounding box center [945, 37] width 40 height 14
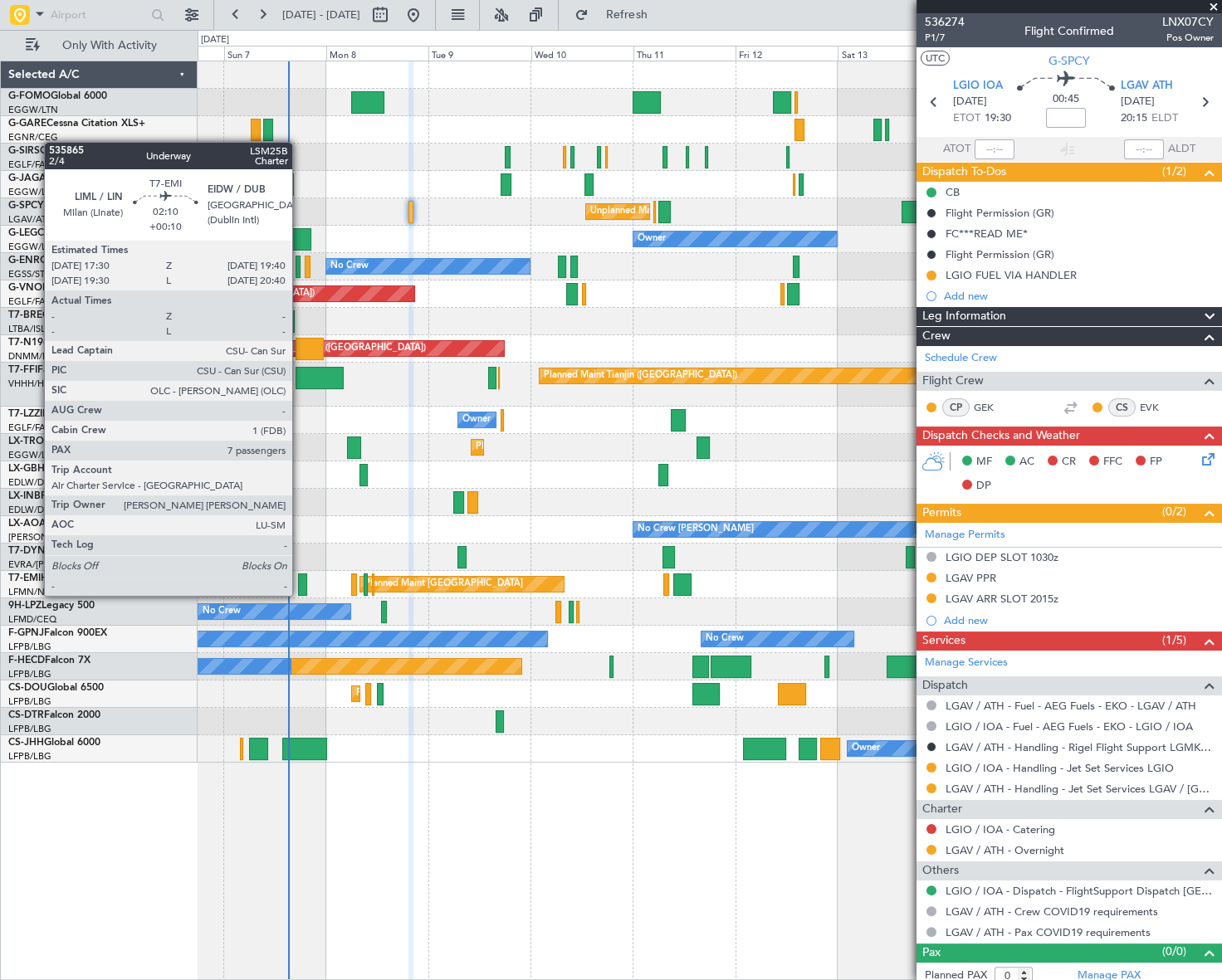
click at [300, 580] on div at bounding box center [302, 585] width 10 height 22
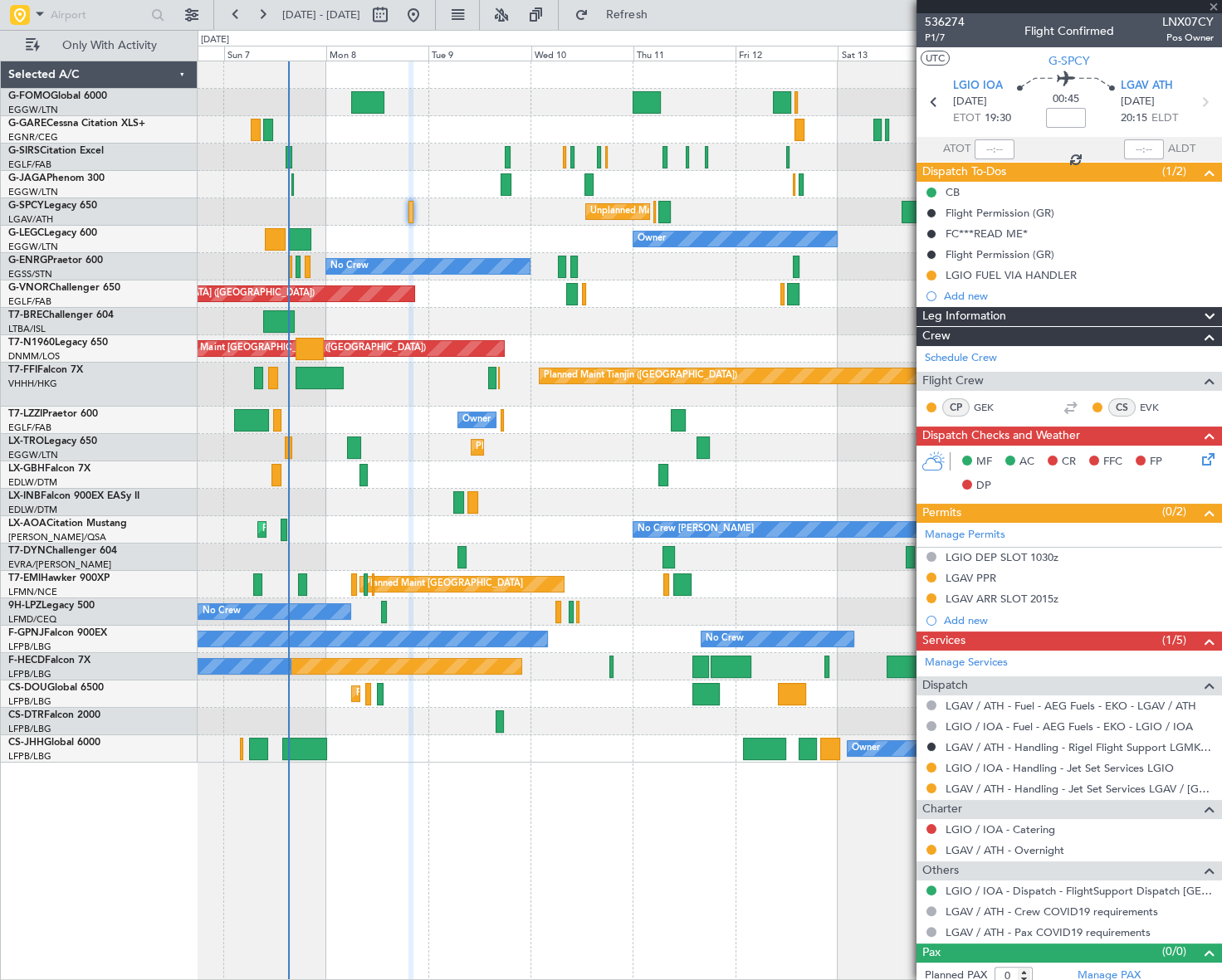
type input "+00:10"
type input "7"
